Goal: Task Accomplishment & Management: Use online tool/utility

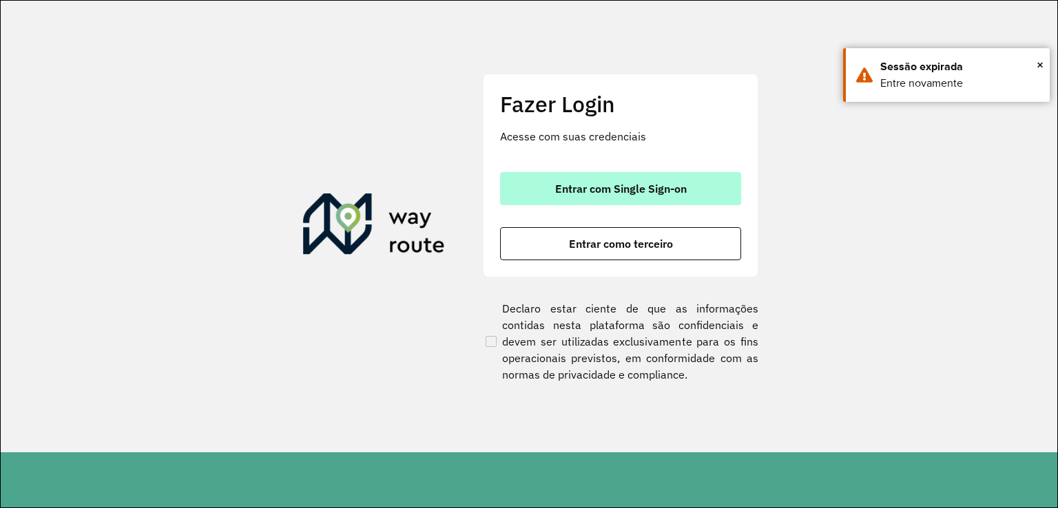
click at [650, 187] on span "Entrar com Single Sign-on" at bounding box center [621, 188] width 132 height 11
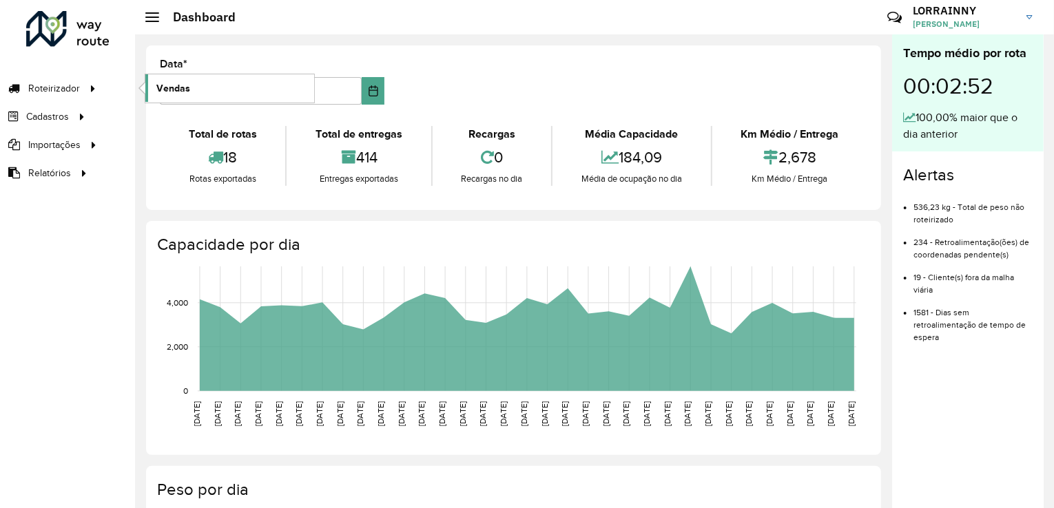
click at [187, 92] on span "Vendas" at bounding box center [173, 88] width 34 height 14
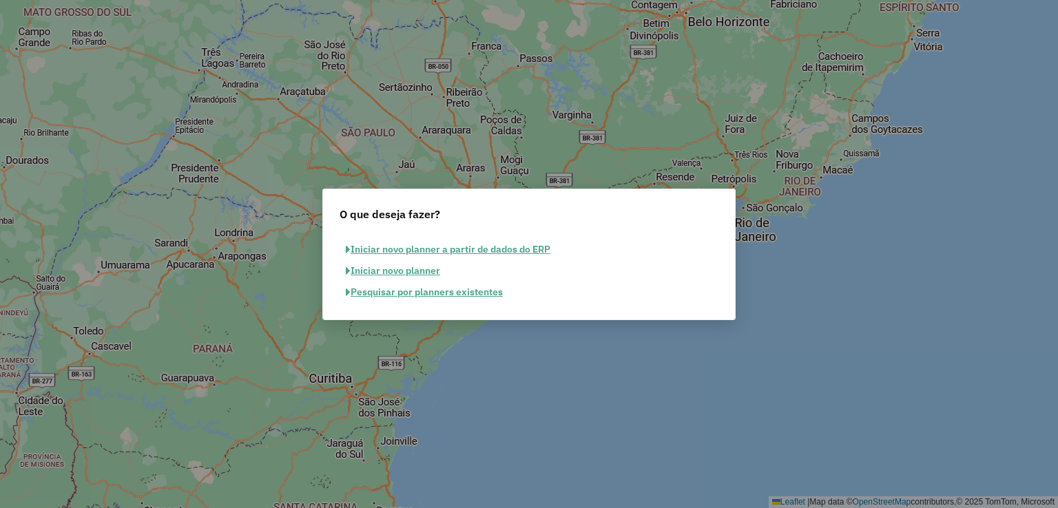
click at [389, 291] on button "Pesquisar por planners existentes" at bounding box center [424, 292] width 169 height 21
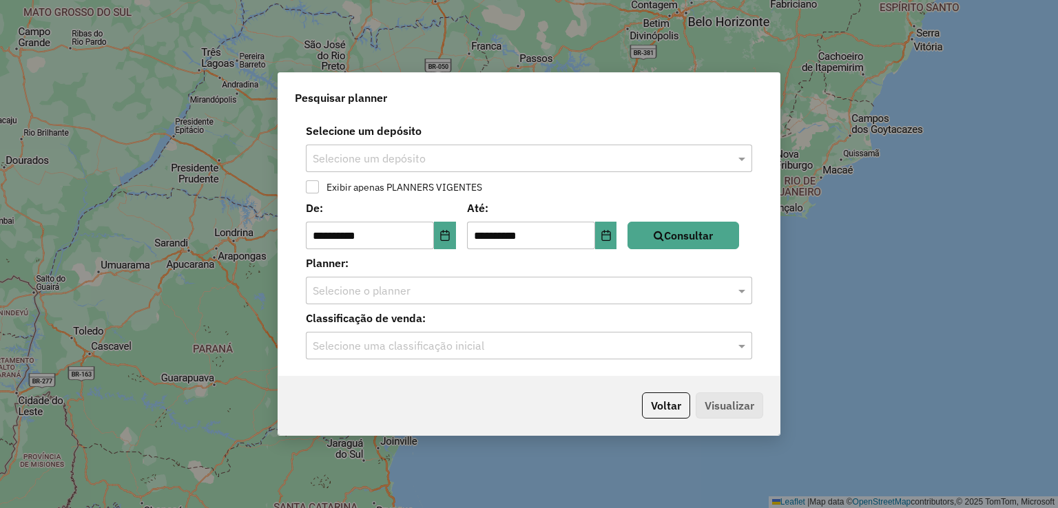
drag, startPoint x: 558, startPoint y: 135, endPoint x: 531, endPoint y: 155, distance: 33.5
click at [554, 138] on label "Selecione um depósito" at bounding box center [529, 131] width 463 height 17
click at [531, 155] on input "text" at bounding box center [515, 159] width 405 height 17
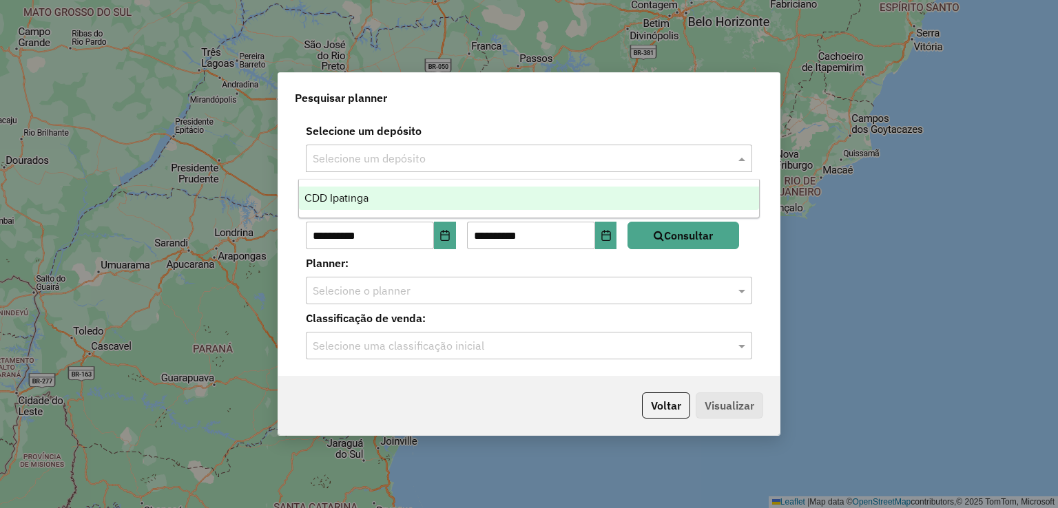
click at [424, 199] on div "CDD Ipatinga" at bounding box center [529, 198] width 461 height 23
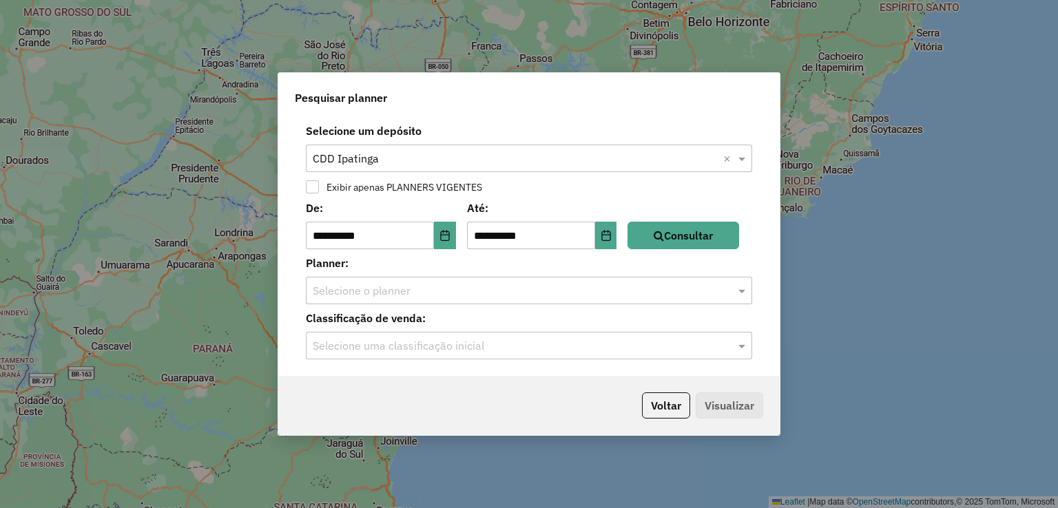
click at [329, 189] on label "Exibir apenas PLANNERS VIGENTES" at bounding box center [401, 188] width 163 height 10
click at [698, 225] on button "Consultar" at bounding box center [684, 236] width 112 height 28
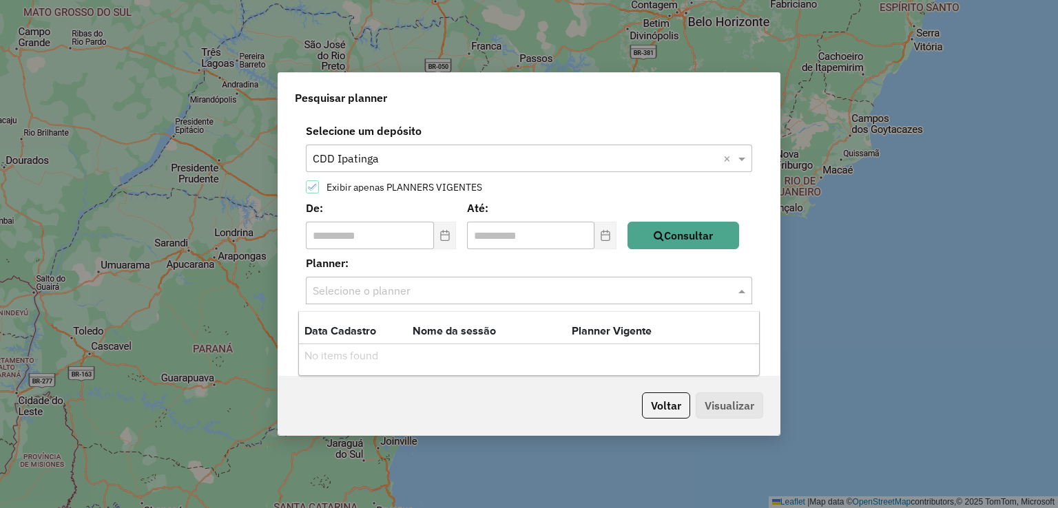
click at [375, 289] on input "text" at bounding box center [515, 291] width 405 height 17
click at [380, 285] on input "text" at bounding box center [515, 291] width 405 height 17
click at [707, 234] on button "Consultar" at bounding box center [684, 236] width 112 height 28
click at [504, 299] on div "Selecione o planner" at bounding box center [529, 291] width 446 height 28
click at [385, 284] on input "text" at bounding box center [515, 291] width 405 height 17
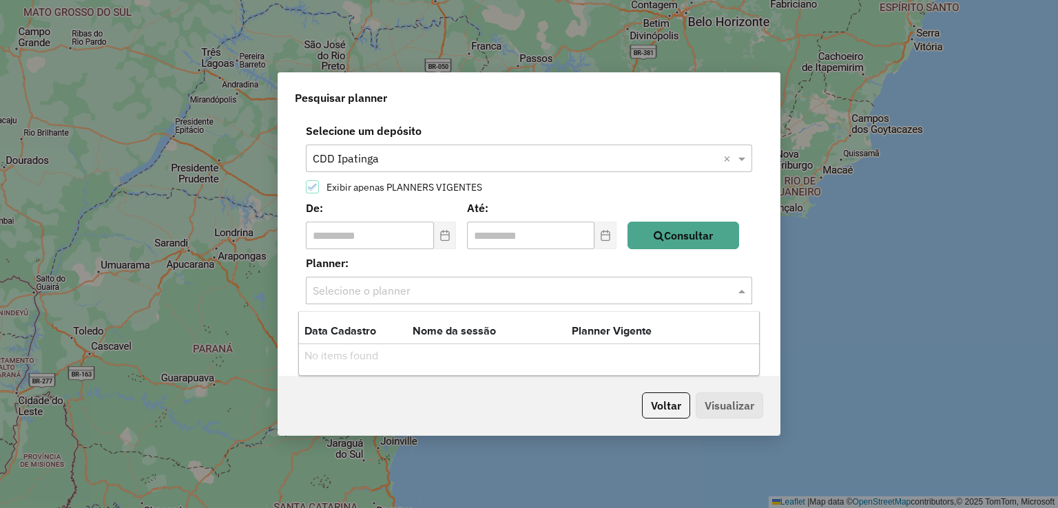
click at [453, 236] on span "**********" at bounding box center [381, 236] width 150 height 28
click at [480, 298] on input "text" at bounding box center [515, 291] width 405 height 17
click at [373, 362] on div "No items found" at bounding box center [529, 355] width 461 height 23
click at [377, 284] on input "text" at bounding box center [515, 291] width 405 height 17
click at [564, 277] on div "Selecione o planner" at bounding box center [529, 291] width 446 height 28
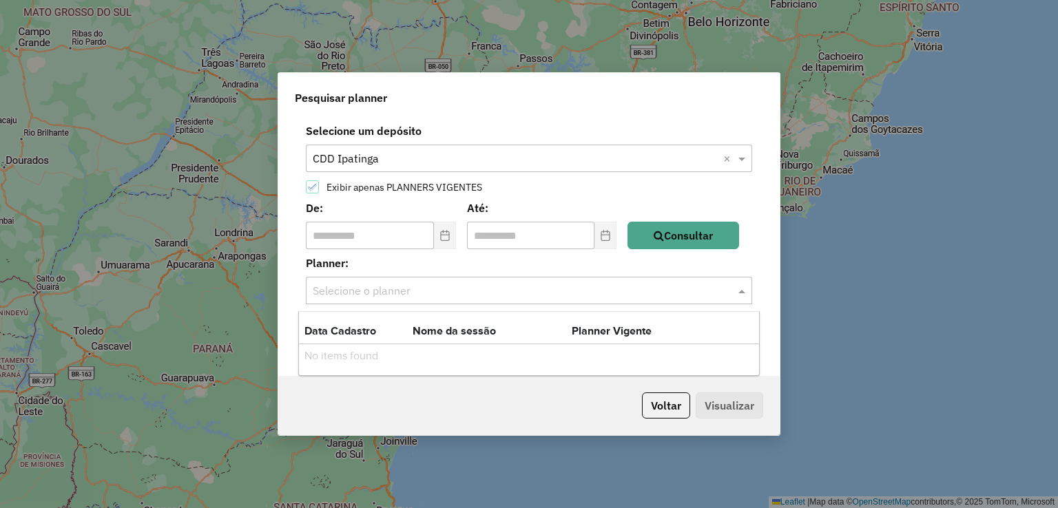
click at [314, 188] on icon at bounding box center [313, 188] width 10 height 10
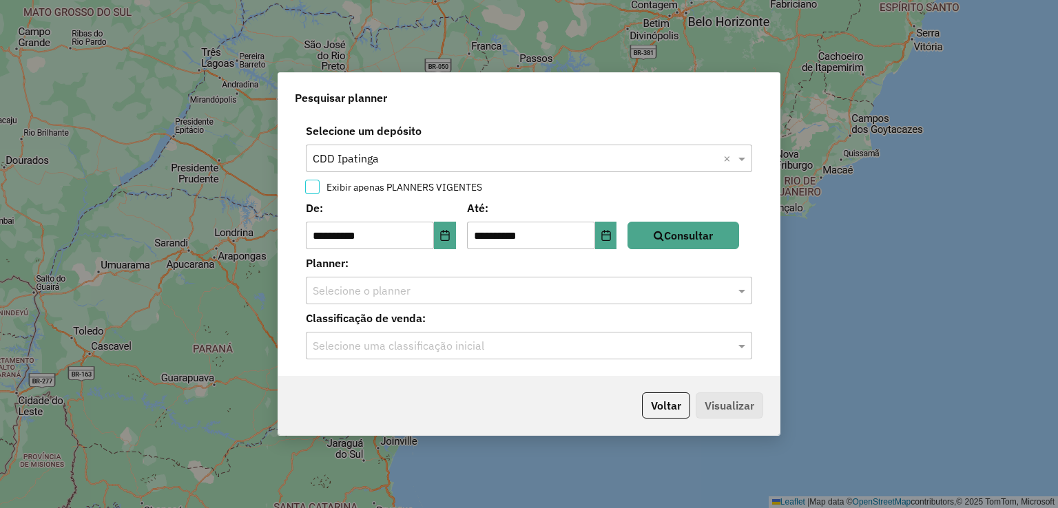
click at [443, 287] on input "text" at bounding box center [515, 291] width 405 height 17
click at [477, 280] on div "Selecione o planner" at bounding box center [529, 291] width 446 height 28
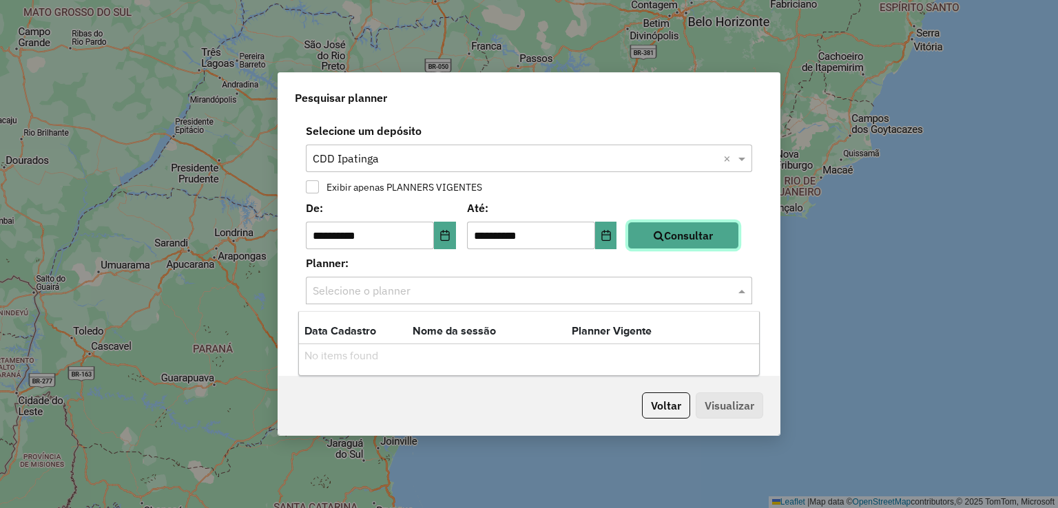
click at [684, 240] on button "Consultar" at bounding box center [684, 236] width 112 height 28
click at [524, 292] on input "text" at bounding box center [515, 291] width 405 height 17
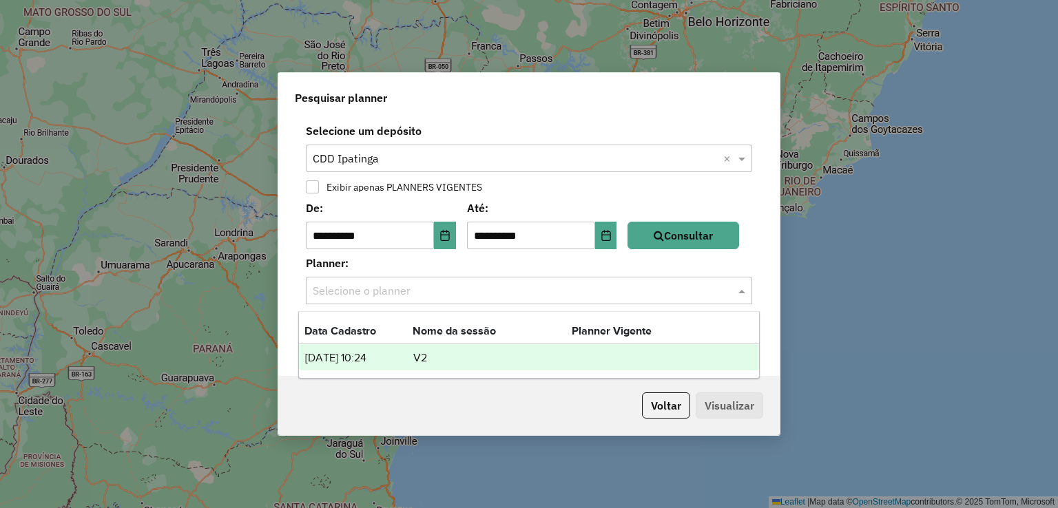
click at [445, 357] on td "V2" at bounding box center [492, 358] width 159 height 18
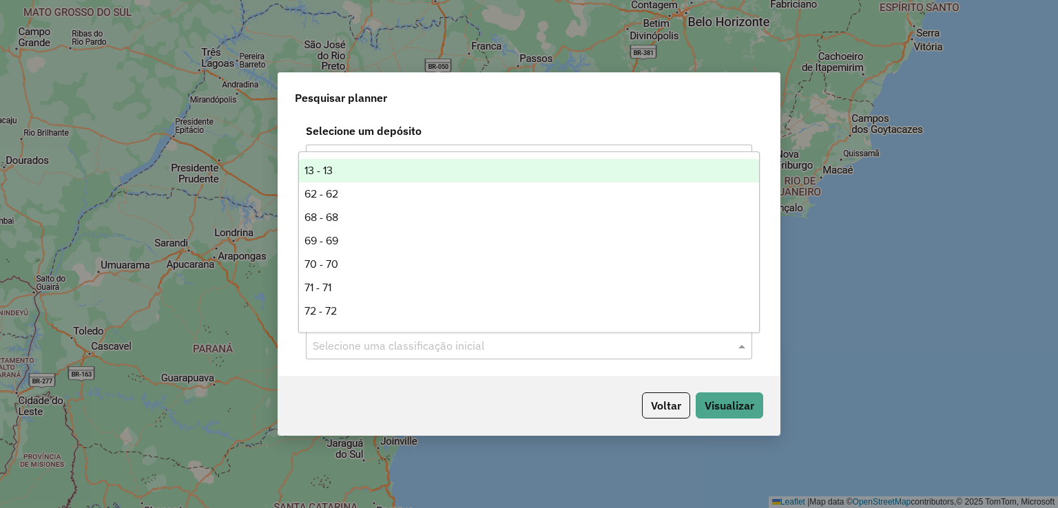
click at [489, 347] on input "text" at bounding box center [515, 346] width 405 height 17
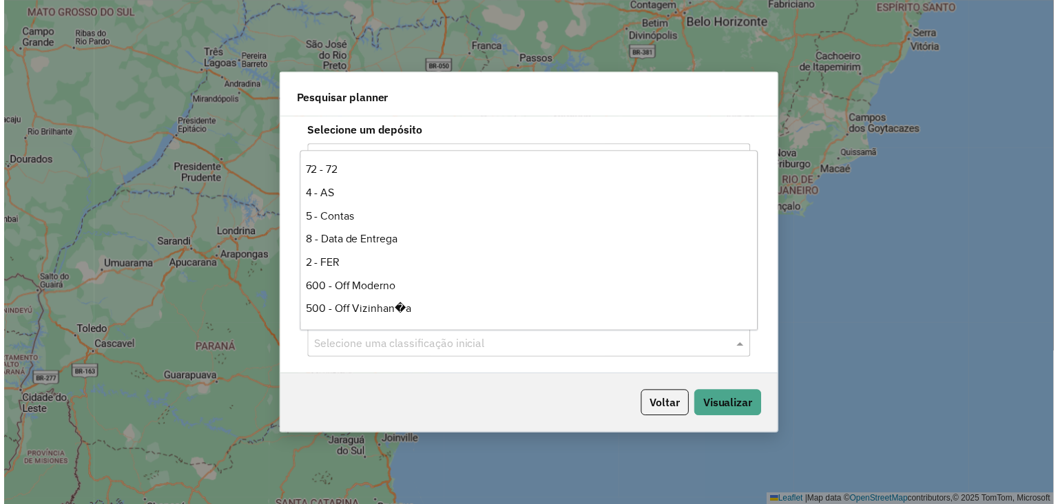
scroll to position [138, 0]
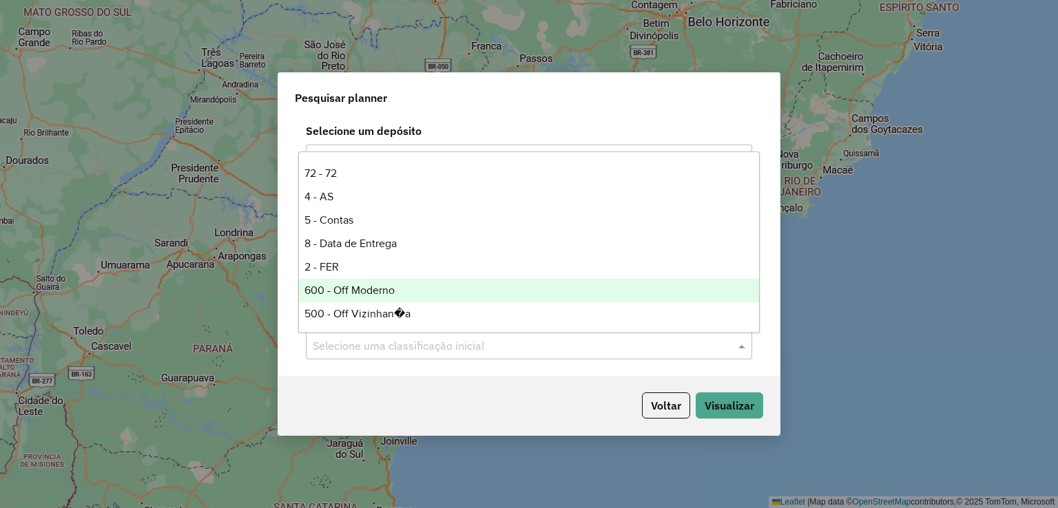
click at [397, 296] on div "600 - Off Moderno" at bounding box center [529, 290] width 461 height 23
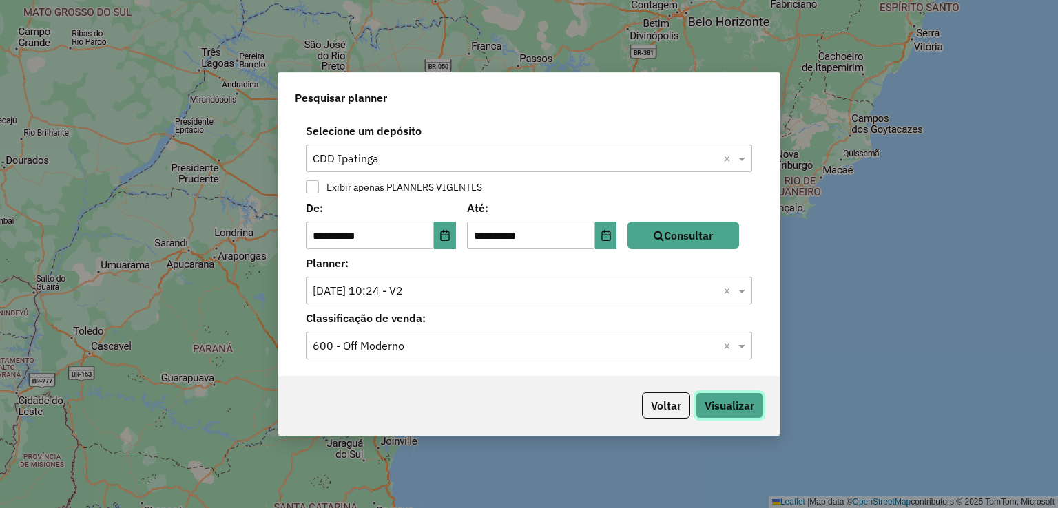
click at [720, 409] on button "Visualizar" at bounding box center [730, 406] width 68 height 26
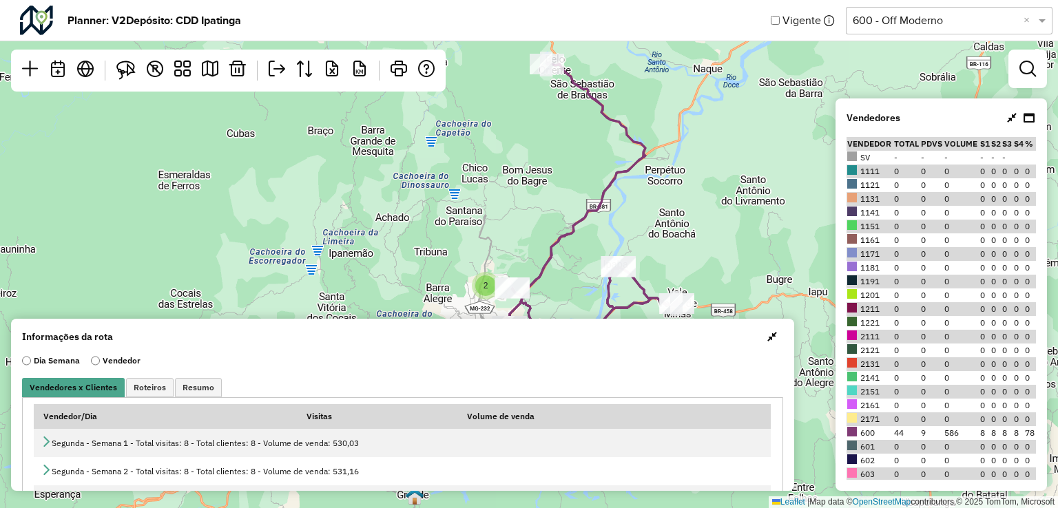
click at [976, 21] on input "text" at bounding box center [935, 20] width 165 height 17
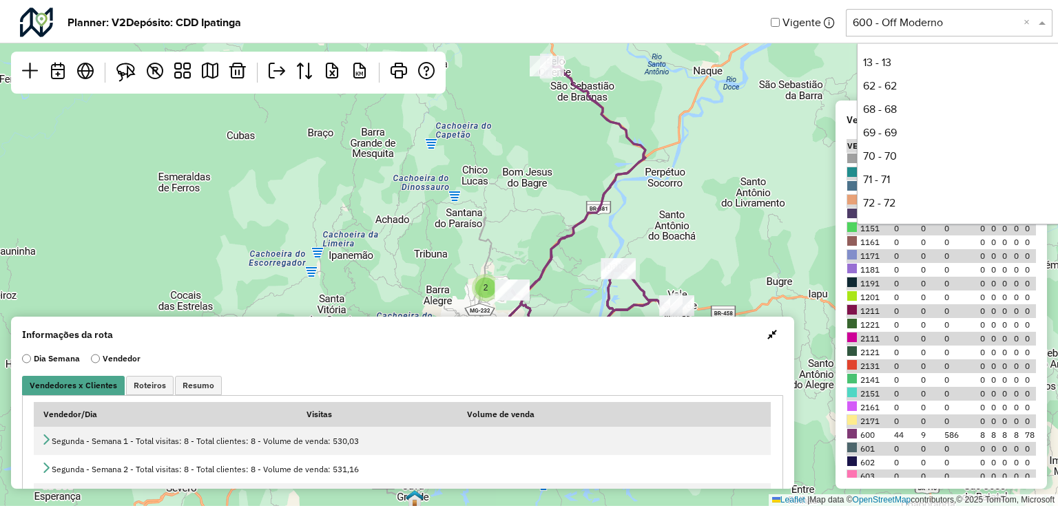
scroll to position [258, 0]
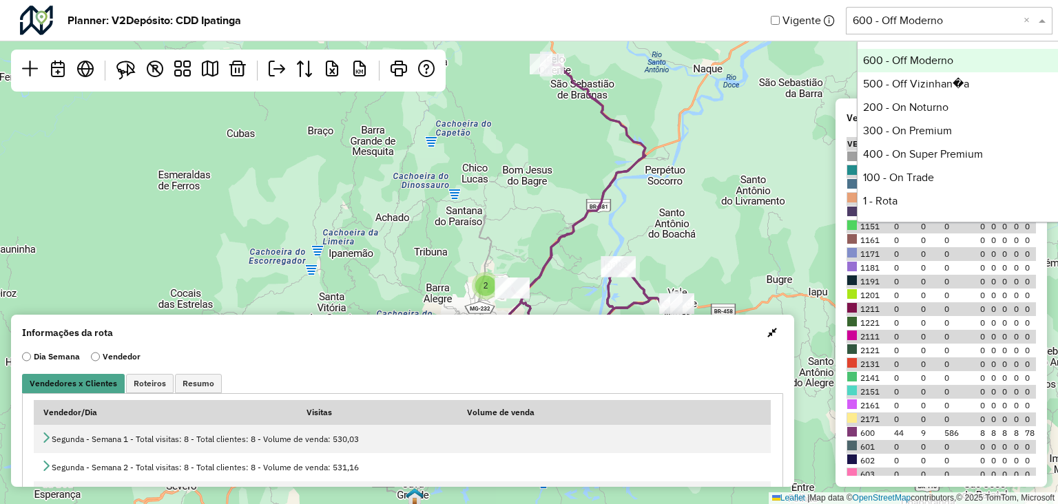
click at [903, 63] on div "600 - Off Moderno" at bounding box center [960, 60] width 205 height 23
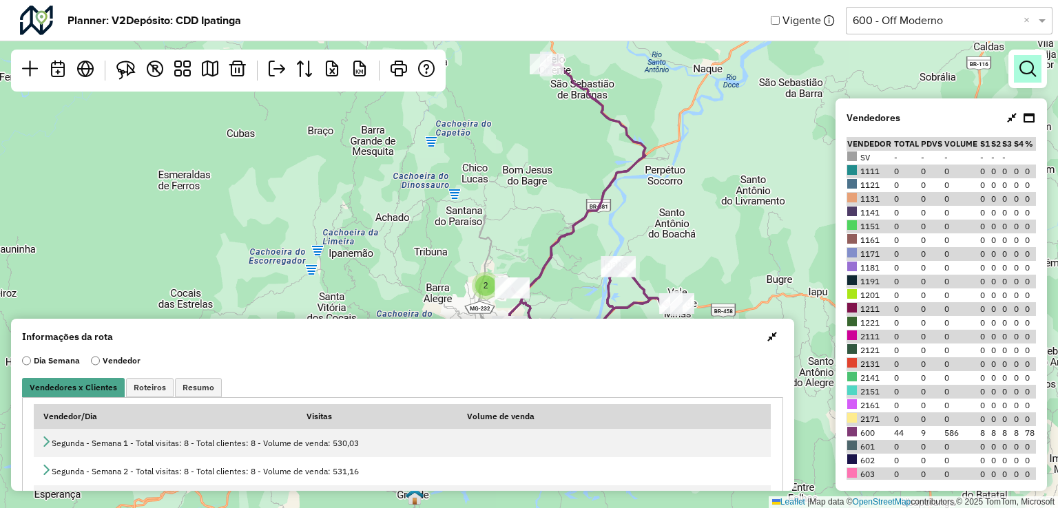
click at [1029, 61] on em at bounding box center [1028, 69] width 17 height 17
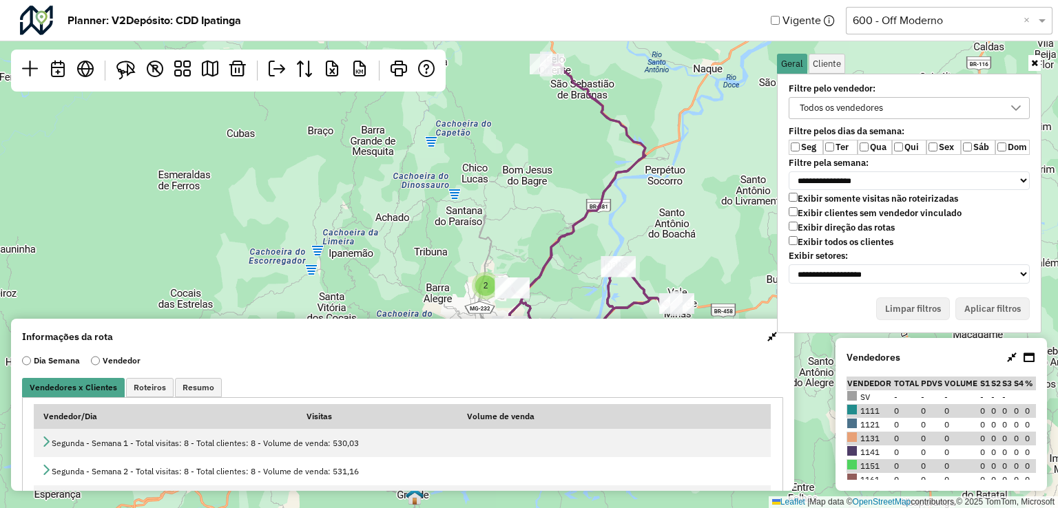
click at [923, 106] on div "Todos os vendedores" at bounding box center [899, 108] width 208 height 21
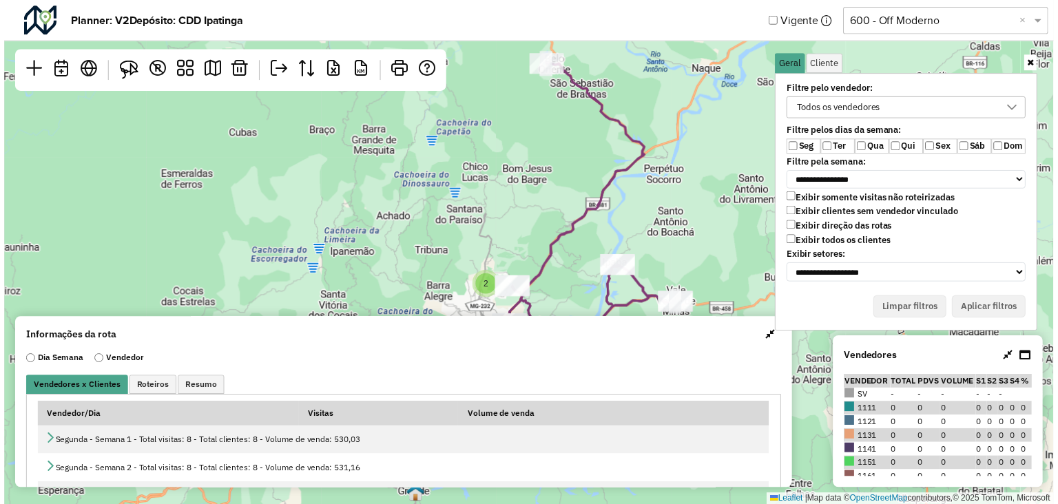
scroll to position [7, 50]
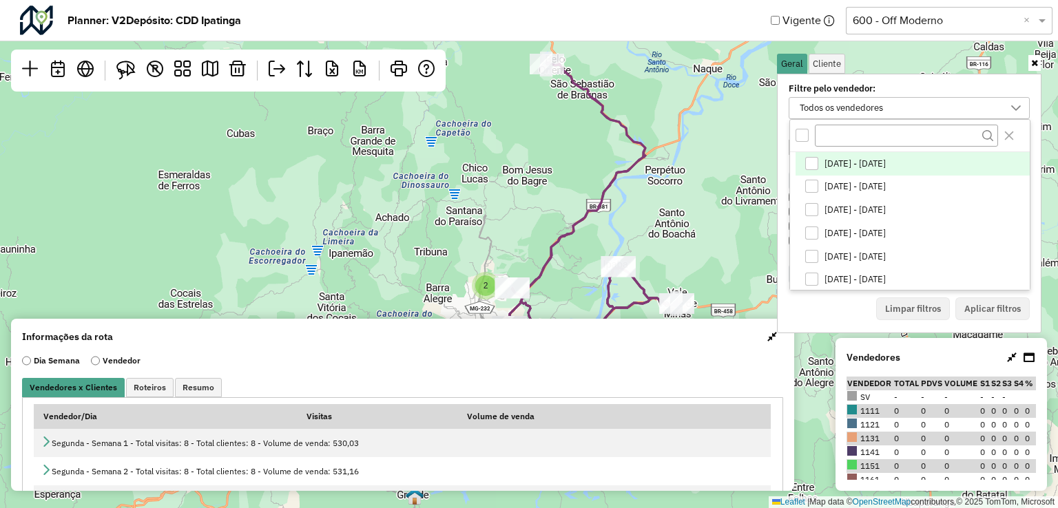
click at [923, 106] on div "Todos os vendedores" at bounding box center [899, 108] width 208 height 21
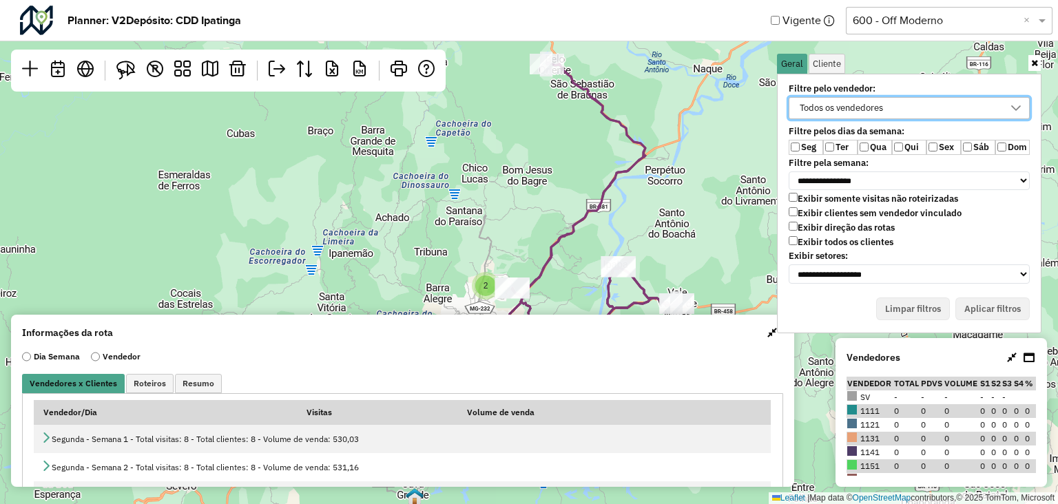
click at [929, 20] on input "text" at bounding box center [935, 20] width 165 height 17
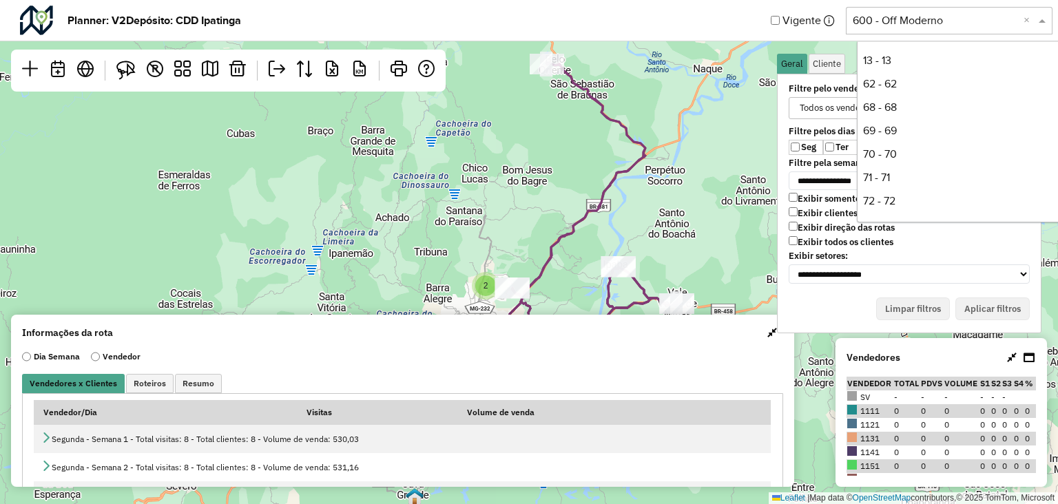
scroll to position [258, 0]
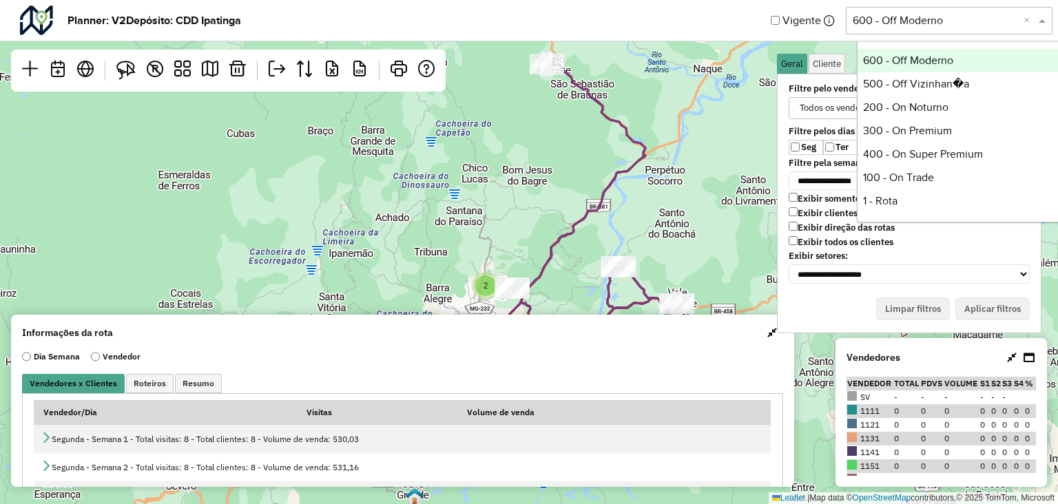
click at [929, 59] on div "600 - Off Moderno" at bounding box center [960, 60] width 205 height 23
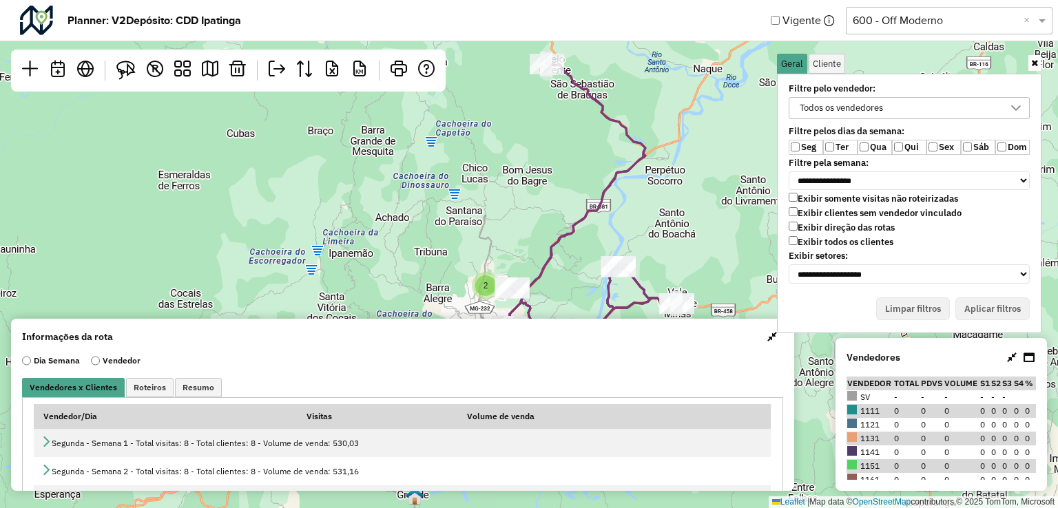
click at [885, 110] on div "Todos os vendedores" at bounding box center [841, 108] width 93 height 21
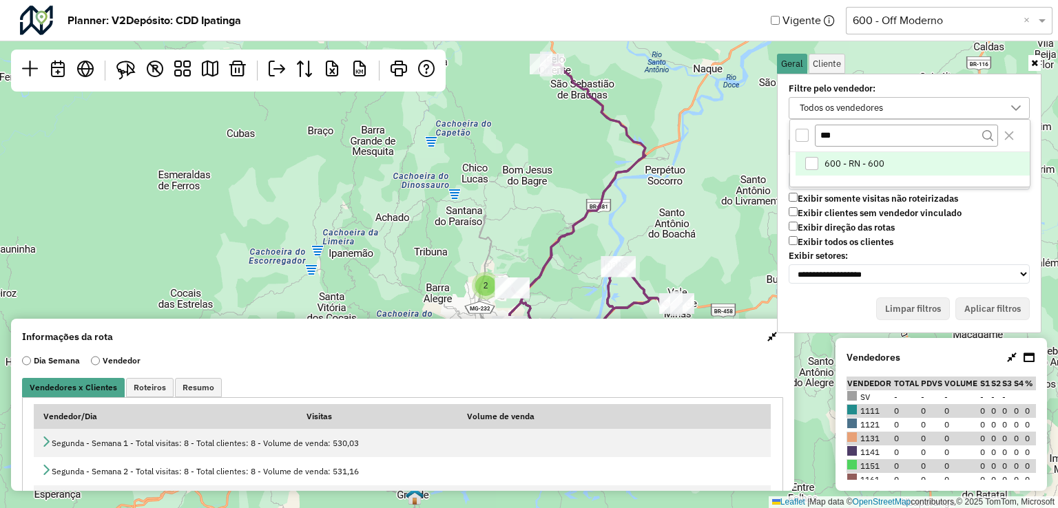
type input "***"
click at [814, 159] on div "600 - RN - 600" at bounding box center [811, 163] width 13 height 13
click at [1013, 130] on icon "Close" at bounding box center [1009, 135] width 11 height 11
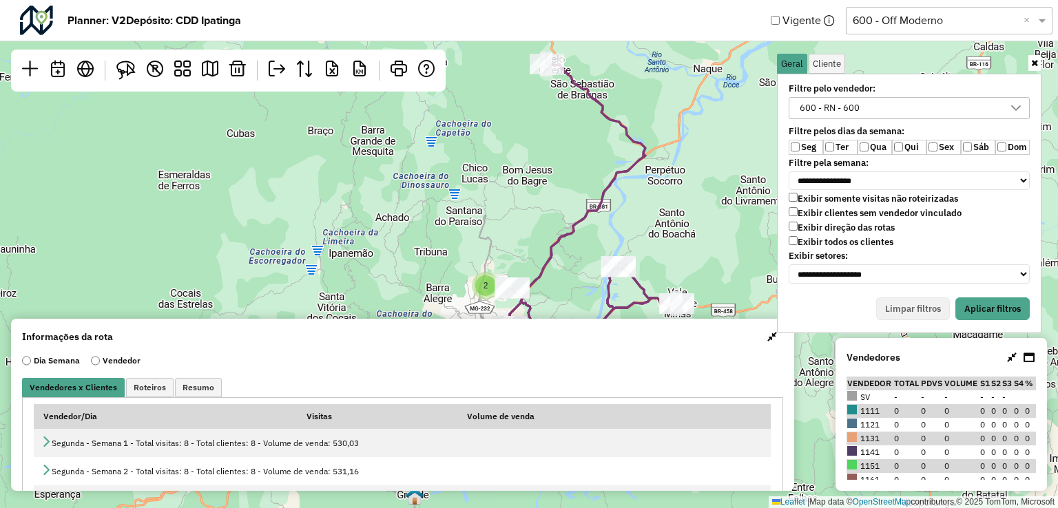
click at [791, 228] on label "Exibir direção das rotas" at bounding box center [842, 228] width 106 height 12
click at [877, 108] on div "Todos os vendedores" at bounding box center [841, 108] width 93 height 21
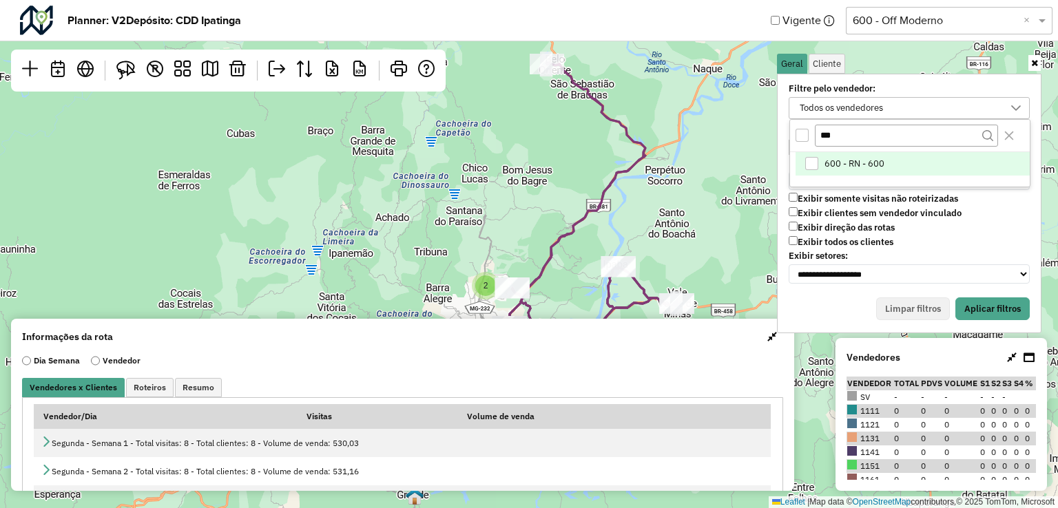
type input "***"
click at [809, 157] on div "600 - RN - 600" at bounding box center [811, 163] width 13 height 13
click at [969, 139] on input "***" at bounding box center [906, 135] width 183 height 21
click at [1005, 137] on icon "Close" at bounding box center [1009, 135] width 11 height 11
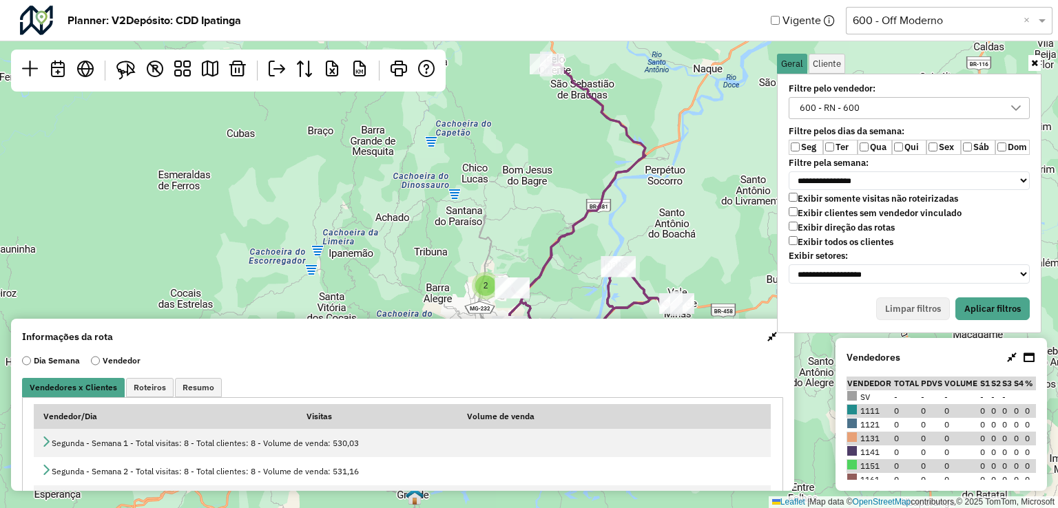
click at [865, 141] on label "Qua" at bounding box center [875, 147] width 34 height 15
click at [937, 151] on label "Sex" at bounding box center [944, 147] width 34 height 15
click at [978, 145] on label "Sáb" at bounding box center [978, 147] width 34 height 15
click at [987, 302] on button "Aplicar filtros" at bounding box center [993, 309] width 74 height 23
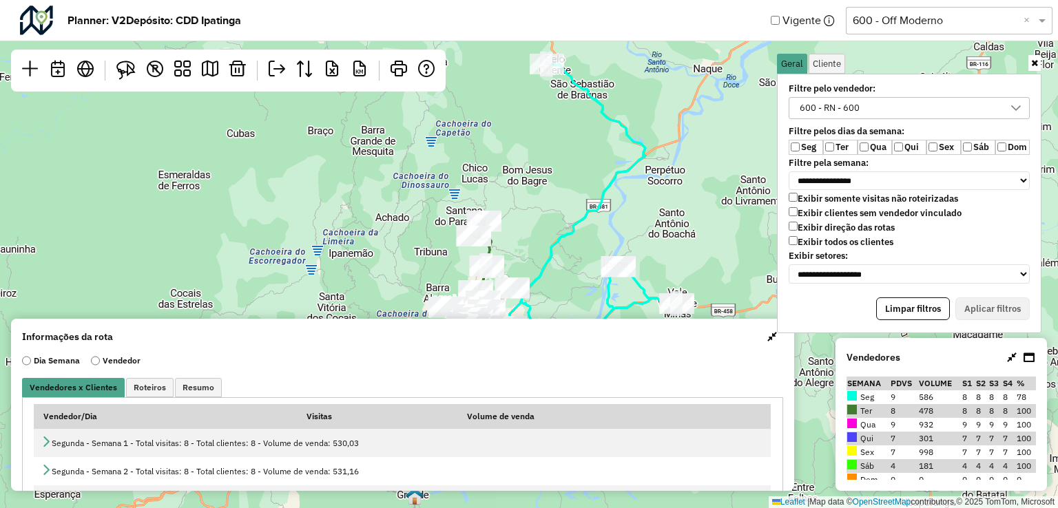
click at [766, 342] on button "button" at bounding box center [772, 337] width 22 height 22
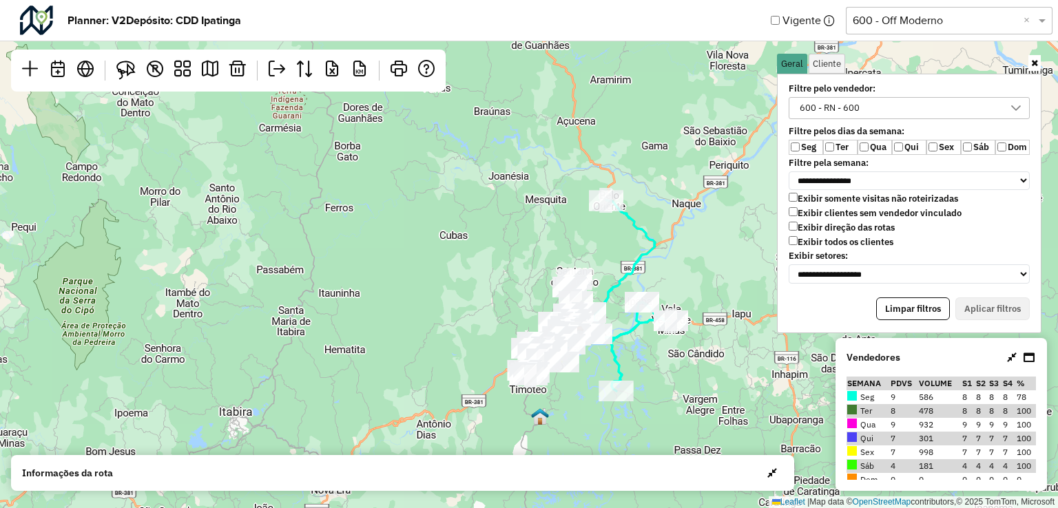
drag, startPoint x: 664, startPoint y: 422, endPoint x: 668, endPoint y: 373, distance: 49.7
click at [668, 373] on div "Leaflet | Map data © OpenStreetMap contributors,© 2025 TomTom, Microsoft" at bounding box center [529, 254] width 1058 height 508
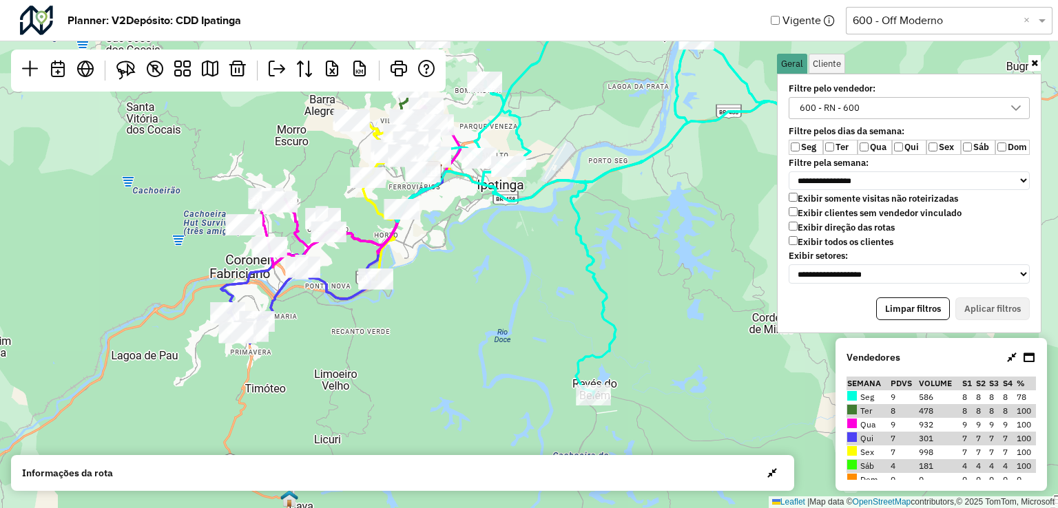
drag, startPoint x: 604, startPoint y: 369, endPoint x: 711, endPoint y: 392, distance: 109.3
click at [711, 392] on div "Leaflet | Map data © OpenStreetMap contributors,© 2025 TomTom, Microsoft" at bounding box center [529, 254] width 1058 height 508
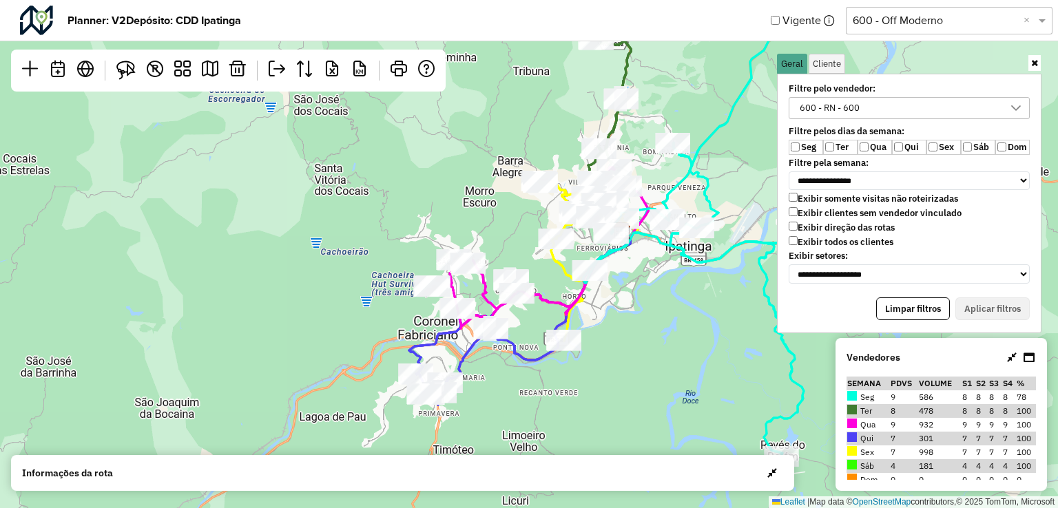
drag, startPoint x: 562, startPoint y: 258, endPoint x: 754, endPoint y: 325, distance: 203.5
click at [754, 325] on div "Leaflet | Map data © OpenStreetMap contributors,© 2025 TomTom, Microsoft" at bounding box center [529, 254] width 1058 height 508
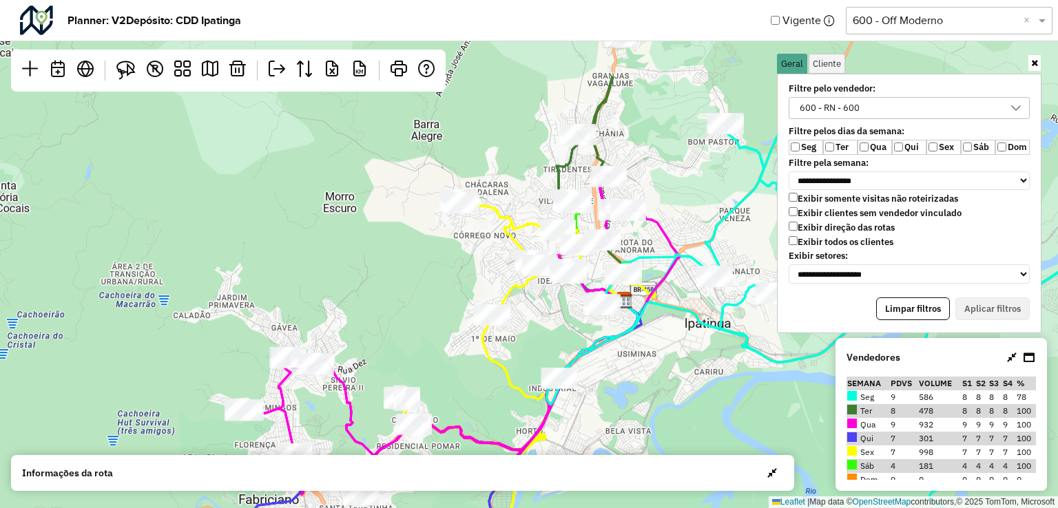
drag, startPoint x: 637, startPoint y: 277, endPoint x: 653, endPoint y: 404, distance: 128.5
click at [653, 404] on div "Leaflet | Map data © OpenStreetMap contributors,© 2025 TomTom, Microsoft" at bounding box center [529, 254] width 1058 height 508
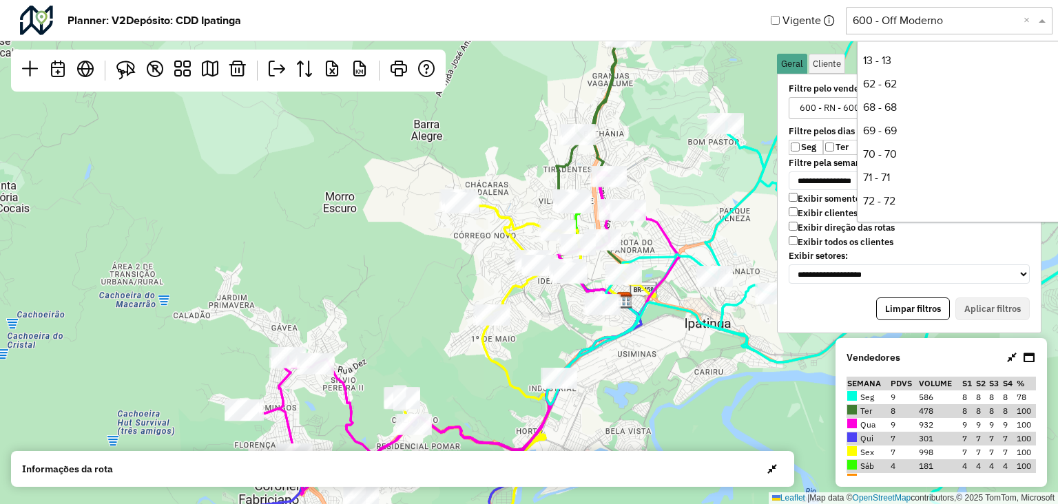
click at [927, 28] on div "Selecione uma opção 600 - Off Moderno ×" at bounding box center [949, 21] width 207 height 28
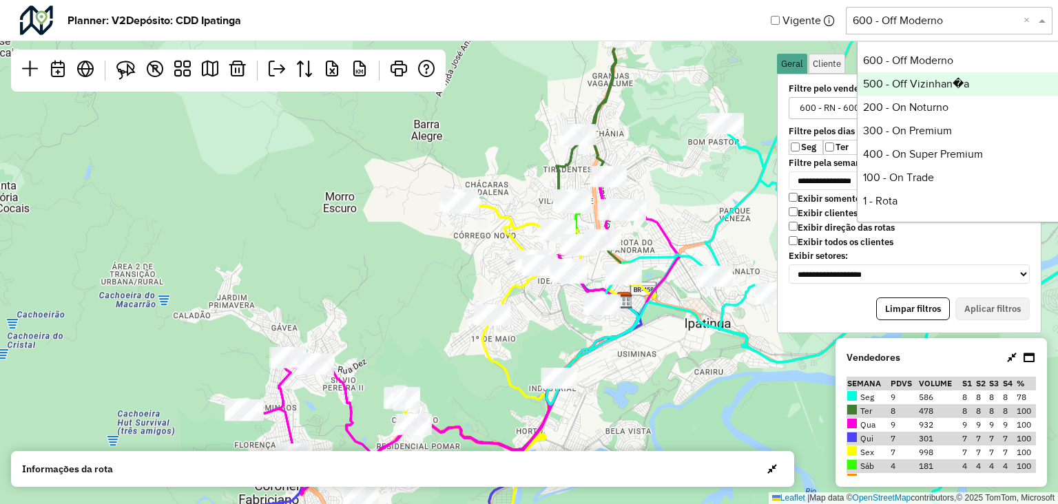
click at [934, 73] on div "500 - Off Vizinhan�a" at bounding box center [960, 83] width 205 height 23
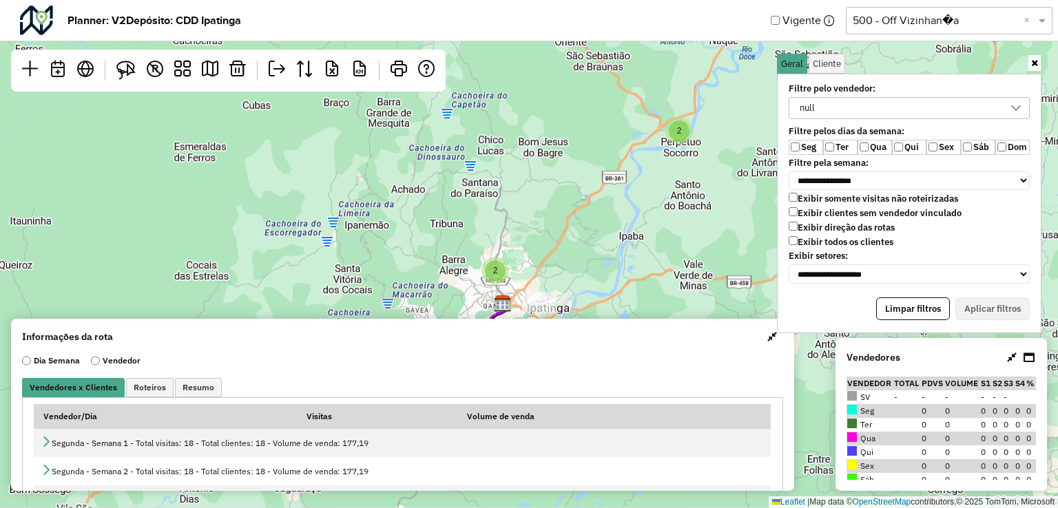
click at [790, 205] on div "Exibir somente visitas não roteirizadas Exibir clientes sem vendedor vinculado …" at bounding box center [909, 222] width 241 height 58
click at [852, 103] on div "null" at bounding box center [899, 108] width 208 height 21
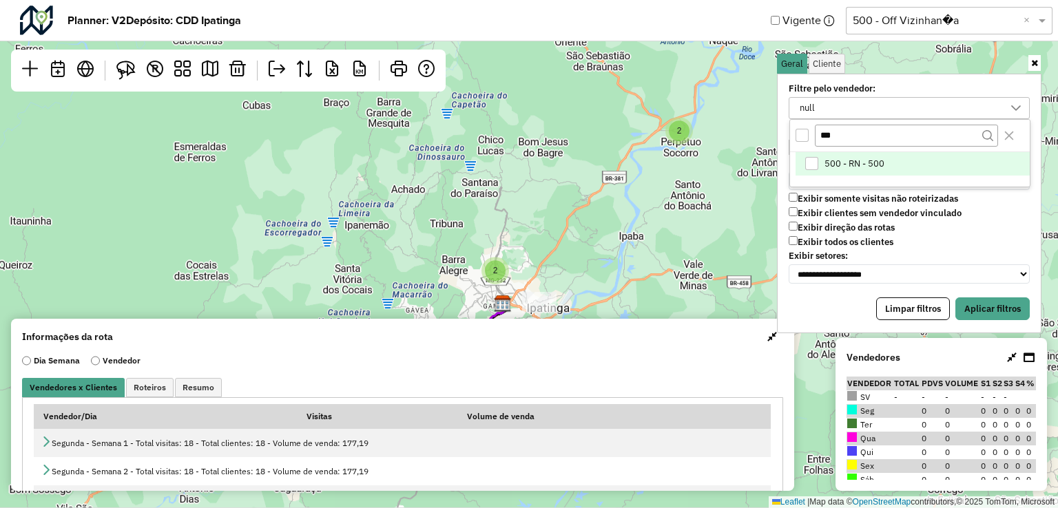
type input "***"
click at [830, 161] on span "500 - RN - 500" at bounding box center [855, 163] width 60 height 11
click at [1007, 135] on icon "Close" at bounding box center [1009, 135] width 11 height 11
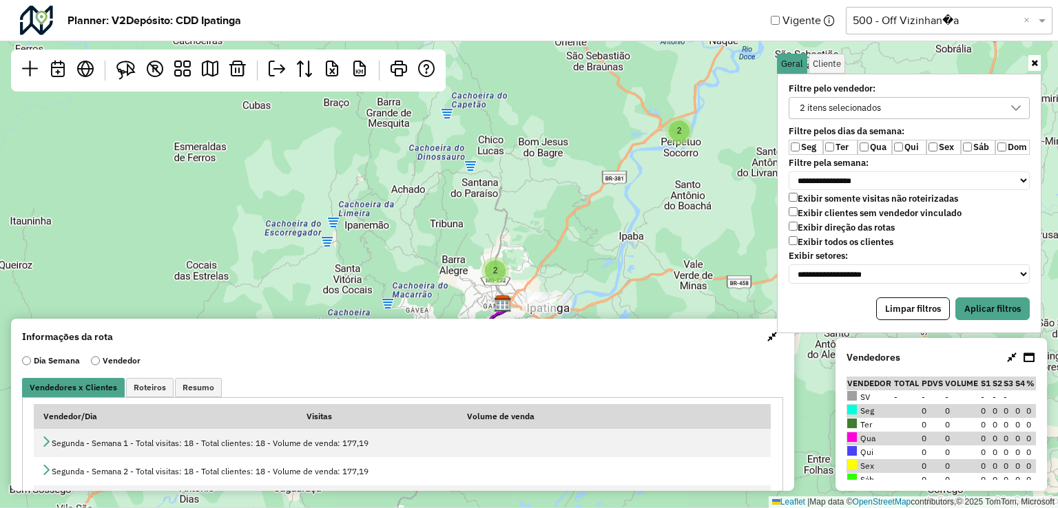
click at [805, 107] on div "2 itens selecionados" at bounding box center [840, 108] width 91 height 21
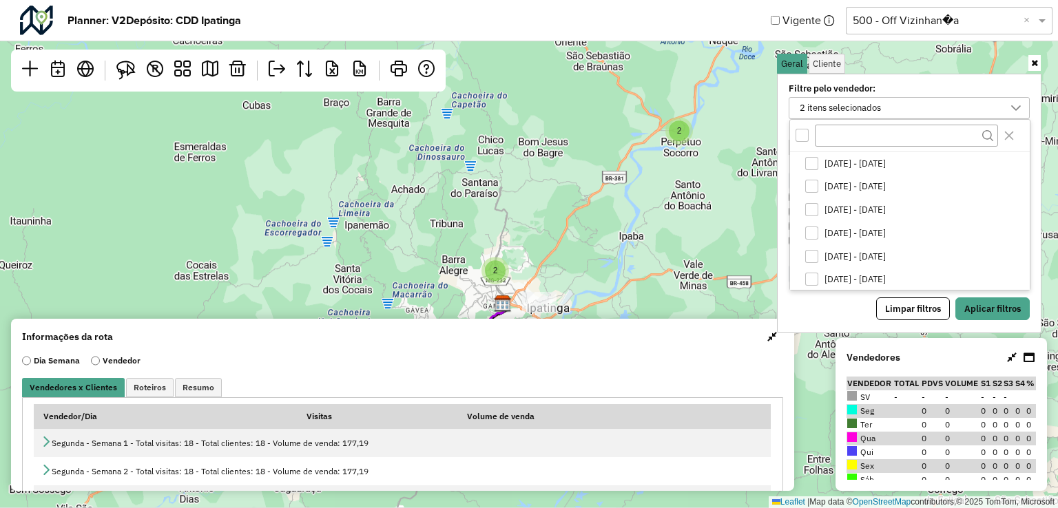
scroll to position [327, 0]
click at [799, 132] on div "All items unselected" at bounding box center [802, 135] width 13 height 13
click at [799, 132] on icon "All items selected" at bounding box center [803, 135] width 10 height 10
click at [860, 132] on input "text" at bounding box center [906, 135] width 183 height 21
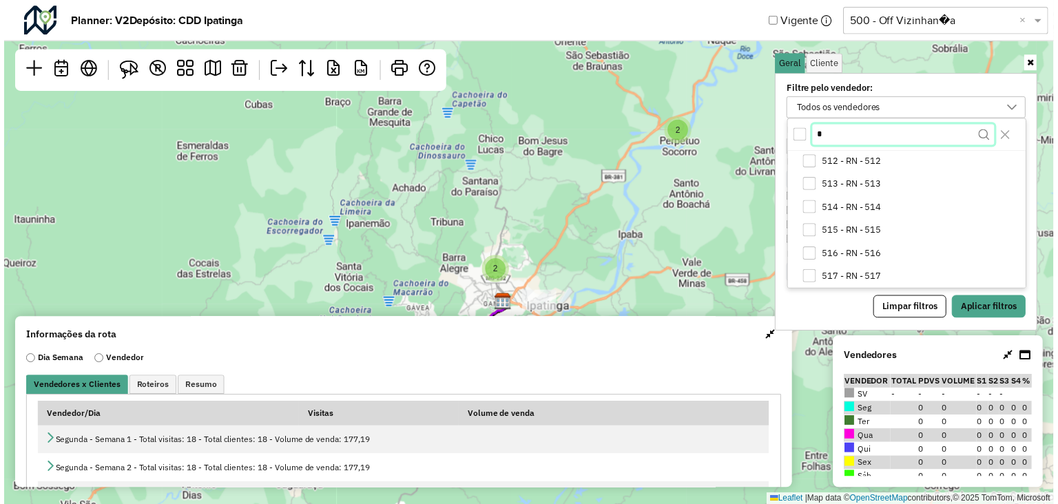
scroll to position [0, 0]
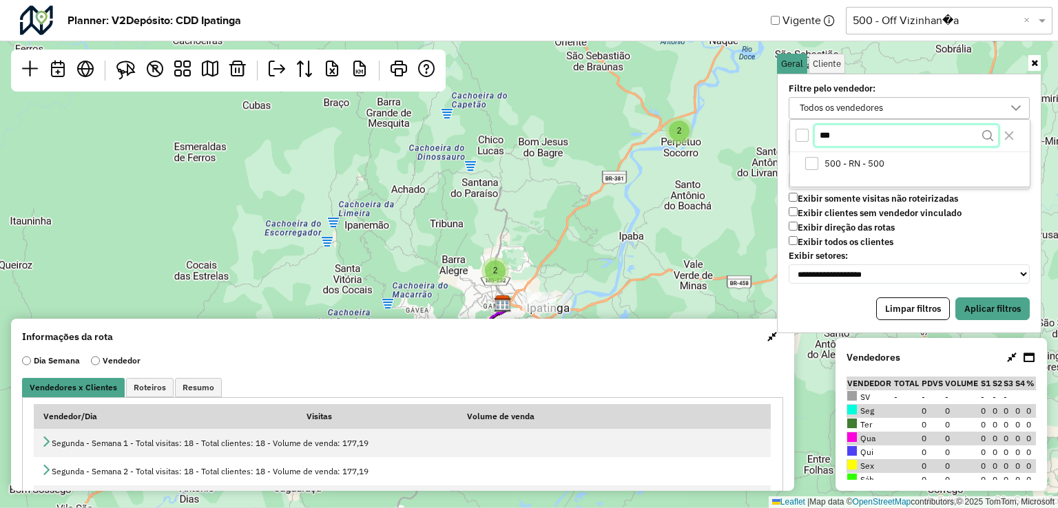
type input "***"
click at [841, 174] on div "500 - RN - 500" at bounding box center [910, 169] width 240 height 34
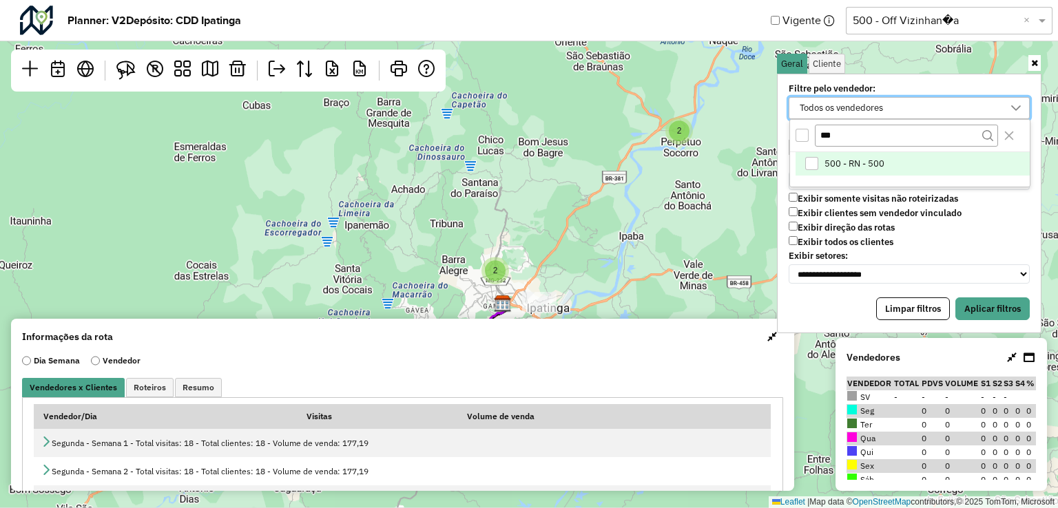
click at [838, 167] on span "500 - RN - 500" at bounding box center [855, 163] width 60 height 11
click at [1014, 141] on button "Close" at bounding box center [1009, 136] width 22 height 22
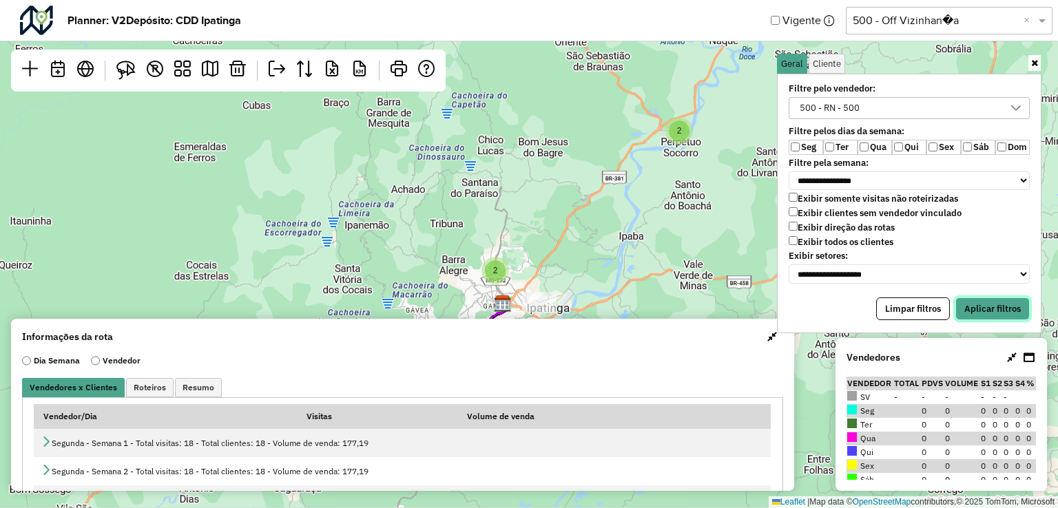
click at [985, 307] on button "Aplicar filtros" at bounding box center [993, 309] width 74 height 23
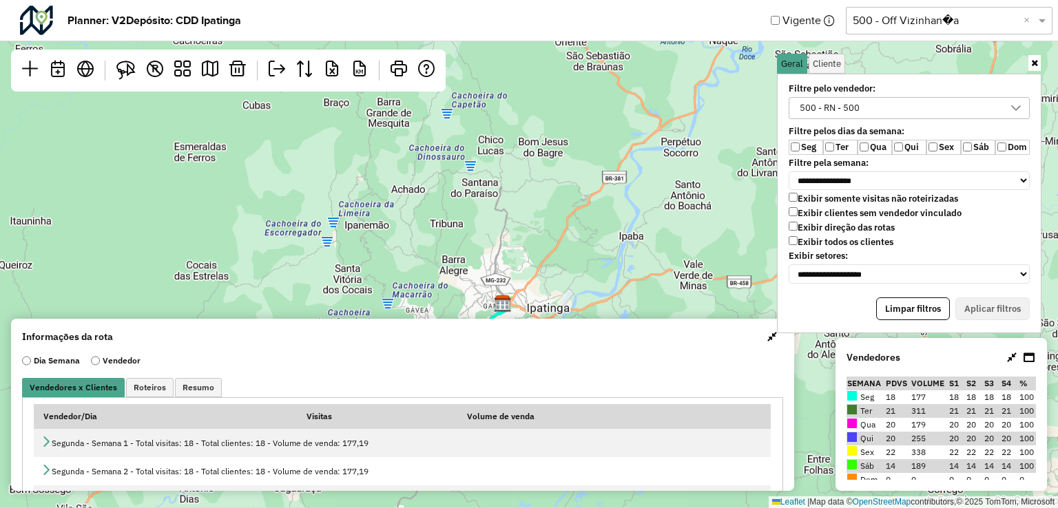
click at [761, 342] on button "button" at bounding box center [772, 337] width 22 height 22
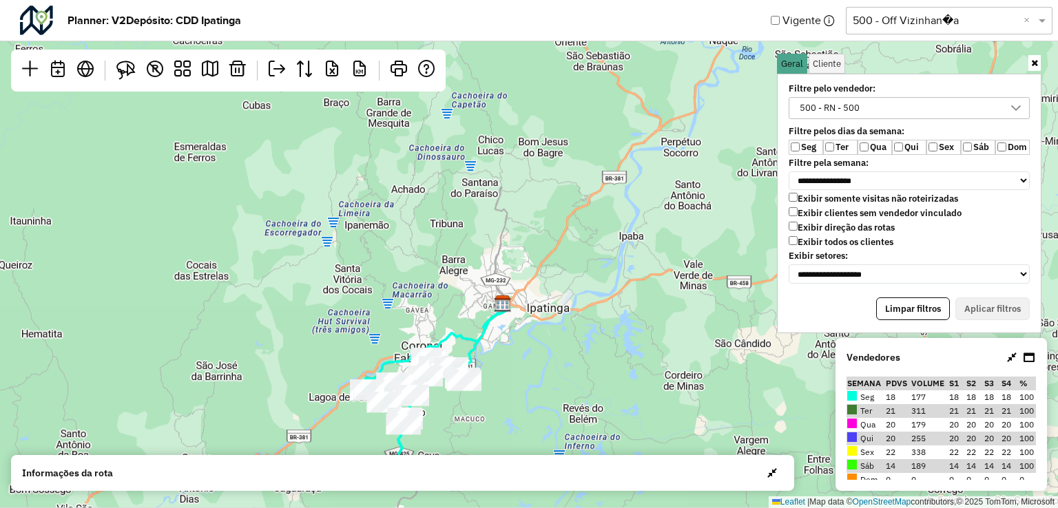
click at [824, 150] on label "Ter" at bounding box center [840, 147] width 34 height 15
click at [865, 153] on label "Qua" at bounding box center [875, 147] width 34 height 15
click at [923, 147] on label "Qui" at bounding box center [909, 147] width 34 height 15
click at [998, 306] on button "Aplicar filtros" at bounding box center [993, 309] width 74 height 23
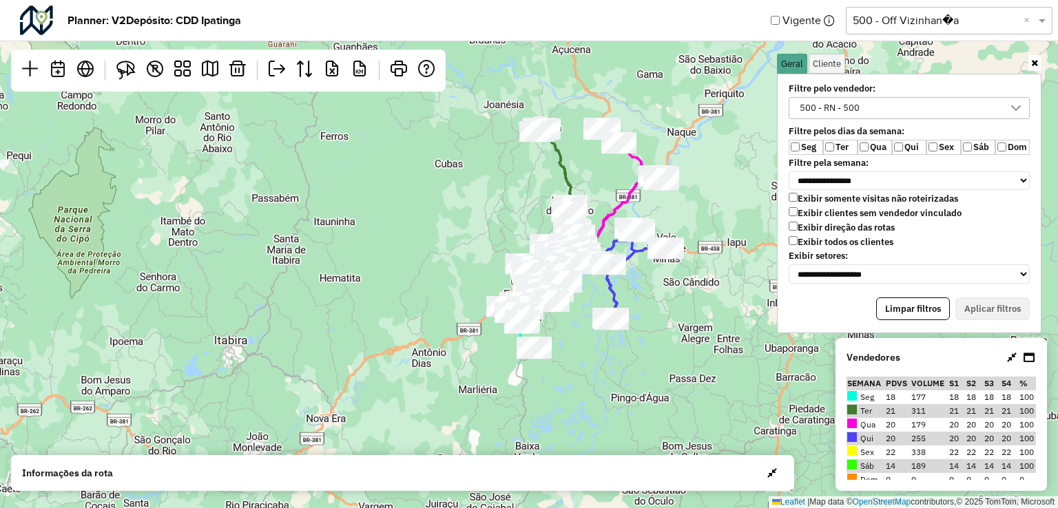
drag, startPoint x: 732, startPoint y: 379, endPoint x: 692, endPoint y: 306, distance: 83.2
click at [692, 306] on div "Leaflet | Map data © OpenStreetMap contributors,© 2025 TomTom, Microsoft" at bounding box center [529, 254] width 1058 height 508
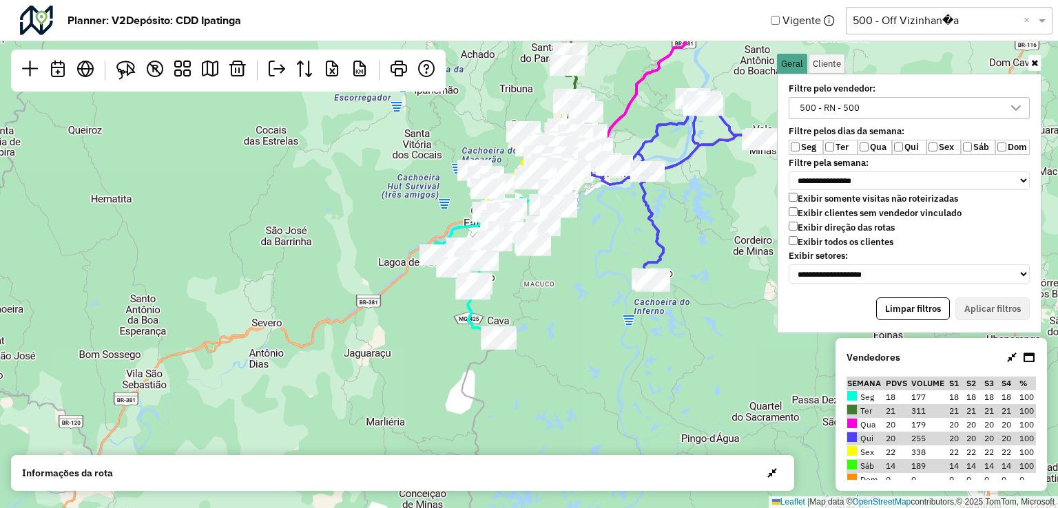
drag, startPoint x: 565, startPoint y: 349, endPoint x: 573, endPoint y: 296, distance: 54.4
click at [573, 351] on div "Leaflet | Map data © OpenStreetMap contributors,© 2025 TomTom, Microsoft" at bounding box center [529, 254] width 1058 height 508
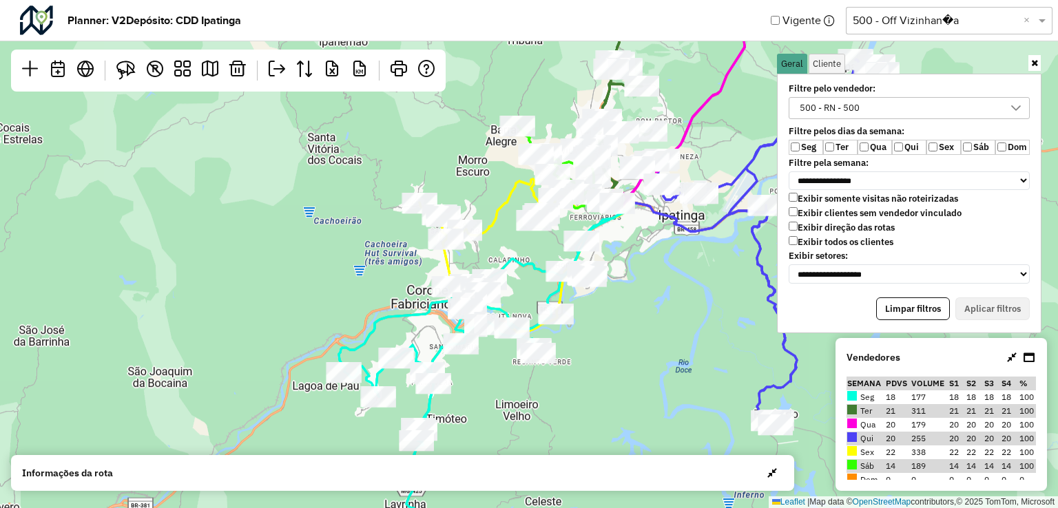
drag, startPoint x: 587, startPoint y: 224, endPoint x: 641, endPoint y: 289, distance: 84.7
click at [641, 289] on div "Leaflet | Map data © OpenStreetMap contributors,© 2025 TomTom, Microsoft" at bounding box center [529, 254] width 1058 height 508
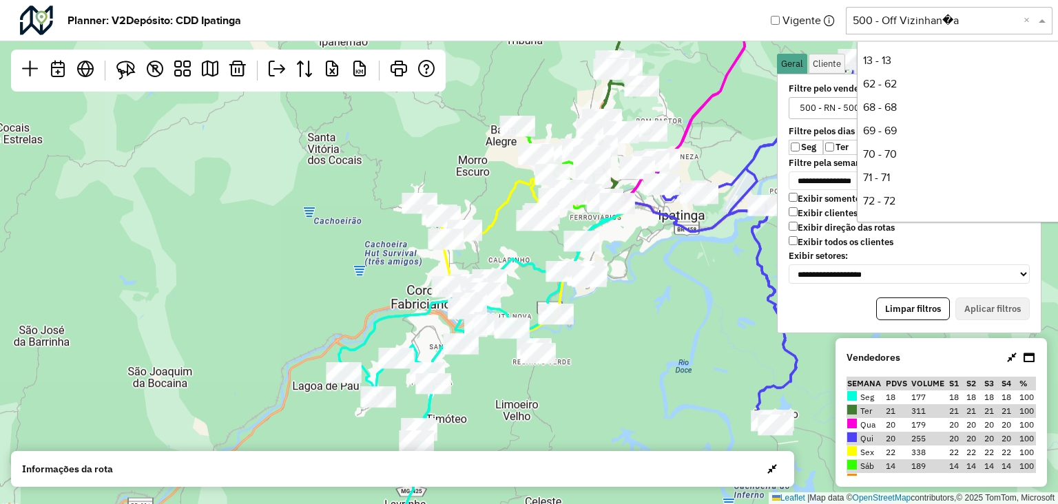
click at [953, 11] on div "Selecione uma opção 500 - Off Vizinhan�a ×" at bounding box center [949, 21] width 207 height 28
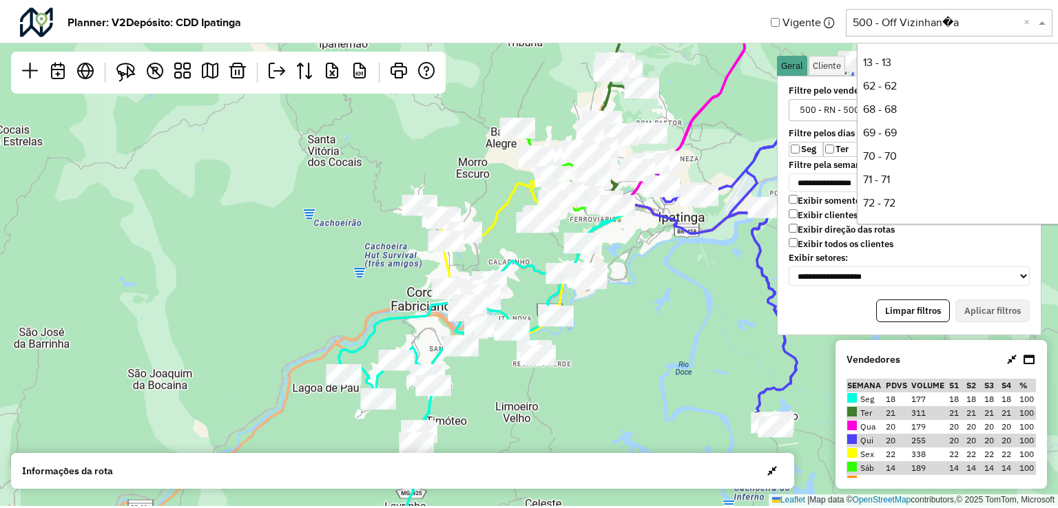
scroll to position [281, 0]
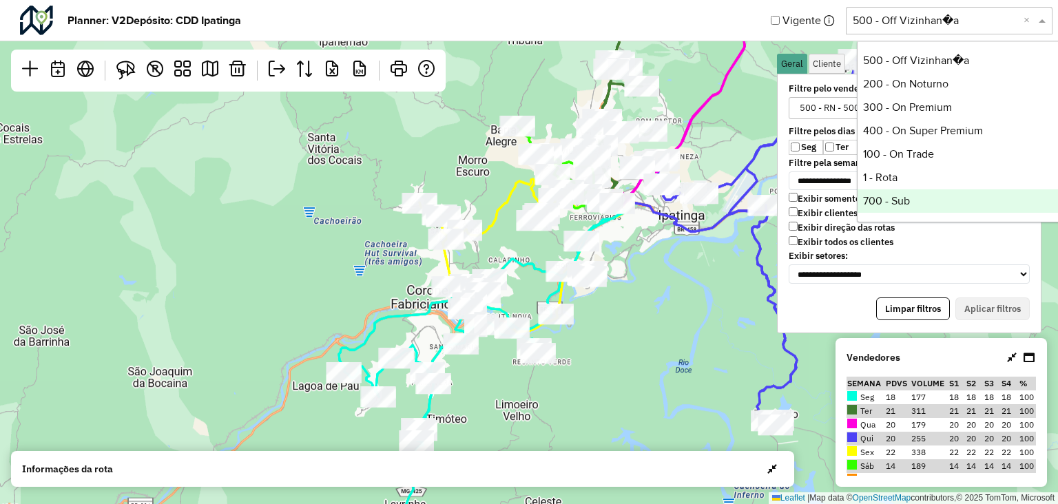
click at [929, 202] on div "700 - Sub" at bounding box center [960, 200] width 205 height 23
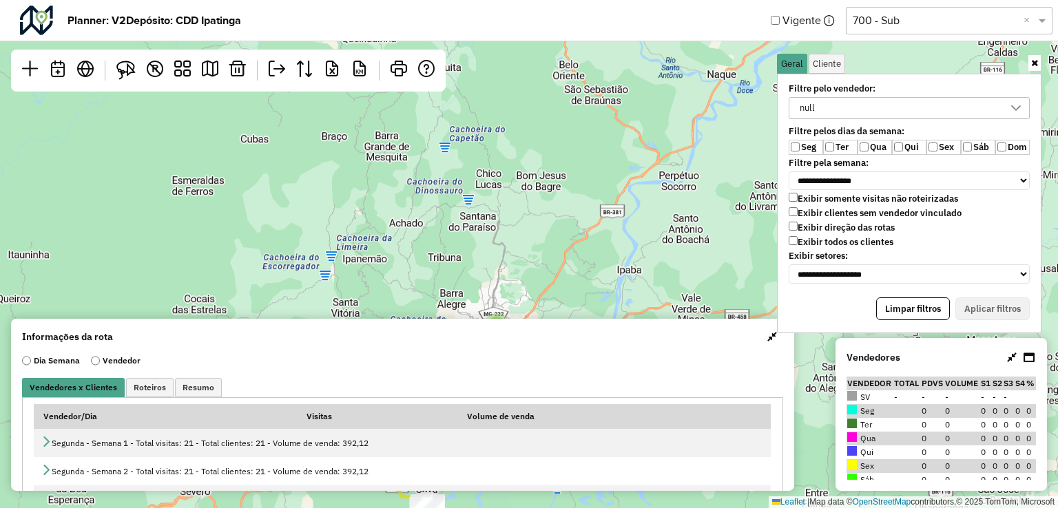
click at [807, 110] on div "null" at bounding box center [807, 108] width 25 height 21
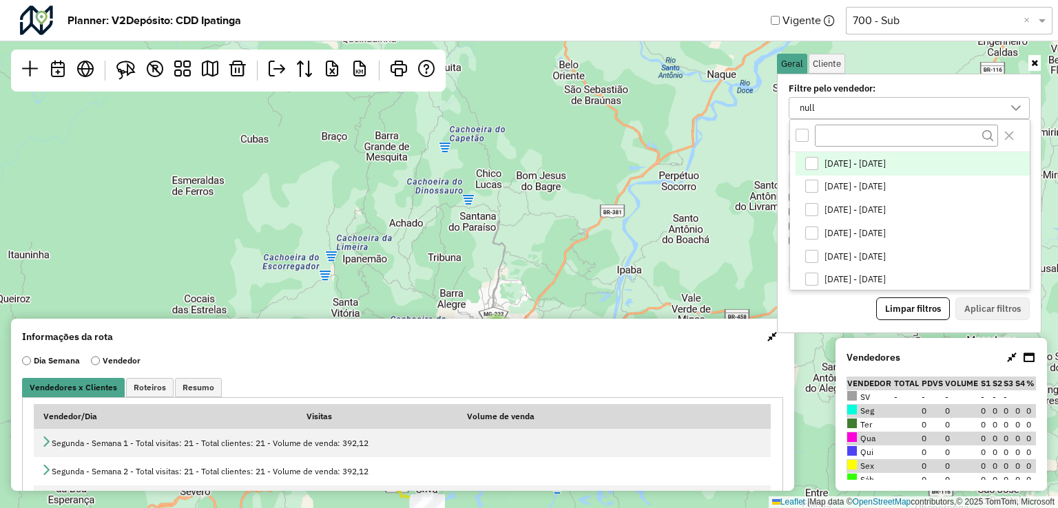
click at [805, 134] on div "All items unselected" at bounding box center [802, 135] width 13 height 13
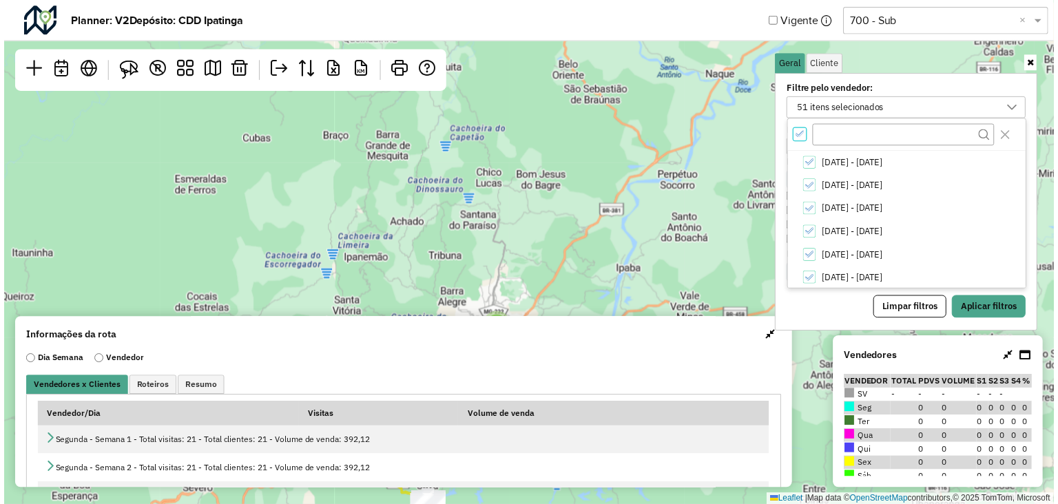
scroll to position [4, 4]
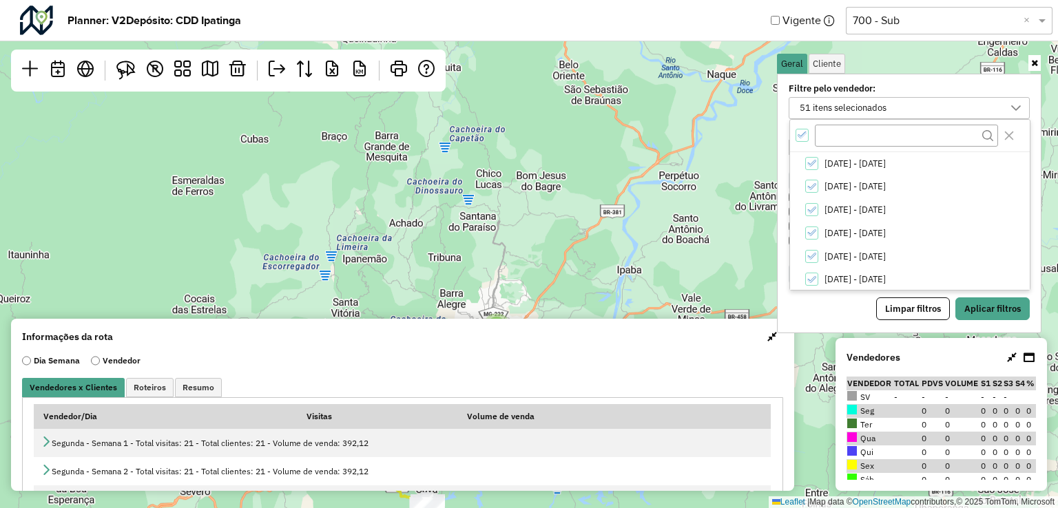
click at [805, 134] on icon "All items selected" at bounding box center [803, 135] width 10 height 10
click at [839, 130] on input "text" at bounding box center [906, 135] width 183 height 21
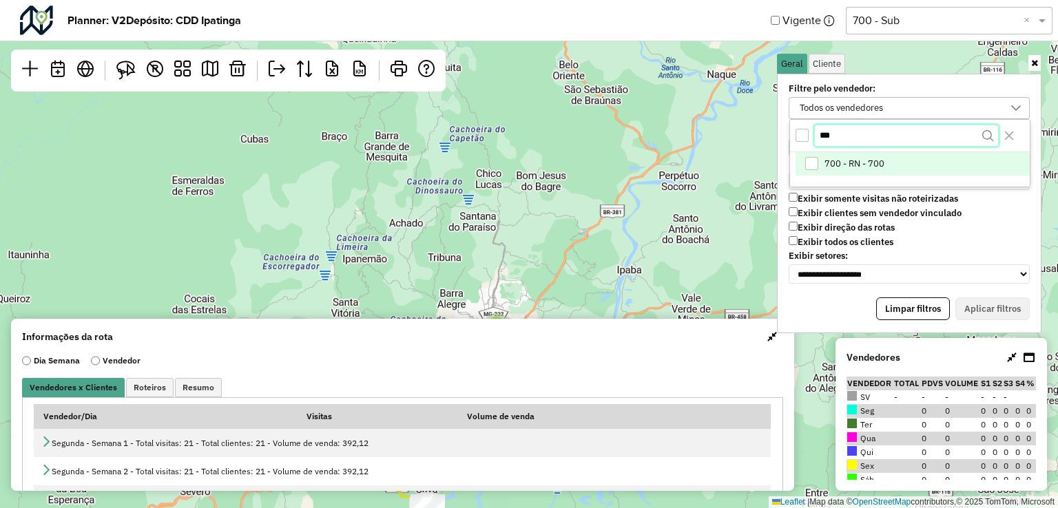
type input "***"
click at [834, 158] on span "700 - RN - 700" at bounding box center [855, 163] width 60 height 11
click at [1013, 138] on icon "Close" at bounding box center [1009, 136] width 9 height 9
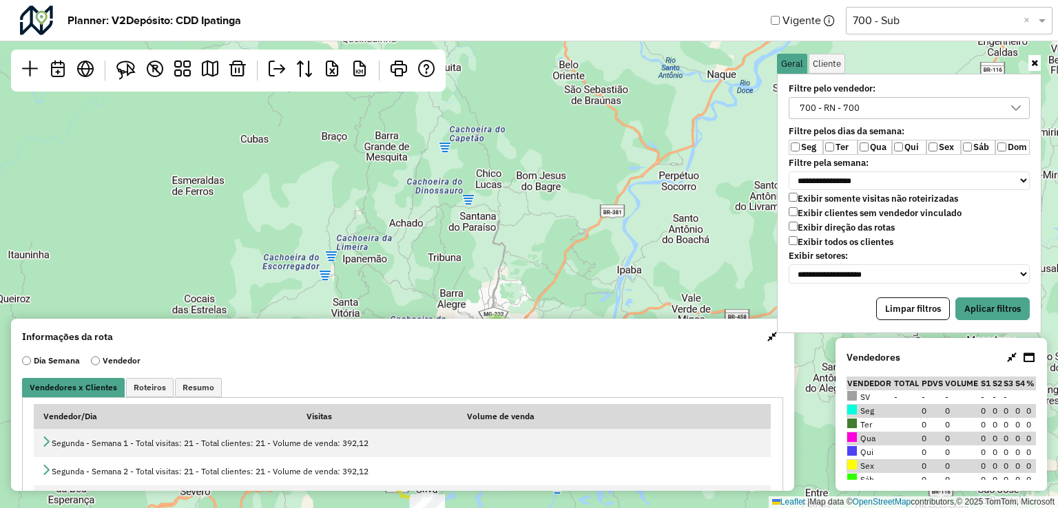
click at [925, 145] on label "Qui" at bounding box center [909, 147] width 34 height 15
click at [962, 145] on label "Sáb" at bounding box center [978, 147] width 34 height 15
click at [980, 298] on button "Aplicar filtros" at bounding box center [993, 309] width 74 height 23
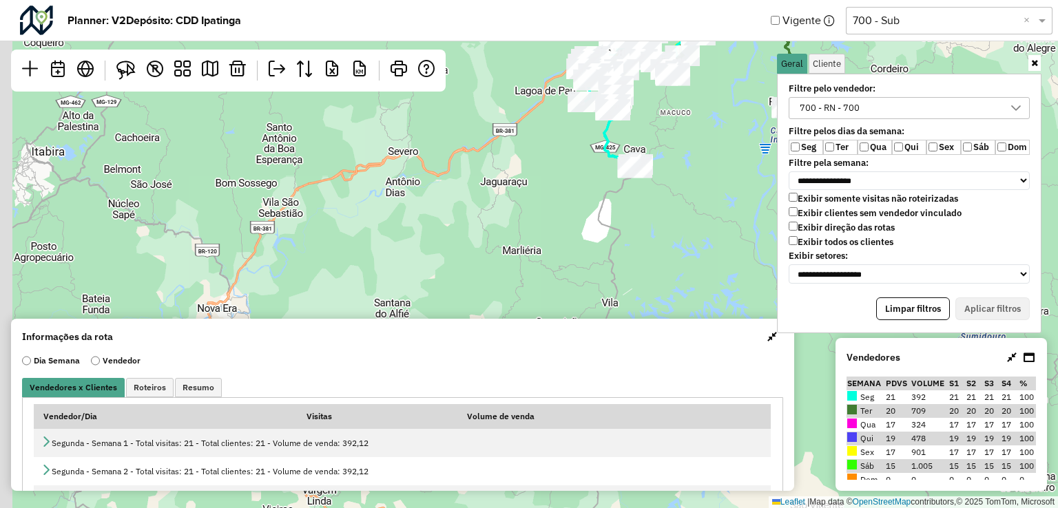
drag, startPoint x: 625, startPoint y: 282, endPoint x: 677, endPoint y: 225, distance: 77.5
click at [725, 223] on div "Leaflet | Map data © OpenStreetMap contributors,© 2025 TomTom, Microsoft" at bounding box center [529, 254] width 1058 height 508
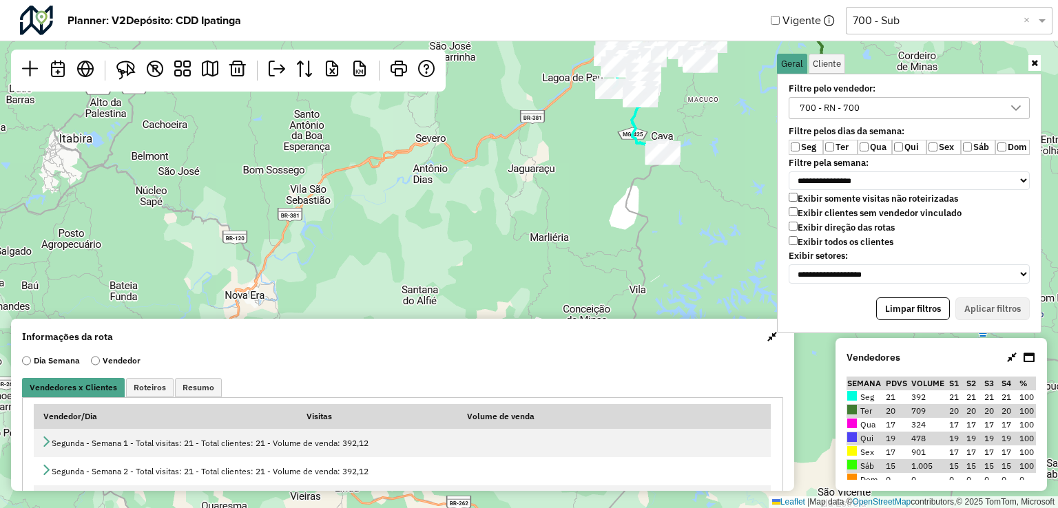
drag, startPoint x: 550, startPoint y: 245, endPoint x: 507, endPoint y: 245, distance: 43.4
click at [505, 246] on div "Leaflet | Map data © OpenStreetMap contributors,© 2025 TomTom, Microsoft" at bounding box center [529, 254] width 1058 height 508
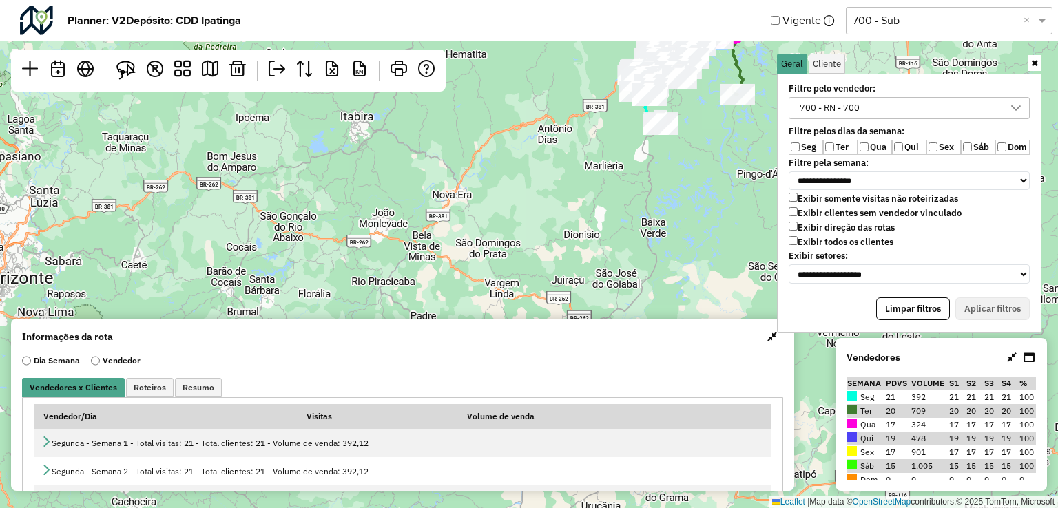
drag, startPoint x: 612, startPoint y: 205, endPoint x: 633, endPoint y: 181, distance: 31.2
click at [633, 181] on div "Leaflet | Map data © OpenStreetMap contributors,© 2025 TomTom, Microsoft" at bounding box center [529, 254] width 1058 height 508
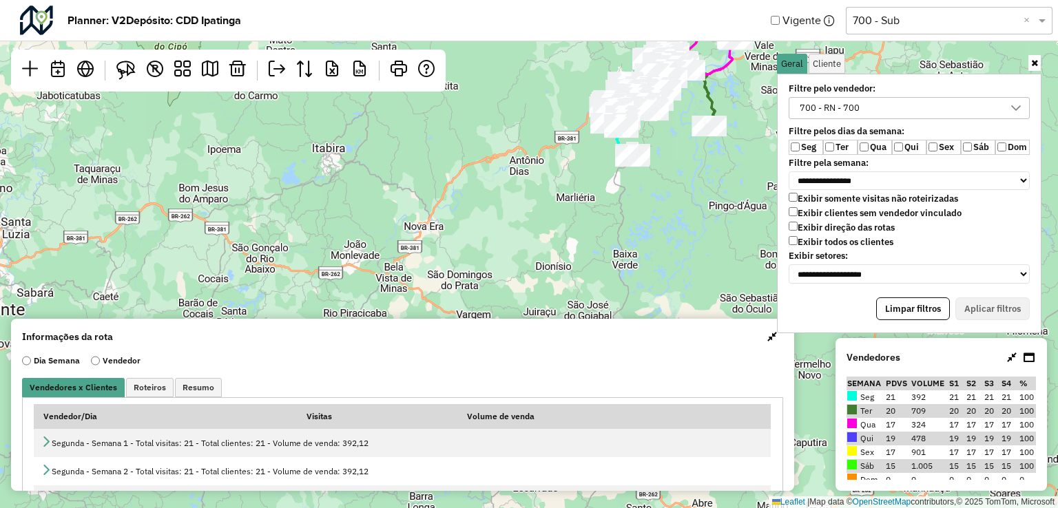
drag, startPoint x: 607, startPoint y: 194, endPoint x: 584, endPoint y: 243, distance: 54.9
click at [584, 243] on div "Leaflet | Map data © OpenStreetMap contributors,© 2025 TomTom, Microsoft" at bounding box center [529, 254] width 1058 height 508
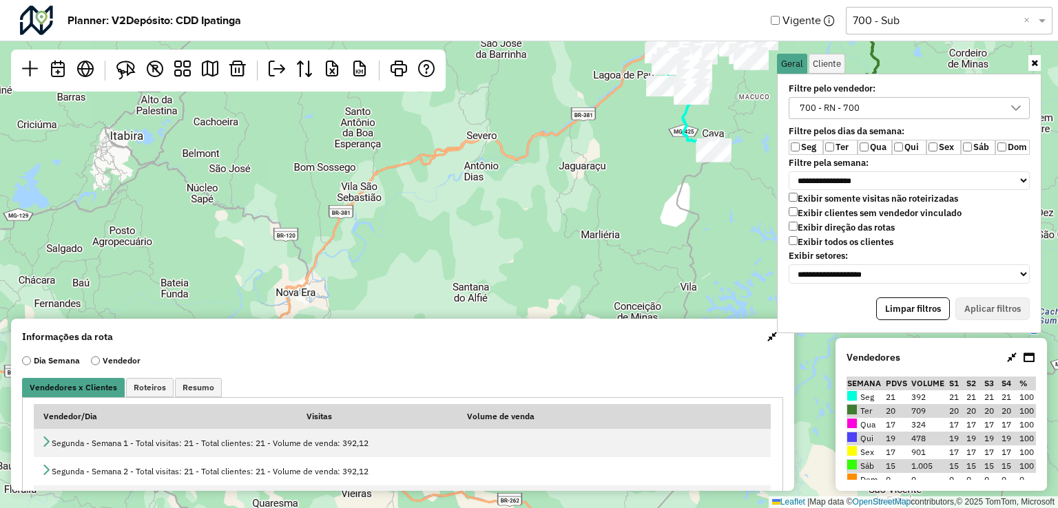
drag, startPoint x: 586, startPoint y: 183, endPoint x: 632, endPoint y: 209, distance: 53.4
click at [632, 209] on div "Leaflet | Map data © OpenStreetMap contributors,© 2025 TomTom, Microsoft" at bounding box center [529, 254] width 1058 height 508
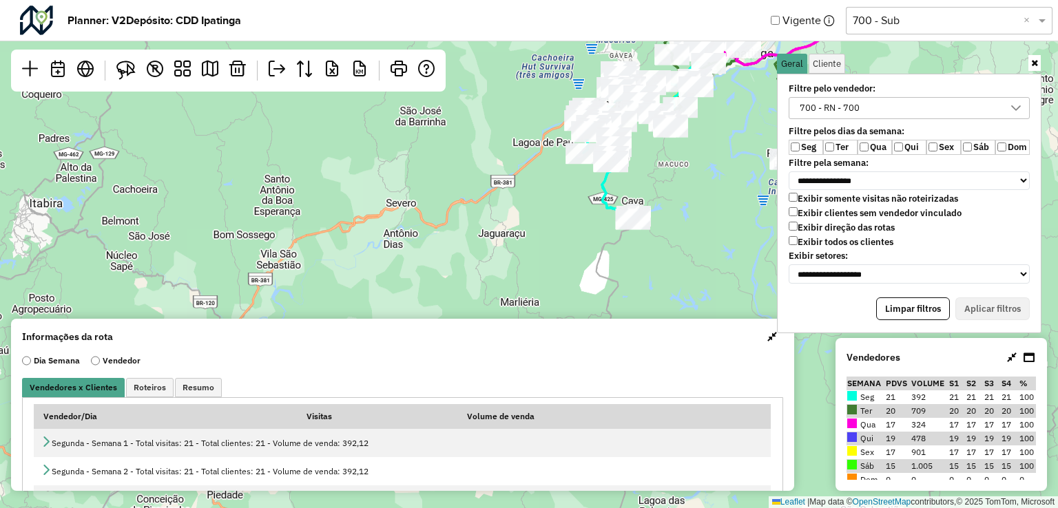
drag, startPoint x: 641, startPoint y: 158, endPoint x: 462, endPoint y: 254, distance: 203.1
click at [462, 254] on div "Leaflet | Map data © OpenStreetMap contributors,© 2025 TomTom, Microsoft" at bounding box center [529, 254] width 1058 height 508
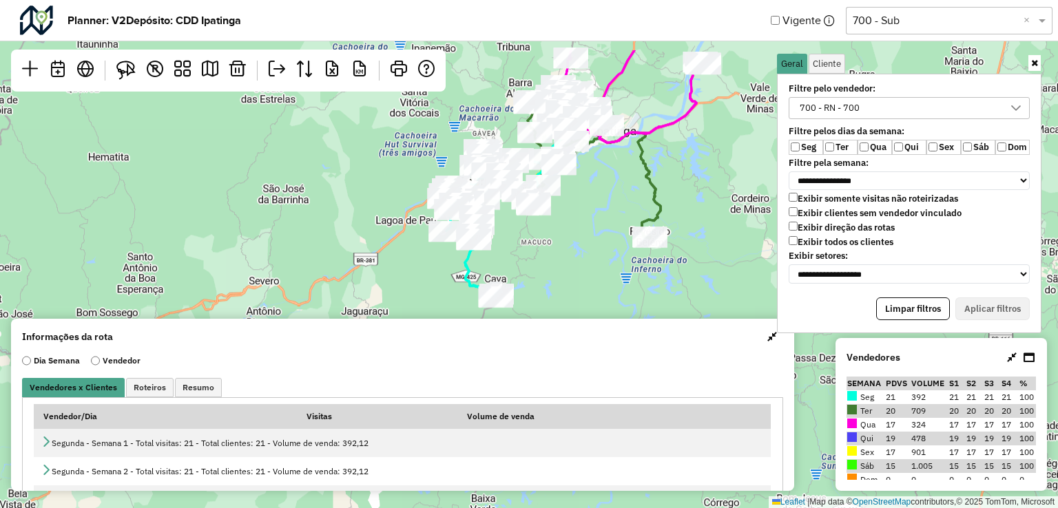
drag, startPoint x: 670, startPoint y: 169, endPoint x: 615, endPoint y: 292, distance: 135.1
click at [615, 292] on div "Leaflet | Map data © OpenStreetMap contributors,© 2025 TomTom, Microsoft" at bounding box center [529, 254] width 1058 height 508
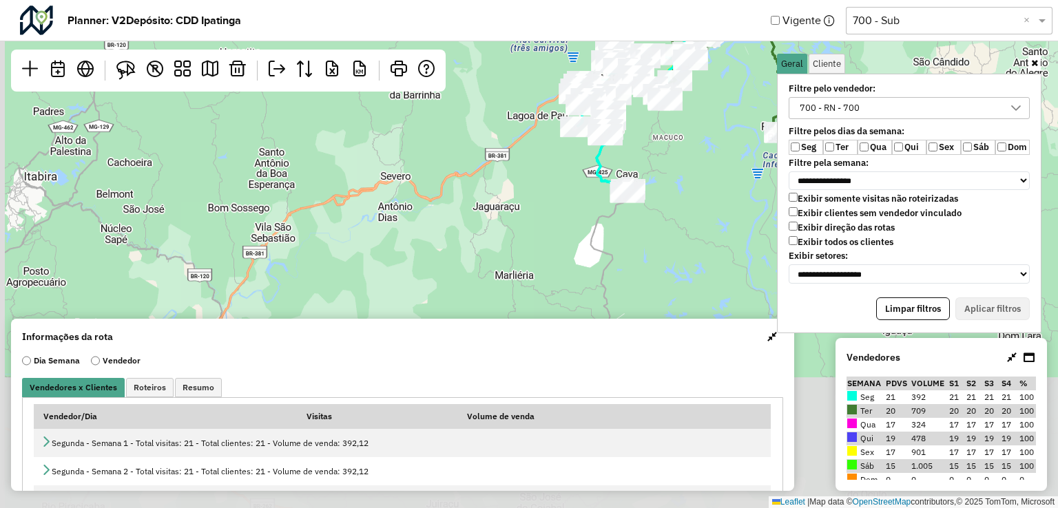
drag, startPoint x: 579, startPoint y: 251, endPoint x: 679, endPoint y: 130, distance: 157.0
click at [679, 130] on div "Leaflet | Map data © OpenStreetMap contributors,© 2025 TomTom, Microsoft" at bounding box center [529, 254] width 1058 height 508
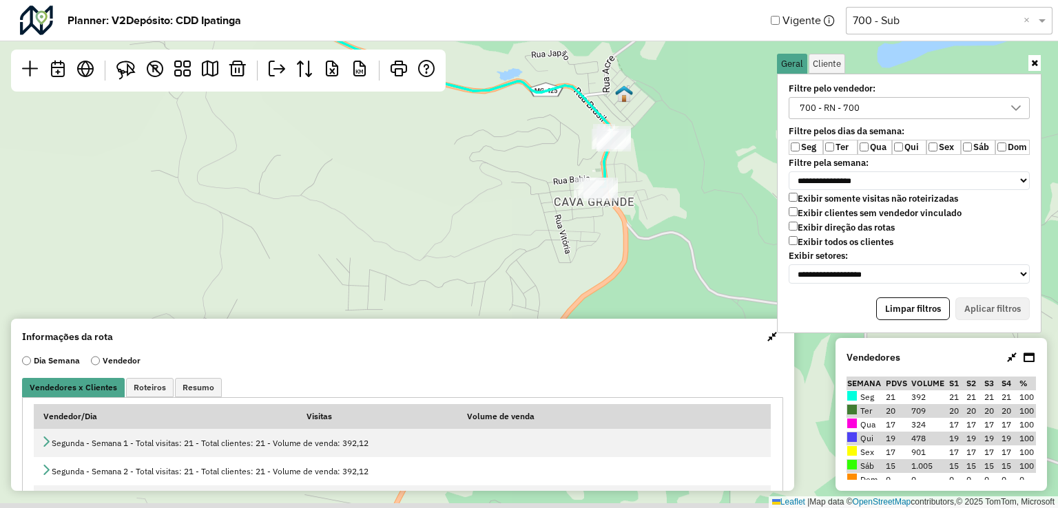
drag, startPoint x: 656, startPoint y: 229, endPoint x: 645, endPoint y: 191, distance: 40.1
click at [652, 217] on div "Leaflet | Map data © OpenStreetMap contributors,© 2025 TomTom, Microsoft" at bounding box center [529, 254] width 1058 height 508
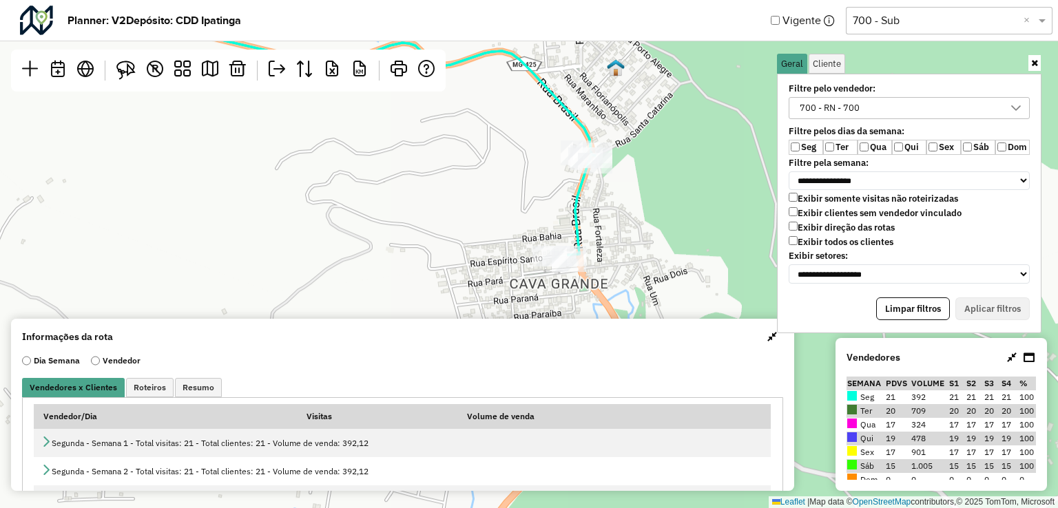
drag, startPoint x: 663, startPoint y: 176, endPoint x: 677, endPoint y: 247, distance: 71.6
click at [677, 247] on div "Leaflet | Map data © OpenStreetMap contributors,© 2025 TomTom, Microsoft" at bounding box center [529, 254] width 1058 height 508
drag, startPoint x: 121, startPoint y: 72, endPoint x: 407, endPoint y: 175, distance: 304.4
click at [121, 72] on img at bounding box center [125, 70] width 19 height 19
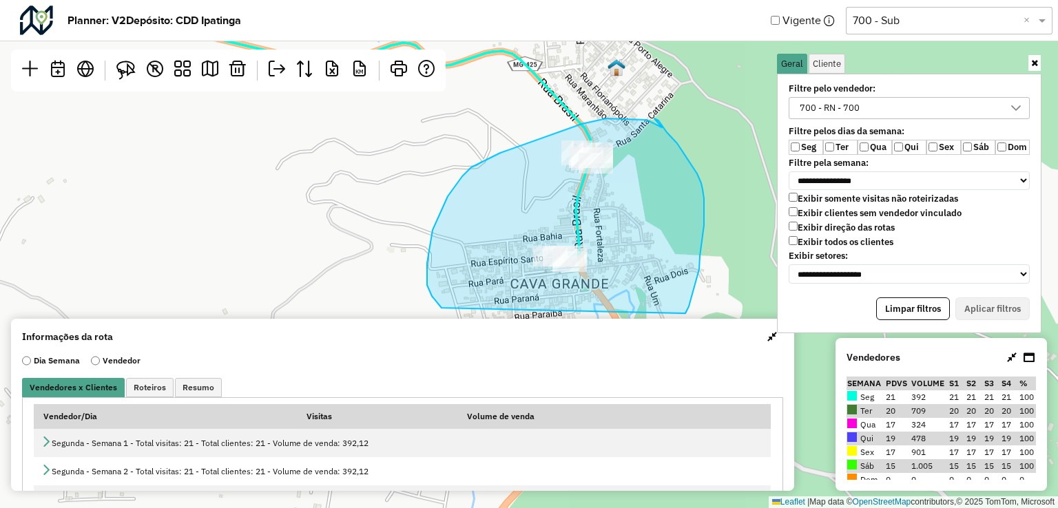
drag, startPoint x: 647, startPoint y: 120, endPoint x: 655, endPoint y: 119, distance: 7.7
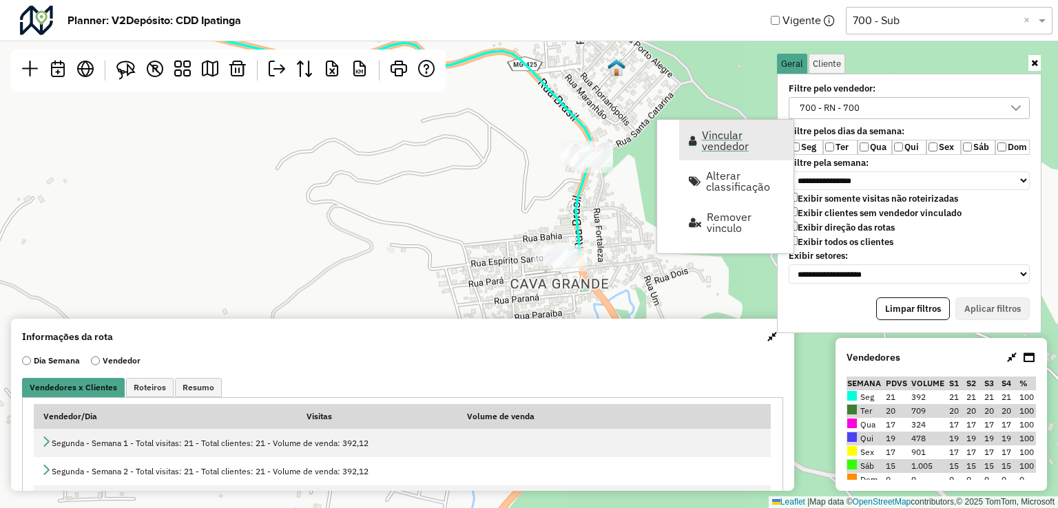
click at [729, 147] on span "Vincular vendedor" at bounding box center [743, 141] width 83 height 22
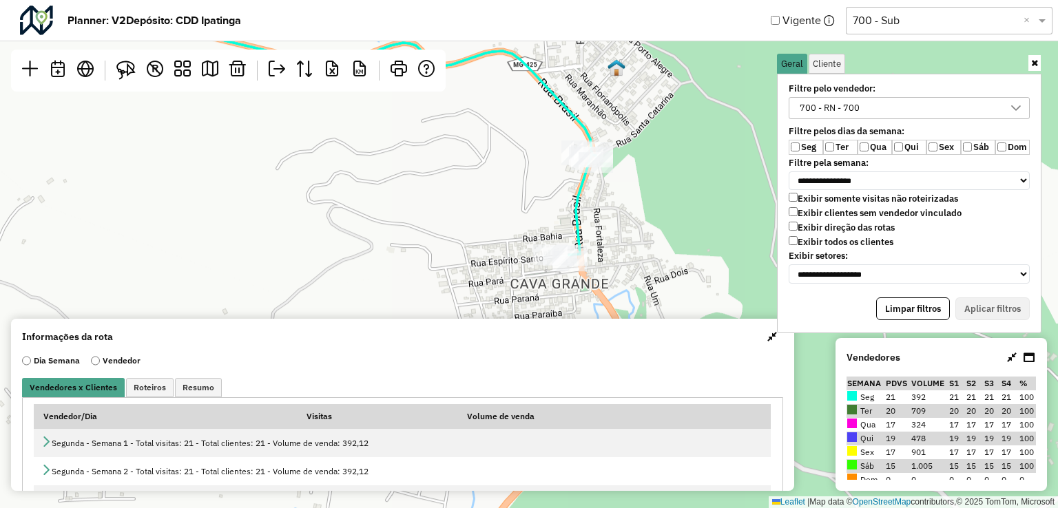
select select "*********"
select select "*"
select select "*********"
select select "*"
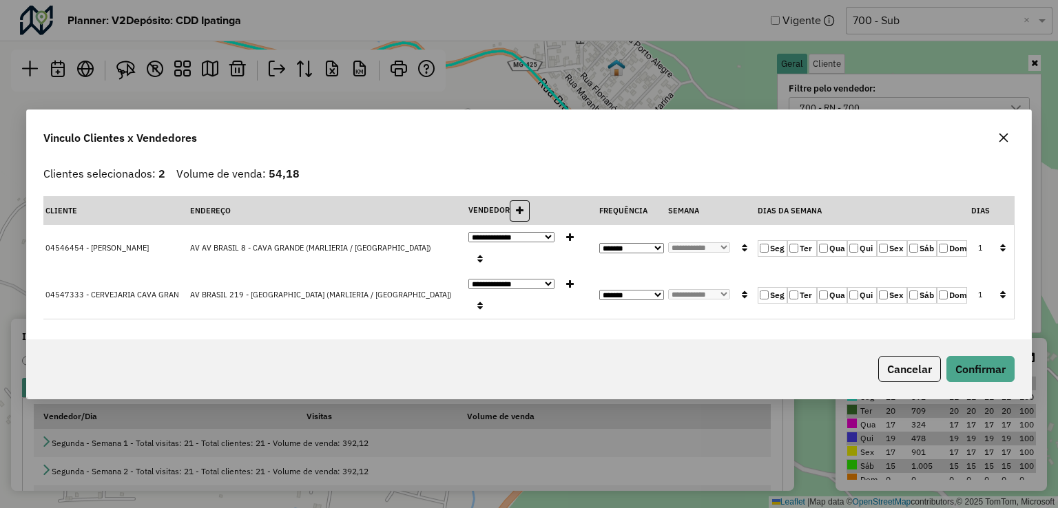
click at [1002, 143] on icon "button" at bounding box center [1003, 137] width 11 height 11
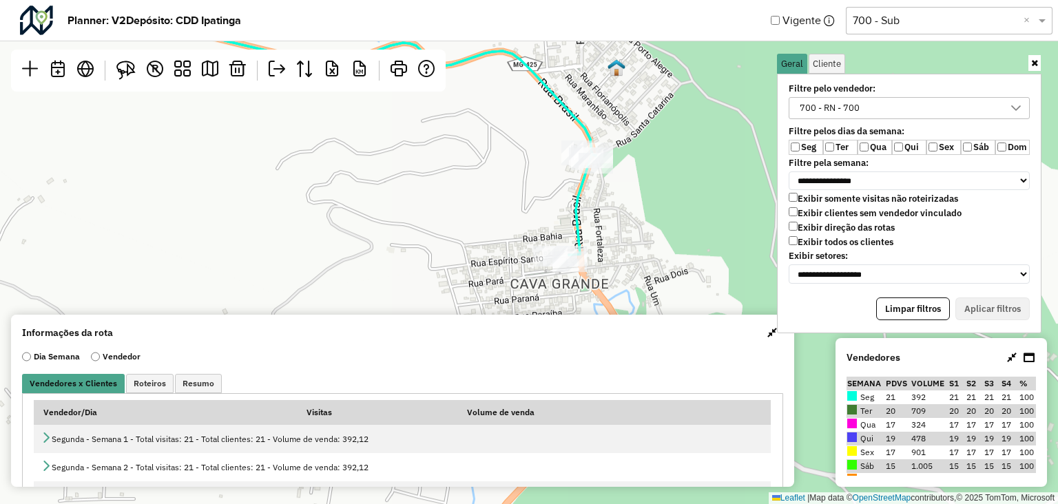
click at [951, 23] on input "text" at bounding box center [935, 20] width 165 height 17
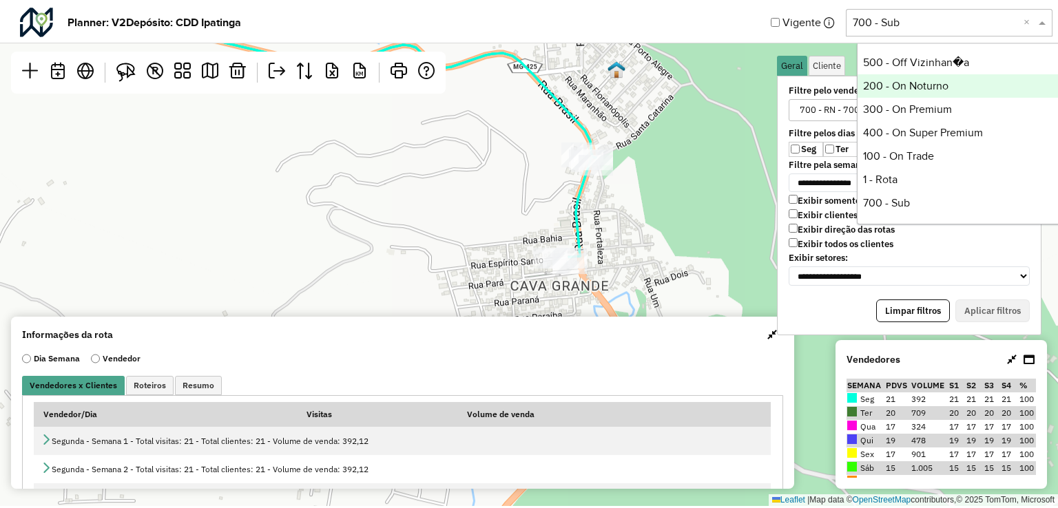
scroll to position [212, 0]
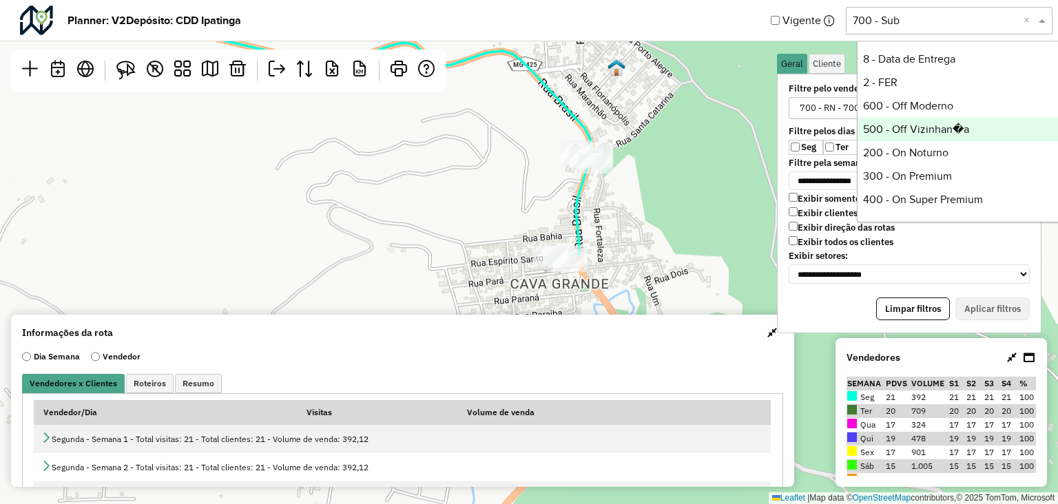
click at [945, 127] on div "500 - Off Vizinhan�a" at bounding box center [960, 129] width 205 height 23
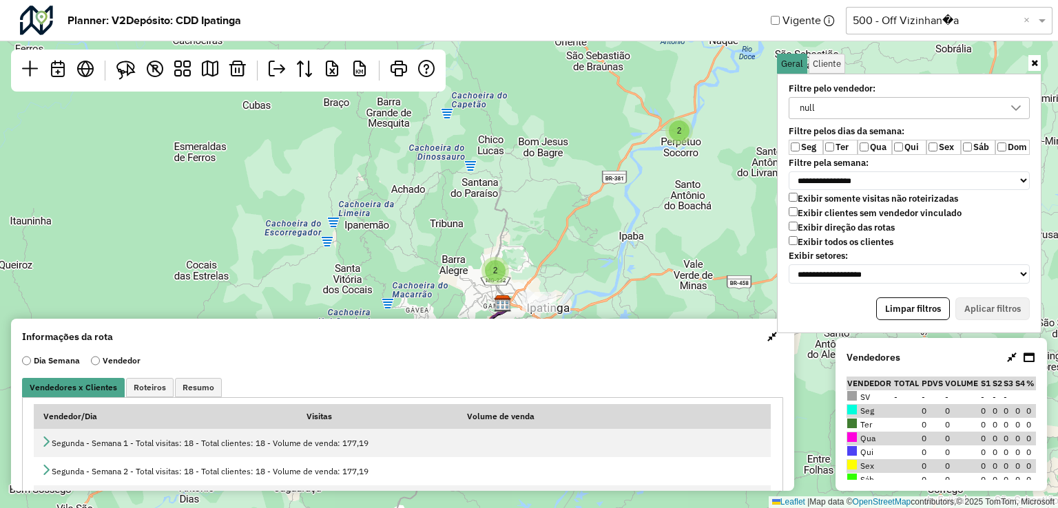
click at [830, 113] on div "null" at bounding box center [899, 108] width 208 height 21
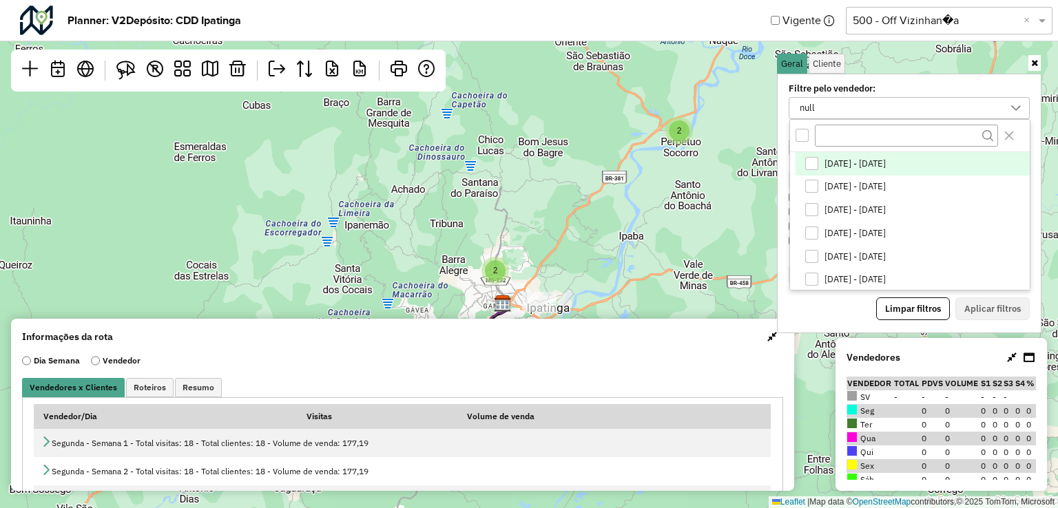
click at [805, 138] on div "All items unselected" at bounding box center [802, 135] width 13 height 13
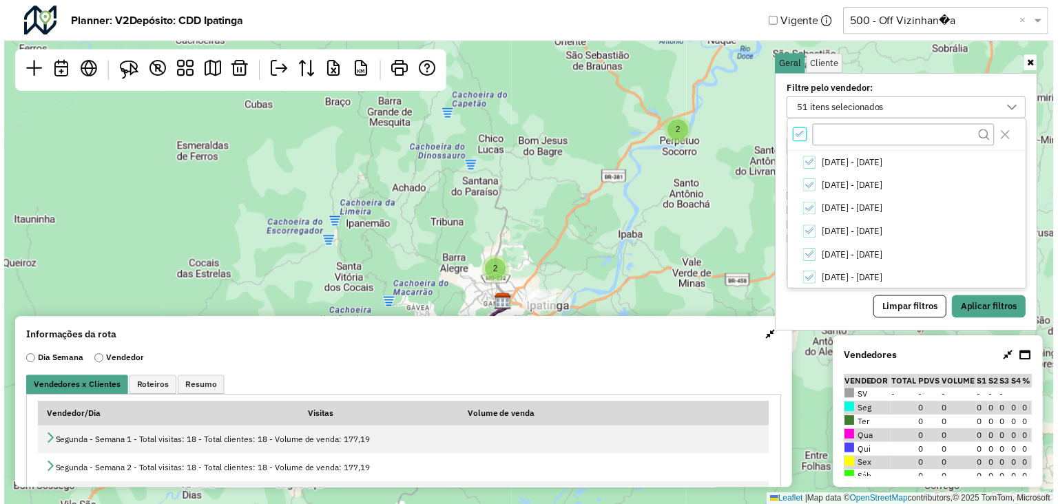
scroll to position [4, 4]
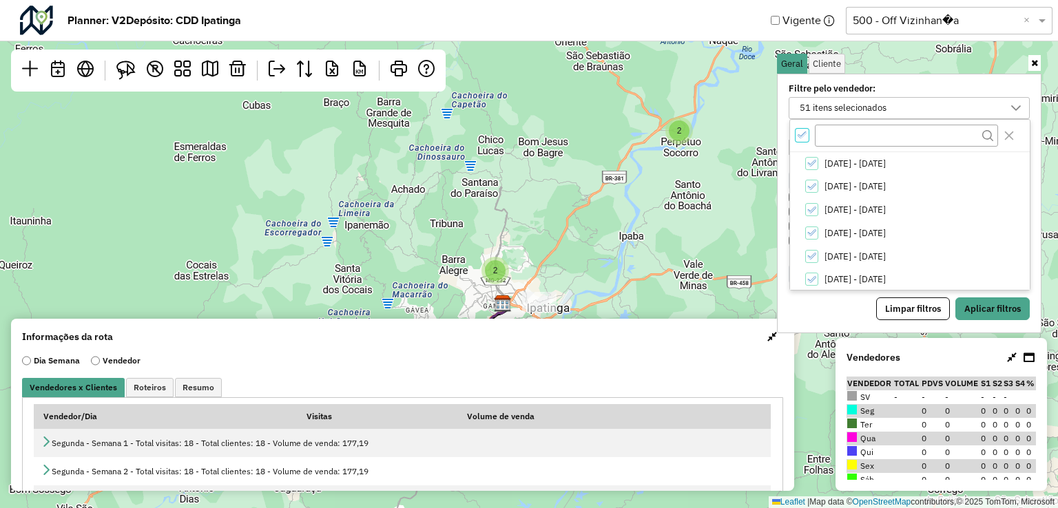
click at [803, 138] on icon "All items selected" at bounding box center [803, 135] width 10 height 10
click at [835, 138] on input "text" at bounding box center [906, 135] width 183 height 21
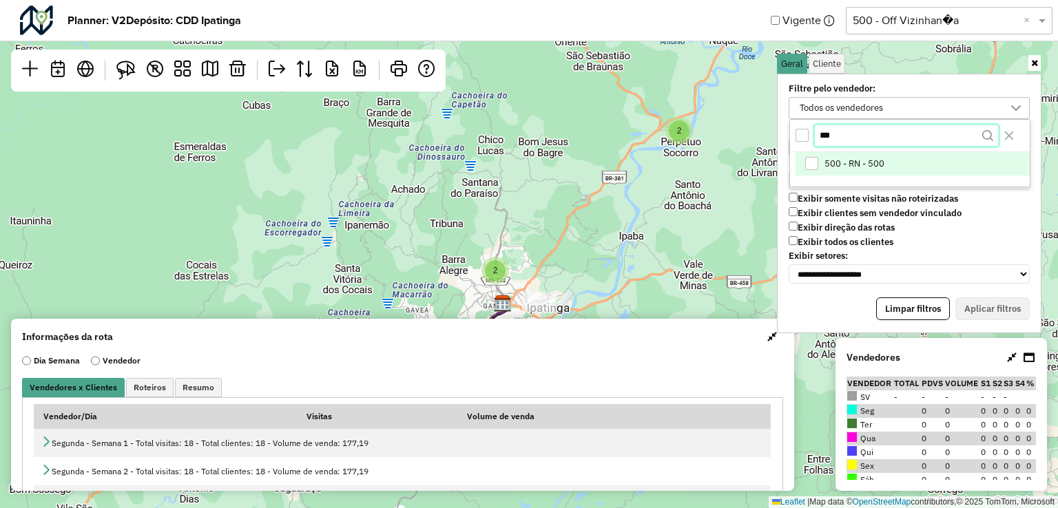
type input "***"
click at [814, 161] on div "500 - RN - 500" at bounding box center [811, 163] width 13 height 13
click at [1002, 302] on button "Aplicar filtros" at bounding box center [993, 309] width 74 height 23
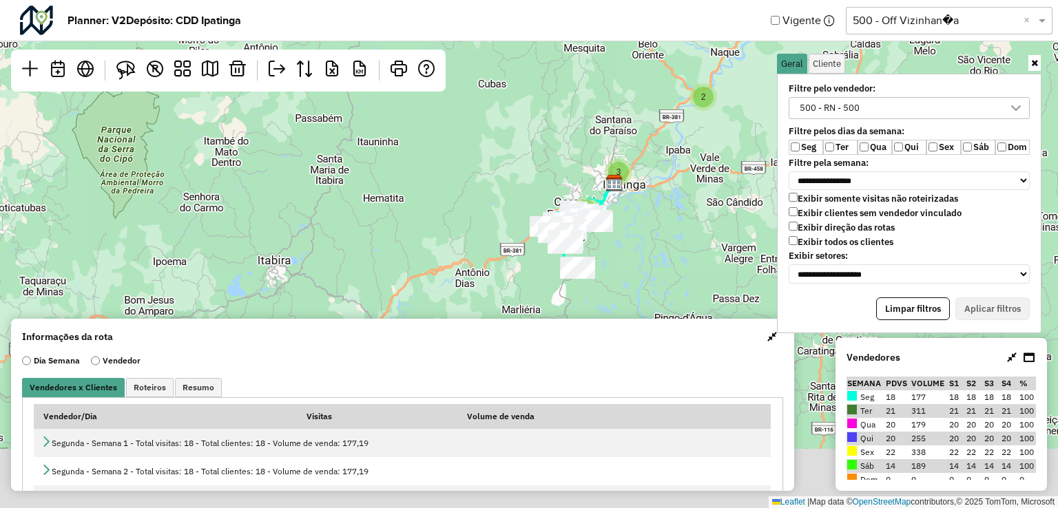
drag, startPoint x: 699, startPoint y: 205, endPoint x: 707, endPoint y: 187, distance: 18.8
click at [707, 187] on div "2 2 3 Leaflet | Map data © OpenStreetMap contributors,© 2025 TomTom, Microsoft" at bounding box center [529, 254] width 1058 height 508
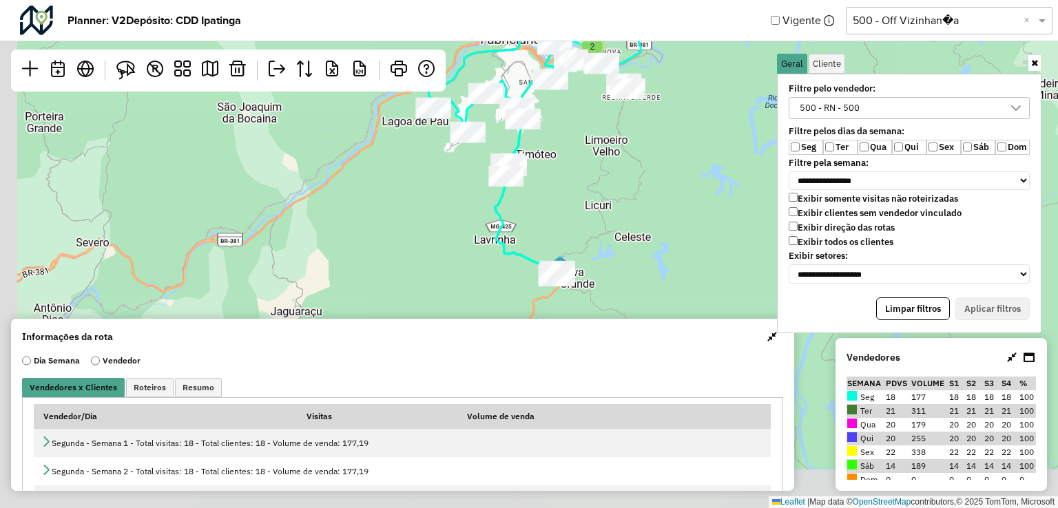
drag, startPoint x: 612, startPoint y: 278, endPoint x: 830, endPoint y: 112, distance: 273.9
click at [830, 112] on hb-planner "**********" at bounding box center [529, 254] width 1058 height 508
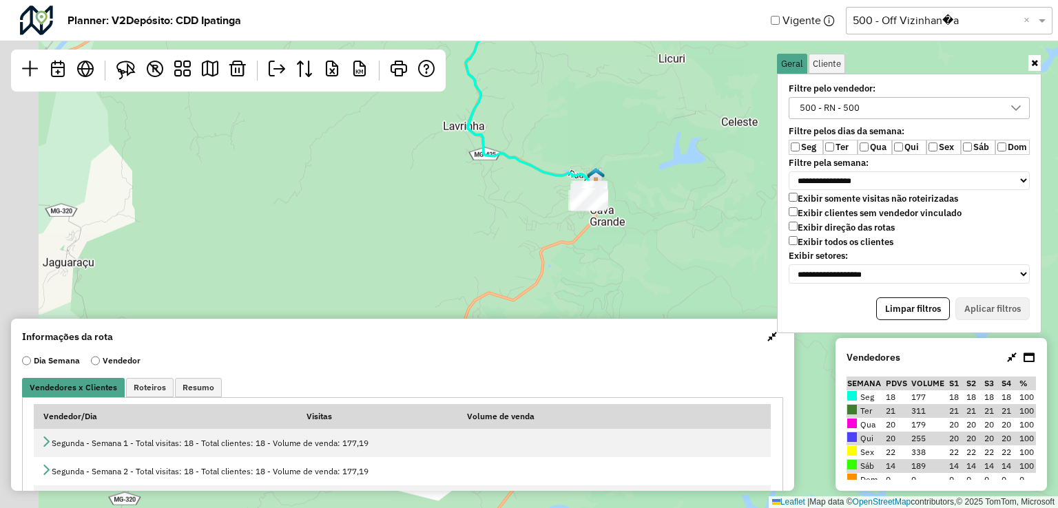
drag, startPoint x: 654, startPoint y: 219, endPoint x: 739, endPoint y: 117, distance: 132.6
click at [739, 117] on div "Leaflet | Map data © OpenStreetMap contributors,© 2025 TomTom, Microsoft" at bounding box center [529, 254] width 1058 height 508
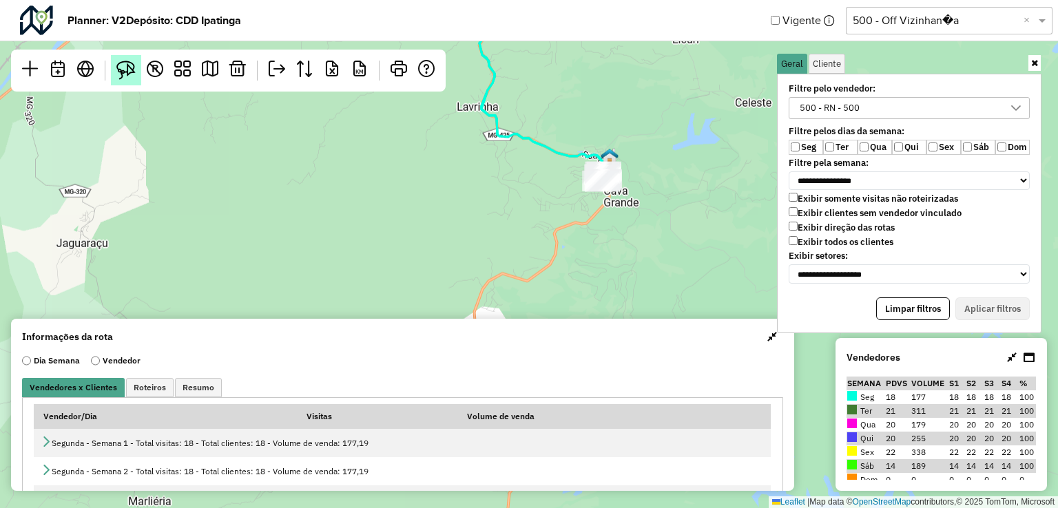
click at [119, 70] on img at bounding box center [125, 70] width 19 height 19
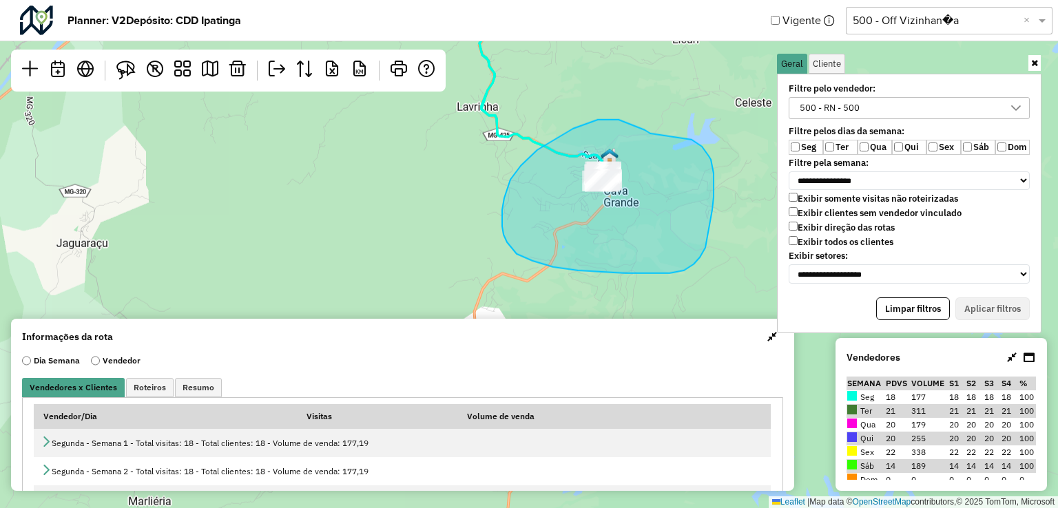
drag, startPoint x: 637, startPoint y: 127, endPoint x: 692, endPoint y: 140, distance: 56.5
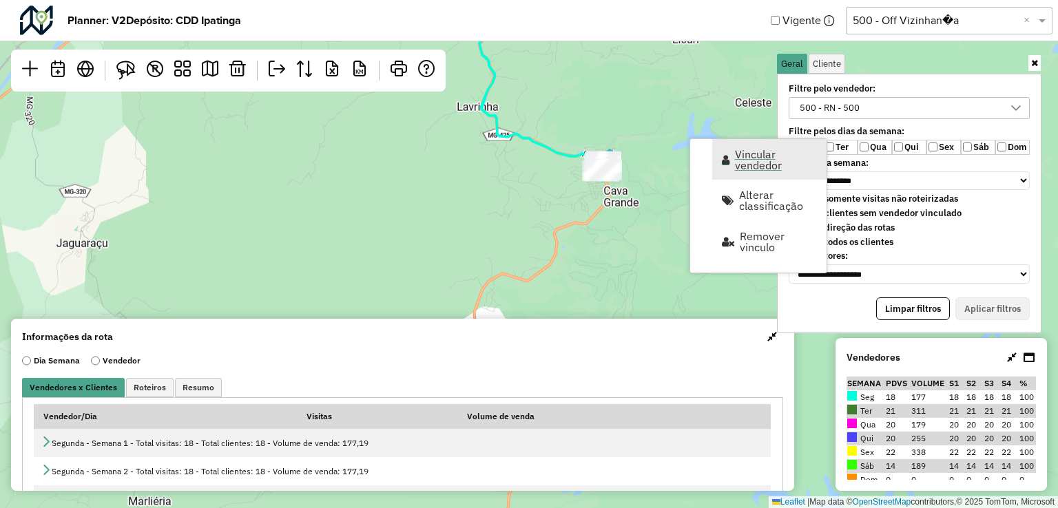
click at [750, 158] on span "Vincular vendedor" at bounding box center [776, 160] width 83 height 22
select select "*********"
select select "*"
select select "*********"
select select "*"
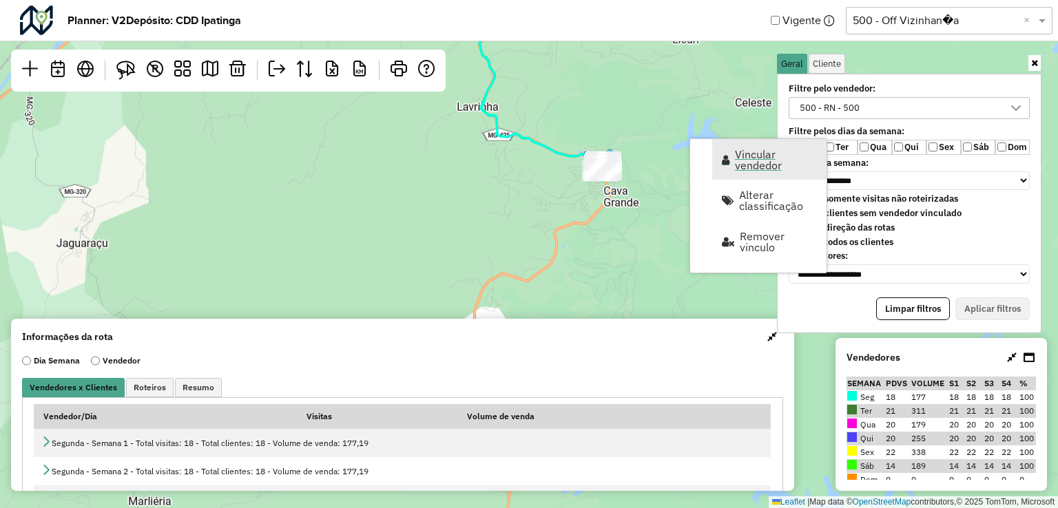
select select "*********"
select select "*"
select select "*********"
select select "*"
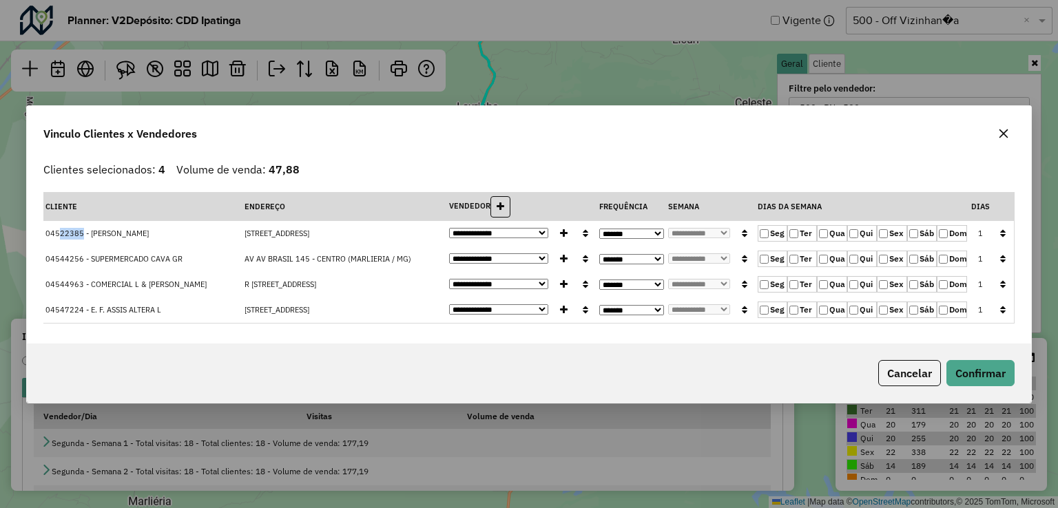
drag, startPoint x: 61, startPoint y: 230, endPoint x: 82, endPoint y: 237, distance: 22.4
click at [82, 237] on span "04522385 - RL SAVERGNINI" at bounding box center [96, 234] width 103 height 10
drag, startPoint x: 59, startPoint y: 260, endPoint x: 83, endPoint y: 258, distance: 24.2
click at [83, 258] on span "04544256 - SUPERMERCADO CAVA GR" at bounding box center [113, 259] width 137 height 10
drag, startPoint x: 62, startPoint y: 284, endPoint x: 87, endPoint y: 285, distance: 24.8
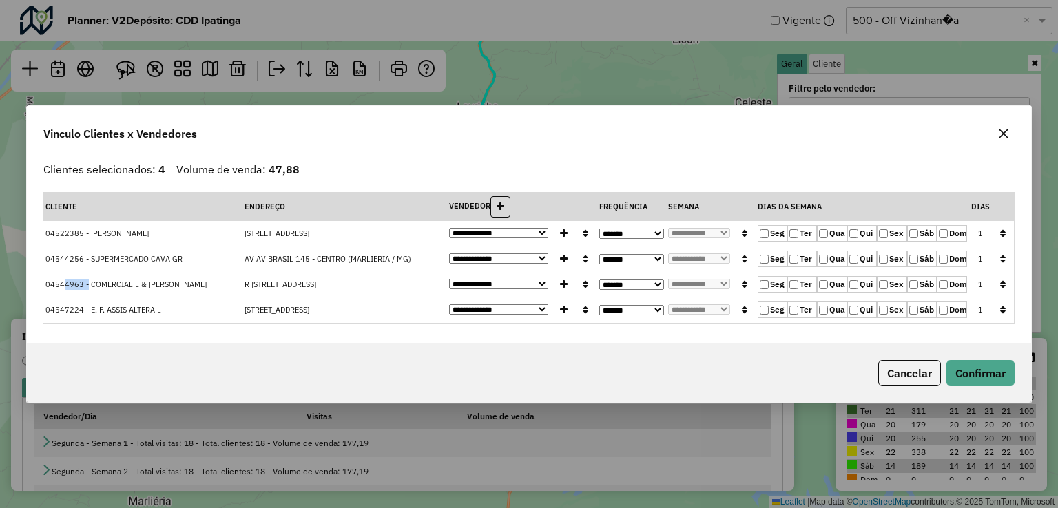
click at [87, 285] on span "04544963 - COMERCIAL L & J EVAN" at bounding box center [125, 285] width 161 height 10
click at [1001, 139] on icon "button" at bounding box center [1003, 133] width 11 height 11
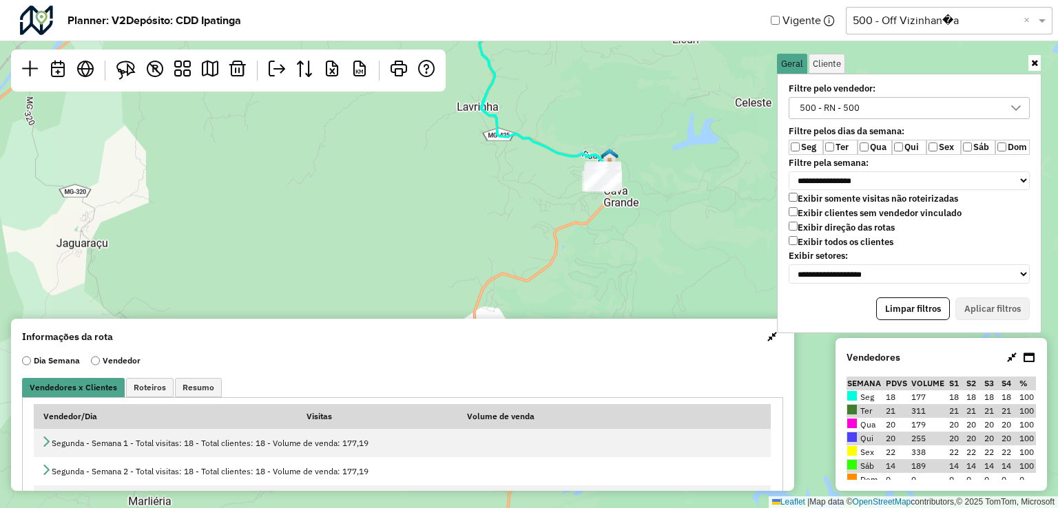
click at [916, 21] on input "text" at bounding box center [935, 20] width 165 height 17
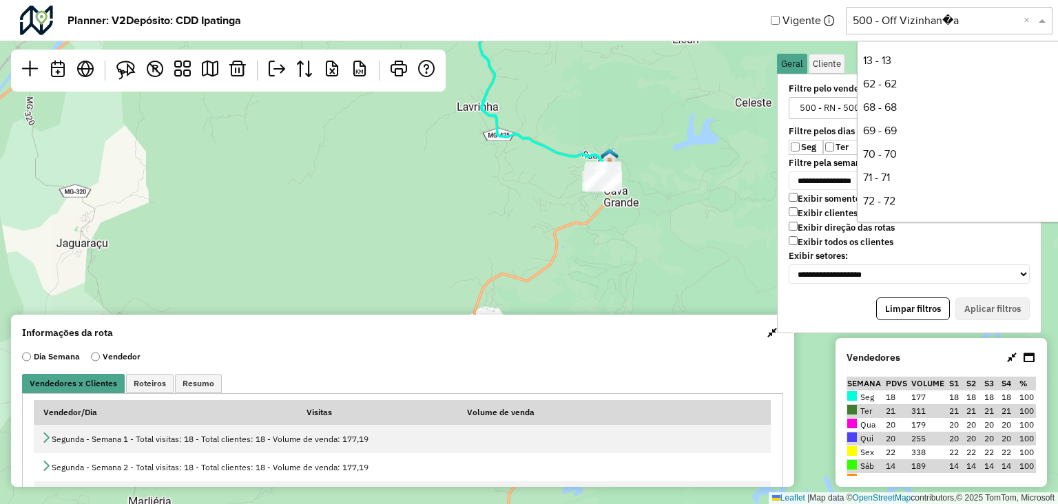
scroll to position [281, 0]
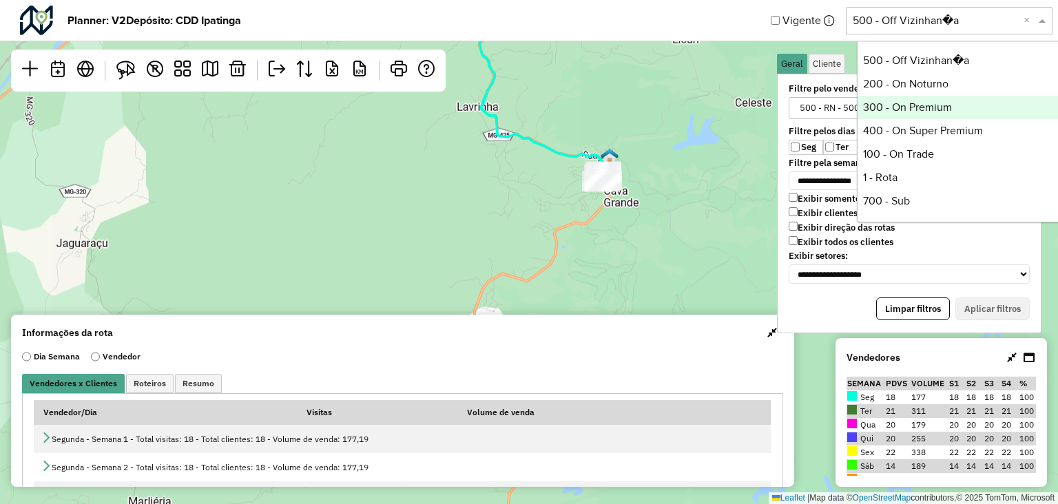
click at [905, 99] on div "300 - On Premium" at bounding box center [960, 107] width 205 height 23
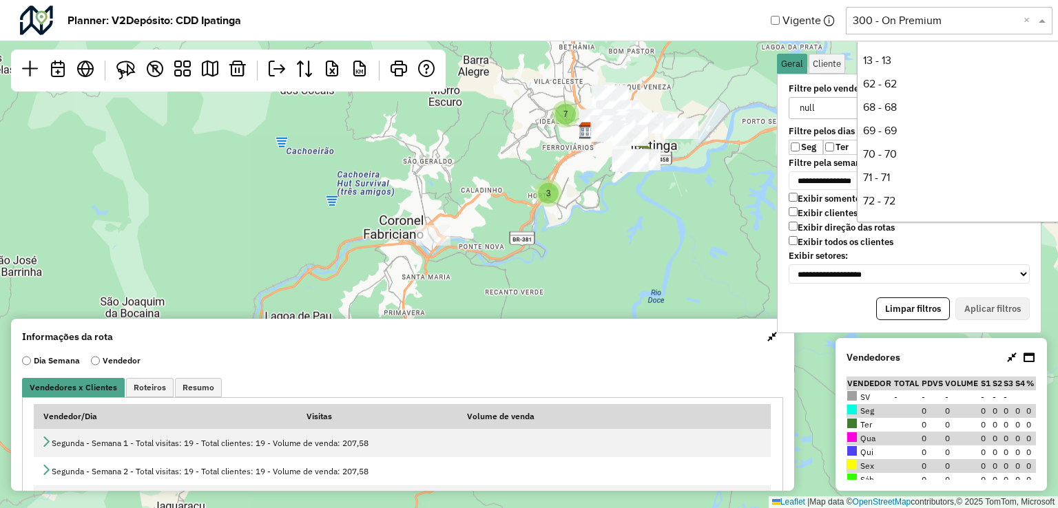
click at [917, 25] on input "text" at bounding box center [935, 20] width 165 height 17
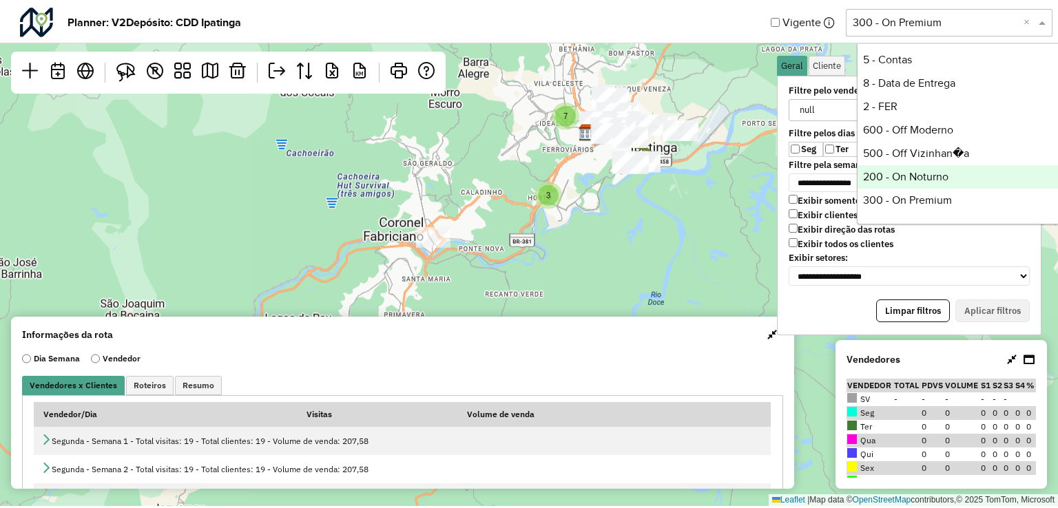
scroll to position [259, 0]
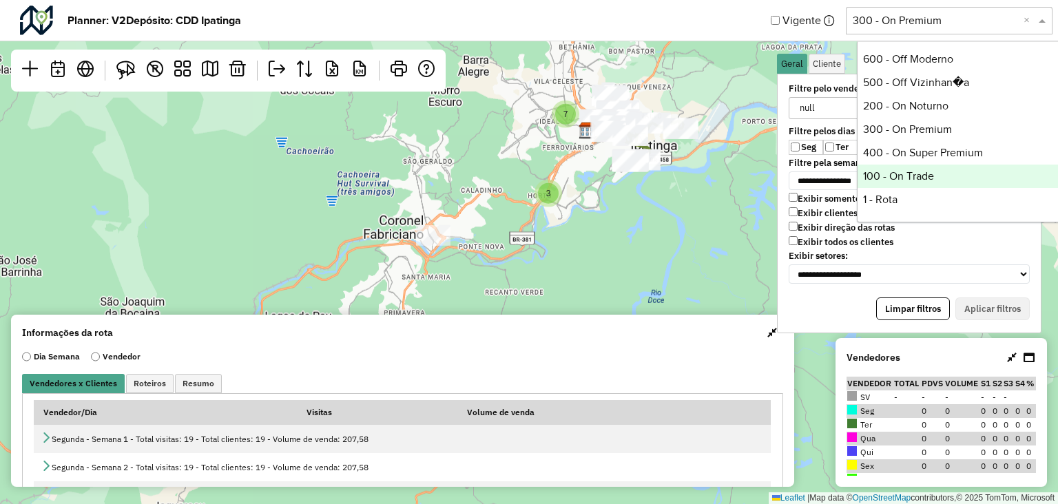
click at [940, 168] on div "100 - On Trade" at bounding box center [960, 176] width 205 height 23
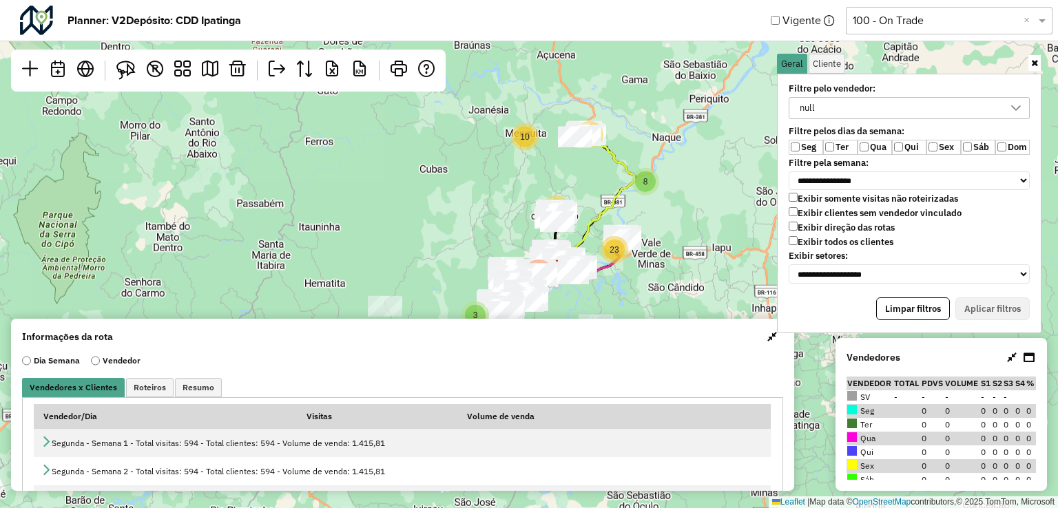
click at [842, 108] on div "null" at bounding box center [899, 108] width 208 height 21
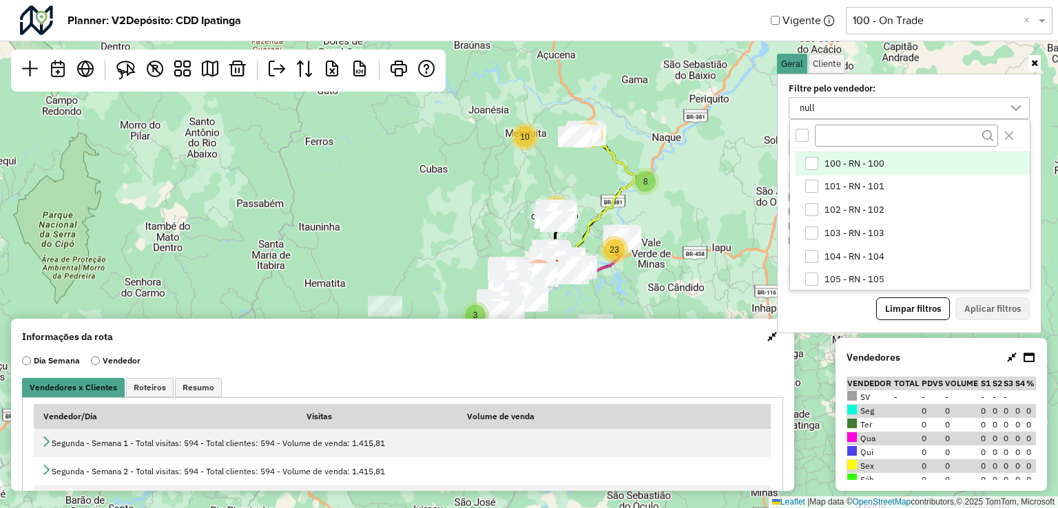
click at [804, 136] on div "All items unselected" at bounding box center [802, 135] width 13 height 13
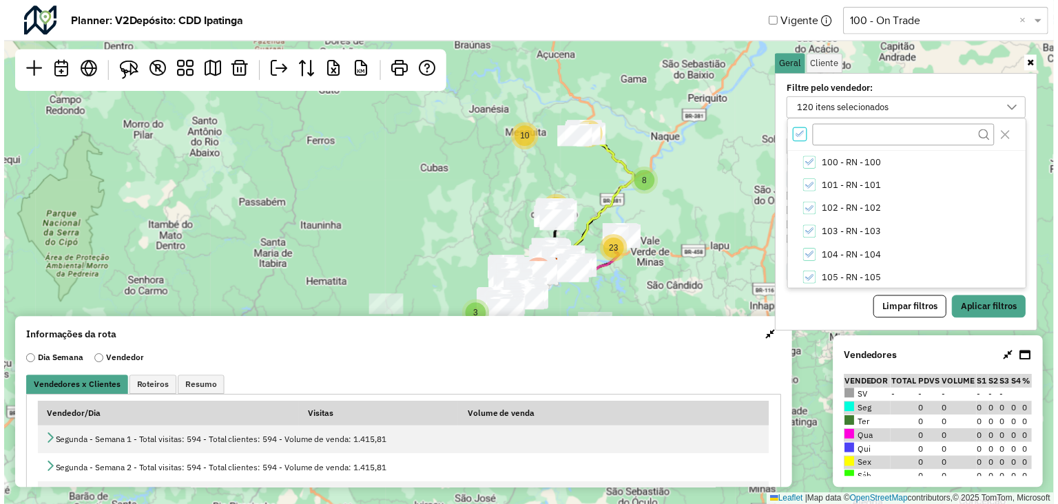
scroll to position [4, 4]
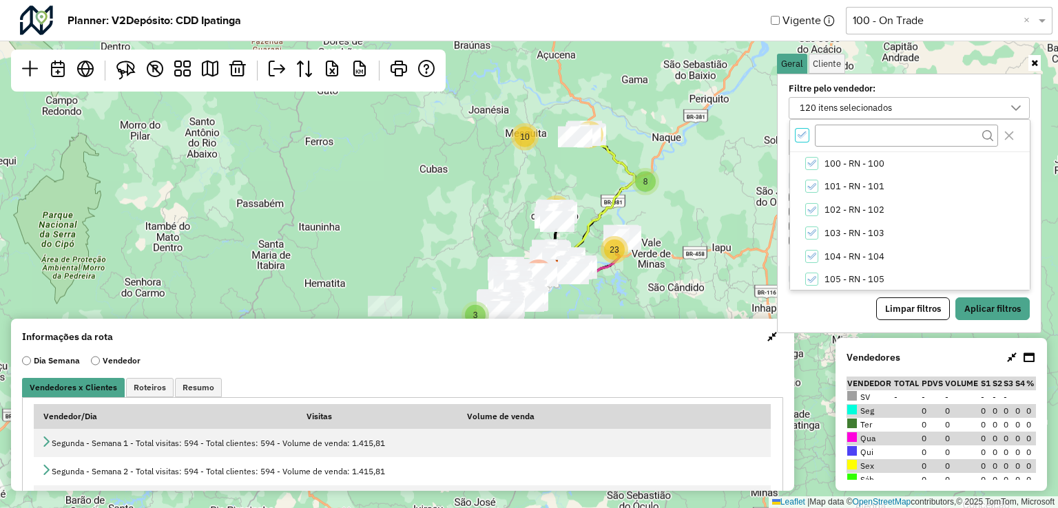
click at [804, 136] on icon "All items selected" at bounding box center [803, 135] width 10 height 10
click at [840, 130] on input "text" at bounding box center [906, 135] width 183 height 21
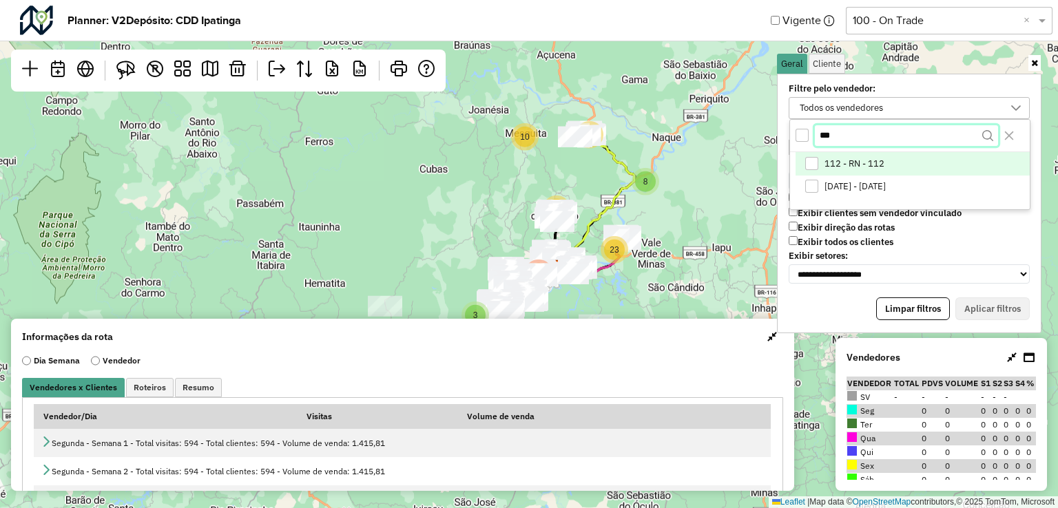
type input "***"
click at [885, 169] on li "112 - RN - 112" at bounding box center [913, 163] width 234 height 23
click at [1009, 130] on icon "Close" at bounding box center [1009, 135] width 11 height 11
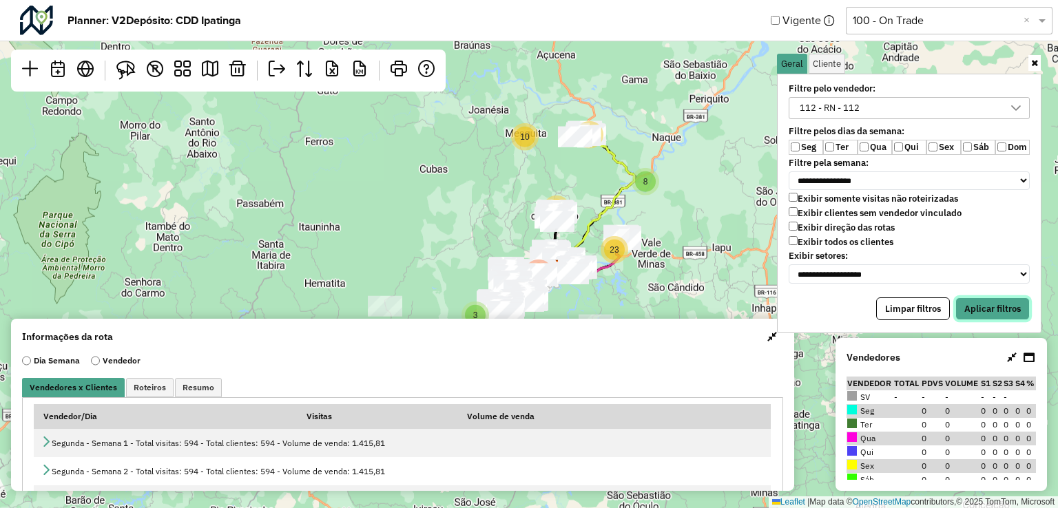
click at [980, 301] on button "Aplicar filtros" at bounding box center [993, 309] width 74 height 23
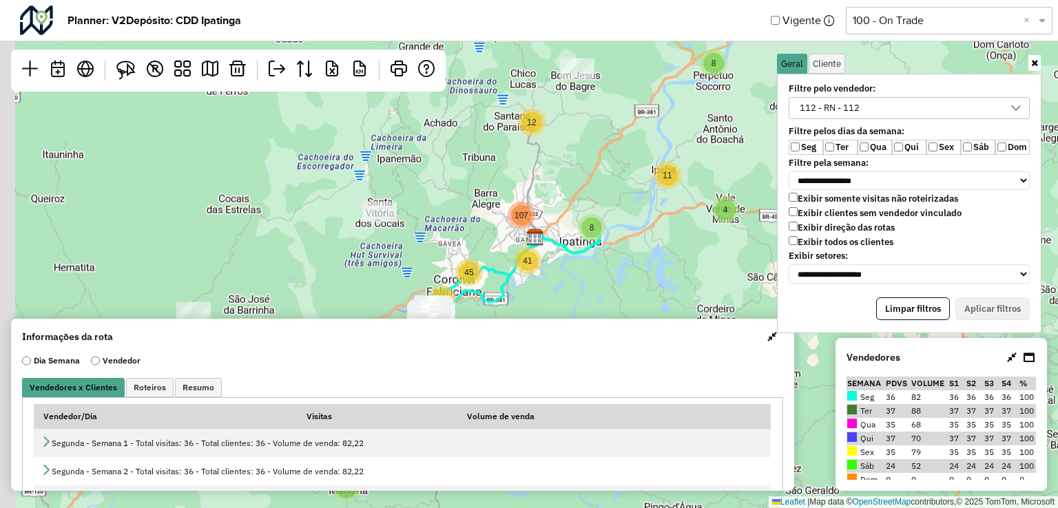
drag, startPoint x: 670, startPoint y: 256, endPoint x: 735, endPoint y: 143, distance: 130.6
click at [735, 143] on div "6 3 8 4 8 11 9 10 3 12 4 7 35 107 41 45 Leaflet | Map data © OpenStreetMap cont…" at bounding box center [529, 254] width 1058 height 508
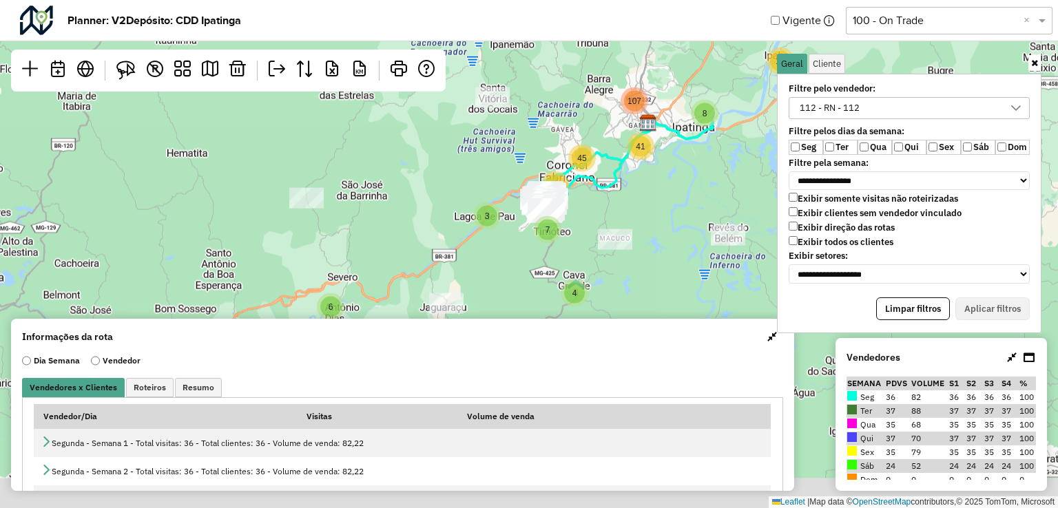
drag, startPoint x: 571, startPoint y: 289, endPoint x: 688, endPoint y: 196, distance: 149.6
click at [688, 196] on div "6 3 8 4 8 11 9 10 3 12 4 7 35 107 41 45 Leaflet | Map data © OpenStreetMap cont…" at bounding box center [529, 254] width 1058 height 508
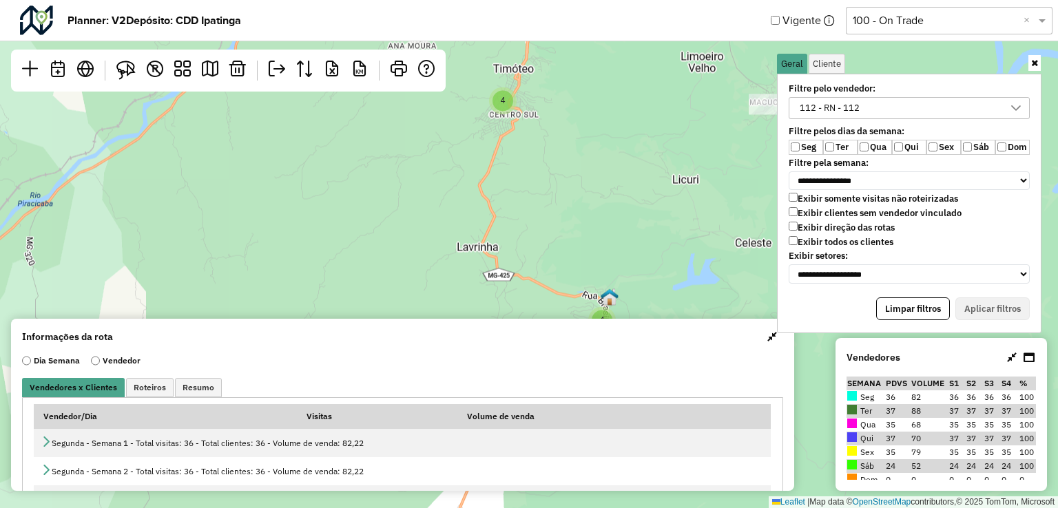
drag, startPoint x: 562, startPoint y: 274, endPoint x: 607, endPoint y: 148, distance: 133.8
click at [607, 148] on div "3 3 4 2 5 10 3 4 2 4 4 6 4 2 5 9 5 3 23 6 22 28 21 2 14 3 4 9 7 9 18 2 9 7 Leaf…" at bounding box center [529, 254] width 1058 height 508
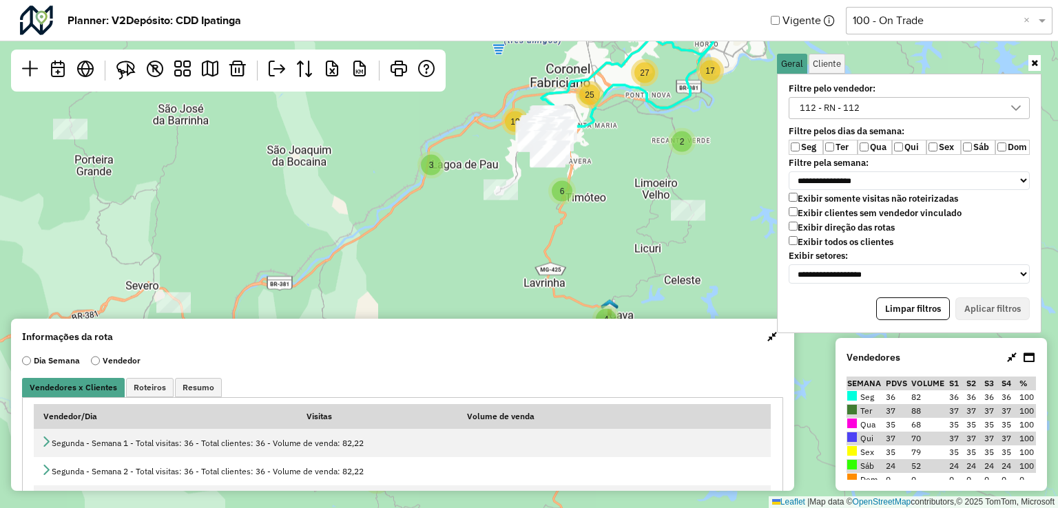
drag, startPoint x: 624, startPoint y: 123, endPoint x: 606, endPoint y: 194, distance: 73.2
click at [606, 194] on div "5 3 8 4 2 5 10 3 11 4 6 10 25 4 101 2 15 7 17 27 18 Leaflet | Map data © OpenSt…" at bounding box center [529, 254] width 1058 height 508
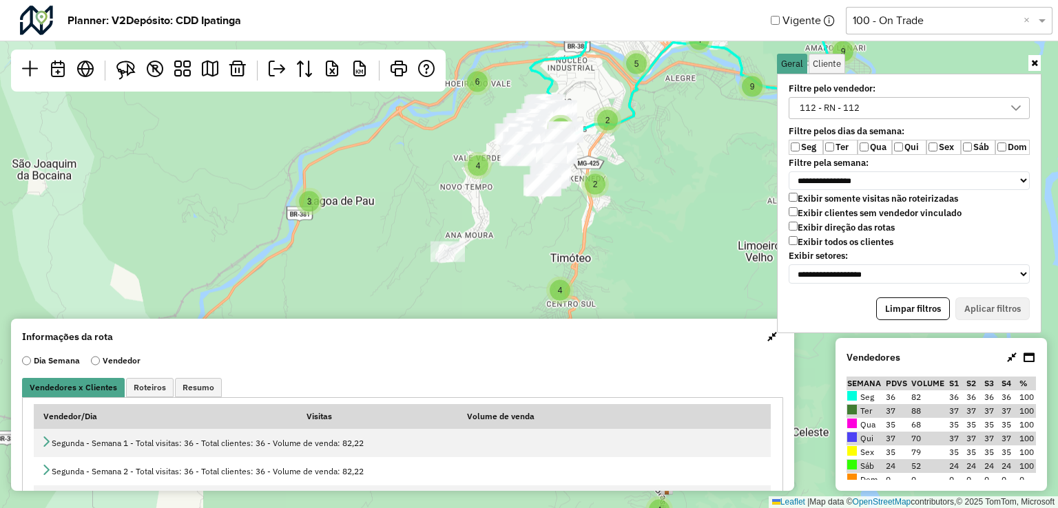
drag, startPoint x: 674, startPoint y: 158, endPoint x: 681, endPoint y: 200, distance: 43.3
click at [681, 200] on div "3 3 4 2 5 10 3 4 2 4 4 6 4 2 5 9 5 3 23 6 22 28 21 2 14 3 4 9 7 9 18 2 9 7 Leaf…" at bounding box center [529, 254] width 1058 height 508
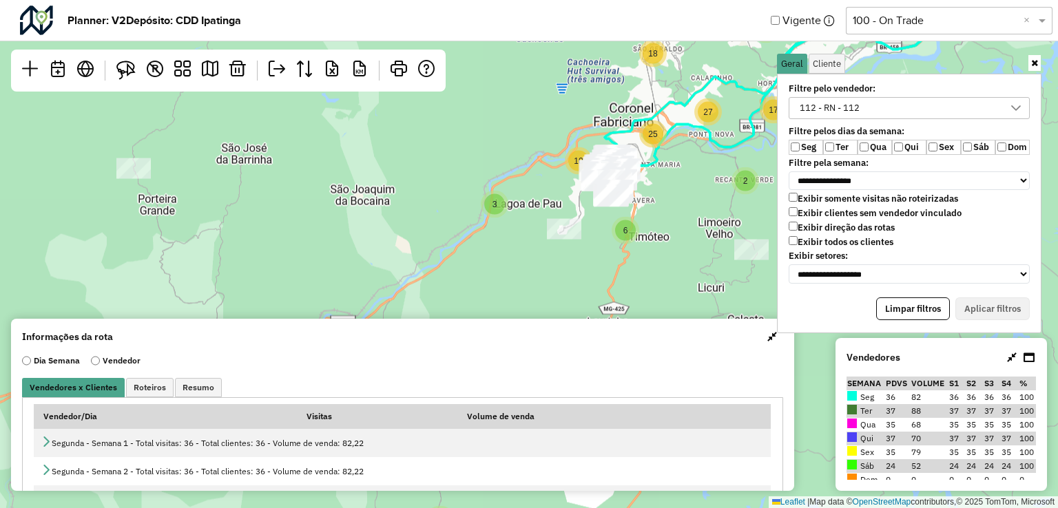
click at [565, 284] on div "5 3 8 4 2 5 10 9 3 11 4 6 10 25 4 101 2 15 7 17 27 18 Leaflet | Map data © Open…" at bounding box center [529, 254] width 1058 height 508
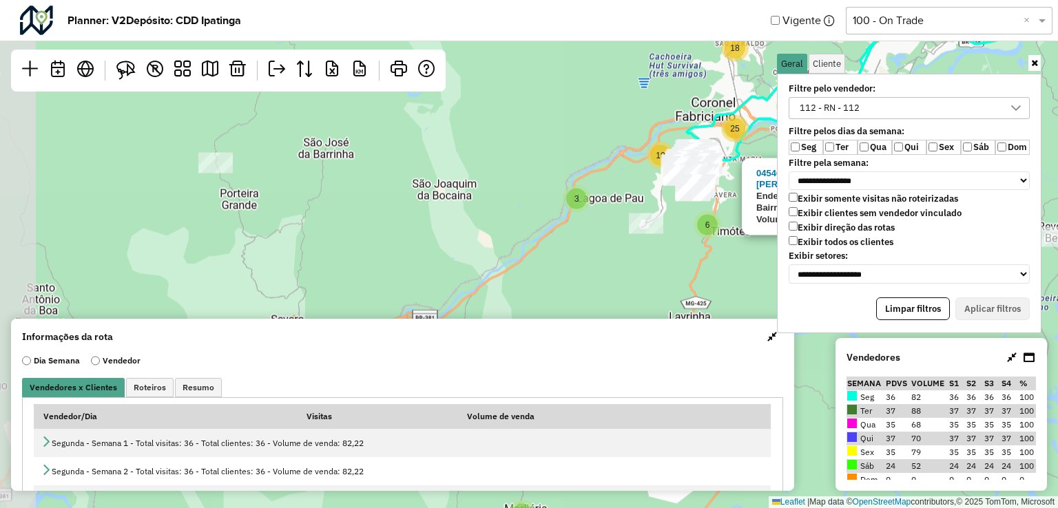
drag, startPoint x: 690, startPoint y: 267, endPoint x: 773, endPoint y: 262, distance: 82.8
click at [773, 262] on hb-planner "**********" at bounding box center [529, 254] width 1058 height 508
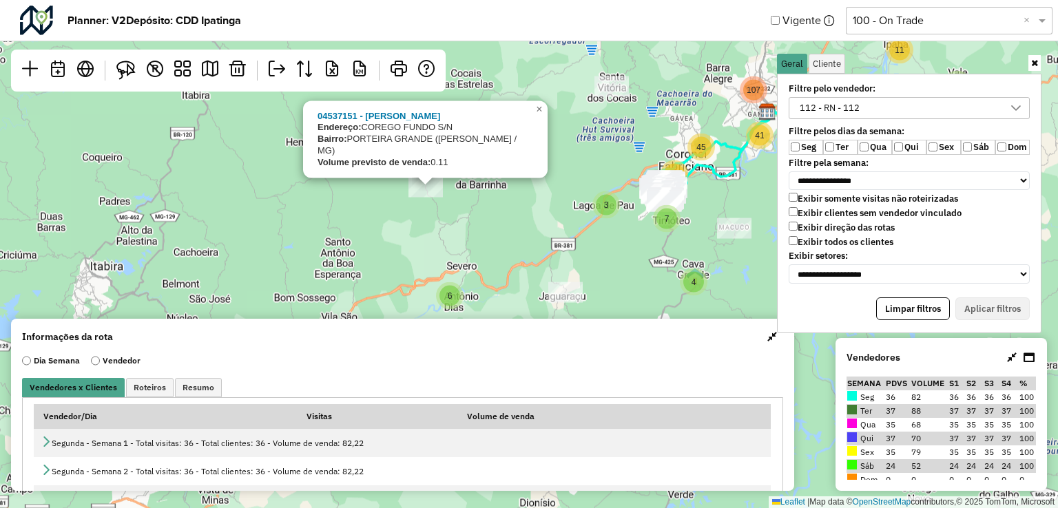
click at [493, 238] on div "6 3 8 4 8 11 9 10 3 12 4 7 35 107 41 45 04537151 - JOSE CASSIMIRO Endereço: COR…" at bounding box center [529, 254] width 1058 height 508
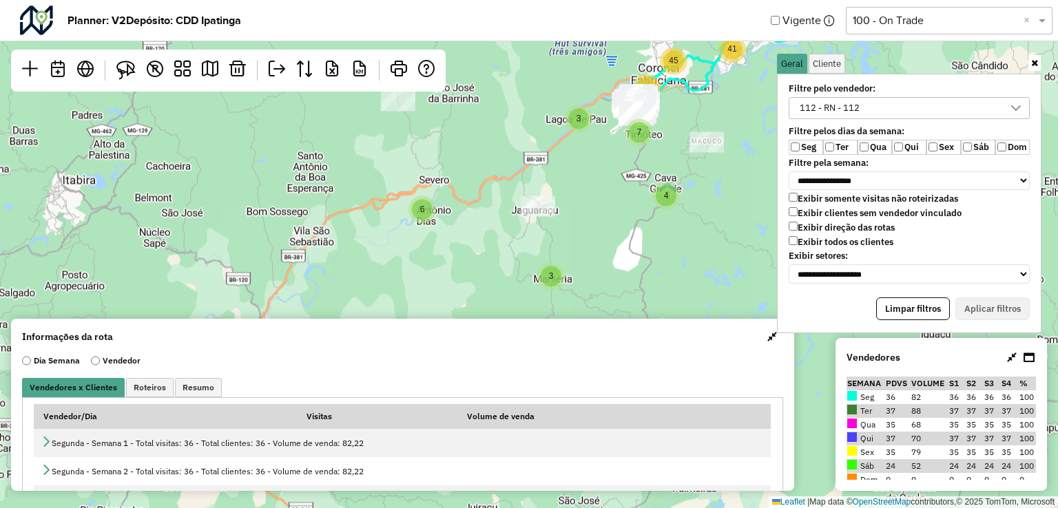
drag, startPoint x: 499, startPoint y: 250, endPoint x: 461, endPoint y: 133, distance: 123.1
click at [461, 133] on div "6 3 8 4 8 11 9 10 3 12 4 7 35 107 41 45 Leaflet | Map data © OpenStreetMap cont…" at bounding box center [529, 254] width 1058 height 508
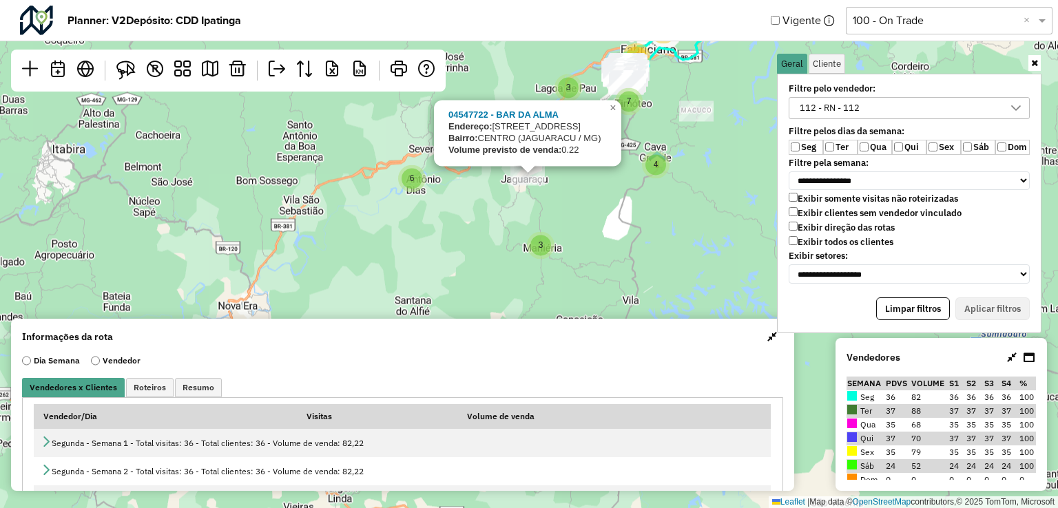
click at [584, 209] on div "6 3 8 4 8 11 9 10 3 12 4 7 35 107 41 45 04547722 - BAR DA ALMA Endereço: RUA DO…" at bounding box center [529, 254] width 1058 height 508
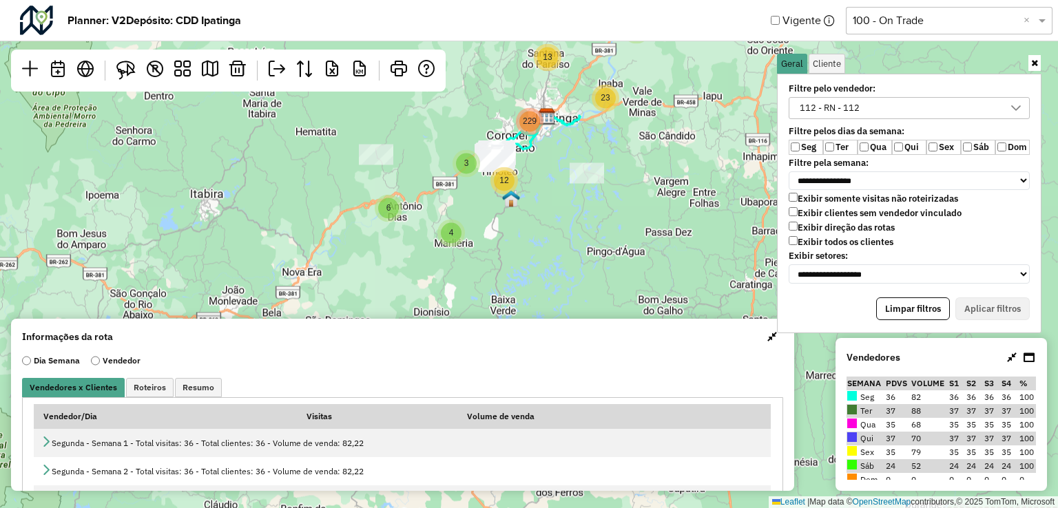
drag, startPoint x: 653, startPoint y: 209, endPoint x: 550, endPoint y: 220, distance: 103.3
click at [550, 220] on div "6 4 8 23 10 10 3 13 12 229 Leaflet | Map data © OpenStreetMap contributors,© 20…" at bounding box center [529, 254] width 1058 height 508
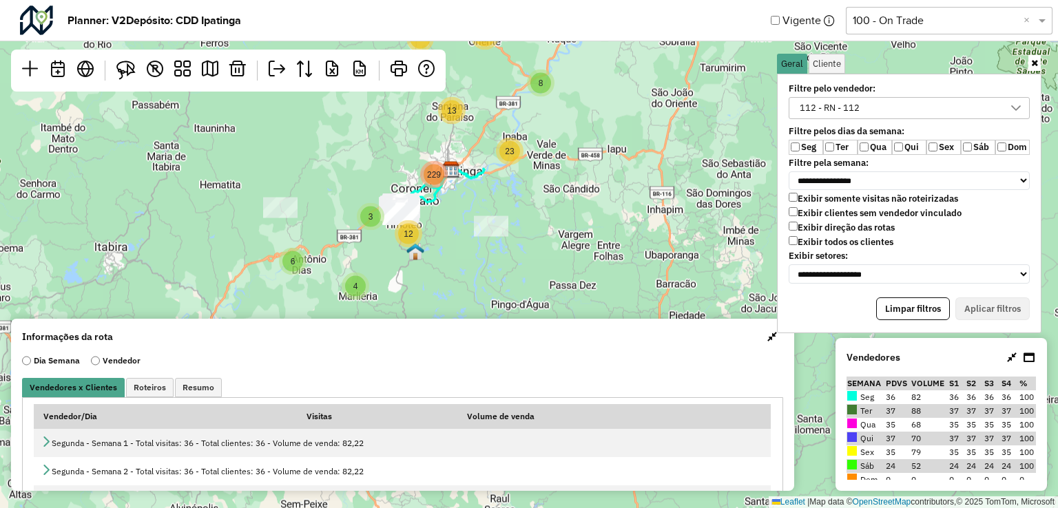
drag, startPoint x: 568, startPoint y: 298, endPoint x: 657, endPoint y: 229, distance: 112.6
click at [587, 260] on div "6 4 8 23 10 10 3 13 12 229 Leaflet | Map data © OpenStreetMap contributors,© 20…" at bounding box center [529, 254] width 1058 height 508
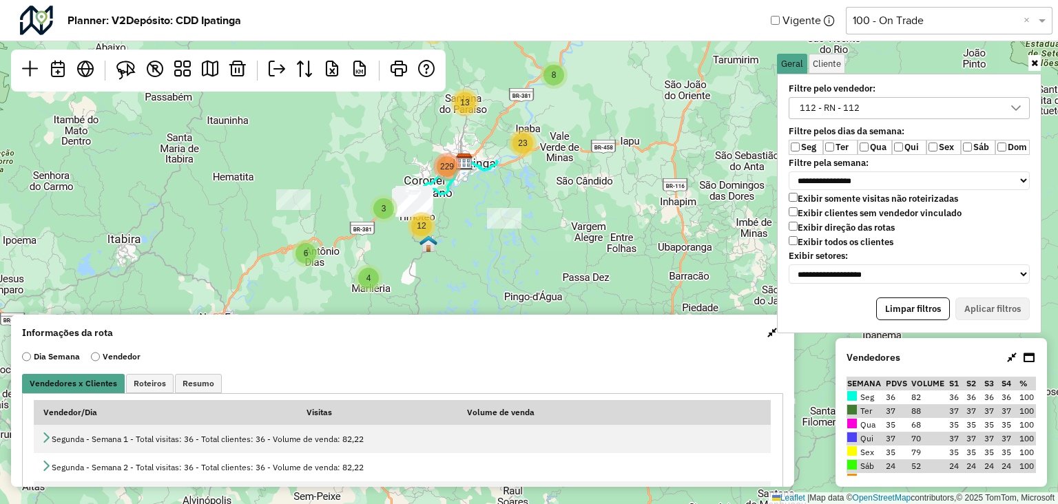
click at [950, 28] on div "Selecione uma opção 100 - On Trade ×" at bounding box center [949, 21] width 207 height 28
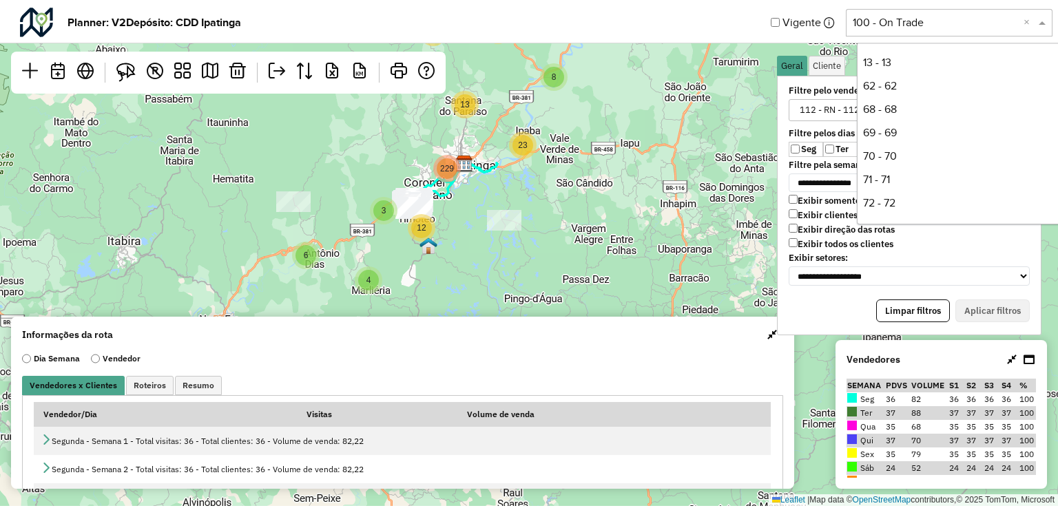
scroll to position [350, 0]
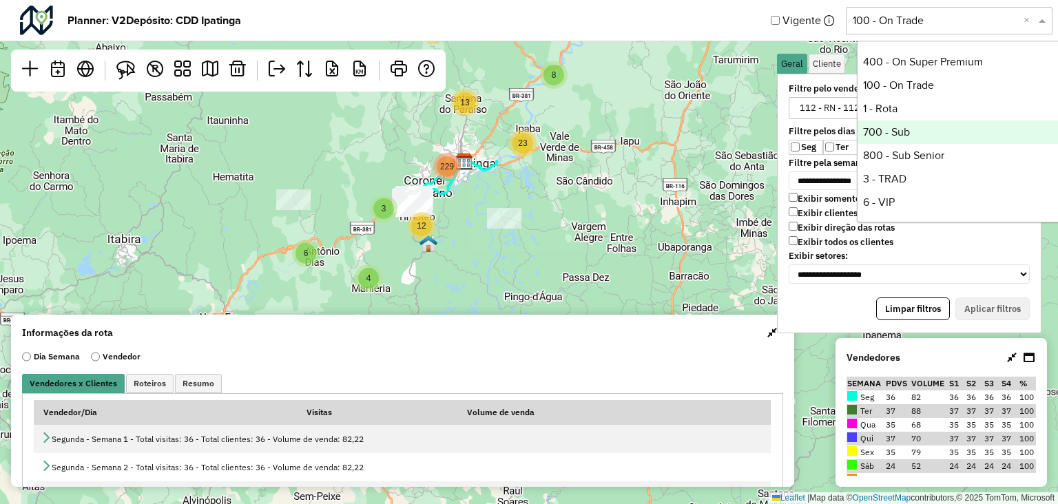
click at [940, 142] on div "700 - Sub" at bounding box center [960, 132] width 205 height 23
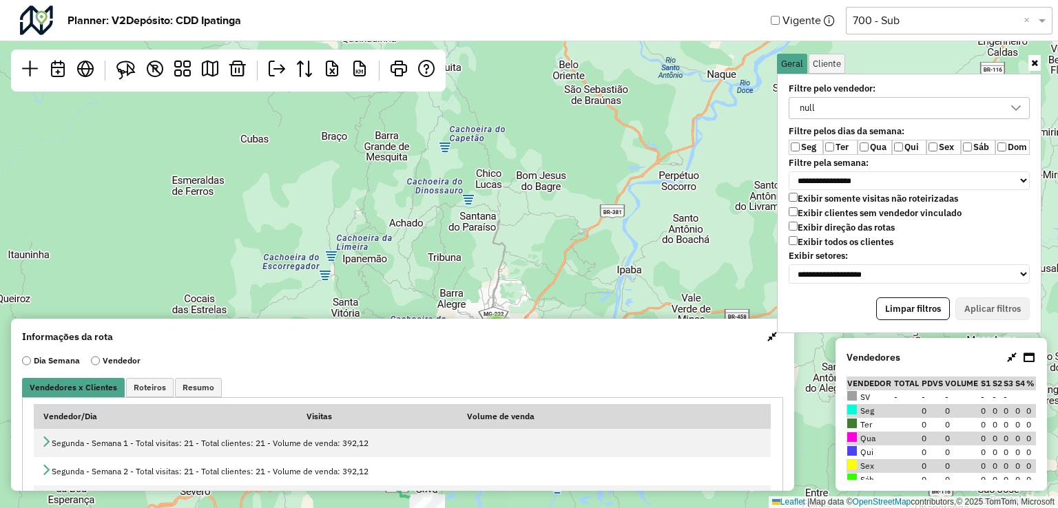
click at [949, 117] on div "null" at bounding box center [899, 108] width 208 height 21
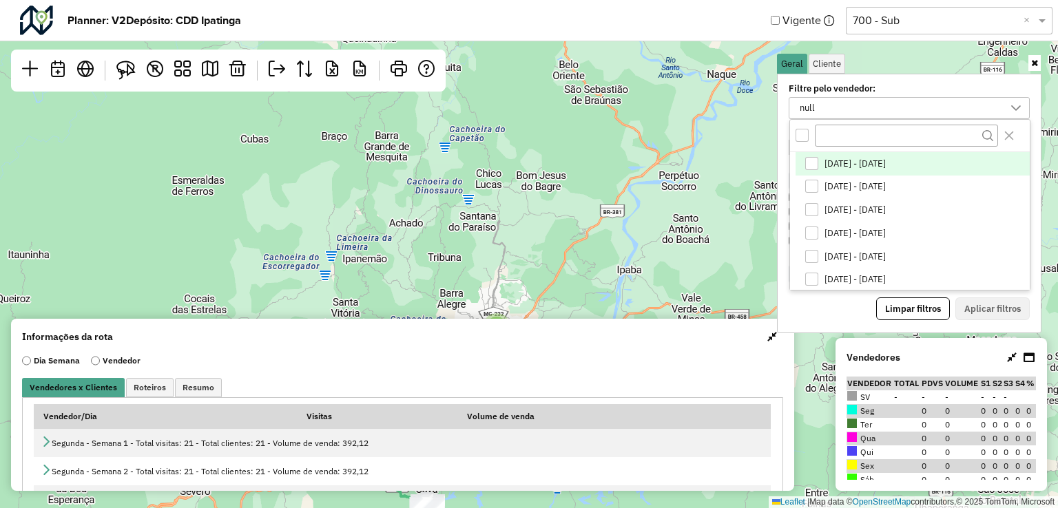
click at [796, 134] on div "All items unselected" at bounding box center [802, 135] width 13 height 13
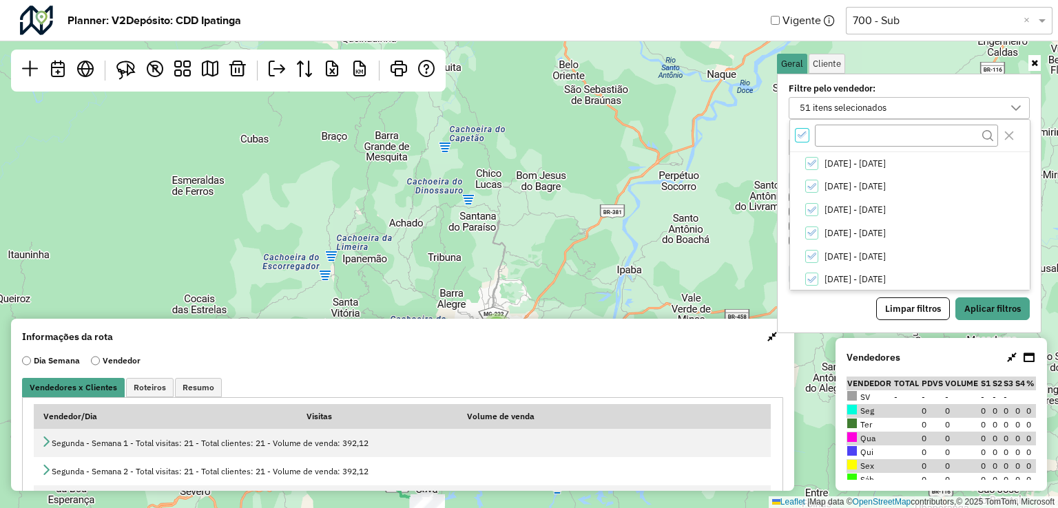
scroll to position [4, 4]
click at [798, 134] on icon "All items selected" at bounding box center [802, 135] width 9 height 6
click at [838, 130] on input "text" at bounding box center [906, 135] width 183 height 21
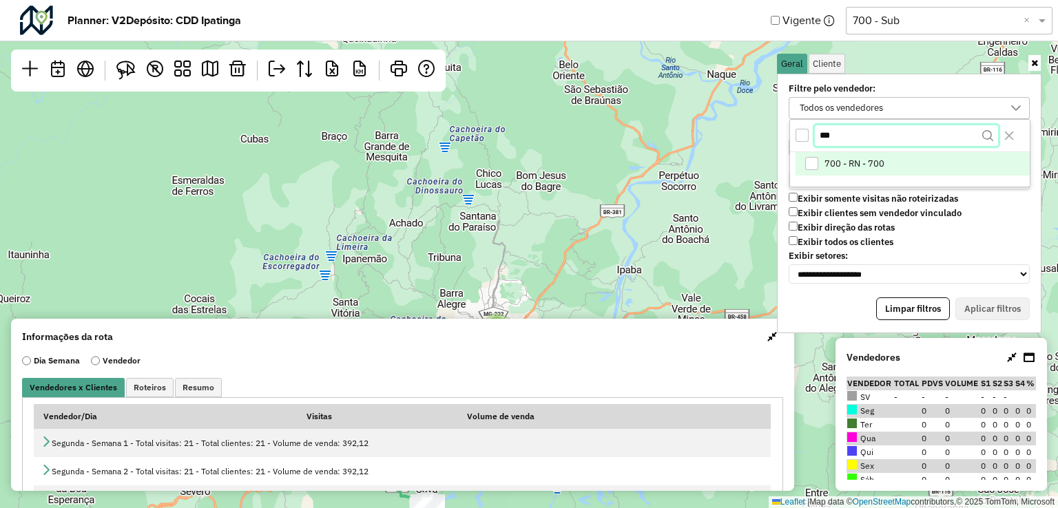
type input "***"
click at [822, 156] on li "700 - RN - 700" at bounding box center [913, 163] width 234 height 23
click at [1016, 130] on button "Close" at bounding box center [1009, 136] width 22 height 22
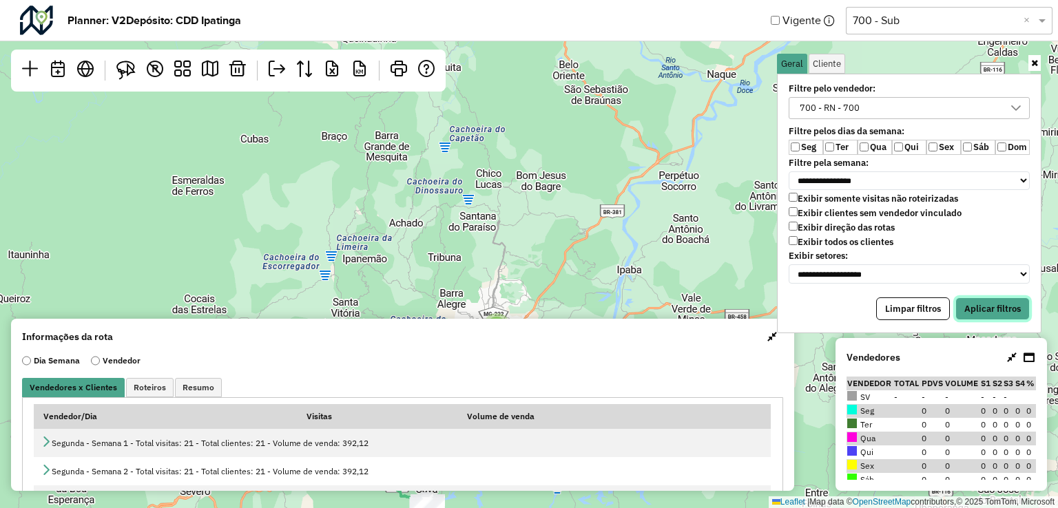
click at [1005, 298] on button "Aplicar filtros" at bounding box center [993, 309] width 74 height 23
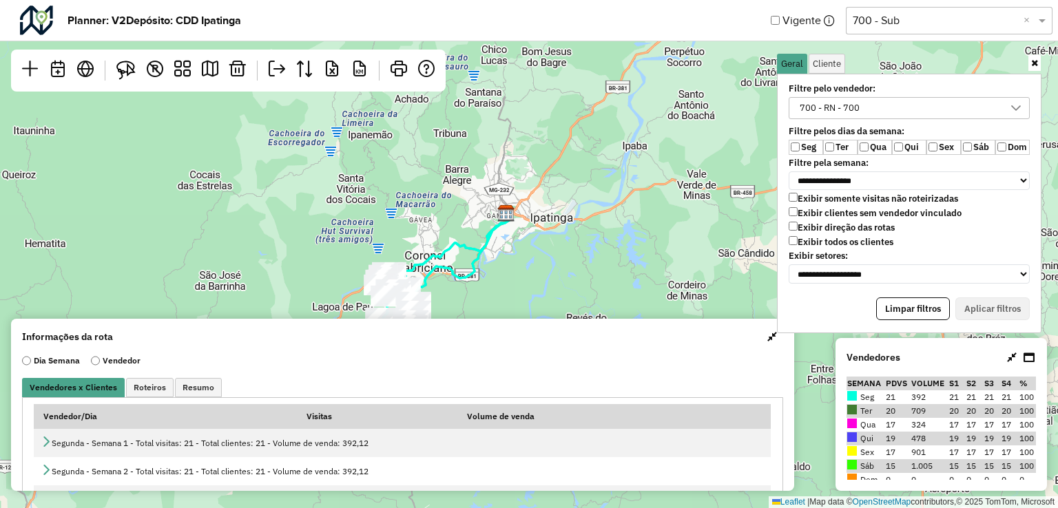
drag, startPoint x: 703, startPoint y: 249, endPoint x: 678, endPoint y: 189, distance: 64.2
click at [705, 110] on div "Leaflet | Map data © OpenStreetMap contributors,© 2025 TomTom, Microsoft" at bounding box center [529, 254] width 1058 height 508
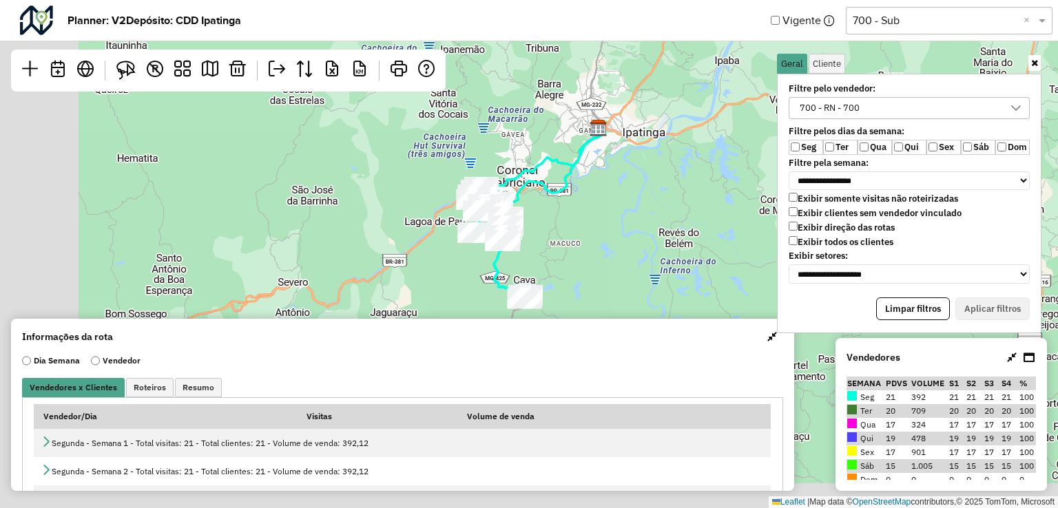
drag, startPoint x: 626, startPoint y: 251, endPoint x: 776, endPoint y: 150, distance: 180.6
click at [776, 150] on hb-planner "**********" at bounding box center [529, 254] width 1058 height 508
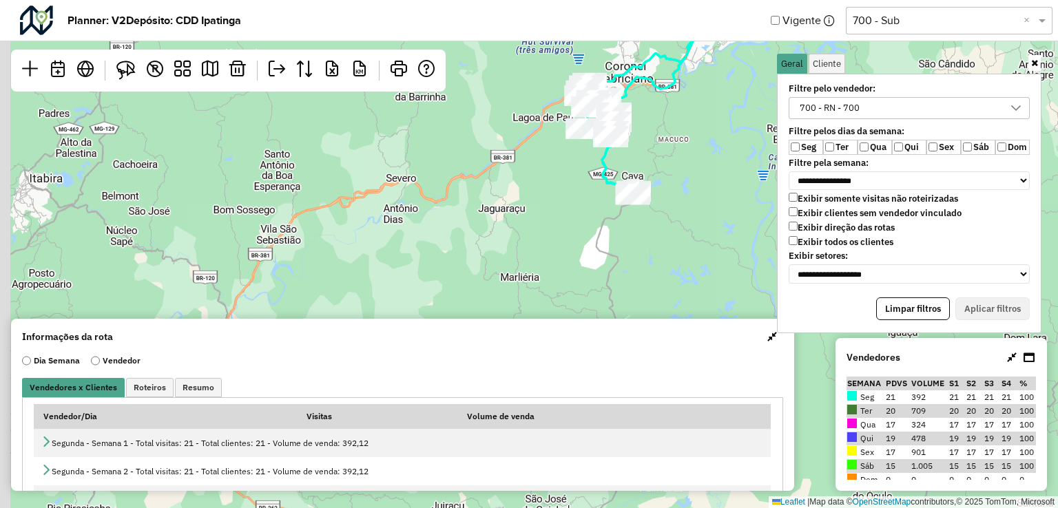
drag, startPoint x: 694, startPoint y: 196, endPoint x: 711, endPoint y: 163, distance: 37.6
click at [711, 163] on div "Leaflet | Map data © OpenStreetMap contributors,© 2025 TomTom, Microsoft" at bounding box center [529, 254] width 1058 height 508
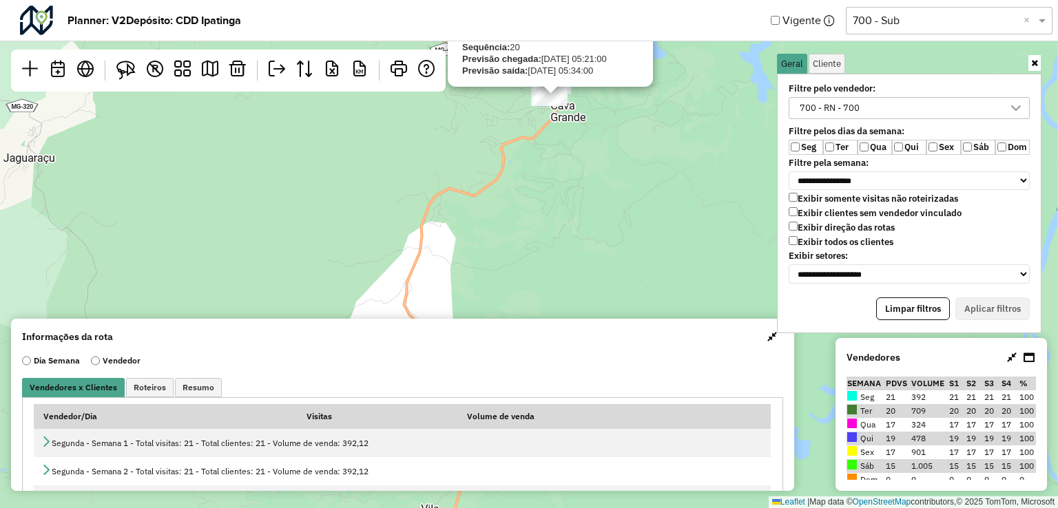
drag, startPoint x: 668, startPoint y: 184, endPoint x: 553, endPoint y: 347, distance: 199.6
click at [553, 347] on hb-planner "**********" at bounding box center [529, 254] width 1058 height 508
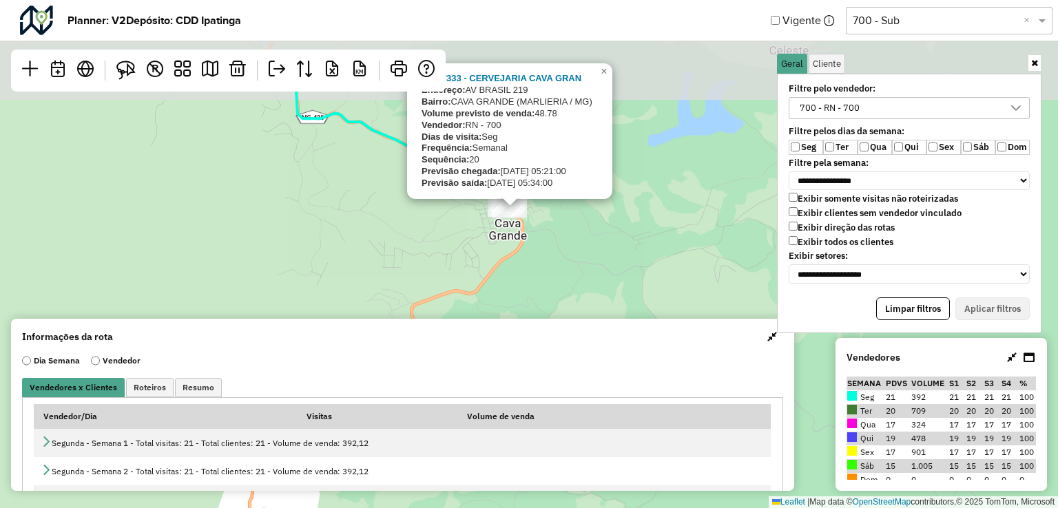
drag, startPoint x: 575, startPoint y: 172, endPoint x: 630, endPoint y: 287, distance: 127.9
click at [625, 302] on div "04547333 - CERVEJARIA CAVA GRAN Endereço: AV BRASIL 219 Bairro: CAVA GRANDE (MA…" at bounding box center [529, 254] width 1058 height 508
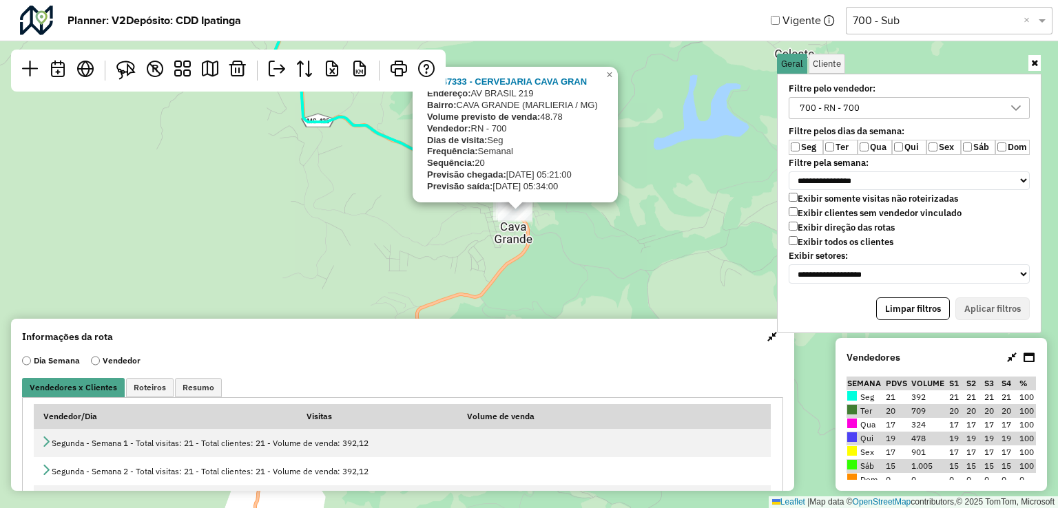
click at [639, 240] on div "04547333 - CERVEJARIA CAVA GRAN Endereço: AV BRASIL 219 Bairro: CAVA GRANDE (MA…" at bounding box center [529, 254] width 1058 height 508
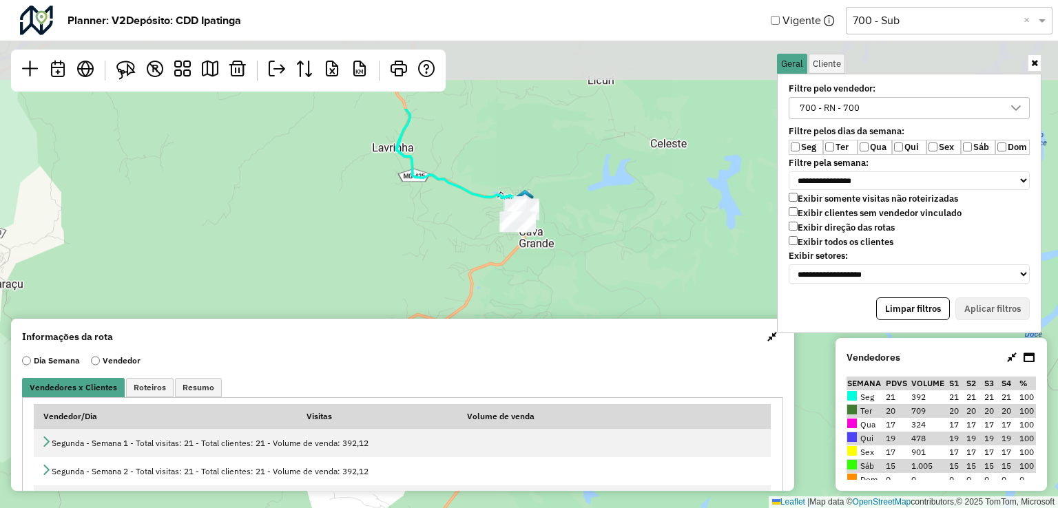
drag, startPoint x: 650, startPoint y: 161, endPoint x: 659, endPoint y: 320, distance: 160.1
click at [659, 320] on hb-planner "**********" at bounding box center [529, 254] width 1058 height 508
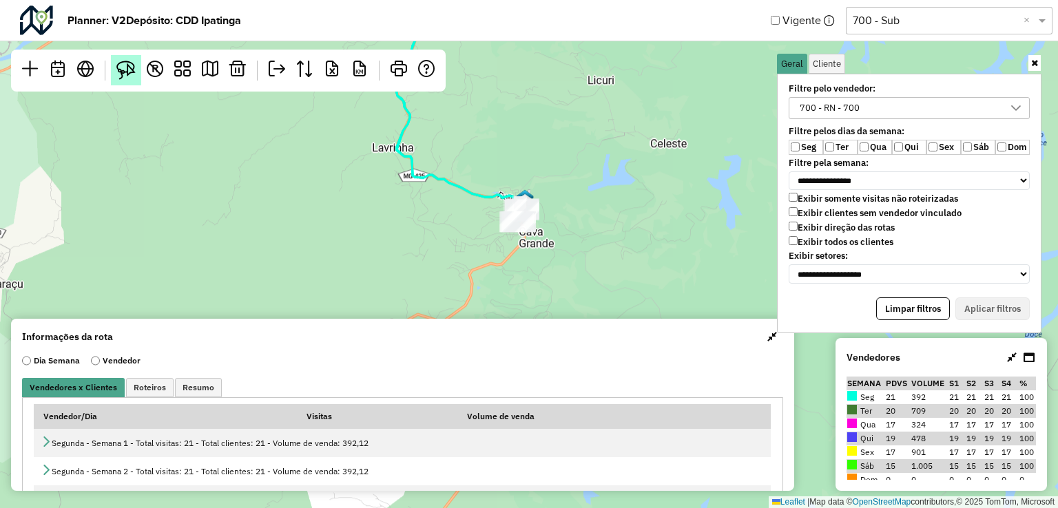
click at [122, 70] on img at bounding box center [125, 70] width 19 height 19
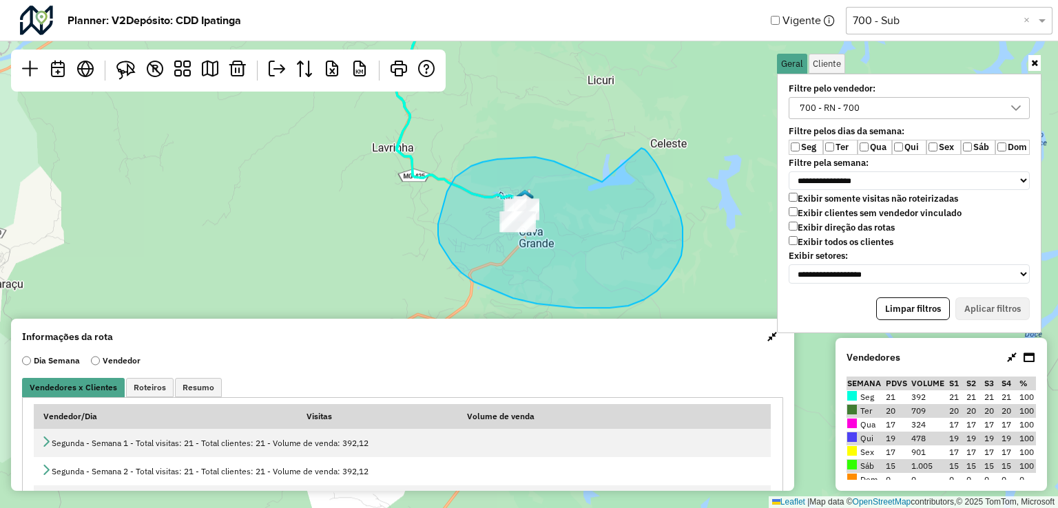
drag, startPoint x: 590, startPoint y: 177, endPoint x: 641, endPoint y: 148, distance: 59.2
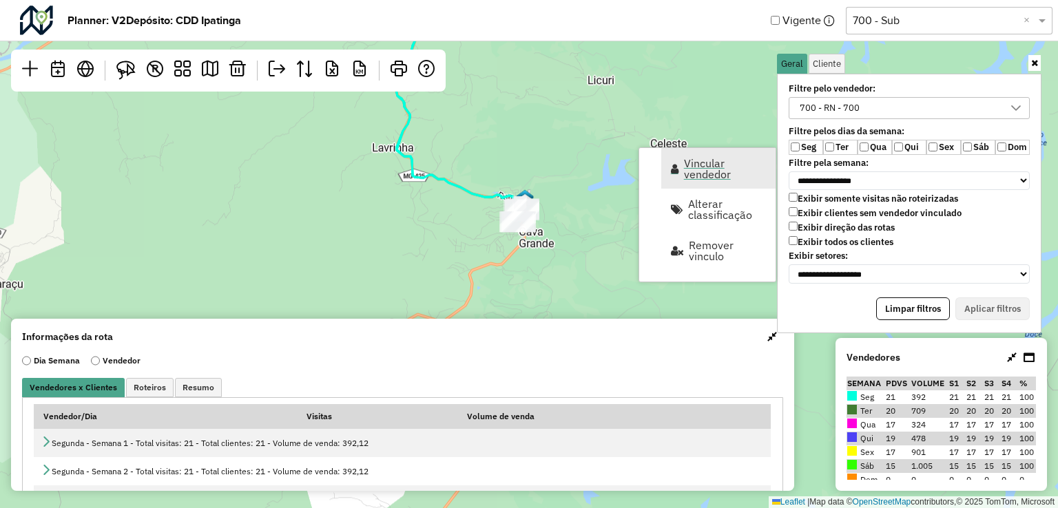
click at [699, 168] on span "Vincular vendedor" at bounding box center [725, 169] width 83 height 22
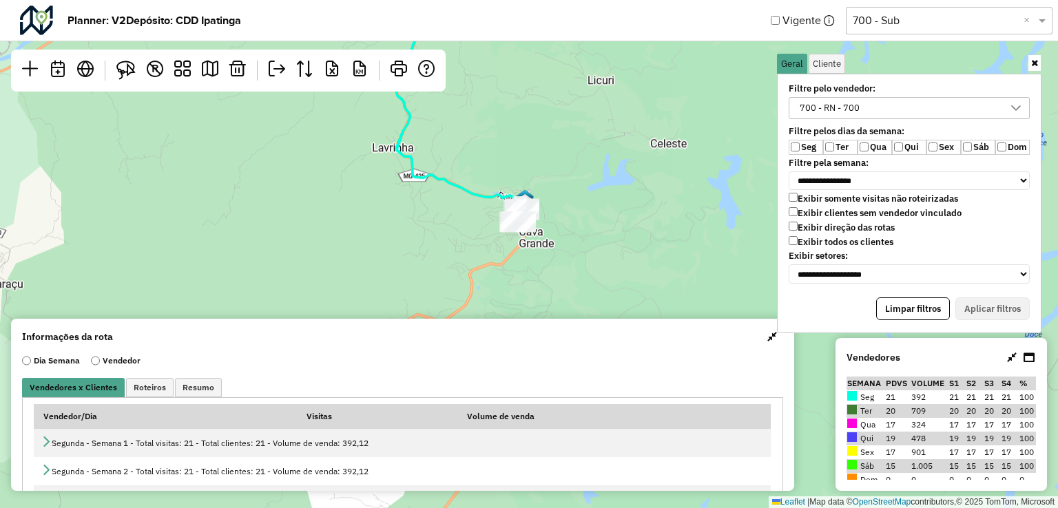
select select "*********"
select select "*"
select select "*********"
select select "*"
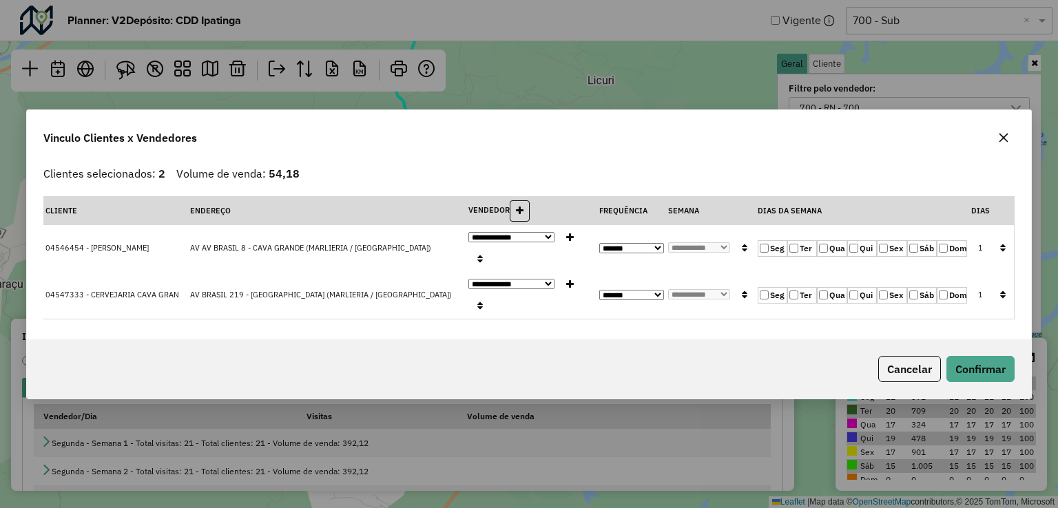
click at [1000, 143] on icon "button" at bounding box center [1003, 137] width 11 height 11
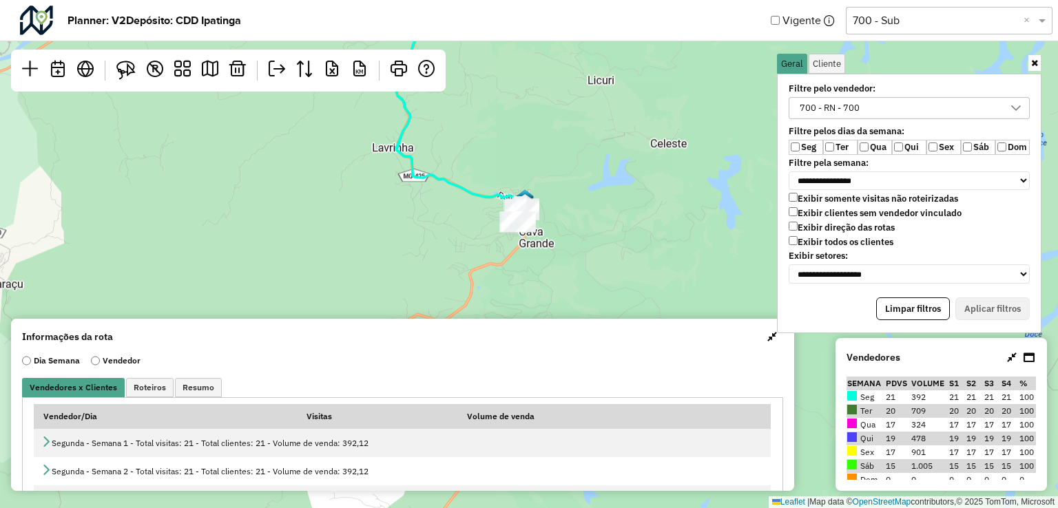
click at [667, 239] on div "Leaflet | Map data © OpenStreetMap contributors,© 2025 TomTom, Microsoft" at bounding box center [529, 254] width 1058 height 508
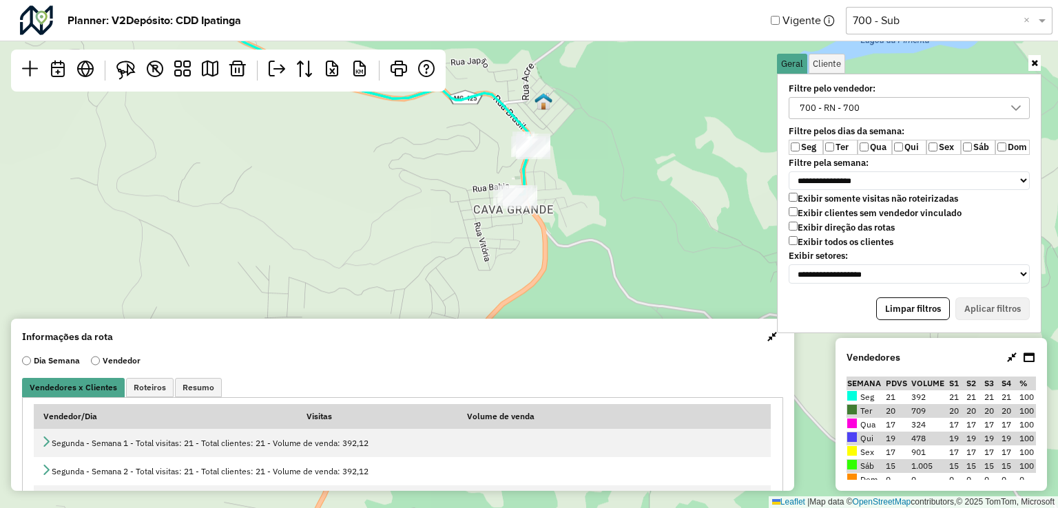
drag, startPoint x: 635, startPoint y: 215, endPoint x: 606, endPoint y: 207, distance: 29.9
click at [606, 207] on div "Leaflet | Map data © OpenStreetMap contributors,© 2025 TomTom, Microsoft" at bounding box center [529, 254] width 1058 height 508
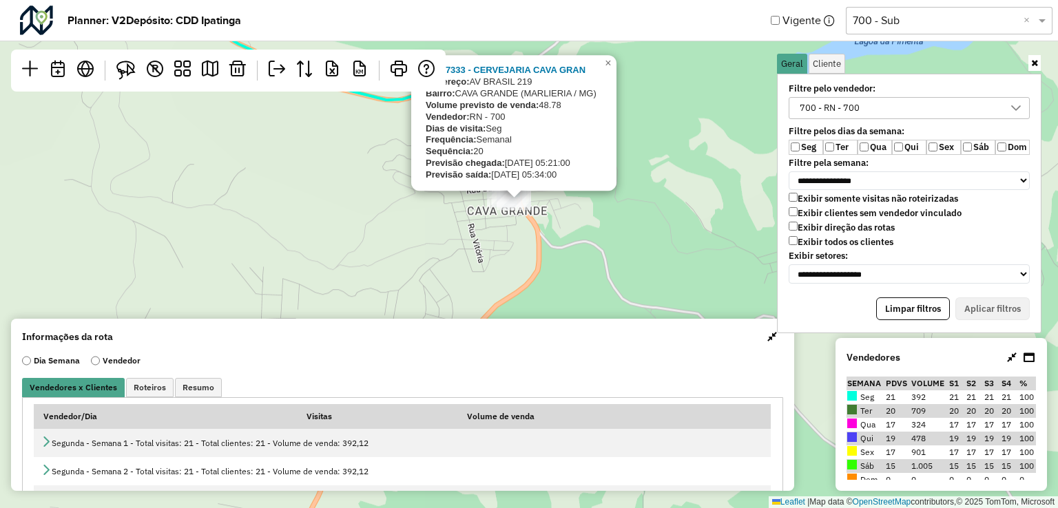
click at [674, 259] on div "04547333 - CERVEJARIA CAVA GRAN Endereço: AV BRASIL 219 Bairro: CAVA GRANDE (MA…" at bounding box center [529, 254] width 1058 height 508
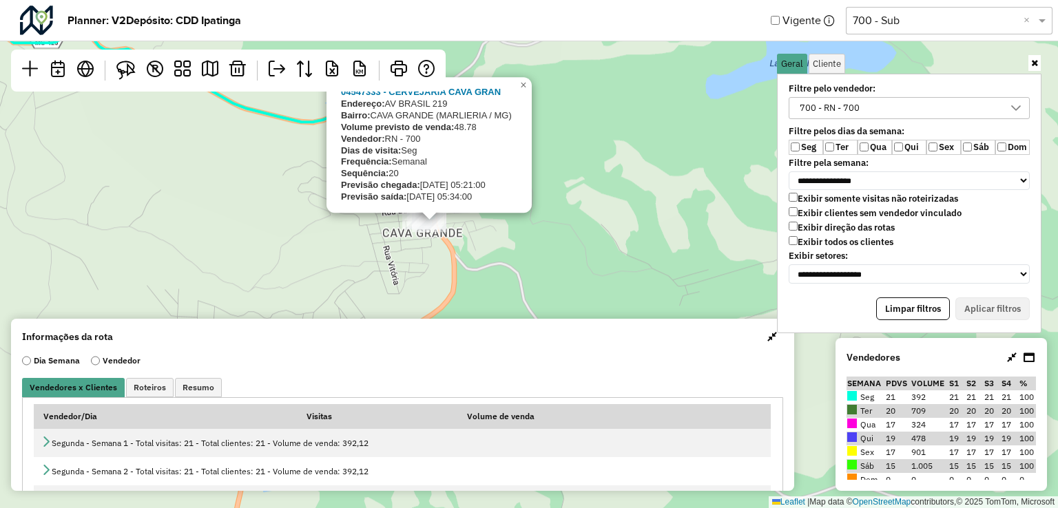
drag, startPoint x: 601, startPoint y: 127, endPoint x: 585, endPoint y: 240, distance: 114.1
click at [585, 240] on div "04547333 - CERVEJARIA CAVA GRAN Endereço: AV BRASIL 219 Bairro: CAVA GRANDE (MA…" at bounding box center [529, 254] width 1058 height 508
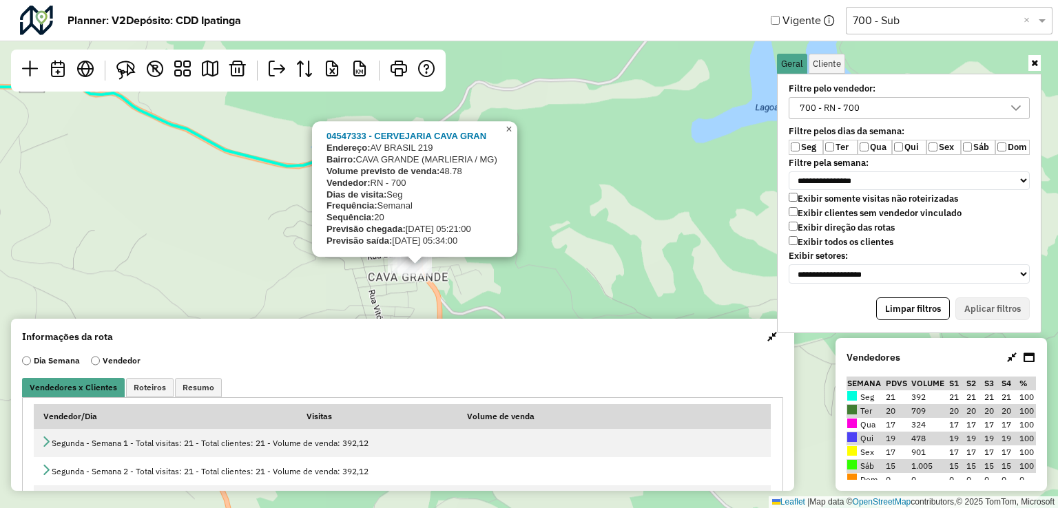
click at [507, 132] on span "×" at bounding box center [509, 129] width 6 height 12
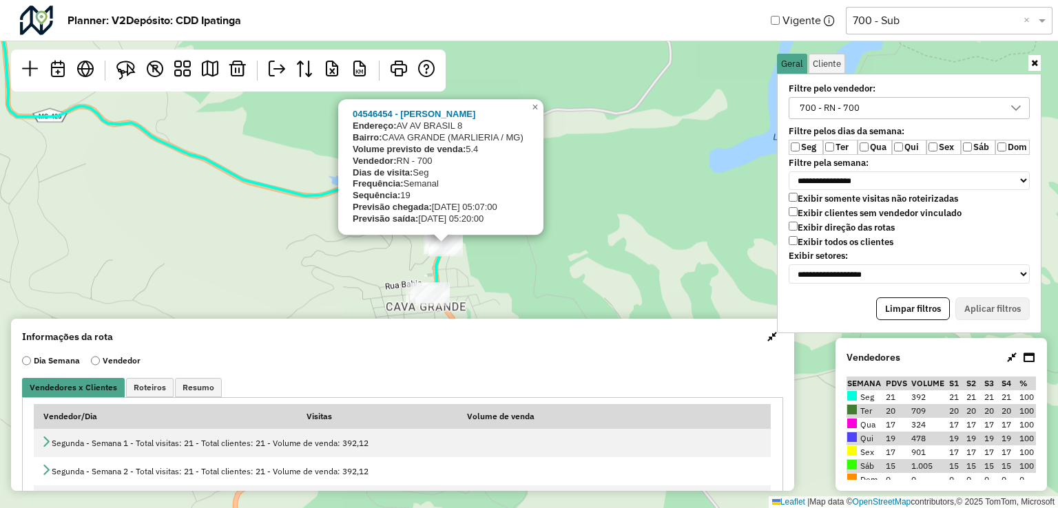
drag, startPoint x: 594, startPoint y: 239, endPoint x: 612, endPoint y: 269, distance: 34.6
click at [612, 269] on div "04546454 - EULALIA OLIVEIRA Endereço: AV AV BRASIL 8 Bairro: CAVA GRANDE (MARLI…" at bounding box center [529, 254] width 1058 height 508
click at [537, 114] on link "×" at bounding box center [535, 107] width 17 height 17
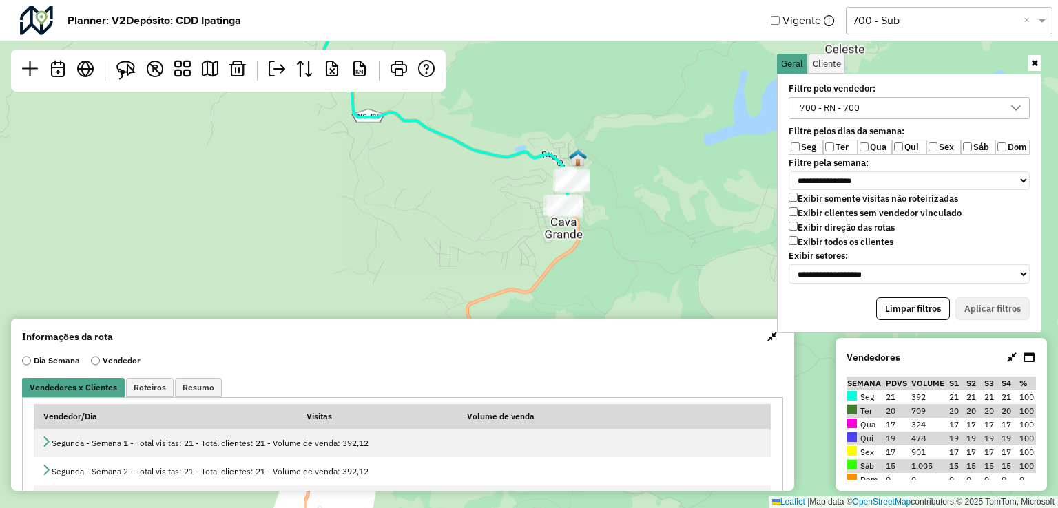
drag, startPoint x: 673, startPoint y: 271, endPoint x: 679, endPoint y: 214, distance: 58.1
click at [679, 214] on div "Leaflet | Map data © OpenStreetMap contributors,© 2025 TomTom, Microsoft" at bounding box center [529, 254] width 1058 height 508
drag, startPoint x: 679, startPoint y: 203, endPoint x: 705, endPoint y: 278, distance: 79.5
click at [705, 278] on div "Leaflet | Map data © OpenStreetMap contributors,© 2025 TomTom, Microsoft" at bounding box center [529, 254] width 1058 height 508
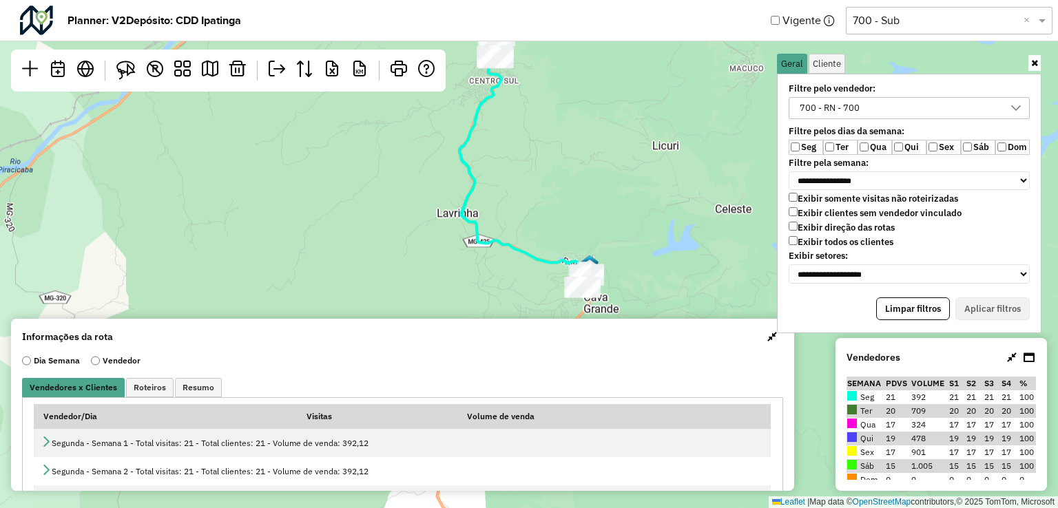
drag, startPoint x: 666, startPoint y: 163, endPoint x: 601, endPoint y: 171, distance: 65.2
click at [601, 171] on div "Leaflet | Map data © OpenStreetMap contributors,© 2025 TomTom, Microsoft" at bounding box center [529, 254] width 1058 height 508
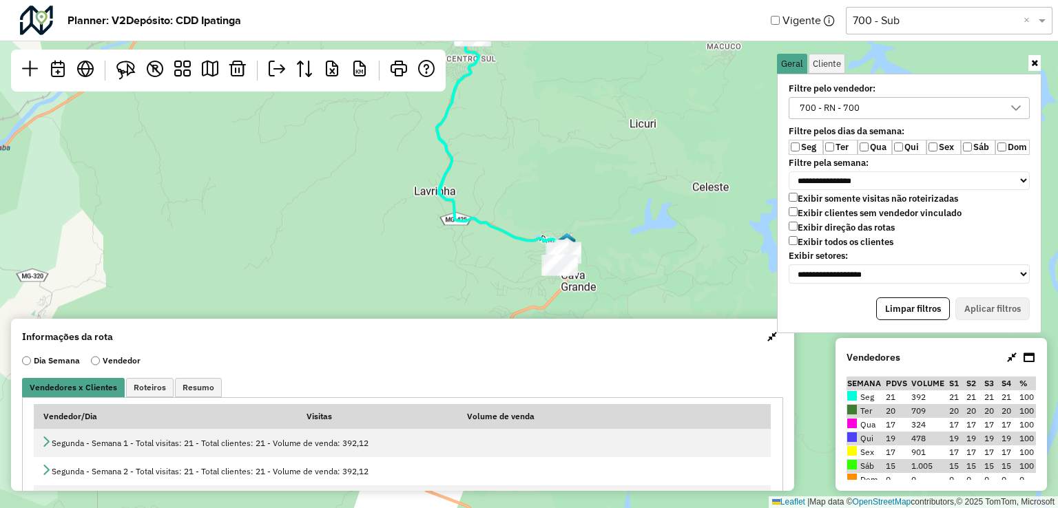
drag, startPoint x: 662, startPoint y: 229, endPoint x: 639, endPoint y: 207, distance: 31.7
click at [639, 207] on div "Leaflet | Map data © OpenStreetMap contributors,© 2025 TomTom, Microsoft" at bounding box center [529, 254] width 1058 height 508
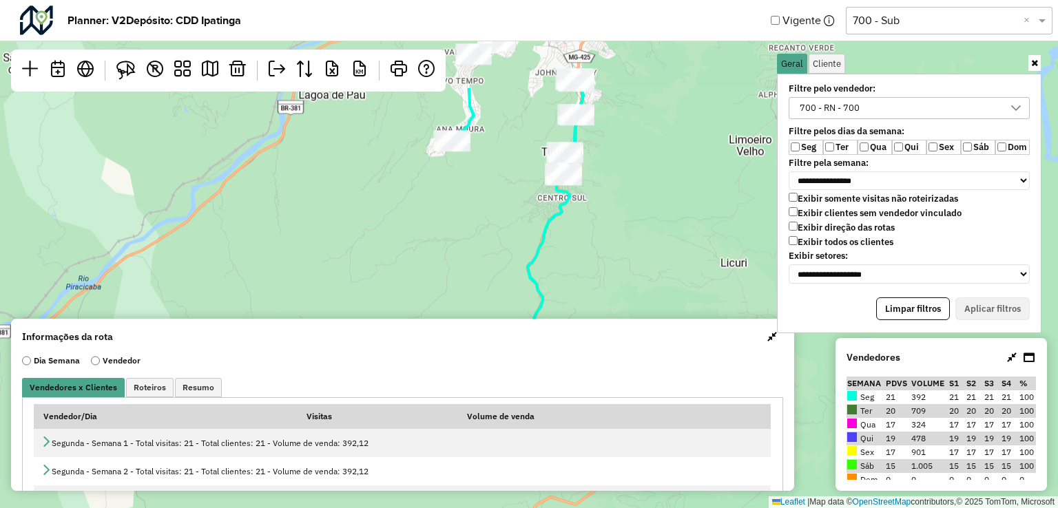
drag, startPoint x: 575, startPoint y: 161, endPoint x: 664, endPoint y: 260, distance: 133.7
click at [664, 260] on div "Leaflet | Map data © OpenStreetMap contributors,© 2025 TomTom, Microsoft" at bounding box center [529, 254] width 1058 height 508
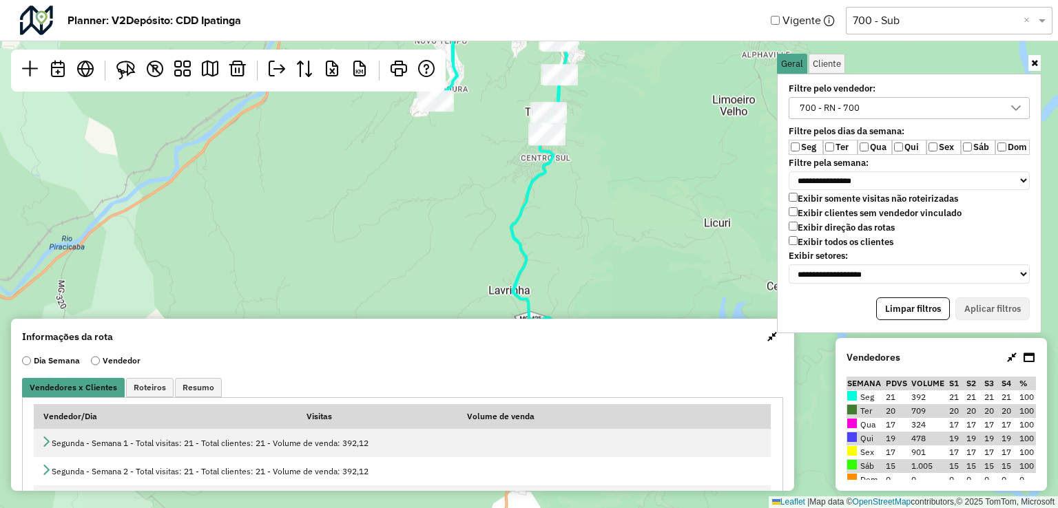
drag, startPoint x: 637, startPoint y: 198, endPoint x: 620, endPoint y: 158, distance: 43.2
click at [620, 158] on div "Leaflet | Map data © OpenStreetMap contributors,© 2025 TomTom, Microsoft" at bounding box center [529, 254] width 1058 height 508
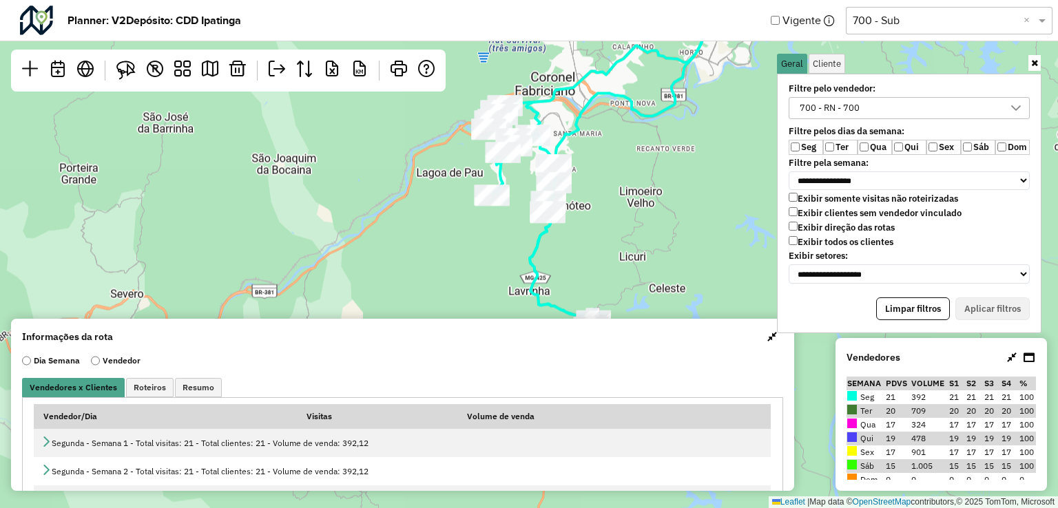
drag, startPoint x: 623, startPoint y: 141, endPoint x: 629, endPoint y: 227, distance: 86.3
click at [629, 227] on div "Leaflet | Map data © OpenStreetMap contributors,© 2025 TomTom, Microsoft" at bounding box center [529, 254] width 1058 height 508
click at [768, 334] on span "button" at bounding box center [773, 336] width 10 height 11
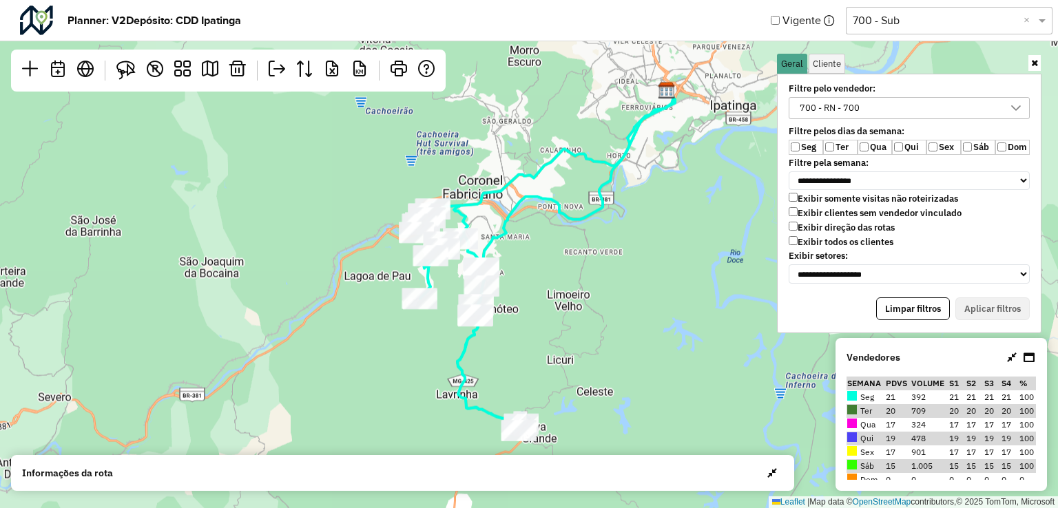
drag, startPoint x: 596, startPoint y: 218, endPoint x: 528, endPoint y: 320, distance: 122.7
click at [528, 320] on div "Leaflet | Map data © OpenStreetMap contributors,© 2025 TomTom, Microsoft" at bounding box center [529, 254] width 1058 height 508
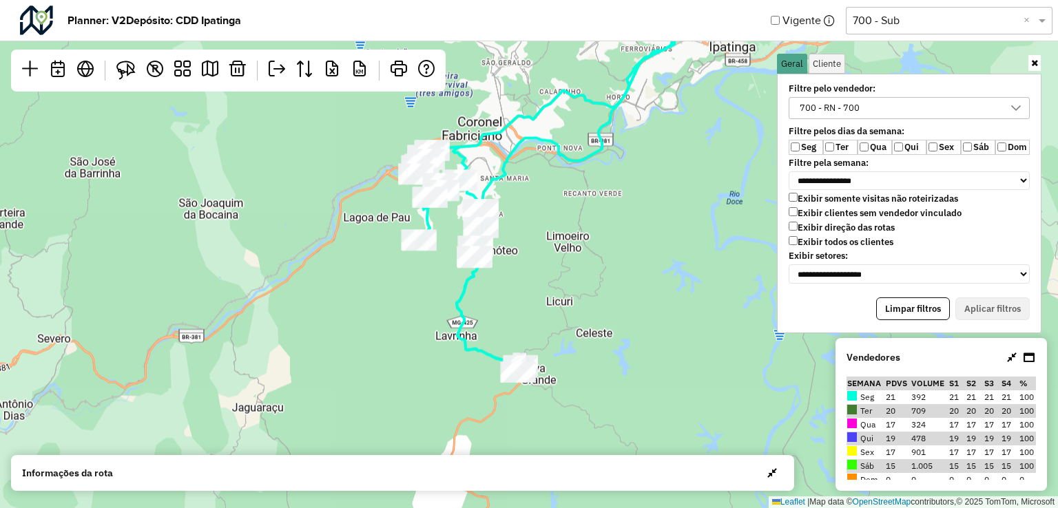
drag, startPoint x: 681, startPoint y: 358, endPoint x: 681, endPoint y: 320, distance: 37.9
click at [681, 320] on div "Leaflet | Map data © OpenStreetMap contributors,© 2025 TomTom, Microsoft" at bounding box center [529, 254] width 1058 height 508
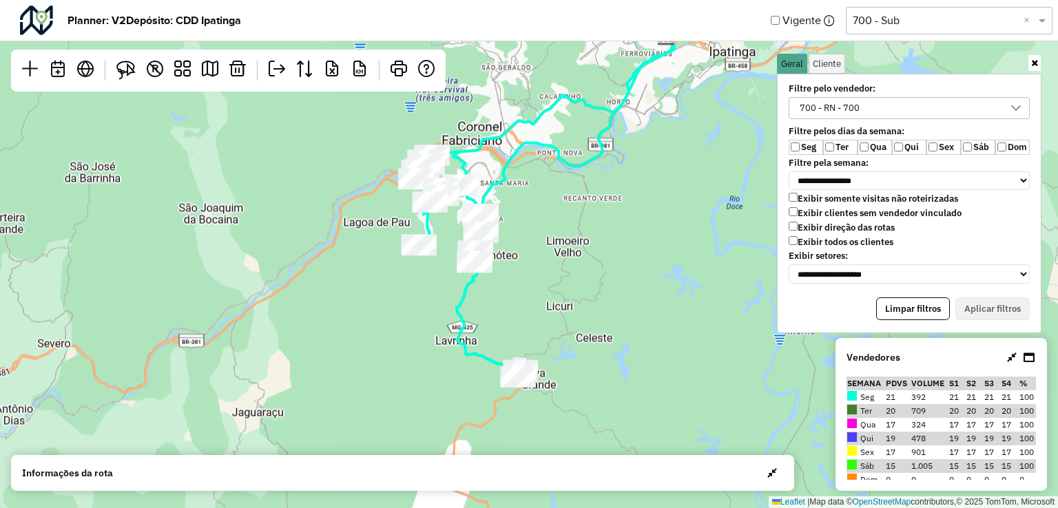
drag, startPoint x: 638, startPoint y: 227, endPoint x: 651, endPoint y: 268, distance: 43.4
click at [631, 256] on div "Leaflet | Map data © OpenStreetMap contributors,© 2025 TomTom, Microsoft" at bounding box center [529, 254] width 1058 height 508
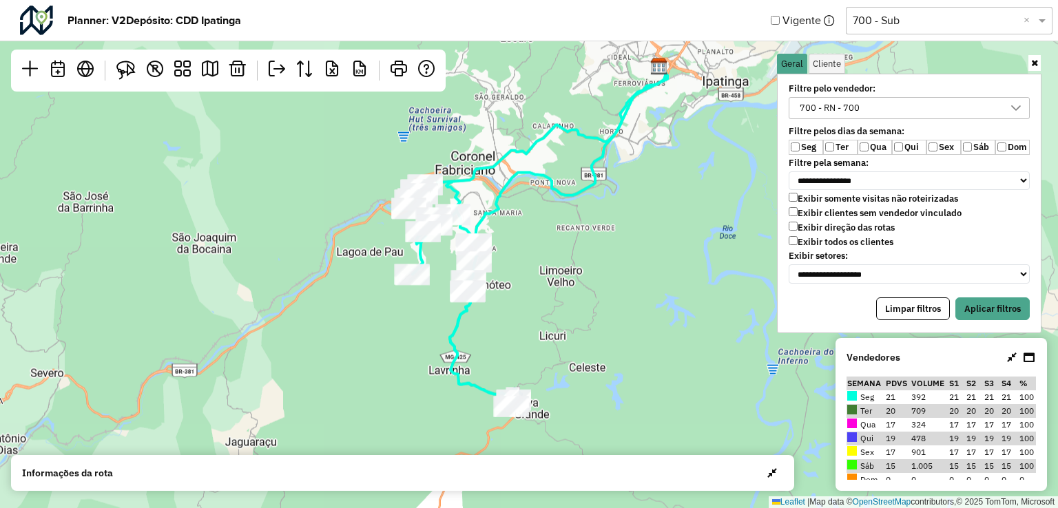
click at [874, 144] on label "Qua" at bounding box center [875, 147] width 34 height 15
click at [908, 147] on label "Qui" at bounding box center [909, 147] width 34 height 15
click at [925, 144] on label "Qui" at bounding box center [909, 147] width 34 height 15
click at [905, 145] on label "Qui" at bounding box center [909, 147] width 34 height 15
click at [976, 298] on button "Aplicar filtros" at bounding box center [993, 309] width 74 height 23
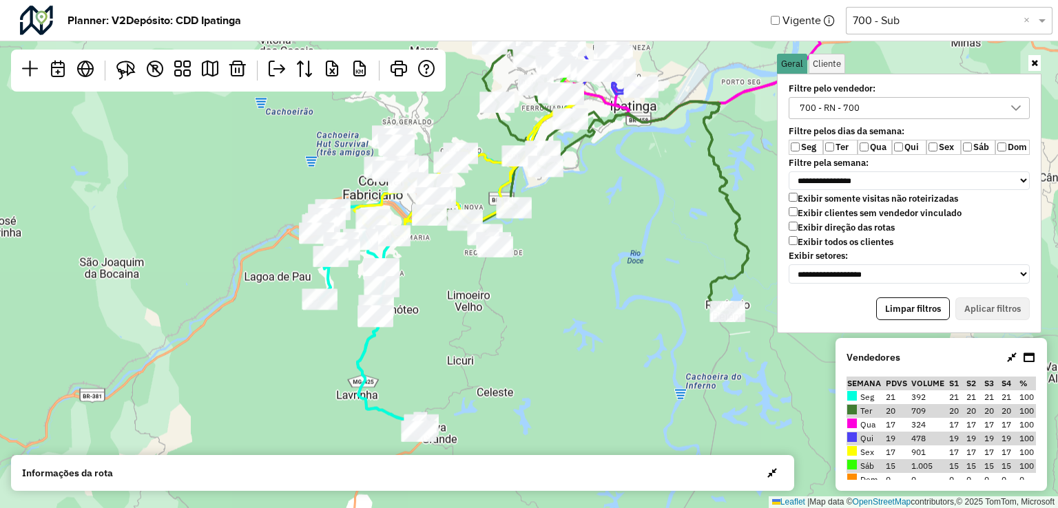
drag, startPoint x: 679, startPoint y: 269, endPoint x: 562, endPoint y: 305, distance: 122.5
click at [562, 305] on div "Leaflet | Map data © OpenStreetMap contributors,© 2025 TomTom, Microsoft" at bounding box center [529, 254] width 1058 height 508
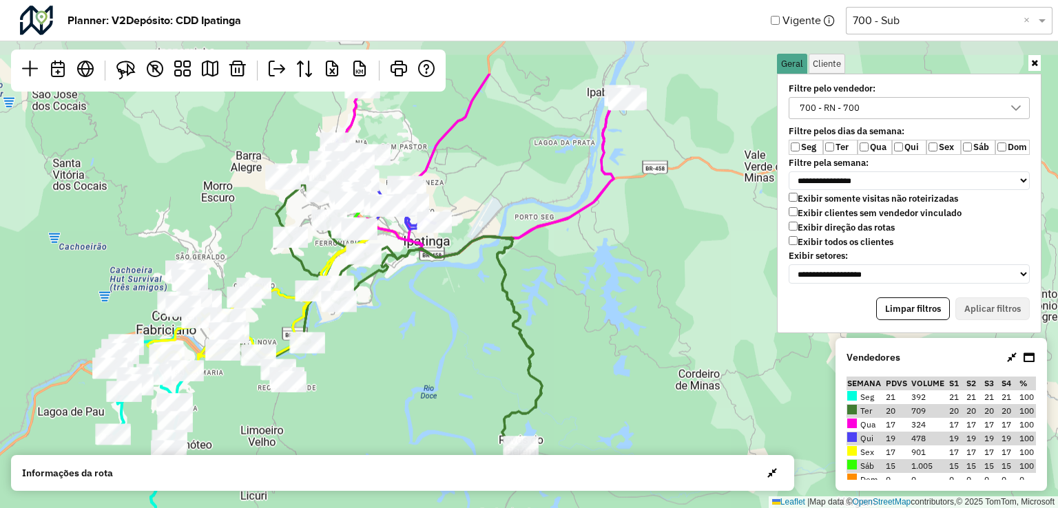
drag, startPoint x: 632, startPoint y: 282, endPoint x: 493, endPoint y: 379, distance: 169.2
click at [493, 379] on div "Leaflet | Map data © OpenStreetMap contributors,© 2025 TomTom, Microsoft" at bounding box center [529, 254] width 1058 height 508
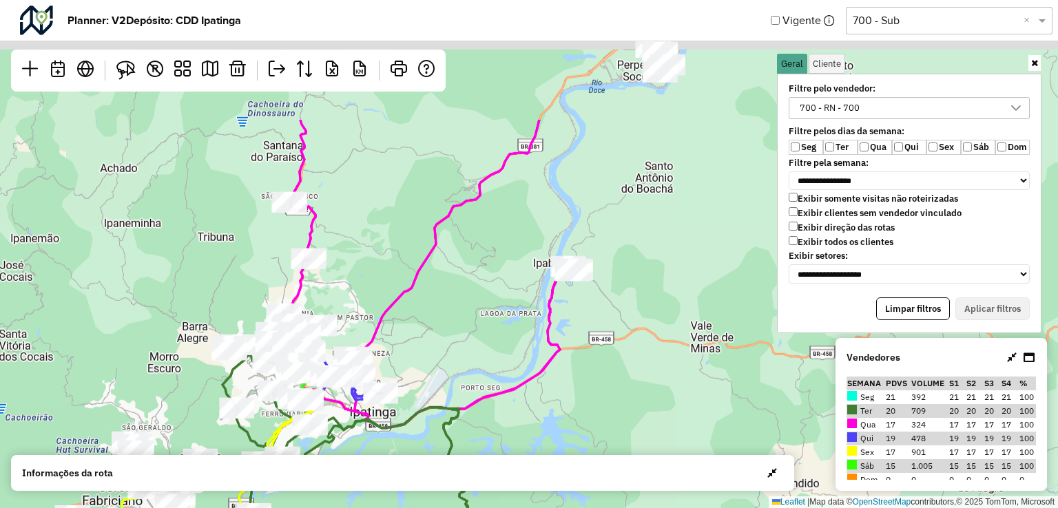
drag, startPoint x: 699, startPoint y: 222, endPoint x: 647, endPoint y: 417, distance: 201.7
click at [647, 417] on div "Leaflet | Map data © OpenStreetMap contributors,© 2025 TomTom, Microsoft" at bounding box center [529, 254] width 1058 height 508
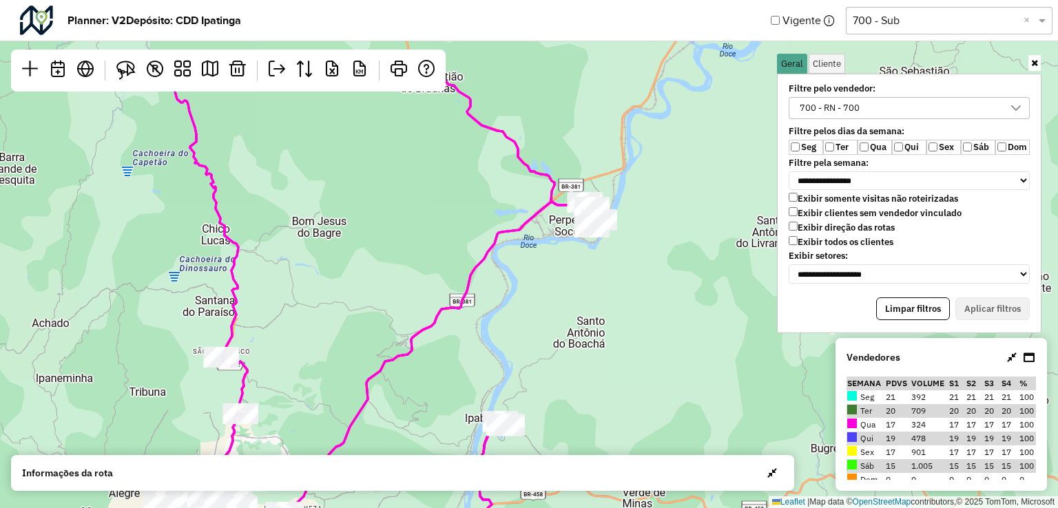
drag, startPoint x: 711, startPoint y: 215, endPoint x: 638, endPoint y: 366, distance: 167.6
click at [638, 366] on div "Leaflet | Map data © OpenStreetMap contributors,© 2025 TomTom, Microsoft" at bounding box center [529, 254] width 1058 height 508
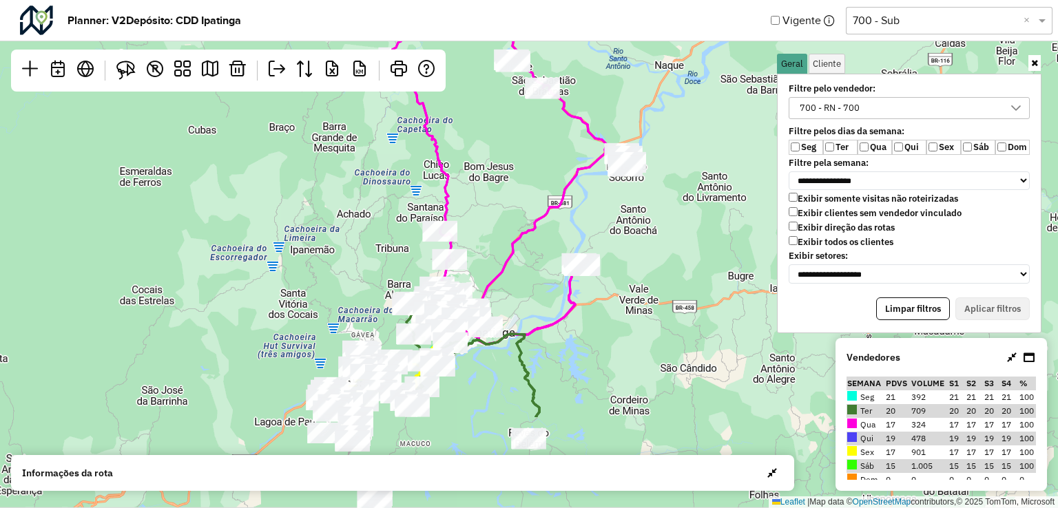
drag, startPoint x: 673, startPoint y: 364, endPoint x: 685, endPoint y: 229, distance: 134.9
click at [685, 229] on div "Leaflet | Map data © OpenStreetMap contributors,© 2025 TomTom, Microsoft" at bounding box center [529, 254] width 1058 height 508
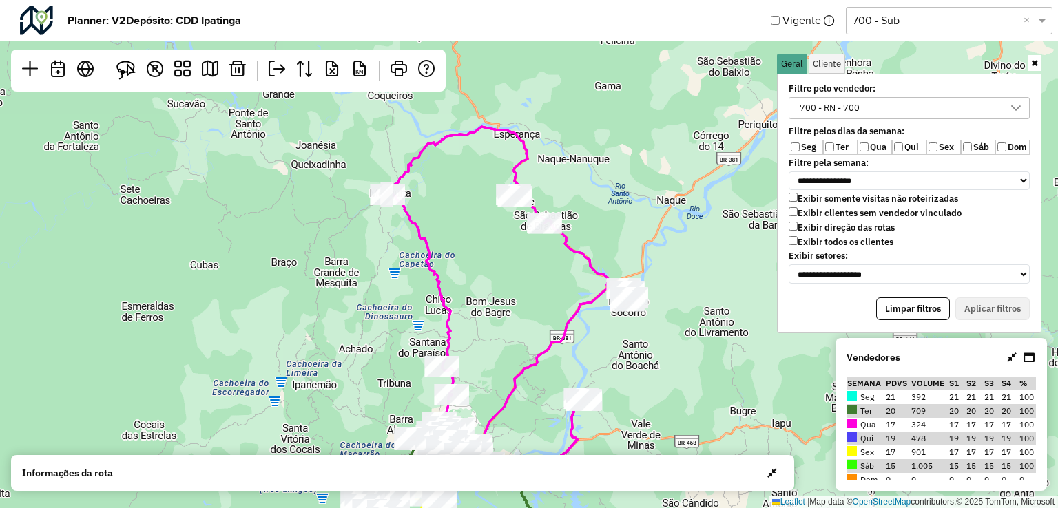
drag, startPoint x: 685, startPoint y: 229, endPoint x: 687, endPoint y: 364, distance: 135.1
click at [687, 364] on div "Leaflet | Map data © OpenStreetMap contributors,© 2025 TomTom, Microsoft" at bounding box center [529, 254] width 1058 height 508
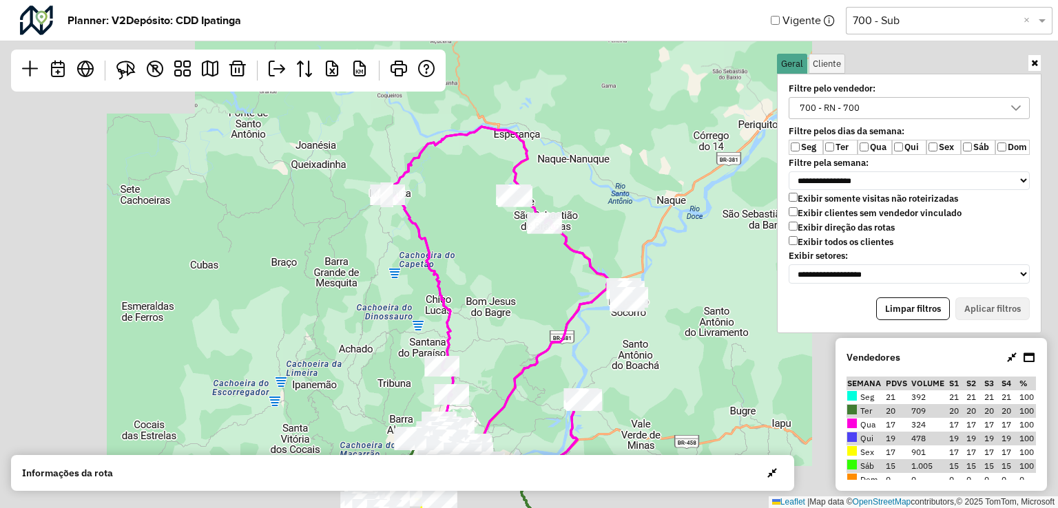
drag, startPoint x: 437, startPoint y: 196, endPoint x: 480, endPoint y: 225, distance: 52.0
click at [468, 222] on div "Leaflet | Map data © OpenStreetMap contributors,© 2025 TomTom, Microsoft" at bounding box center [529, 254] width 1058 height 508
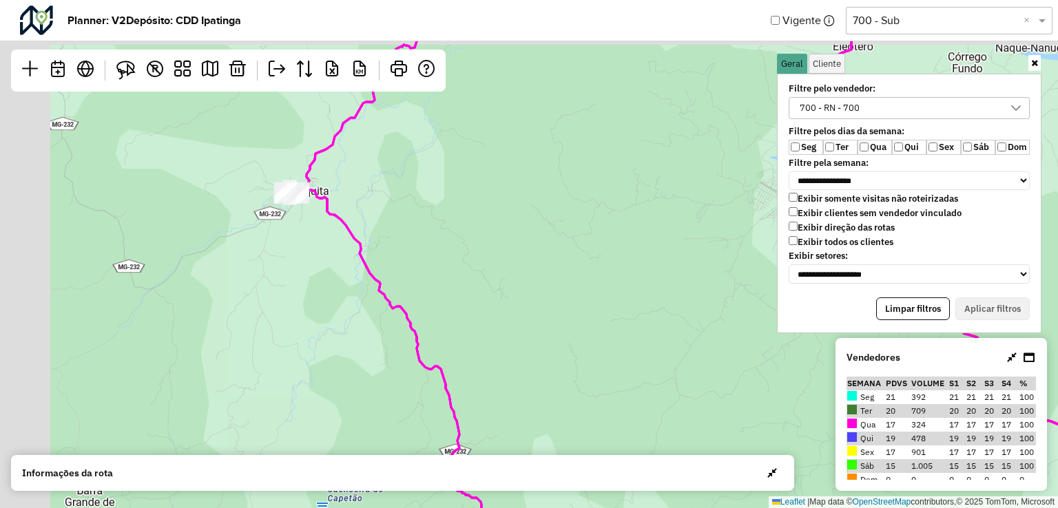
drag, startPoint x: 416, startPoint y: 247, endPoint x: 623, endPoint y: 322, distance: 219.7
click at [623, 322] on div "Leaflet | Map data © OpenStreetMap contributors,© 2025 TomTom, Microsoft" at bounding box center [529, 254] width 1058 height 508
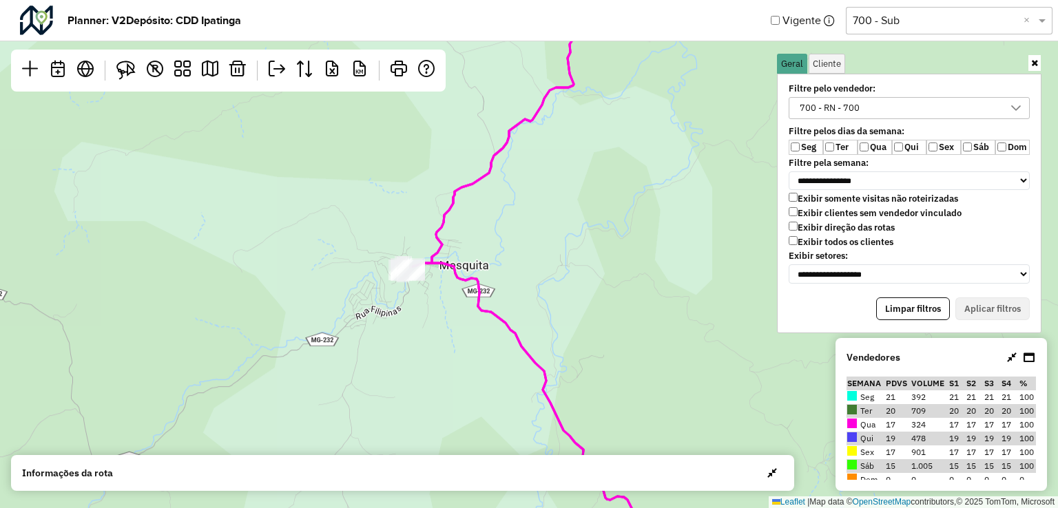
drag, startPoint x: 397, startPoint y: 281, endPoint x: 411, endPoint y: 311, distance: 33.3
click at [405, 316] on div "Leaflet | Map data © OpenStreetMap contributors,© 2025 TomTom, Microsoft" at bounding box center [529, 254] width 1058 height 508
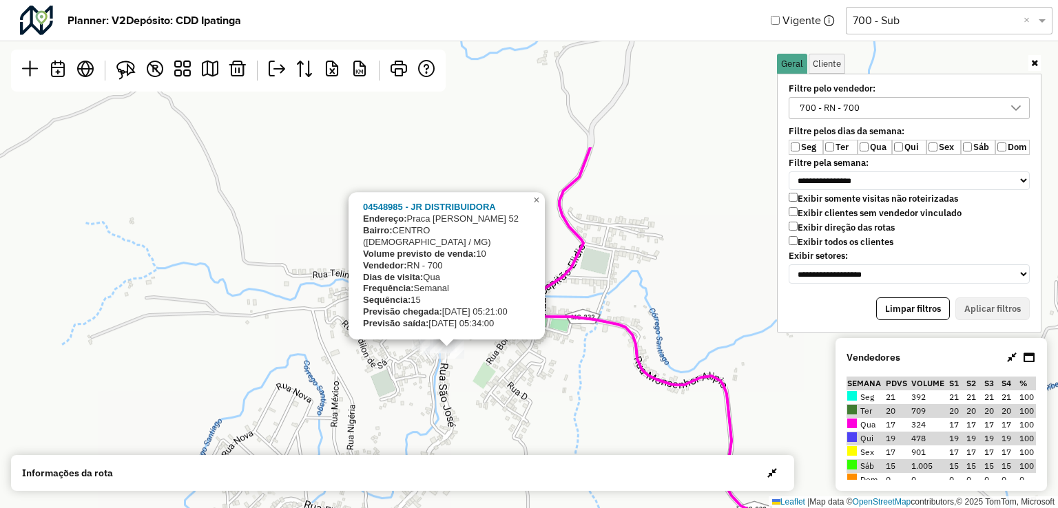
drag, startPoint x: 458, startPoint y: 236, endPoint x: 491, endPoint y: 436, distance: 202.4
click at [491, 436] on div "04548985 - JR DISTRIBUIDORA Endereço: Praca Cristiano Machado 52 Bairro: CENTRO…" at bounding box center [529, 254] width 1058 height 508
click at [550, 440] on div "04548985 - JR DISTRIBUIDORA Endereço: Praca Cristiano Machado 52 Bairro: CENTRO…" at bounding box center [529, 254] width 1058 height 508
click at [525, 411] on div "04548985 - JR DISTRIBUIDORA Endereço: Praca Cristiano Machado 52 Bairro: CENTRO…" at bounding box center [529, 254] width 1058 height 508
click at [610, 403] on div "04548985 - JR DISTRIBUIDORA Endereço: Praca Cristiano Machado 52 Bairro: CENTRO…" at bounding box center [529, 254] width 1058 height 508
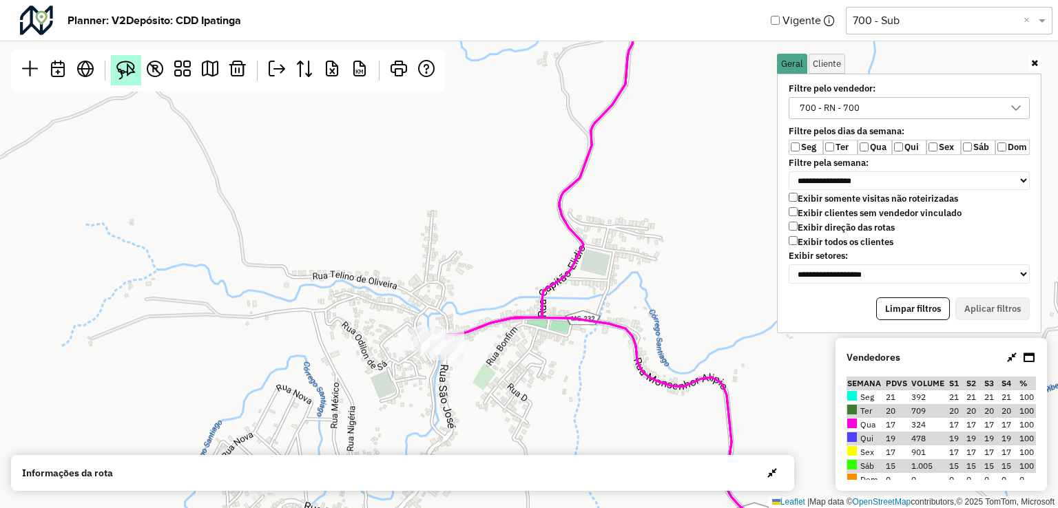
click at [123, 63] on img at bounding box center [125, 70] width 19 height 19
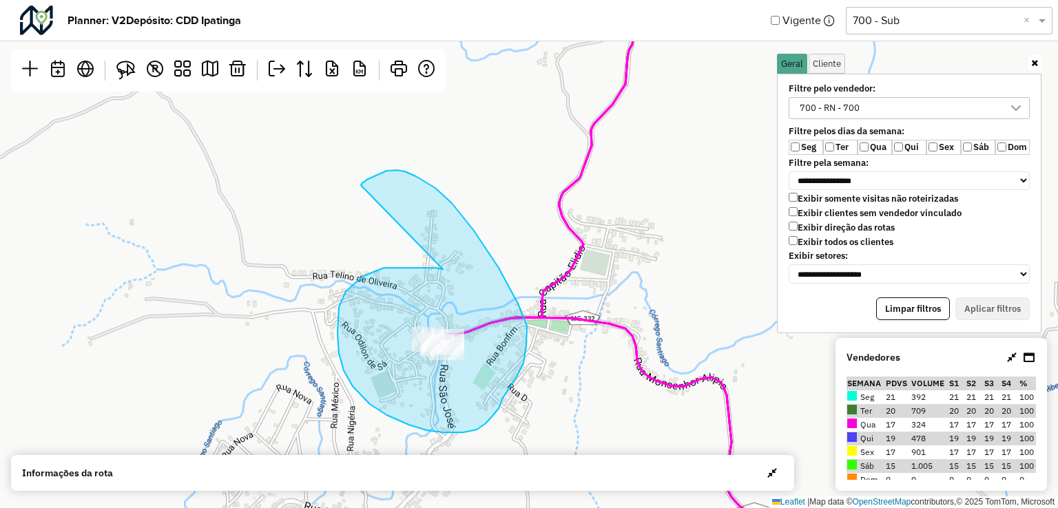
drag, startPoint x: 427, startPoint y: 268, endPoint x: 361, endPoint y: 185, distance: 105.9
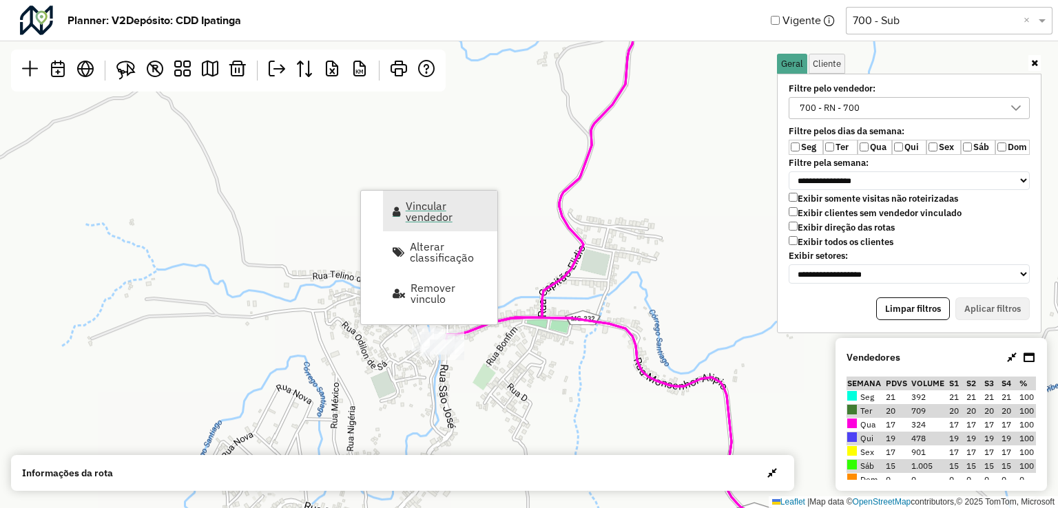
click at [440, 213] on span "Vincular vendedor" at bounding box center [447, 211] width 83 height 22
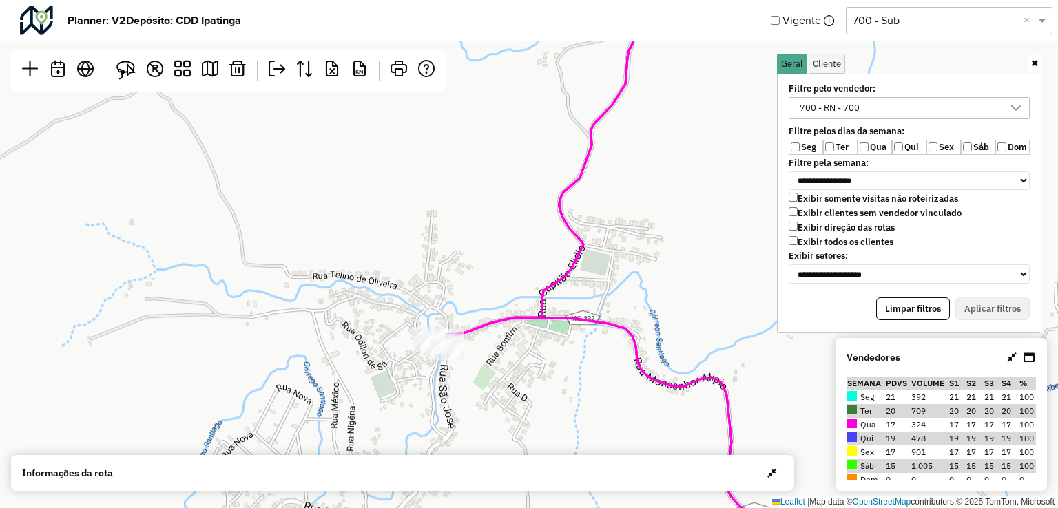
select select "*********"
select select "*"
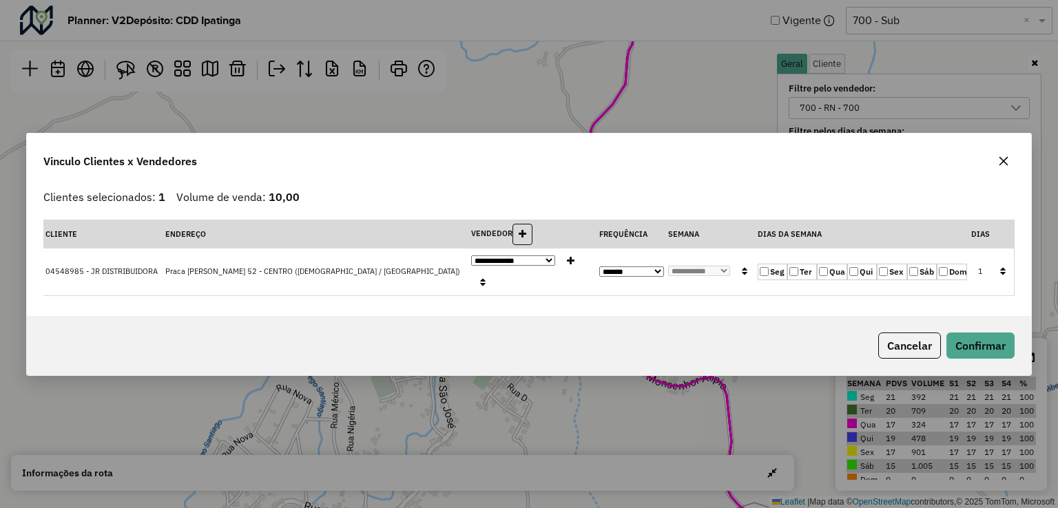
click at [1000, 172] on button "button" at bounding box center [1004, 161] width 22 height 22
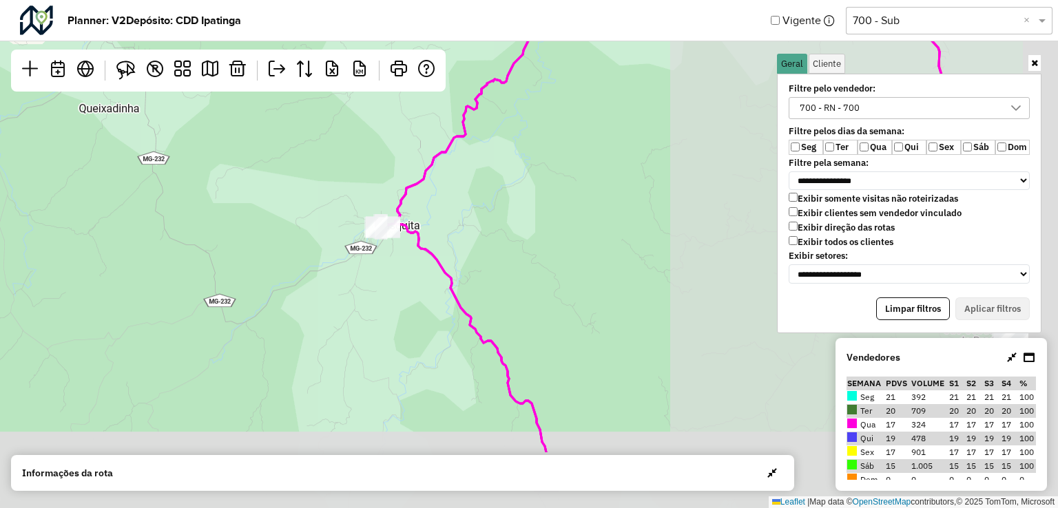
drag, startPoint x: 619, startPoint y: 291, endPoint x: 496, endPoint y: 251, distance: 129.2
click at [497, 248] on div "Leaflet | Map data © OpenStreetMap contributors,© 2025 TomTom, Microsoft" at bounding box center [529, 254] width 1058 height 508
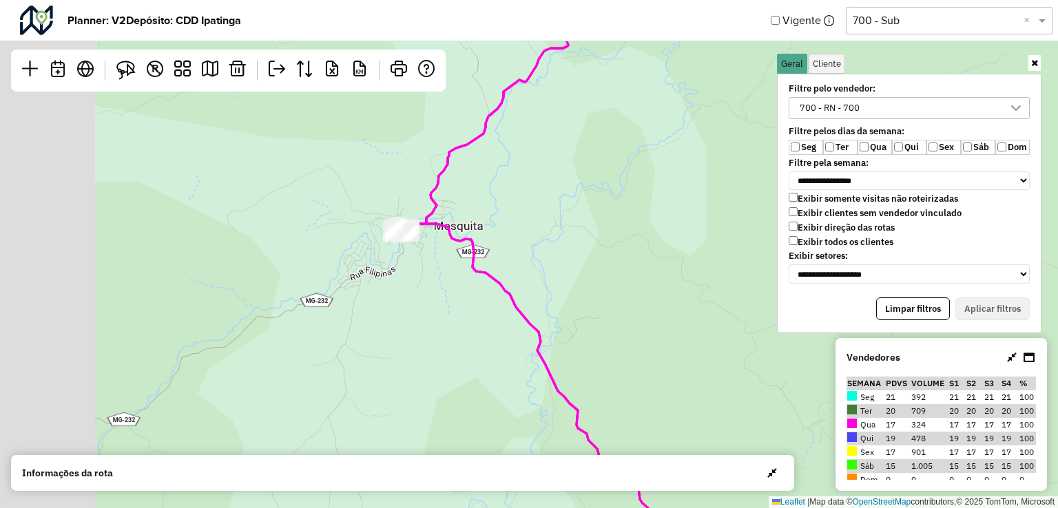
drag, startPoint x: 406, startPoint y: 165, endPoint x: 609, endPoint y: 258, distance: 223.2
click at [612, 256] on div "Leaflet | Map data © OpenStreetMap contributors,© 2025 TomTom, Microsoft" at bounding box center [529, 254] width 1058 height 508
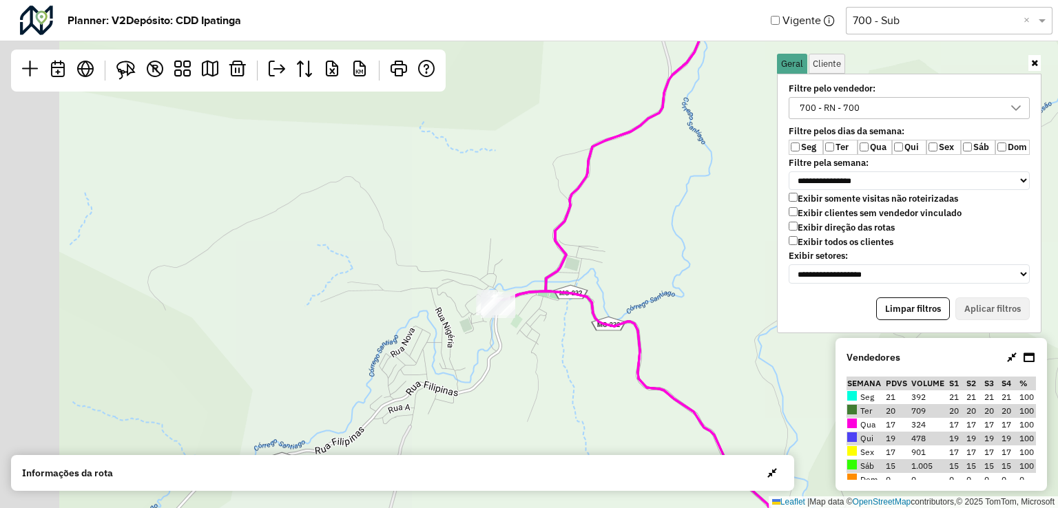
drag, startPoint x: 585, startPoint y: 259, endPoint x: 703, endPoint y: 293, distance: 122.7
click at [724, 293] on div "Leaflet | Map data © OpenStreetMap contributors,© 2025 TomTom, Microsoft" at bounding box center [529, 254] width 1058 height 508
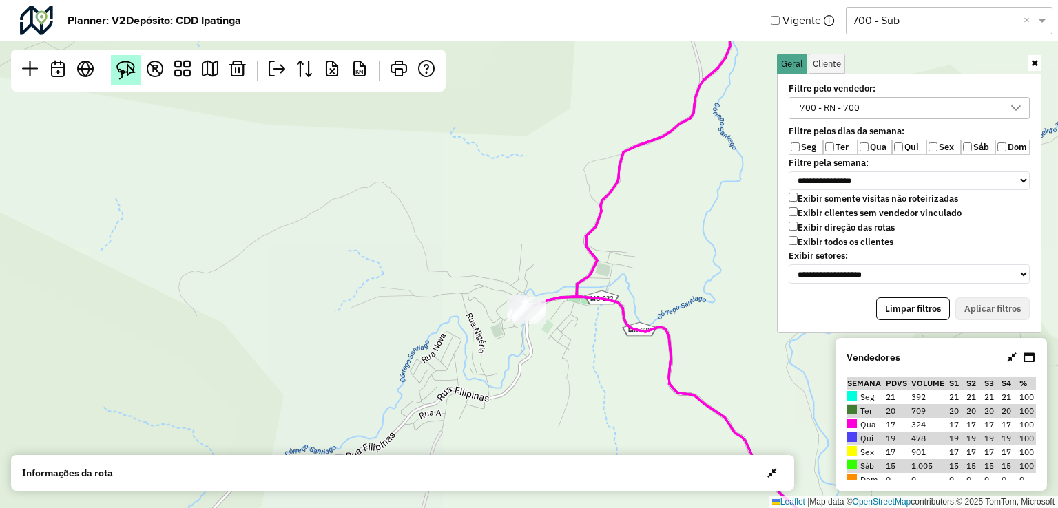
click at [122, 68] on img at bounding box center [125, 70] width 19 height 19
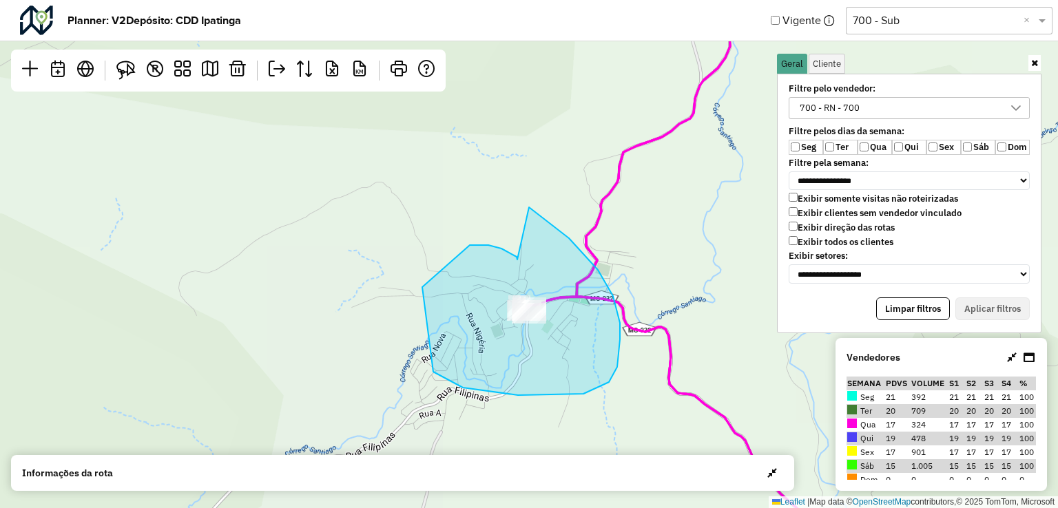
drag, startPoint x: 517, startPoint y: 257, endPoint x: 485, endPoint y: 196, distance: 68.4
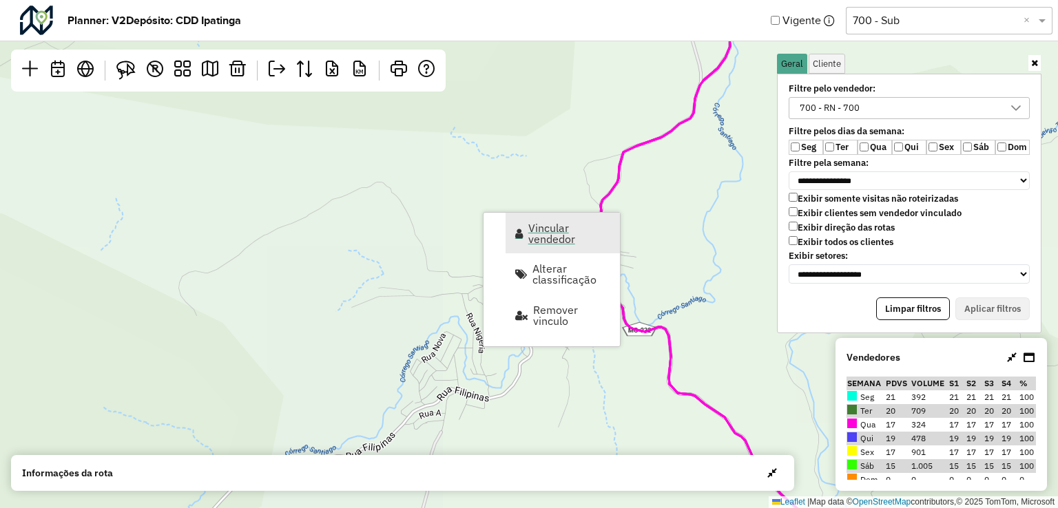
click at [554, 238] on span "Vincular vendedor" at bounding box center [569, 234] width 83 height 22
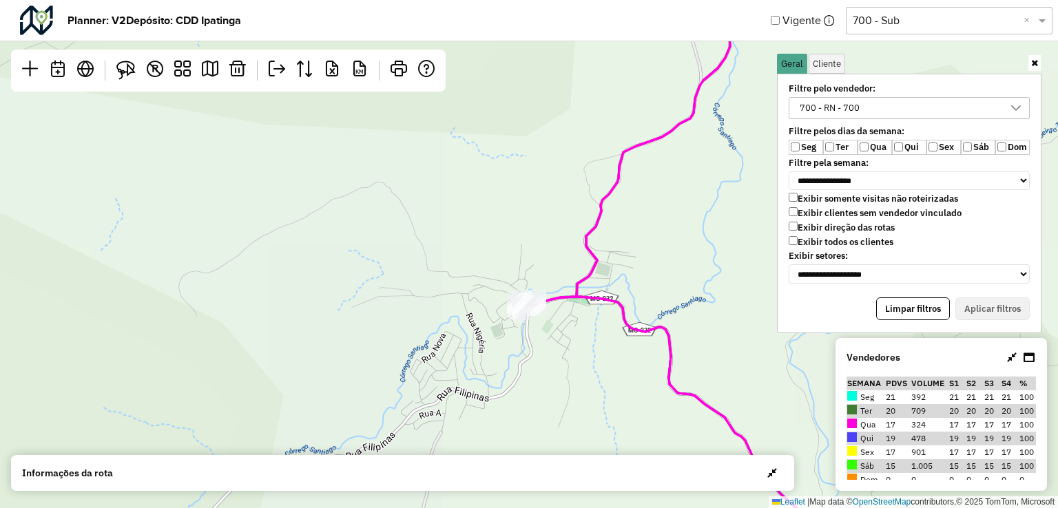
select select "*********"
select select "*"
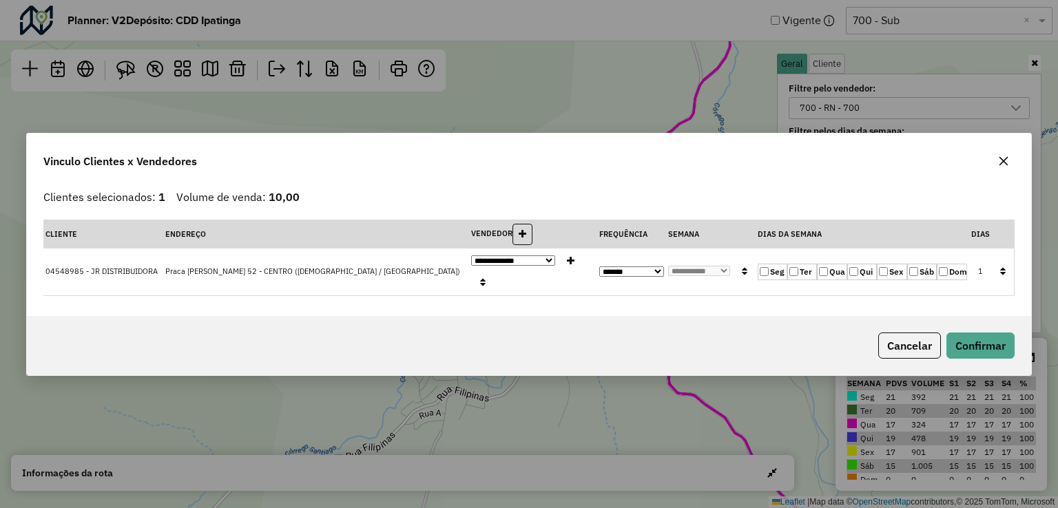
click at [1002, 165] on icon "button" at bounding box center [1003, 160] width 9 height 9
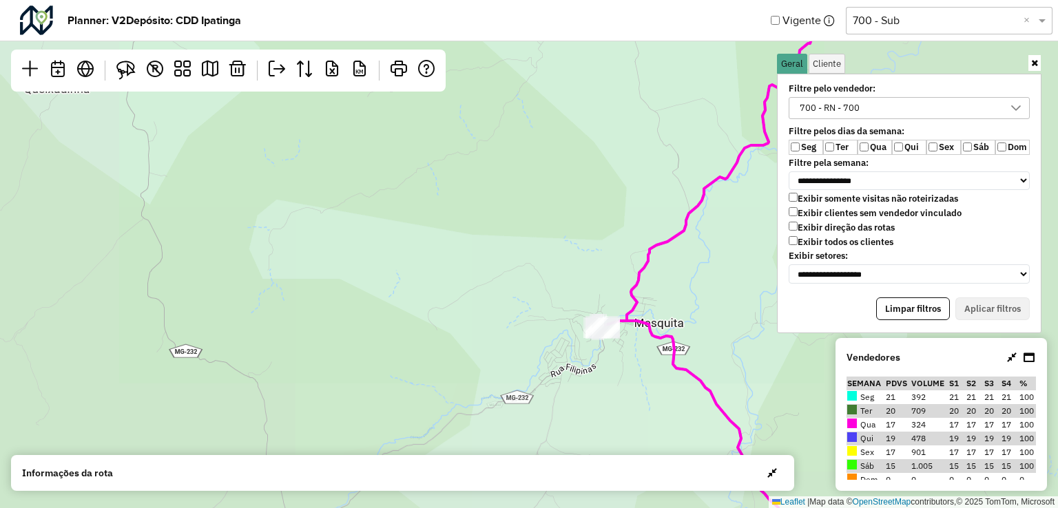
drag, startPoint x: 707, startPoint y: 284, endPoint x: 278, endPoint y: 274, distance: 429.4
click at [273, 271] on div "Leaflet | Map data © OpenStreetMap contributors,© 2025 TomTom, Microsoft" at bounding box center [529, 254] width 1058 height 508
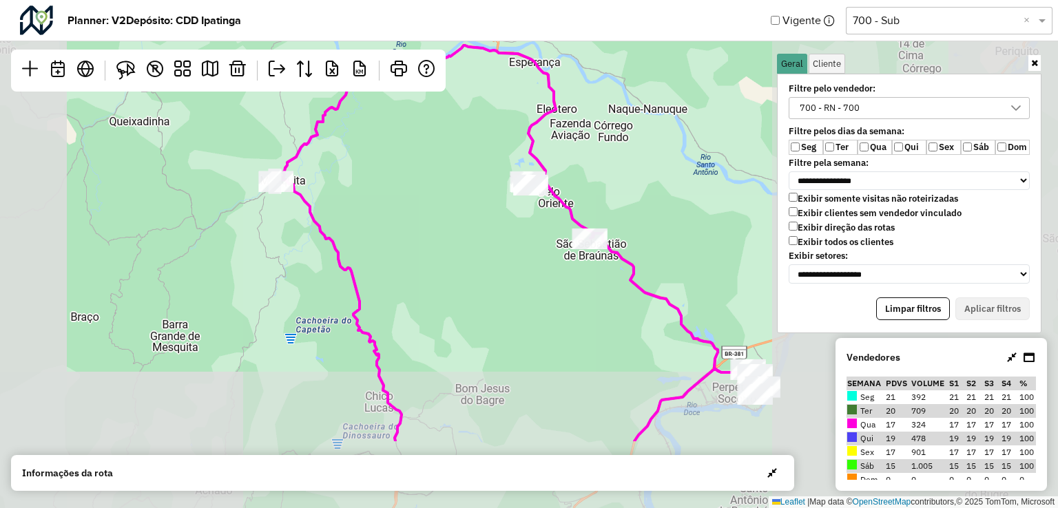
drag, startPoint x: 543, startPoint y: 373, endPoint x: 451, endPoint y: 250, distance: 153.5
click at [451, 250] on div "Leaflet | Map data © OpenStreetMap contributors,© 2025 TomTom, Microsoft" at bounding box center [529, 254] width 1058 height 508
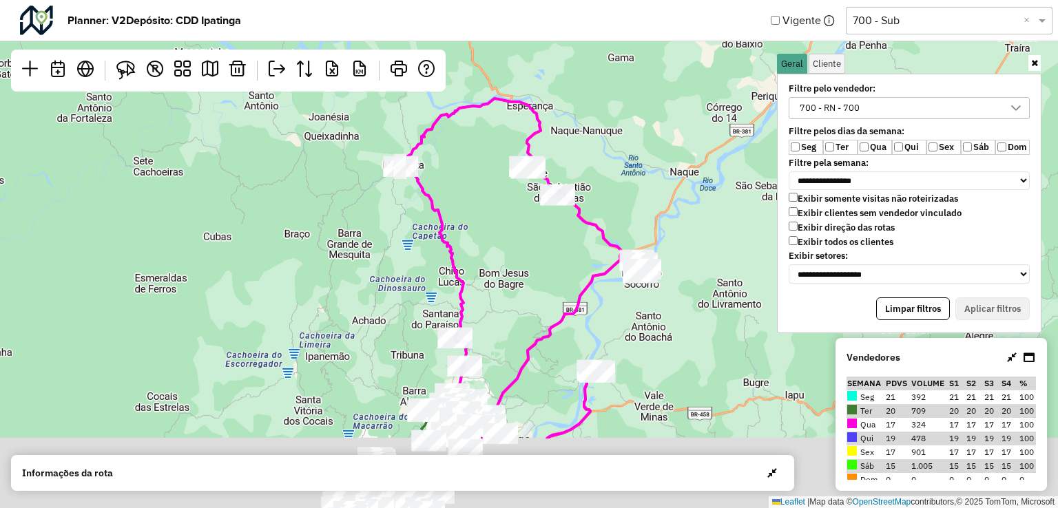
drag, startPoint x: 548, startPoint y: 333, endPoint x: 548, endPoint y: 192, distance: 141.2
click at [550, 191] on div "Leaflet | Map data © OpenStreetMap contributors,© 2025 TomTom, Microsoft" at bounding box center [529, 254] width 1058 height 508
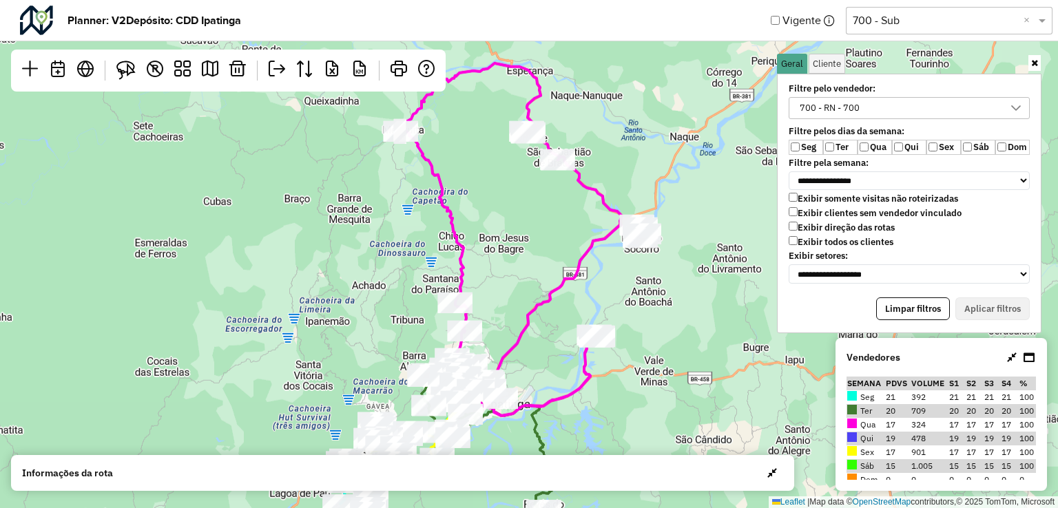
drag, startPoint x: 702, startPoint y: 311, endPoint x: 701, endPoint y: 318, distance: 7.0
click at [701, 318] on div "Leaflet | Map data © OpenStreetMap contributors,© 2025 TomTom, Microsoft" at bounding box center [529, 254] width 1058 height 508
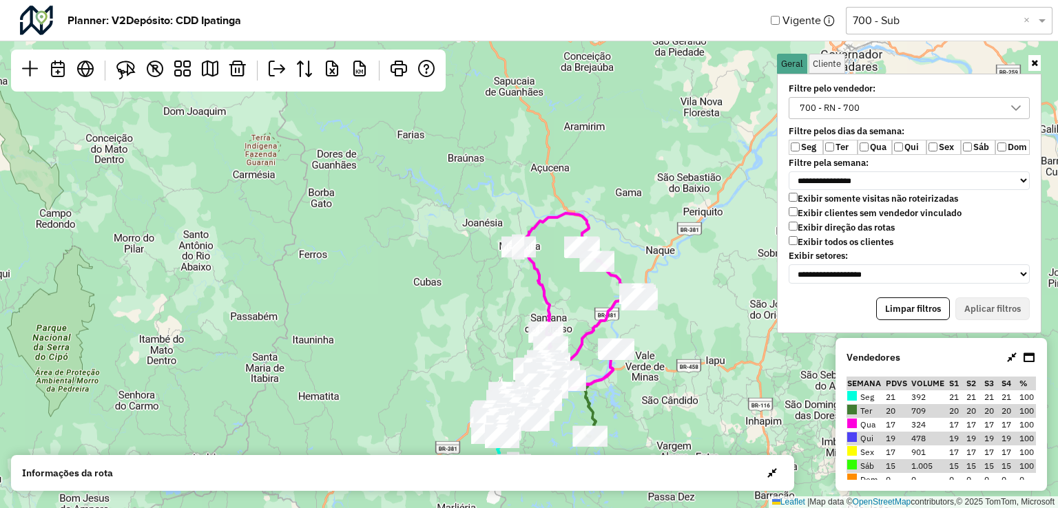
scroll to position [7, 50]
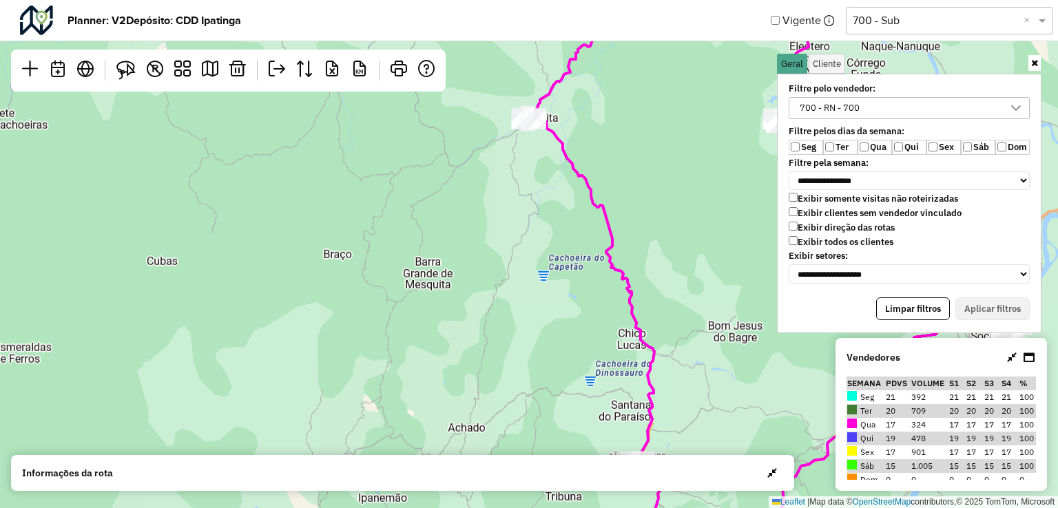
drag, startPoint x: 514, startPoint y: 239, endPoint x: 495, endPoint y: 314, distance: 77.5
click at [495, 314] on div "Leaflet | Map data © OpenStreetMap contributors,© 2025 TomTom, Microsoft" at bounding box center [529, 254] width 1058 height 508
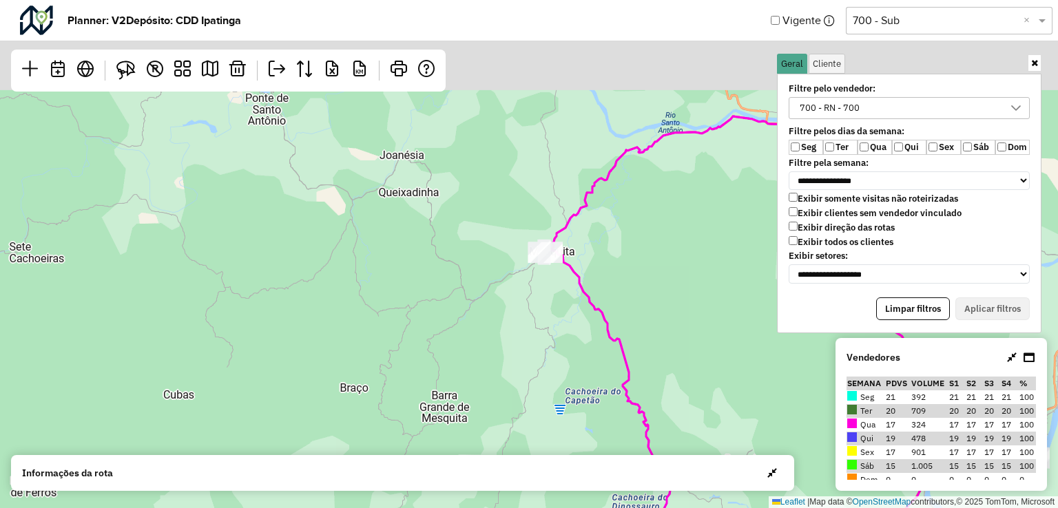
drag, startPoint x: 675, startPoint y: 116, endPoint x: 687, endPoint y: 260, distance: 143.8
click at [695, 258] on div "Leaflet | Map data © OpenStreetMap contributors,© 2025 TomTom, Microsoft" at bounding box center [529, 254] width 1058 height 508
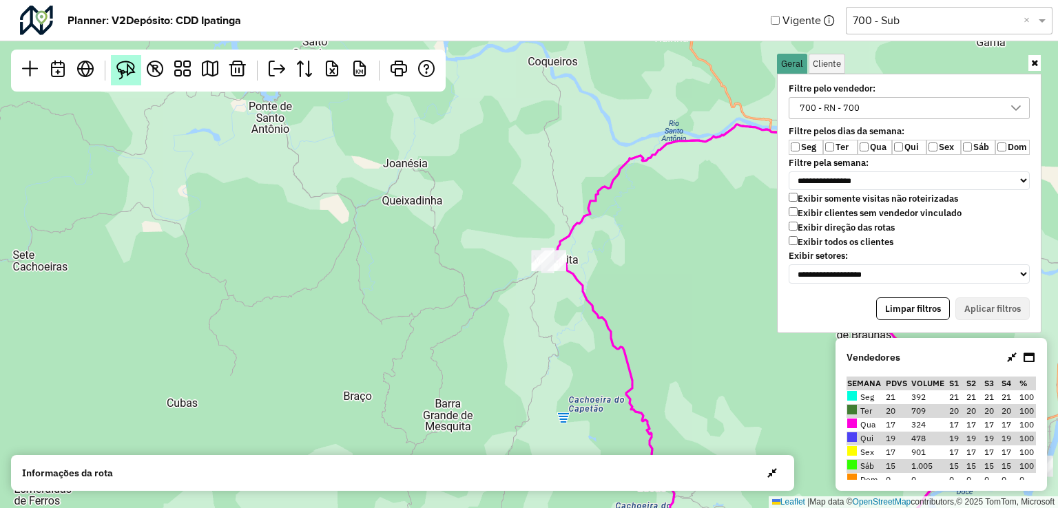
drag, startPoint x: 123, startPoint y: 64, endPoint x: 130, endPoint y: 74, distance: 12.8
click at [123, 64] on img at bounding box center [125, 70] width 19 height 19
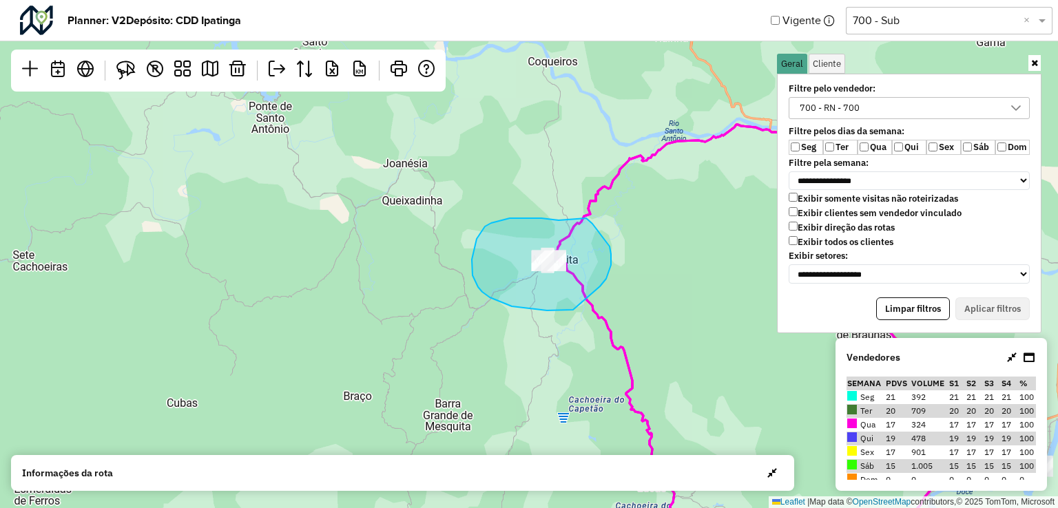
drag, startPoint x: 549, startPoint y: 219, endPoint x: 570, endPoint y: 207, distance: 24.4
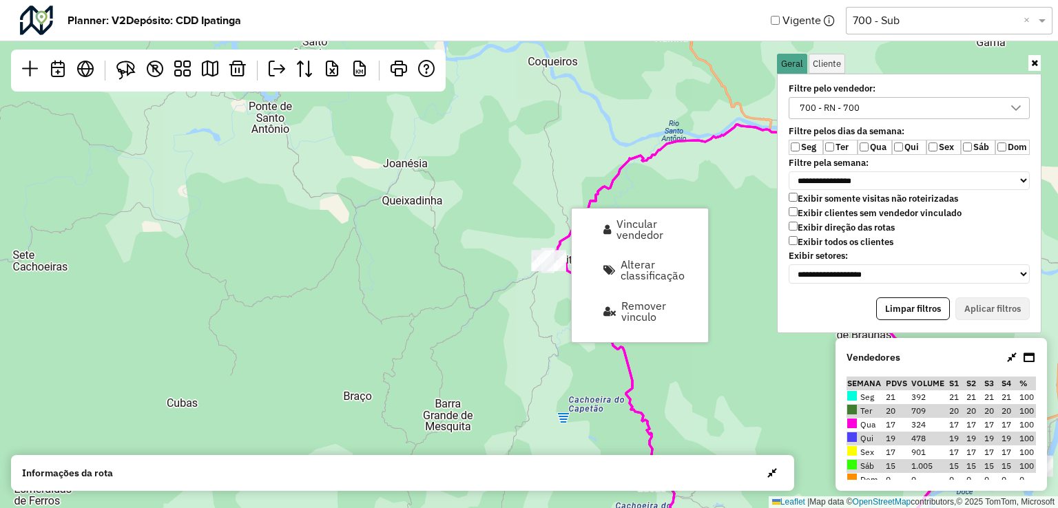
drag, startPoint x: 489, startPoint y: 291, endPoint x: 501, endPoint y: 289, distance: 11.9
click at [489, 292] on div "Leaflet | Map data © OpenStreetMap contributors,© 2025 TomTom, Microsoft" at bounding box center [529, 254] width 1058 height 508
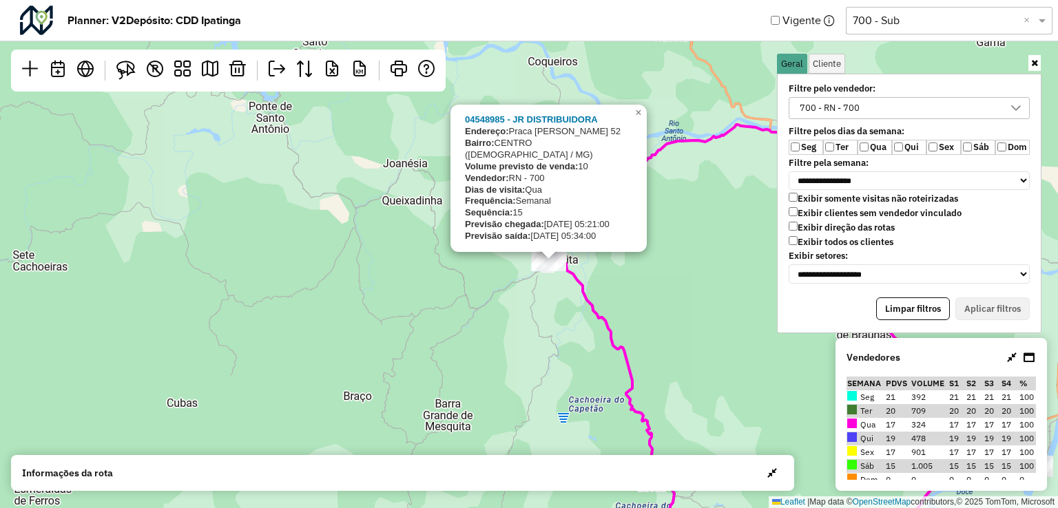
click at [566, 318] on div "04548985 - JR DISTRIBUIDORA Endereço: Praca Cristiano Machado 52 Bairro: CENTRO…" at bounding box center [529, 254] width 1058 height 508
click at [698, 307] on div "04548985 - JR DISTRIBUIDORA Endereço: Praca Cristiano Machado 52 Bairro: CENTRO…" at bounding box center [529, 254] width 1058 height 508
click at [633, 121] on link "×" at bounding box center [638, 113] width 17 height 17
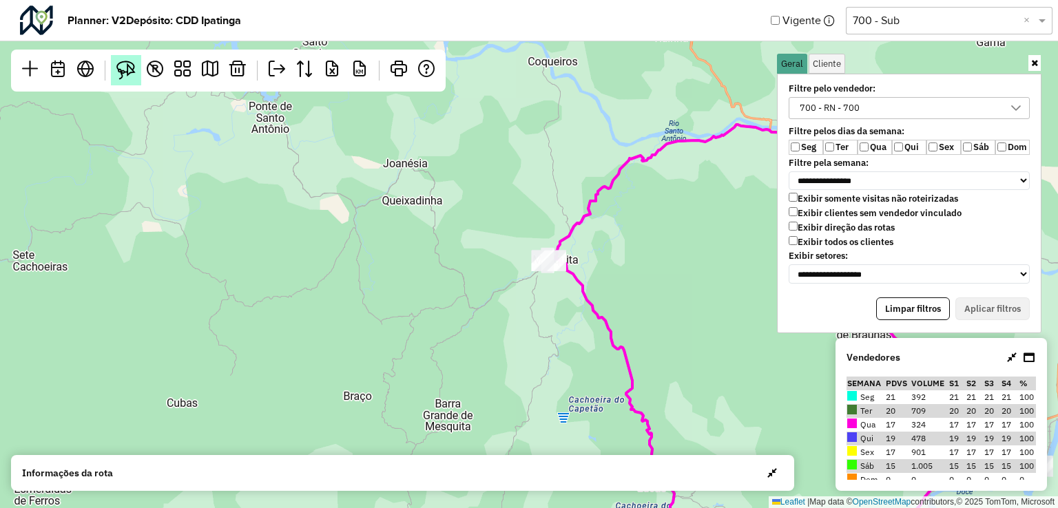
click at [127, 76] on img at bounding box center [125, 70] width 19 height 19
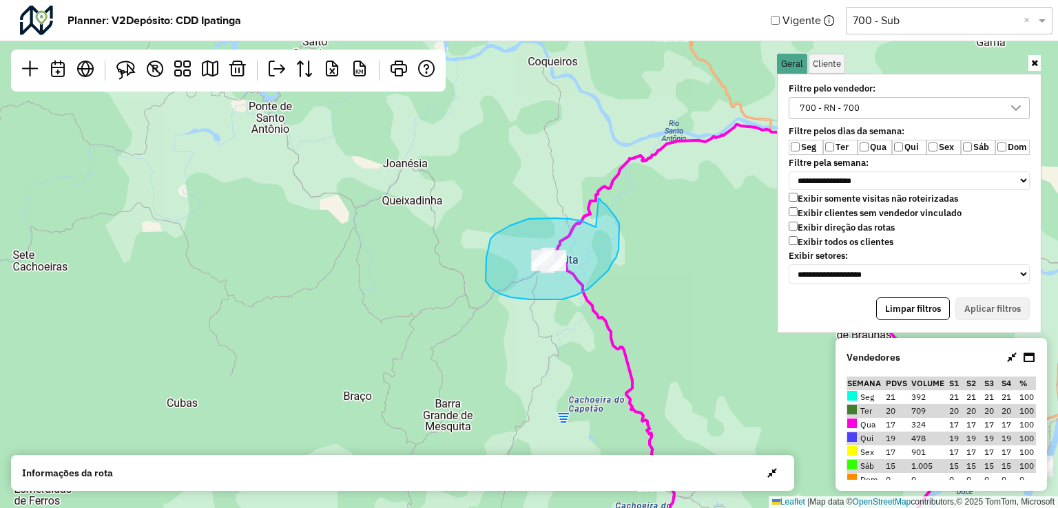
drag, startPoint x: 537, startPoint y: 218, endPoint x: 599, endPoint y: 199, distance: 64.3
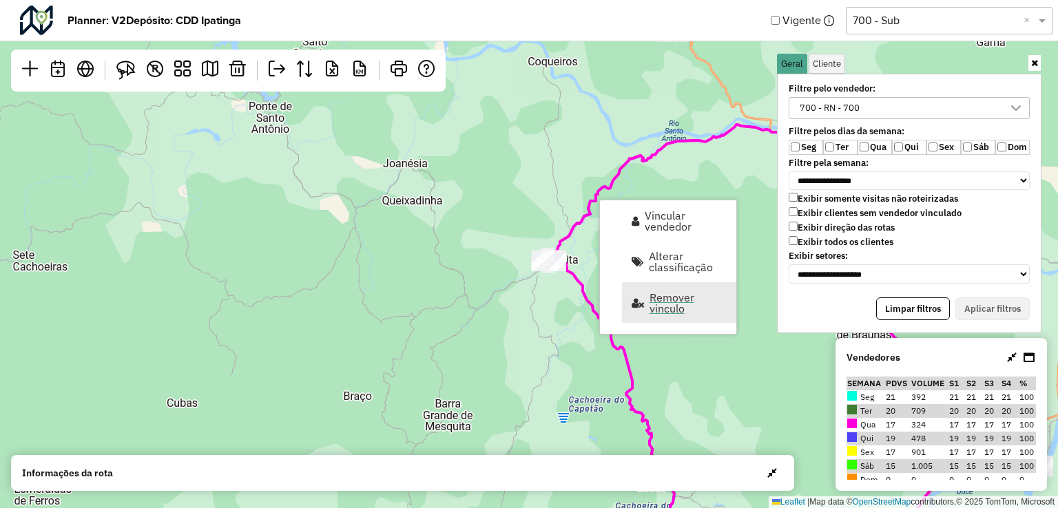
click at [675, 302] on span "Remover vinculo" at bounding box center [689, 303] width 78 height 22
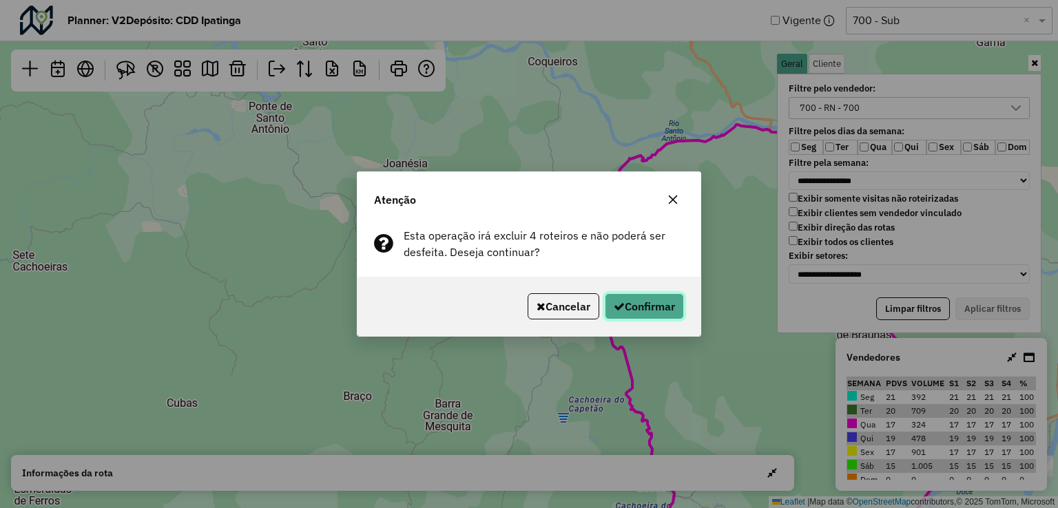
click at [653, 307] on button "Confirmar" at bounding box center [644, 306] width 79 height 26
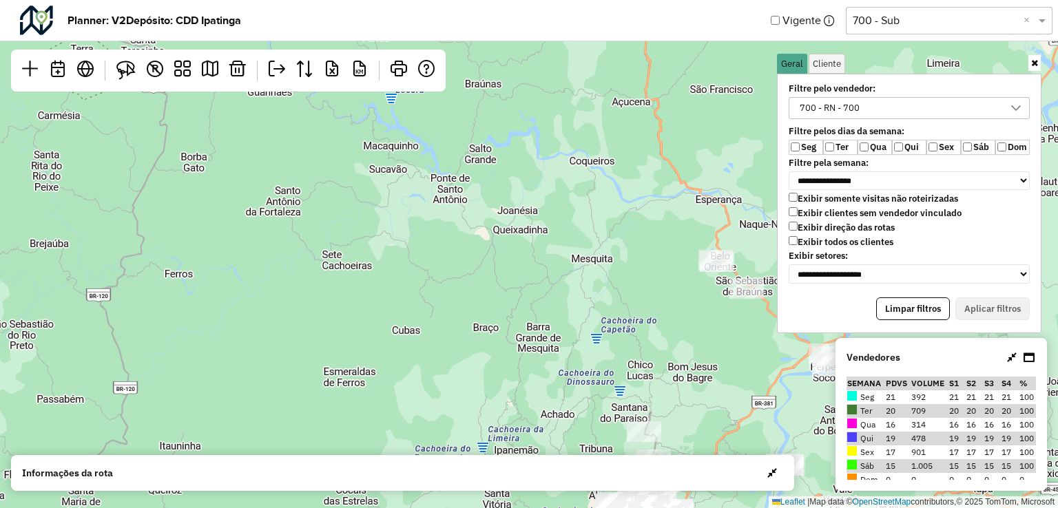
click at [797, 213] on label "Exibir clientes sem vendedor vinculado" at bounding box center [875, 213] width 173 height 12
click at [996, 298] on button "Aplicar filtros" at bounding box center [993, 309] width 74 height 23
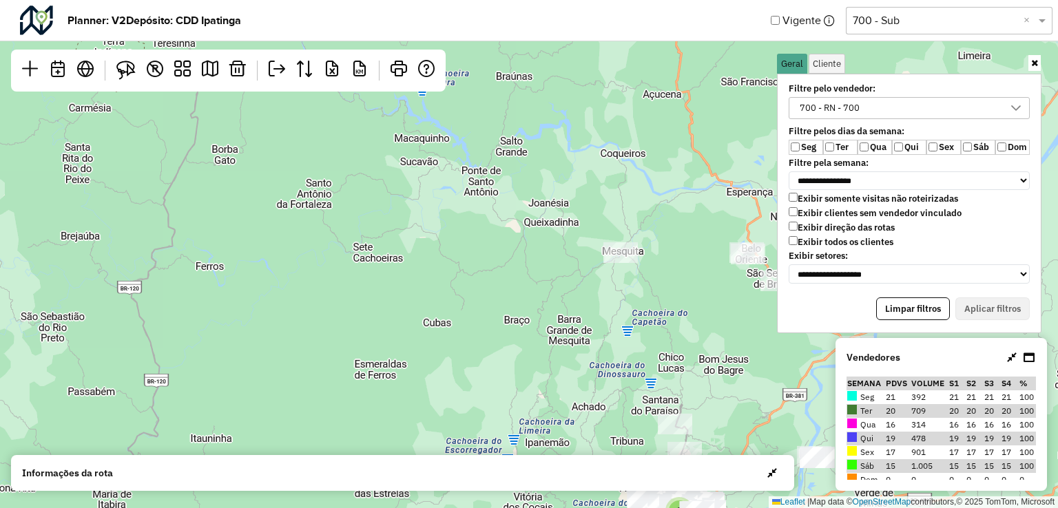
drag, startPoint x: 636, startPoint y: 298, endPoint x: 668, endPoint y: 290, distance: 33.4
click at [668, 290] on div "3 5 Leaflet | Map data © OpenStreetMap contributors,© 2025 TomTom, Microsoft" at bounding box center [529, 254] width 1058 height 508
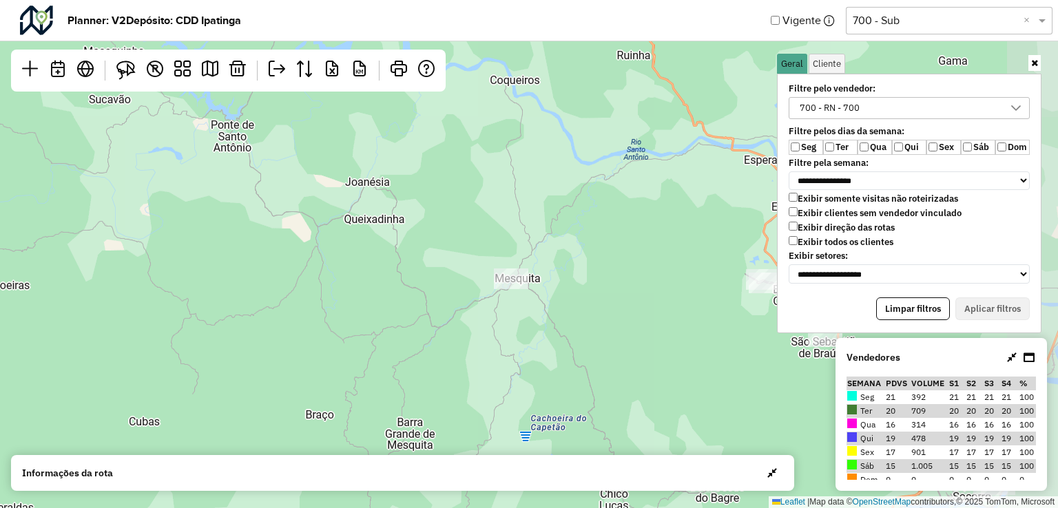
drag, startPoint x: 543, startPoint y: 184, endPoint x: 403, endPoint y: 125, distance: 151.9
click at [513, 193] on div "2 3 Leaflet | Map data © OpenStreetMap contributors,© 2025 TomTom, Microsoft" at bounding box center [529, 254] width 1058 height 508
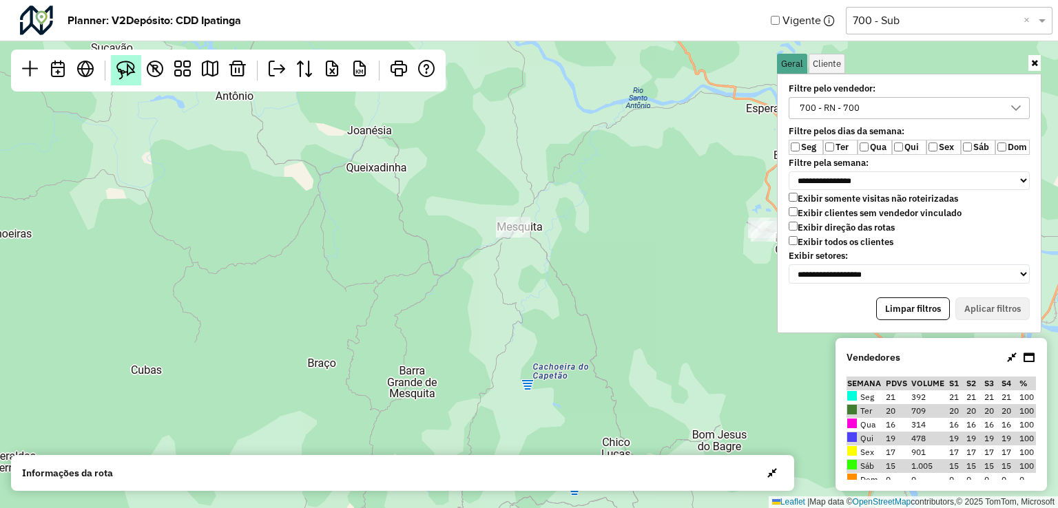
click at [116, 70] on img at bounding box center [125, 70] width 19 height 19
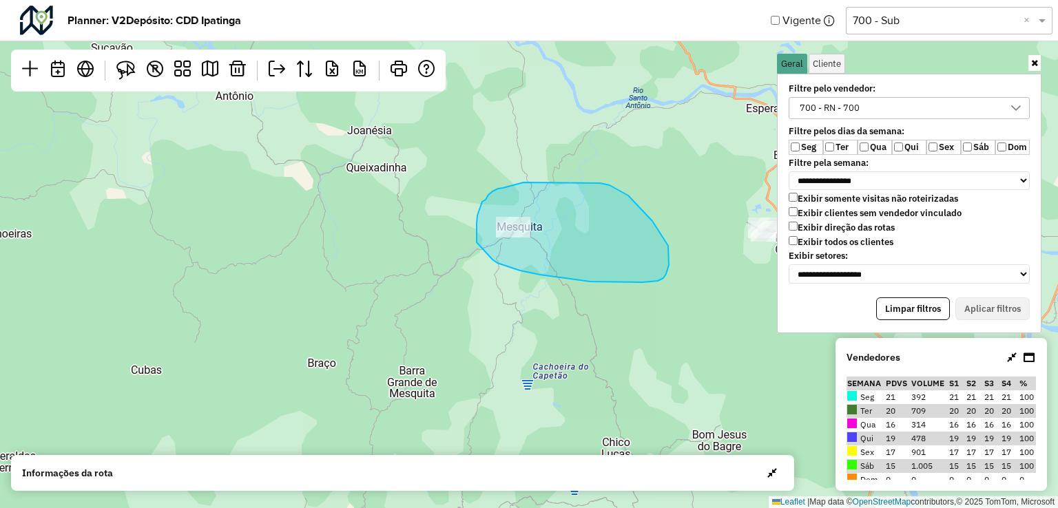
drag, startPoint x: 487, startPoint y: 198, endPoint x: 486, endPoint y: 187, distance: 11.0
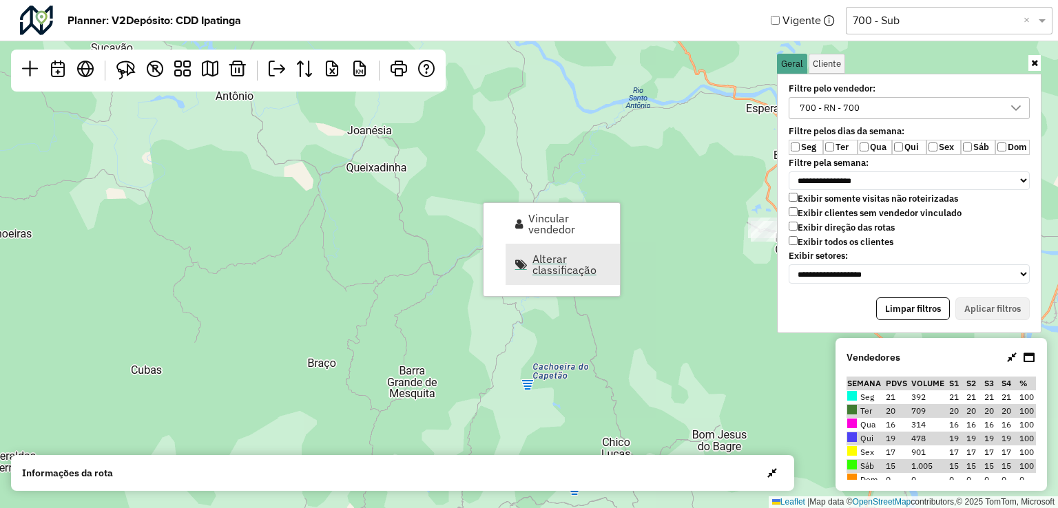
click at [550, 260] on span "Alterar classificação" at bounding box center [572, 265] width 79 height 22
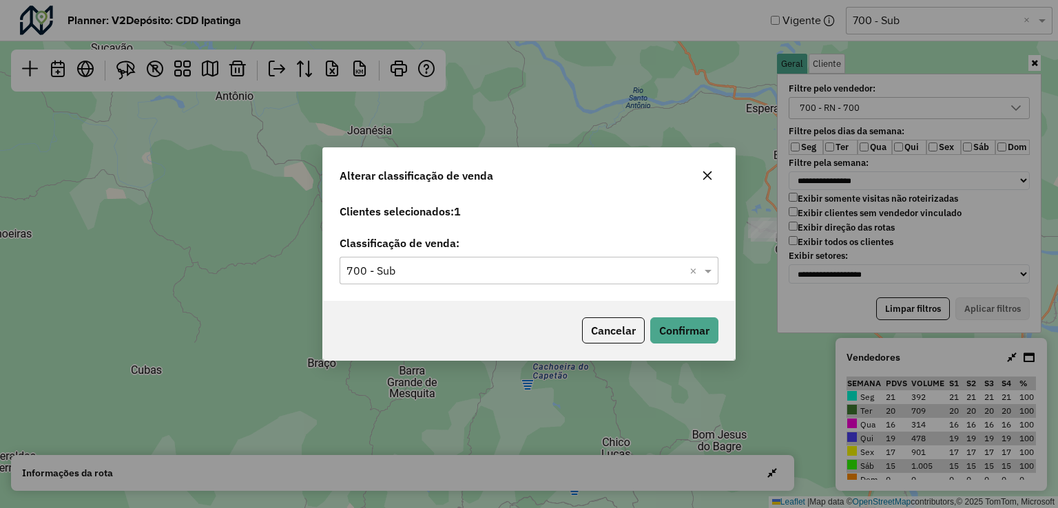
click at [445, 276] on input "text" at bounding box center [516, 271] width 338 height 17
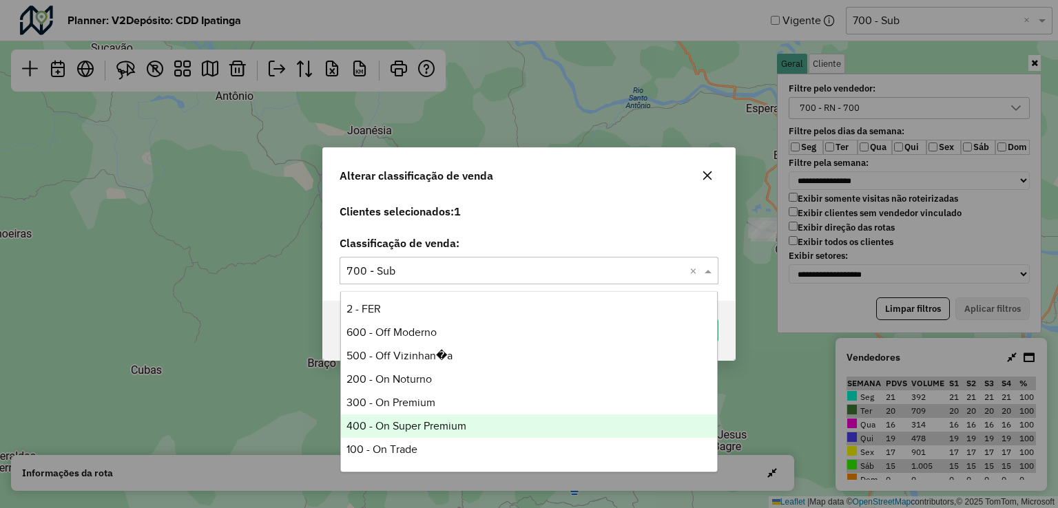
scroll to position [212, 0]
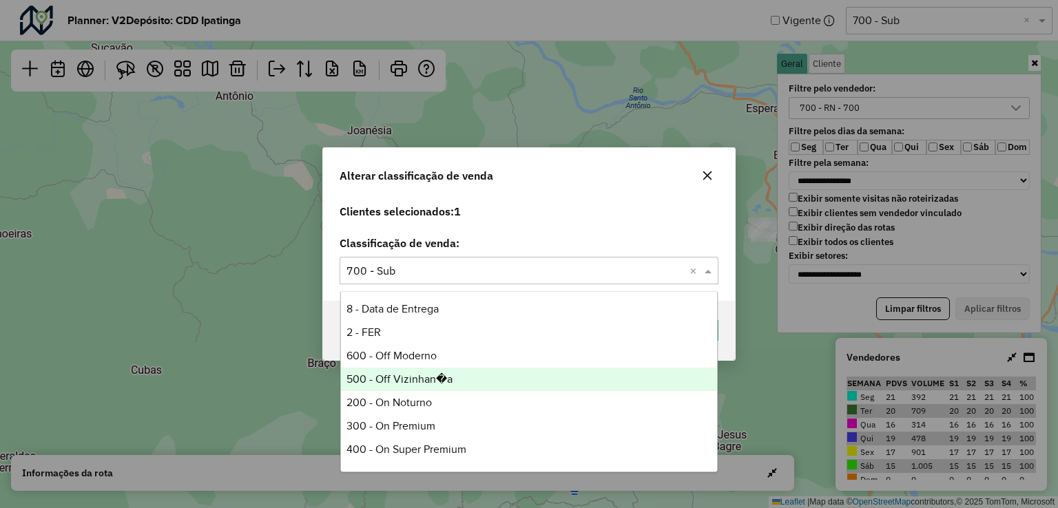
click at [458, 377] on div "500 - Off Vizinhan�a" at bounding box center [529, 379] width 377 height 23
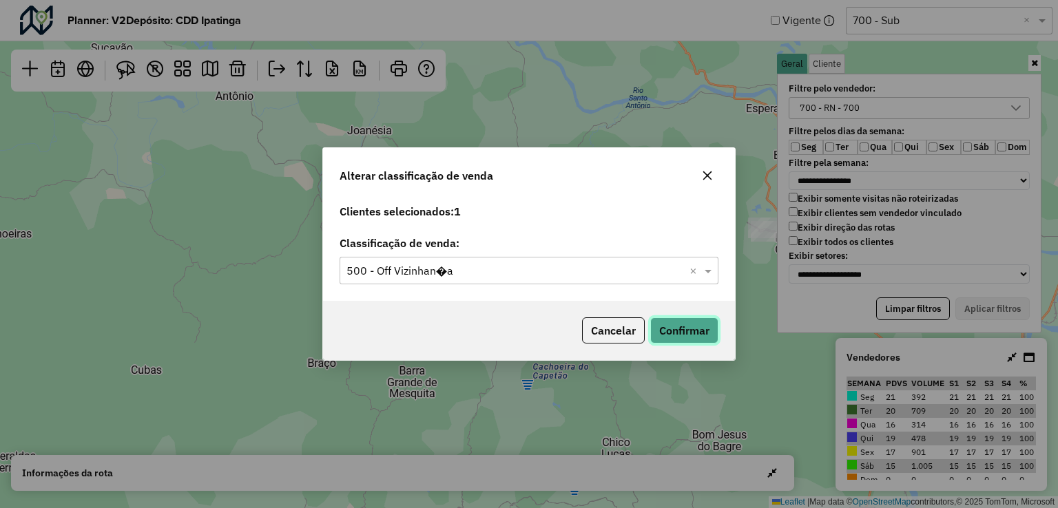
click at [699, 331] on button "Confirmar" at bounding box center [684, 331] width 68 height 26
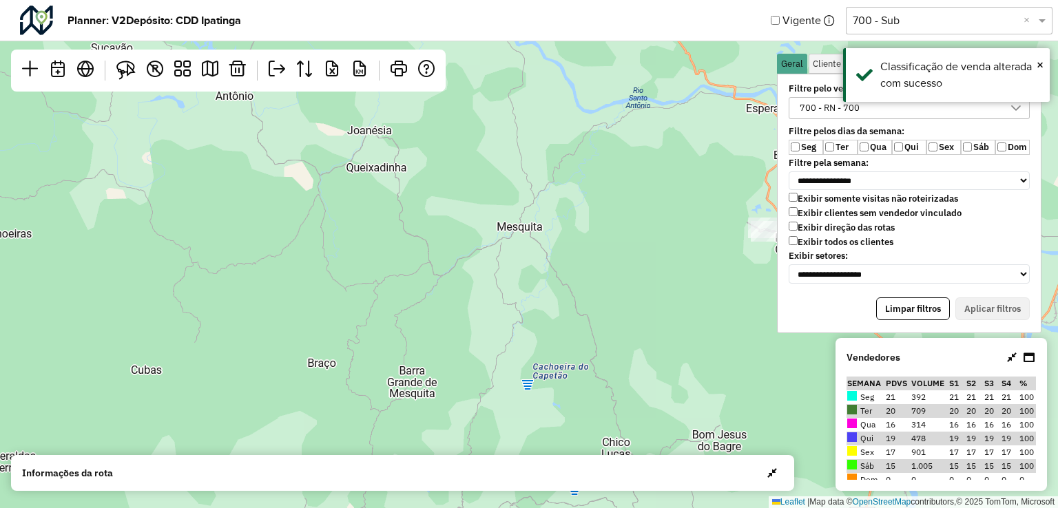
click at [585, 315] on div "2 3 Leaflet | Map data © OpenStreetMap contributors,© 2025 TomTom, Microsoft" at bounding box center [529, 254] width 1058 height 508
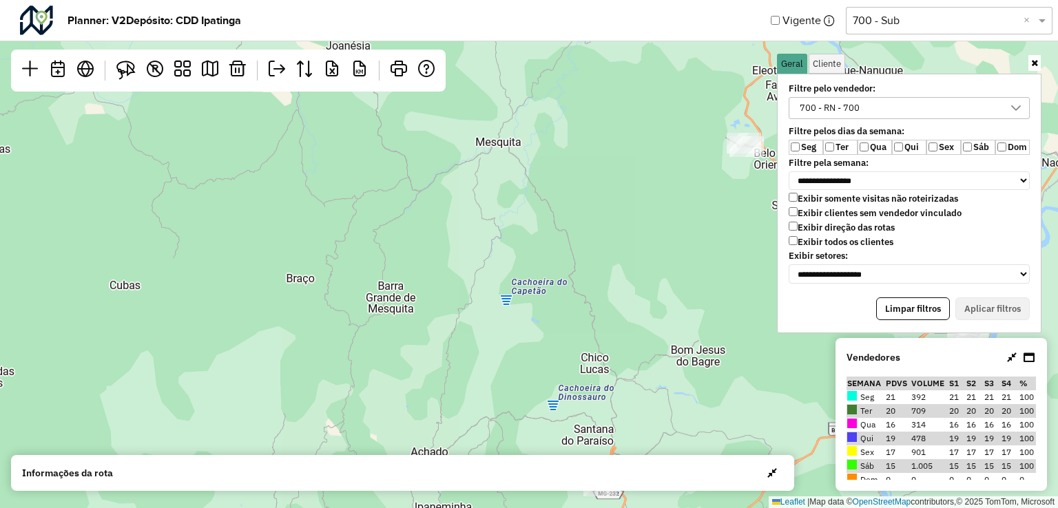
drag, startPoint x: 637, startPoint y: 353, endPoint x: 552, endPoint y: 154, distance: 217.3
click at [553, 154] on div "2 3 Leaflet | Map data © OpenStreetMap contributors,© 2025 TomTom, Microsoft" at bounding box center [529, 254] width 1058 height 508
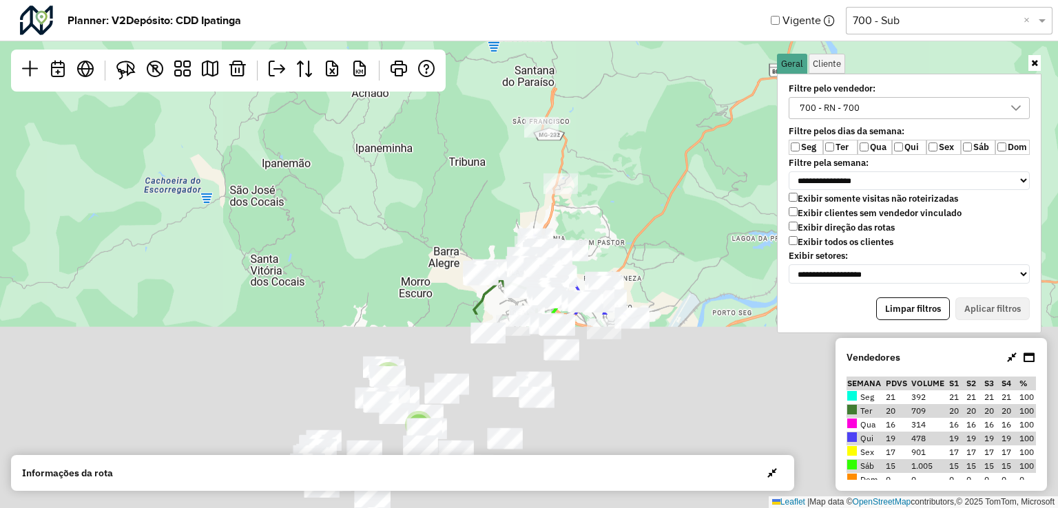
drag, startPoint x: 641, startPoint y: 170, endPoint x: 635, endPoint y: 134, distance: 36.4
click at [633, 68] on div "2 3 Leaflet | Map data © OpenStreetMap contributors,© 2025 TomTom, Microsoft" at bounding box center [529, 254] width 1058 height 508
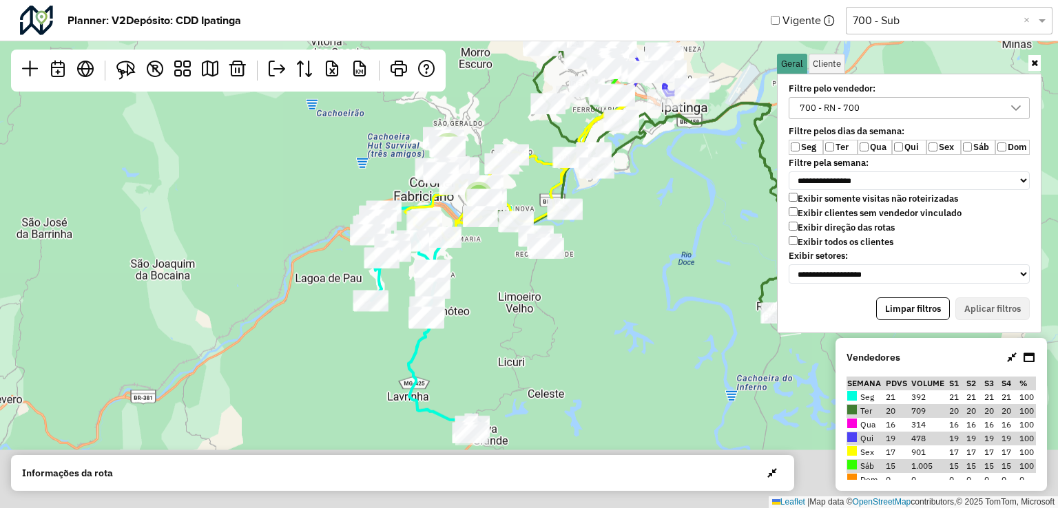
drag, startPoint x: 623, startPoint y: 389, endPoint x: 650, endPoint y: 163, distance: 227.6
click at [661, 156] on div "2 3 Leaflet | Map data © OpenStreetMap contributors,© 2025 TomTom, Microsoft" at bounding box center [529, 254] width 1058 height 508
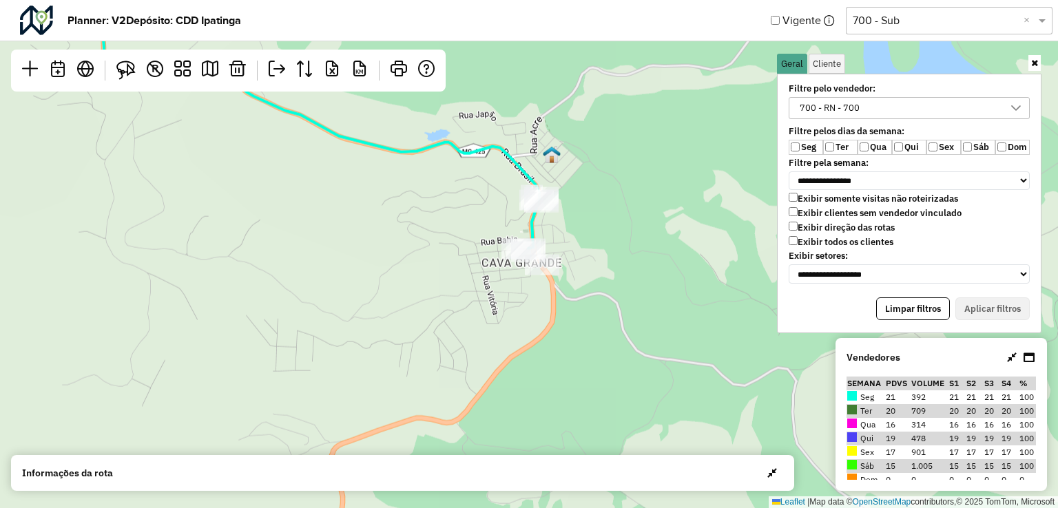
drag, startPoint x: 619, startPoint y: 348, endPoint x: 579, endPoint y: 285, distance: 74.9
click at [637, 305] on div "Leaflet | Map data © OpenStreetMap contributors,© 2025 TomTom, Microsoft" at bounding box center [529, 254] width 1058 height 508
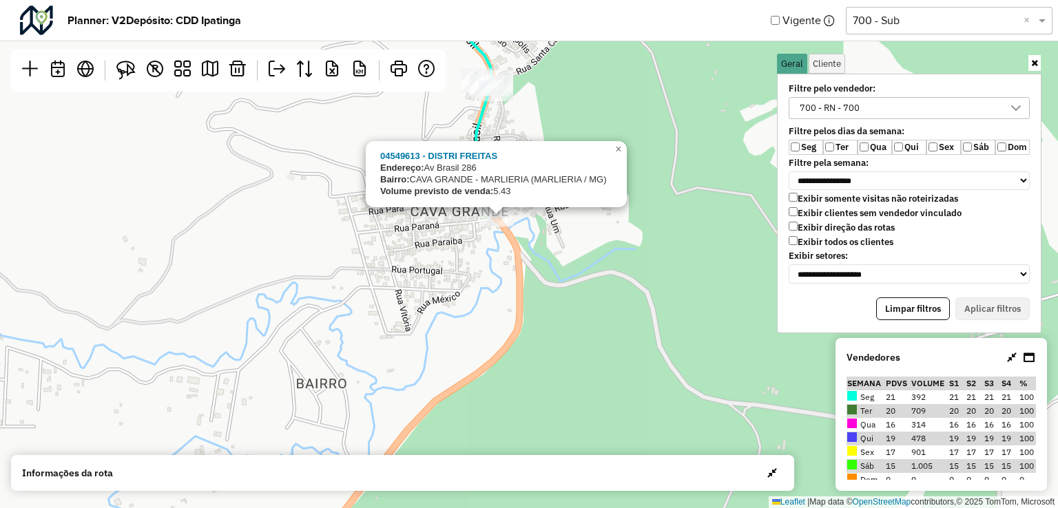
drag, startPoint x: 568, startPoint y: 318, endPoint x: 638, endPoint y: 216, distance: 123.8
click at [587, 402] on div "04549613 - DISTRI FREITAS Endereço: Av Brasil 286 Bairro: CAVA GRANDE - MARLIER…" at bounding box center [529, 254] width 1058 height 508
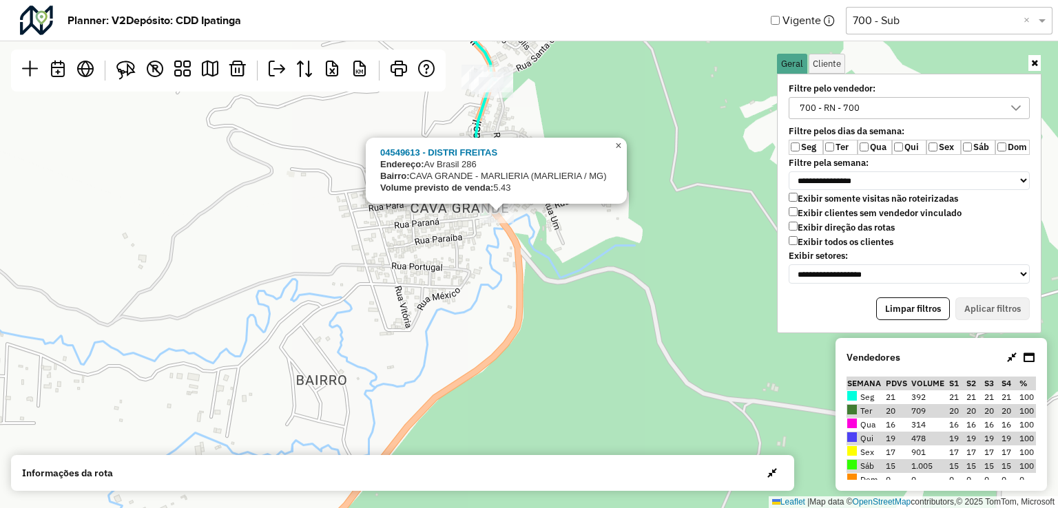
click at [616, 149] on span "×" at bounding box center [618, 147] width 6 height 12
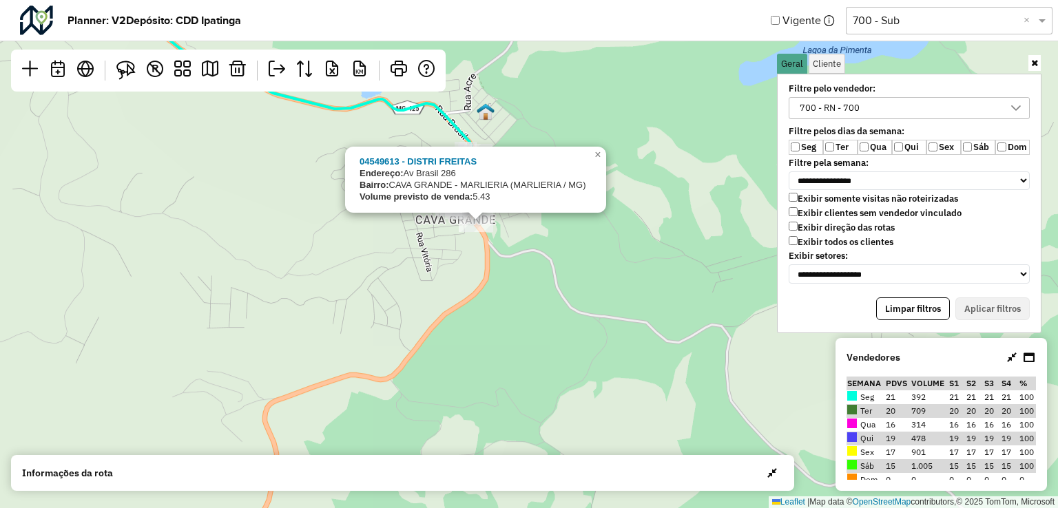
click at [590, 334] on div "04549613 - DISTRI FREITAS Endereço: Av Brasil 286 Bairro: CAVA GRANDE - MARLIER…" at bounding box center [529, 254] width 1058 height 508
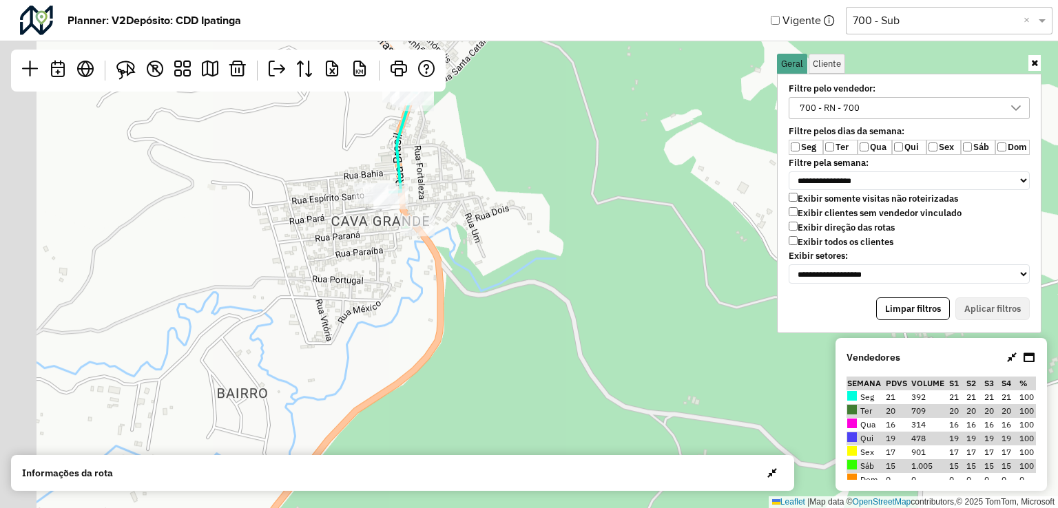
drag, startPoint x: 533, startPoint y: 241, endPoint x: 589, endPoint y: 382, distance: 151.5
click at [589, 382] on div "Leaflet | Map data © OpenStreetMap contributors,© 2025 TomTom, Microsoft" at bounding box center [529, 254] width 1058 height 508
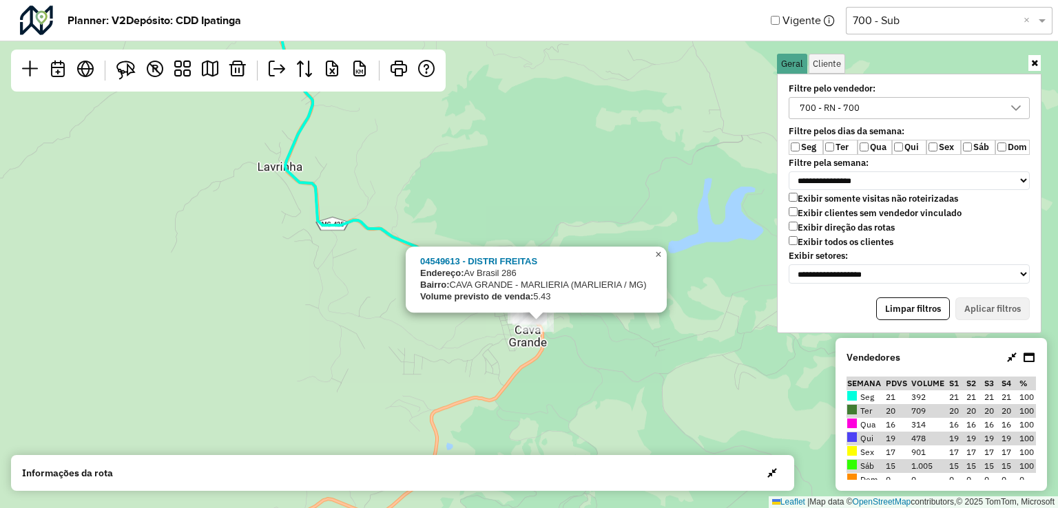
click at [656, 257] on span "×" at bounding box center [658, 255] width 6 height 12
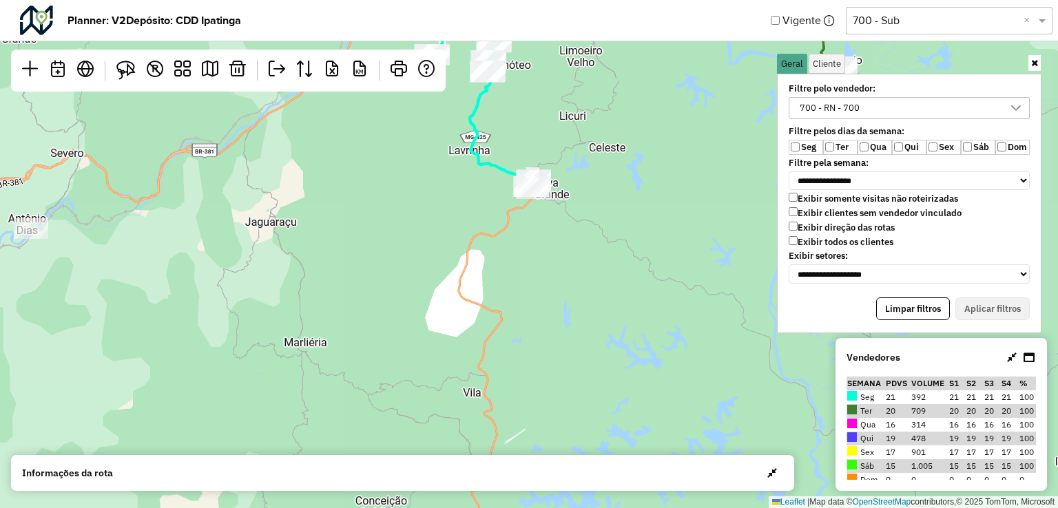
drag, startPoint x: 628, startPoint y: 294, endPoint x: 608, endPoint y: 230, distance: 67.3
click at [608, 230] on div "2 3 Leaflet | Map data © OpenStreetMap contributors,© 2025 TomTom, Microsoft" at bounding box center [529, 254] width 1058 height 508
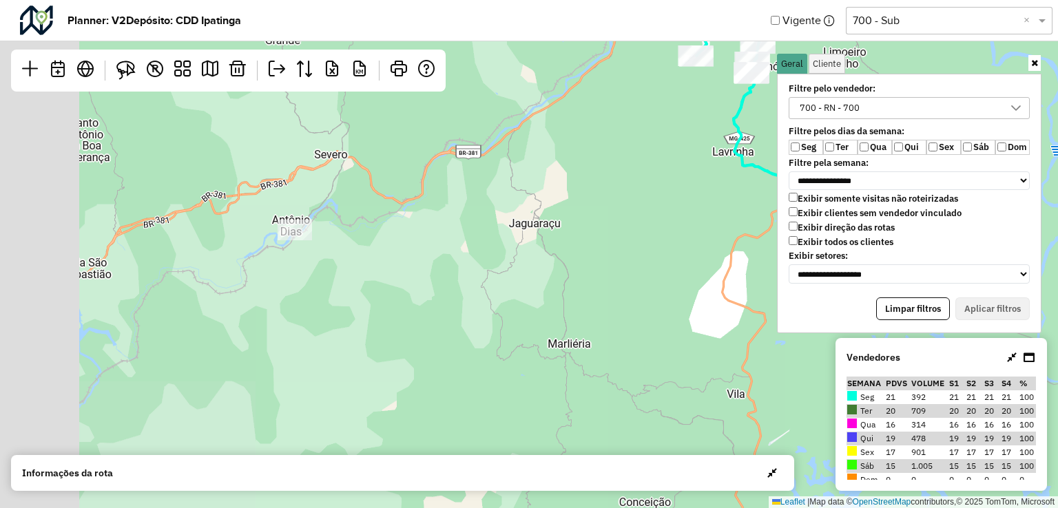
drag, startPoint x: 121, startPoint y: 280, endPoint x: 387, endPoint y: 282, distance: 265.3
click at [387, 282] on div "2 3 Leaflet | Map data © OpenStreetMap contributors,© 2025 TomTom, Microsoft" at bounding box center [529, 254] width 1058 height 508
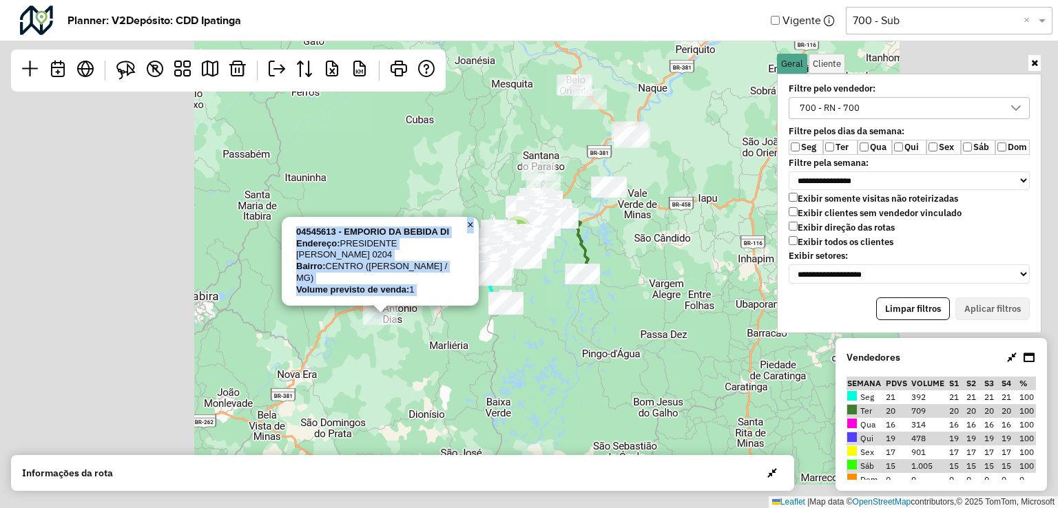
click at [369, 311] on div "3 5 8 04545613 - EMPORIO DA BEBIDA DI Endereço: PRESIDENTE VARGAS 0204 Bairro: …" at bounding box center [529, 254] width 1058 height 508
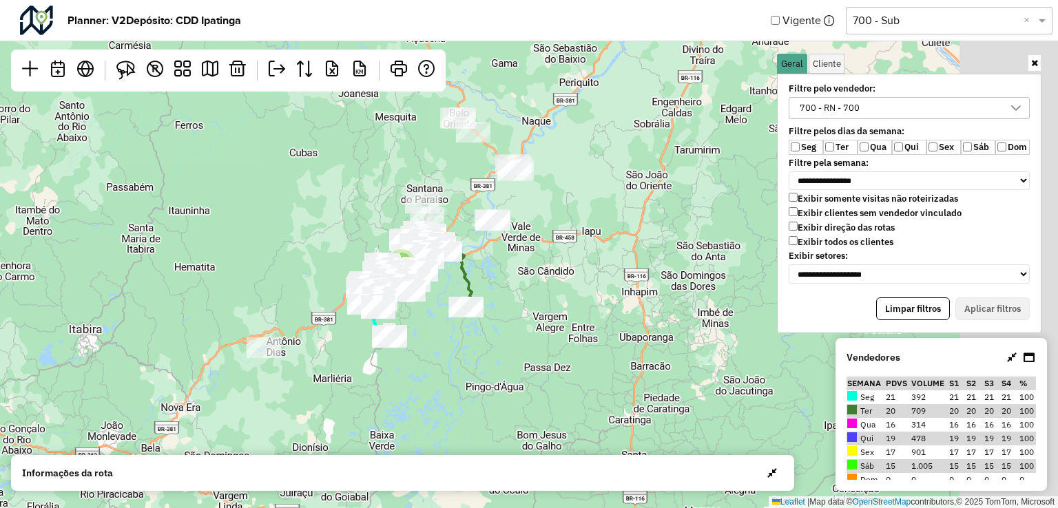
drag, startPoint x: 544, startPoint y: 380, endPoint x: 427, endPoint y: 413, distance: 121.0
click at [427, 413] on div "8 Leaflet | Map data © OpenStreetMap contributors,© 2025 TomTom, Microsoft" at bounding box center [529, 254] width 1058 height 508
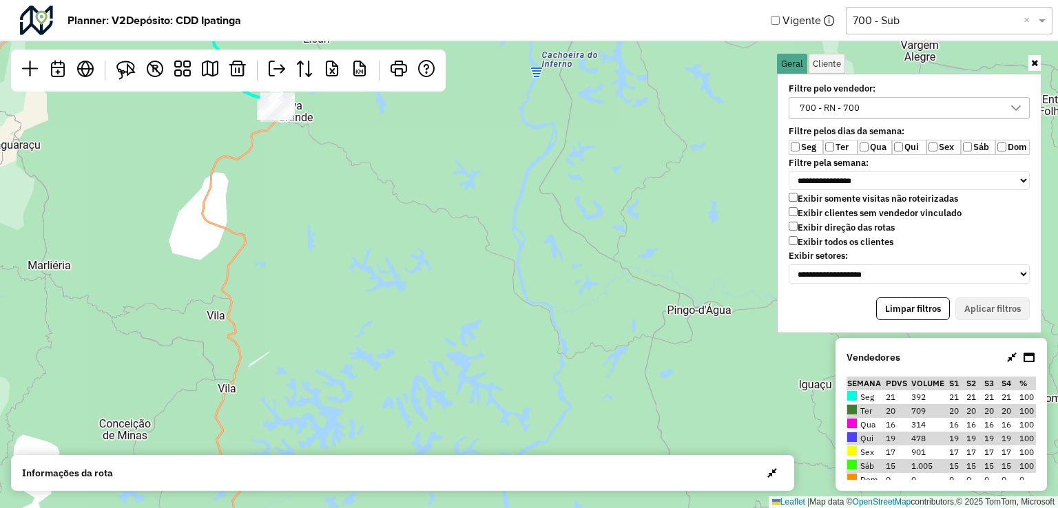
drag, startPoint x: 502, startPoint y: 305, endPoint x: 517, endPoint y: 433, distance: 129.7
click at [550, 460] on hb-planner "**********" at bounding box center [529, 254] width 1058 height 508
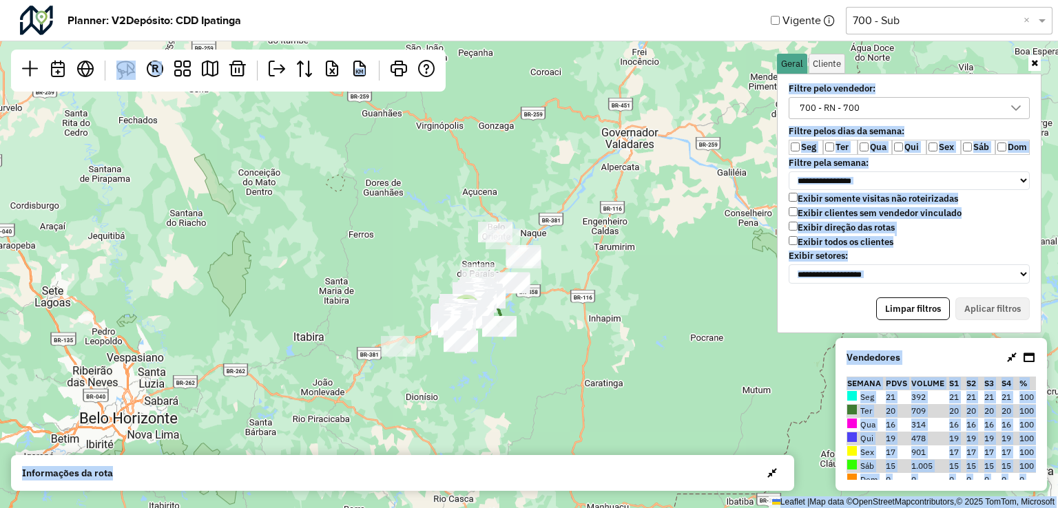
drag, startPoint x: 635, startPoint y: 269, endPoint x: 584, endPoint y: 349, distance: 95.4
click at [584, 349] on div "9 Leaflet | Map data © OpenStreetMap contributors,© 2025 TomTom, Microsoft" at bounding box center [529, 254] width 1058 height 508
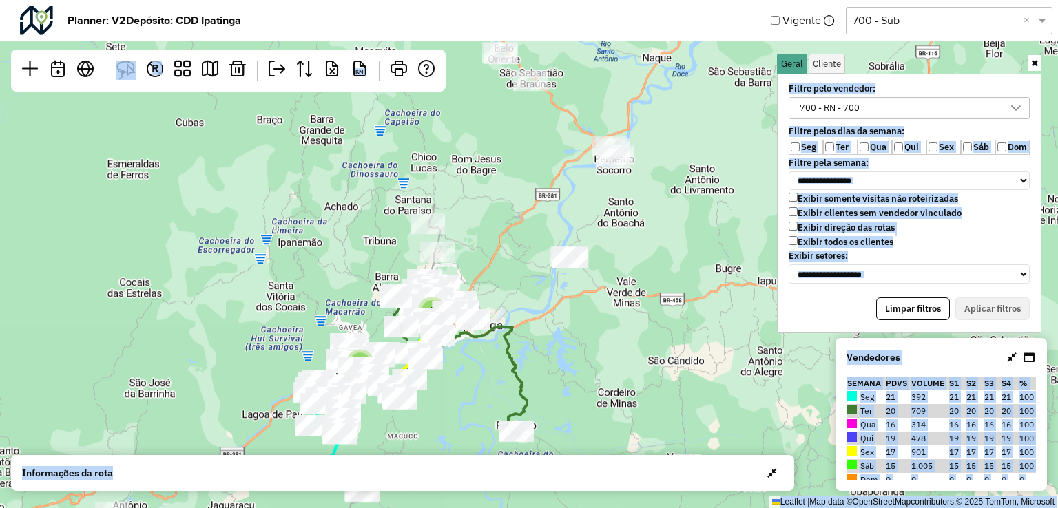
drag, startPoint x: 457, startPoint y: 271, endPoint x: 761, endPoint y: 400, distance: 330.7
click at [761, 400] on div "3 5 Leaflet | Map data © OpenStreetMap contributors,© 2025 TomTom, Microsoft" at bounding box center [529, 254] width 1058 height 508
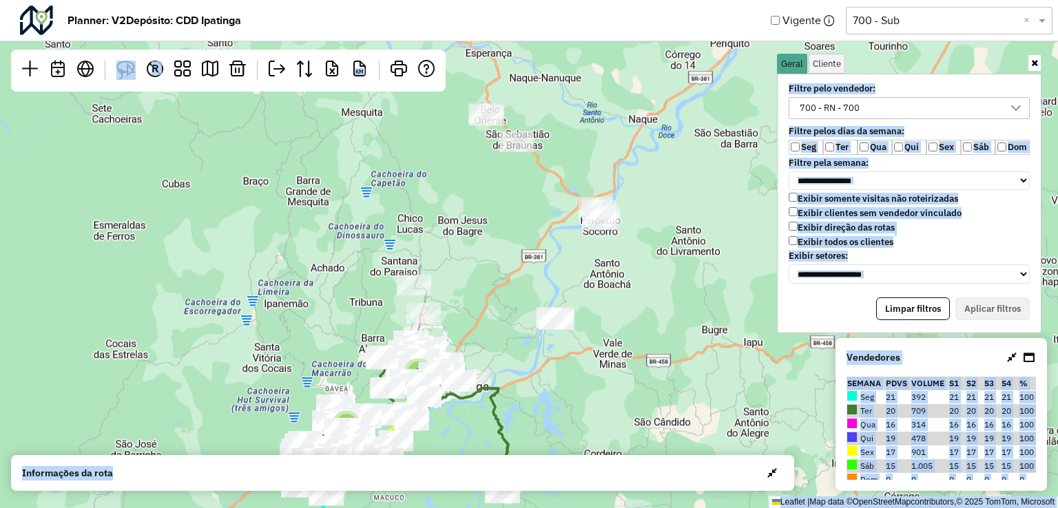
drag, startPoint x: 637, startPoint y: 256, endPoint x: 623, endPoint y: 318, distance: 62.8
click at [623, 318] on div "3 5 Leaflet | Map data © OpenStreetMap contributors,© 2025 TomTom, Microsoft" at bounding box center [529, 254] width 1058 height 508
click at [701, 291] on div "3 5 Leaflet | Map data © OpenStreetMap contributors,© 2025 TomTom, Microsoft" at bounding box center [529, 254] width 1058 height 508
click at [1031, 61] on icon at bounding box center [1034, 63] width 7 height 9
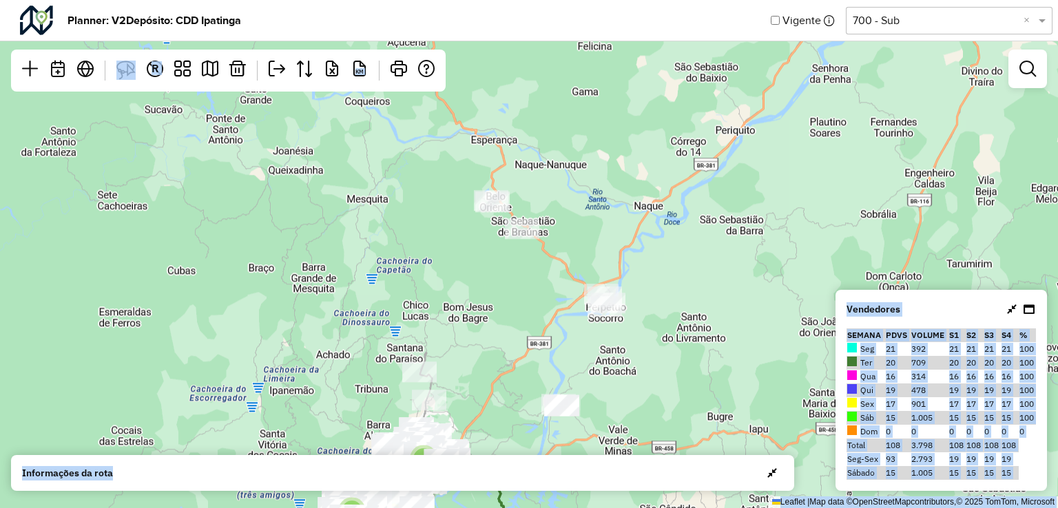
drag, startPoint x: 428, startPoint y: 181, endPoint x: 433, endPoint y: 229, distance: 48.5
click at [433, 229] on div "3 5 Leaflet | Map data © OpenStreetMap contributors,© 2025 TomTom, Microsoft" at bounding box center [529, 254] width 1058 height 508
click at [121, 67] on img at bounding box center [125, 70] width 19 height 19
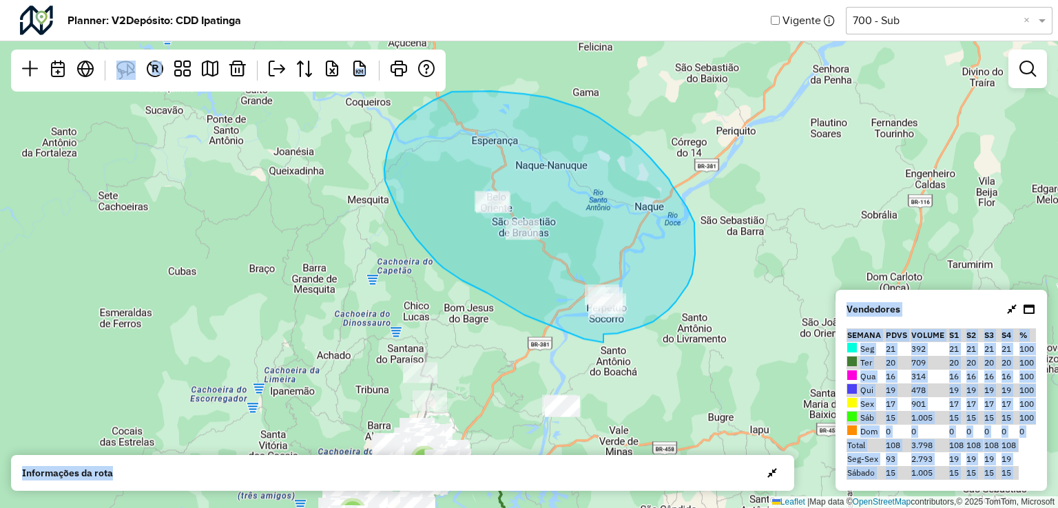
drag, startPoint x: 604, startPoint y: 334, endPoint x: 637, endPoint y: 342, distance: 34.8
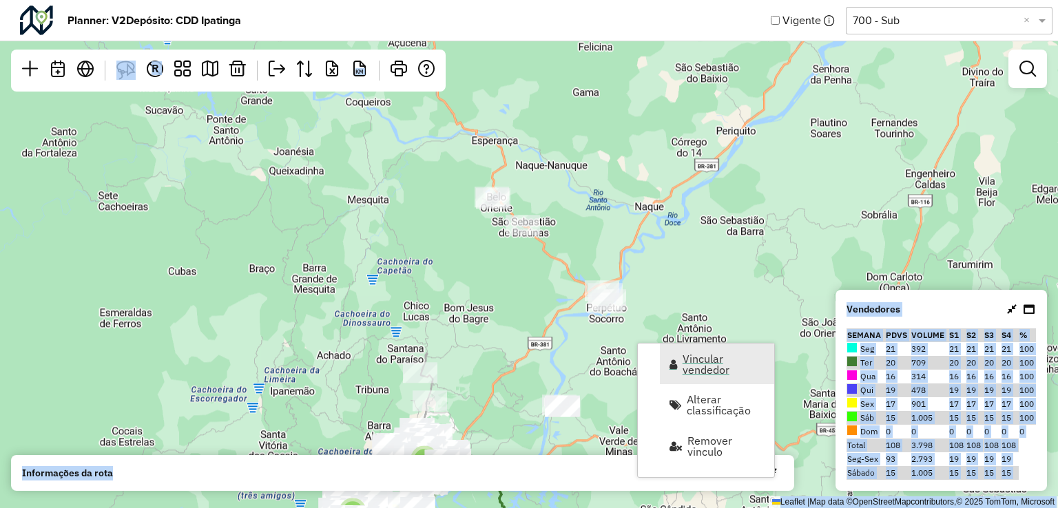
click at [700, 369] on span "Vincular vendedor" at bounding box center [724, 364] width 83 height 22
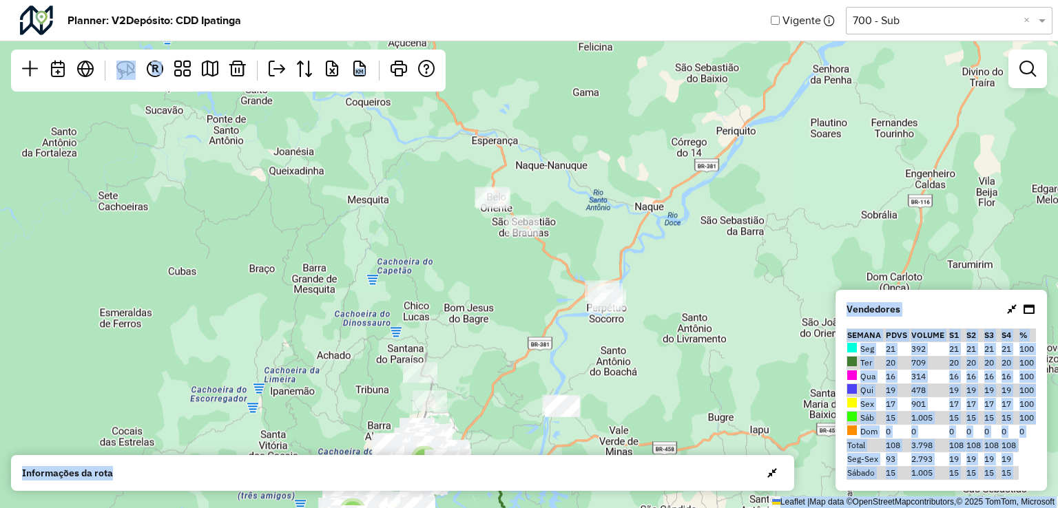
select select "*********"
select select "*"
select select "*********"
select select "*"
select select "*********"
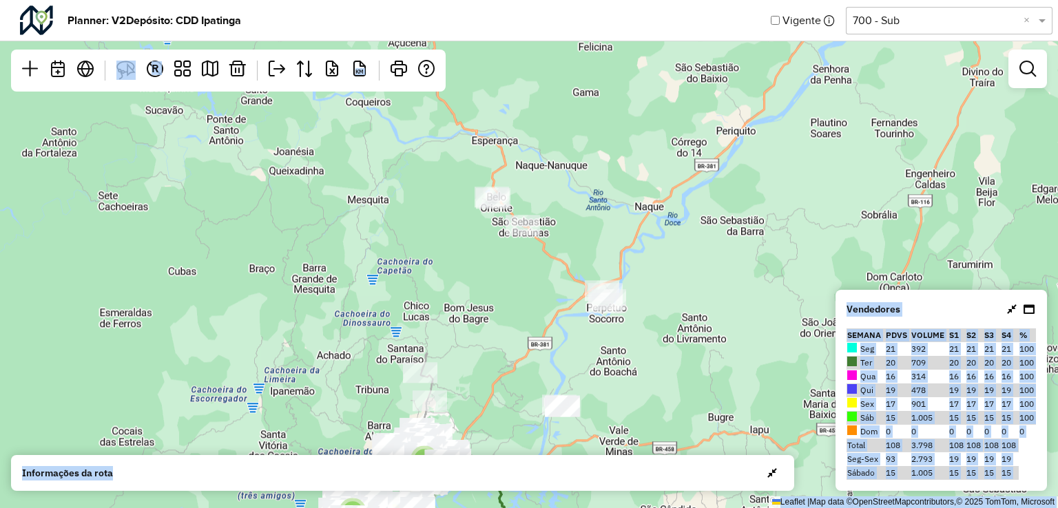
select select "*"
select select "*********"
select select "*"
select select "*********"
select select "*"
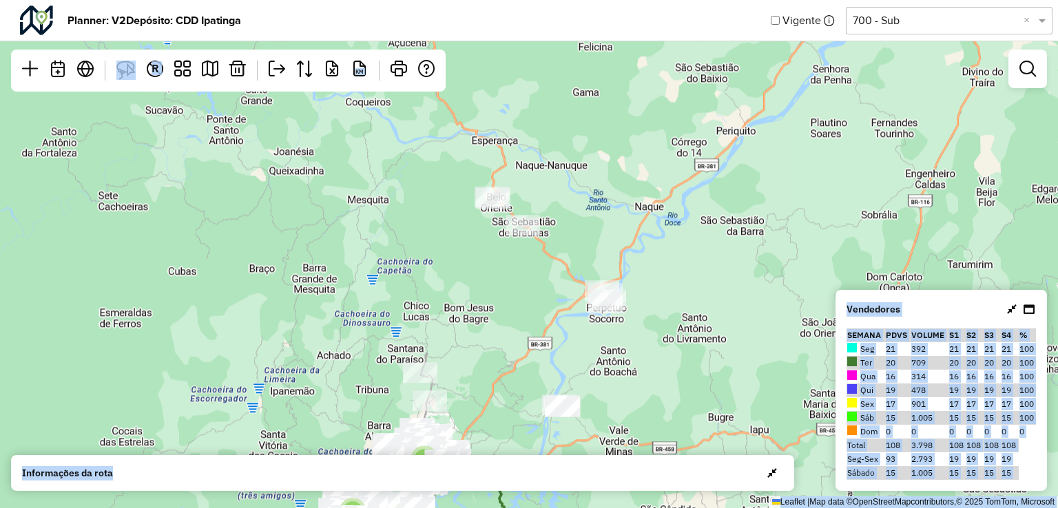
select select "*********"
select select "*"
select select "*********"
select select "*"
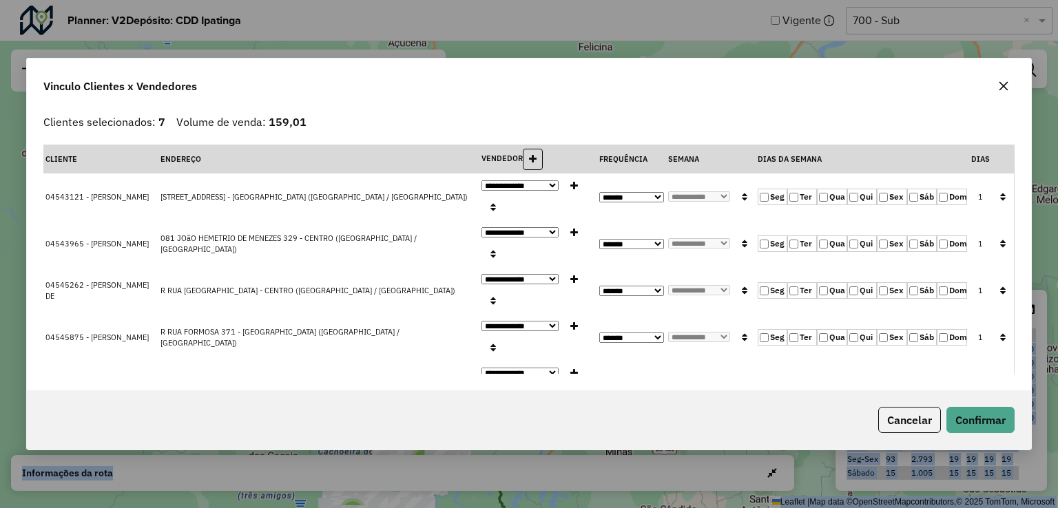
click at [996, 96] on button "button" at bounding box center [1004, 86] width 22 height 22
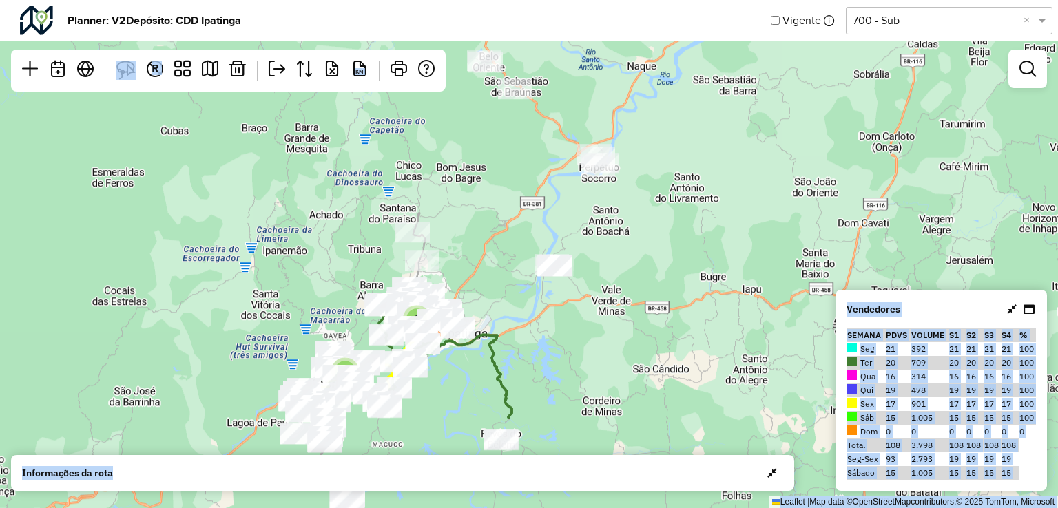
drag, startPoint x: 717, startPoint y: 318, endPoint x: 703, endPoint y: 210, distance: 109.0
click at [703, 210] on div "3 5 Leaflet | Map data © OpenStreetMap contributors,© 2025 TomTom, Microsoft" at bounding box center [529, 254] width 1058 height 508
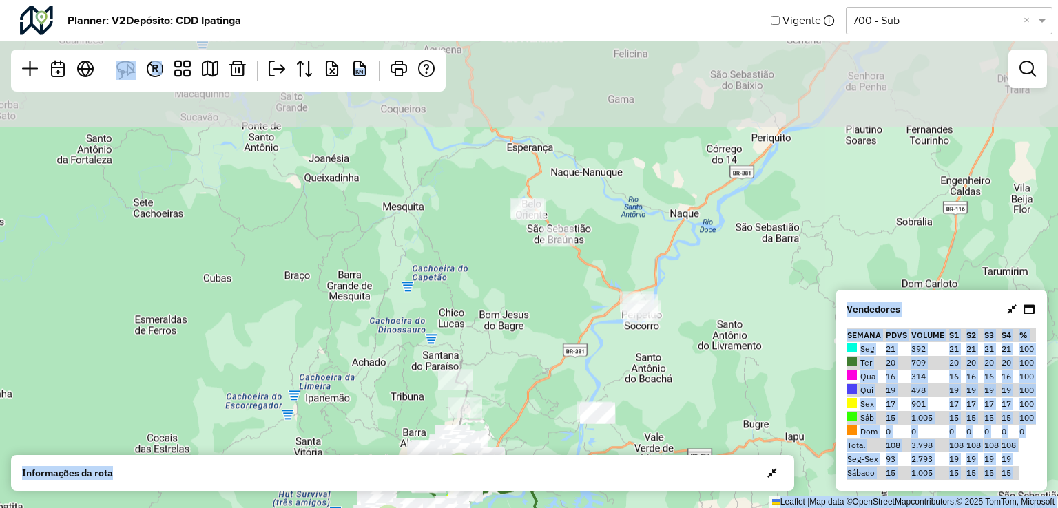
drag, startPoint x: 389, startPoint y: 179, endPoint x: 464, endPoint y: 359, distance: 194.9
click at [464, 359] on div "3 5 Leaflet | Map data © OpenStreetMap contributors,© 2025 TomTom, Microsoft" at bounding box center [529, 254] width 1058 height 508
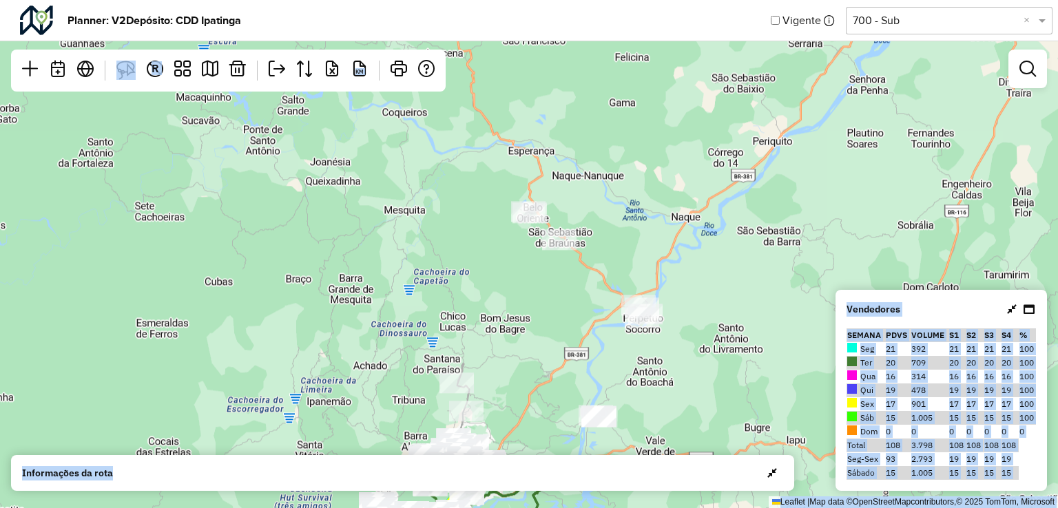
click at [785, 369] on div "3 5 Leaflet | Map data © OpenStreetMap contributors,© 2025 TomTom, Microsoft" at bounding box center [529, 254] width 1058 height 508
click at [943, 259] on div "3 5 Leaflet | Map data © OpenStreetMap contributors,© 2025 TomTom, Microsoft" at bounding box center [529, 254] width 1058 height 508
click at [734, 318] on div "3 5 Leaflet | Map data © OpenStreetMap contributors,© 2025 TomTom, Microsoft" at bounding box center [529, 254] width 1058 height 508
click at [867, 353] on td "Seg" at bounding box center [866, 349] width 39 height 14
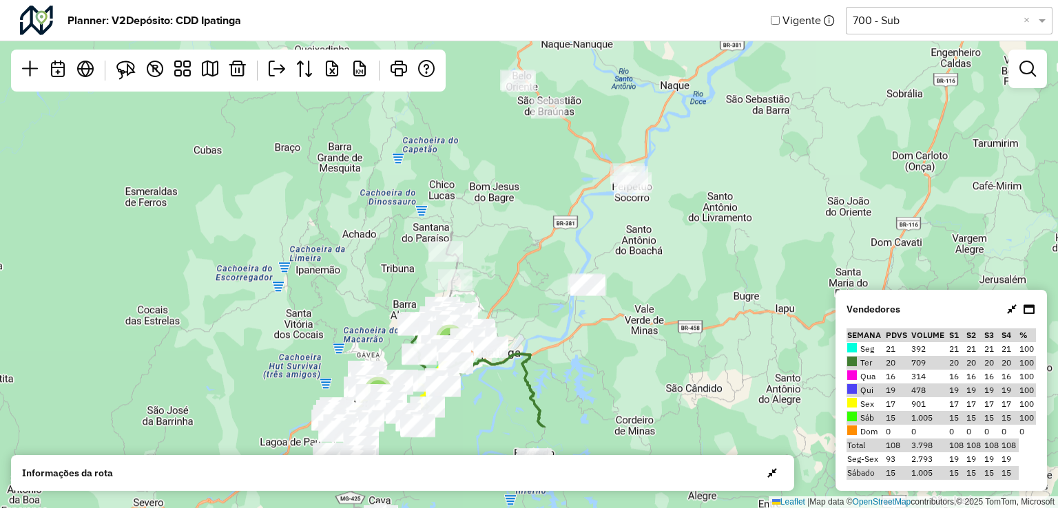
drag, startPoint x: 710, startPoint y: 423, endPoint x: 699, endPoint y: 291, distance: 132.1
click at [699, 291] on div "3 5 Leaflet | Map data © OpenStreetMap contributors,© 2025 TomTom, Microsoft" at bounding box center [529, 254] width 1058 height 508
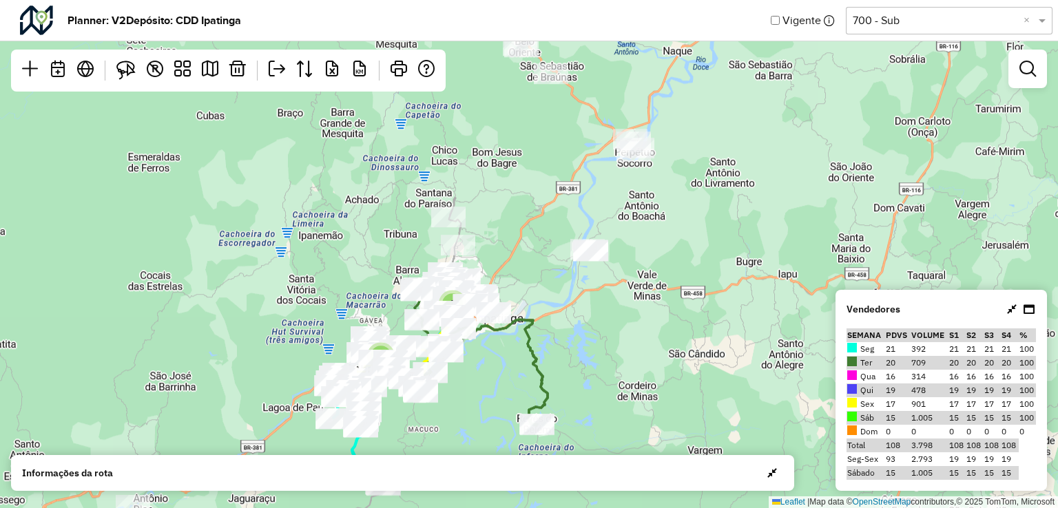
drag, startPoint x: 593, startPoint y: 387, endPoint x: 608, endPoint y: 313, distance: 74.6
click at [608, 313] on div "3 5 Leaflet | Map data © OpenStreetMap contributors,© 2025 TomTom, Microsoft" at bounding box center [529, 254] width 1058 height 508
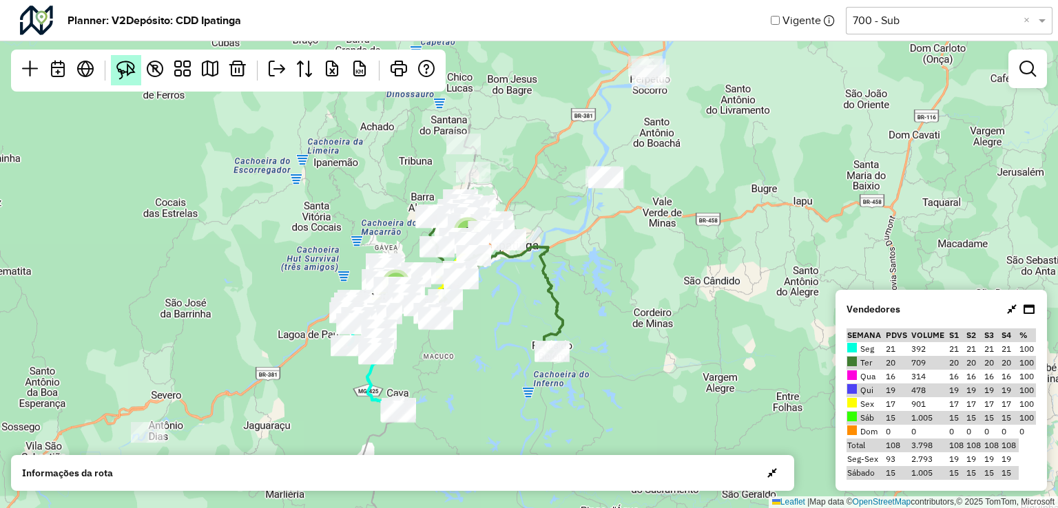
click at [121, 70] on img at bounding box center [125, 70] width 19 height 19
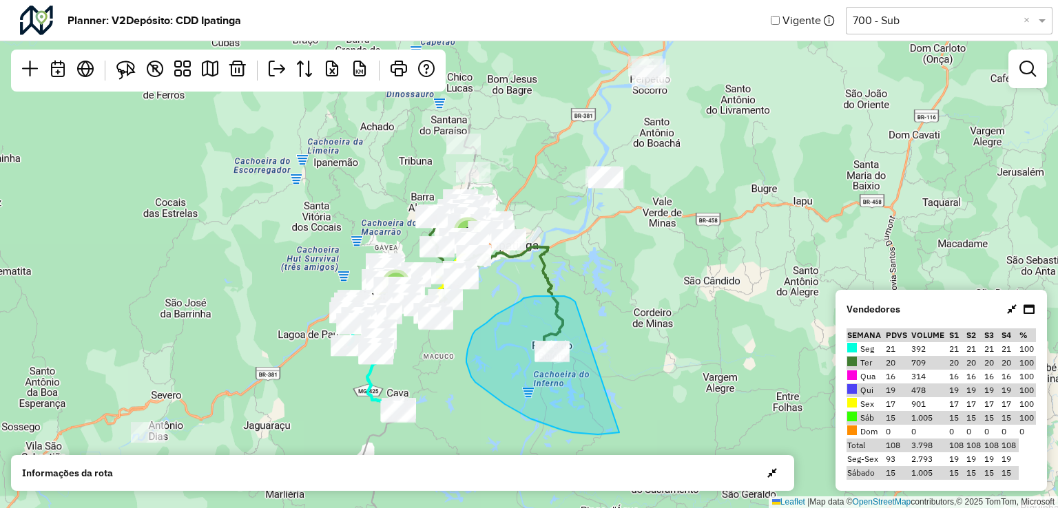
drag, startPoint x: 564, startPoint y: 296, endPoint x: 632, endPoint y: 307, distance: 69.1
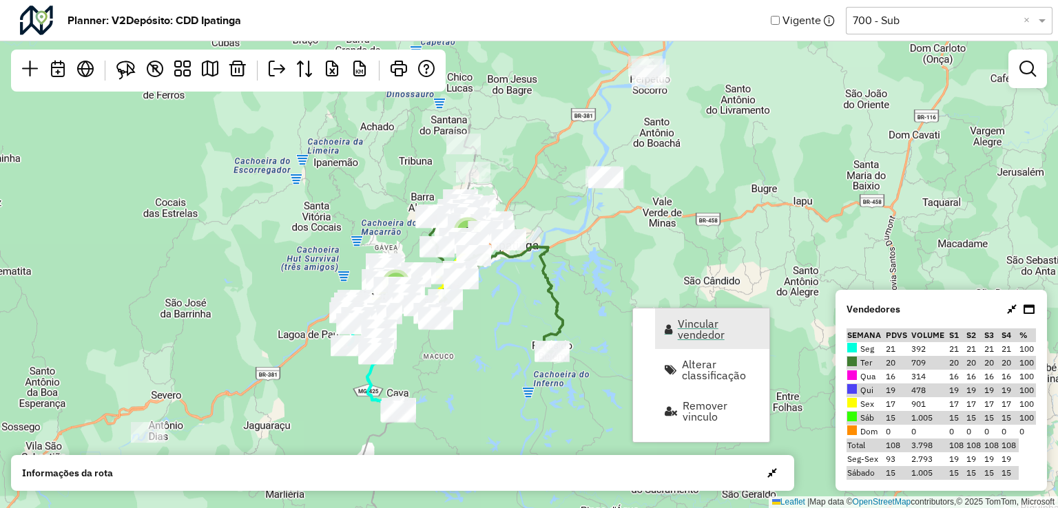
click at [698, 322] on span "Vincular vendedor" at bounding box center [719, 329] width 83 height 22
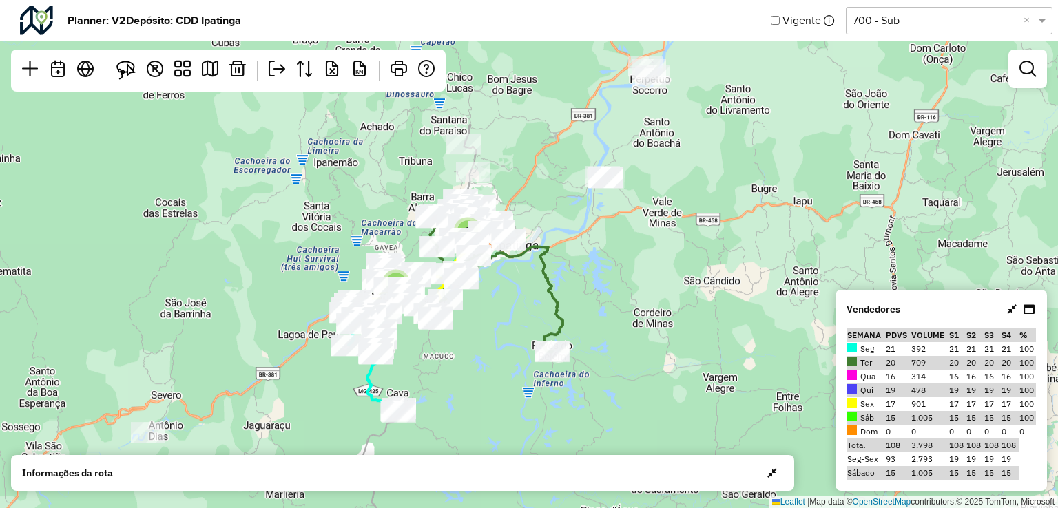
select select "*********"
select select "*"
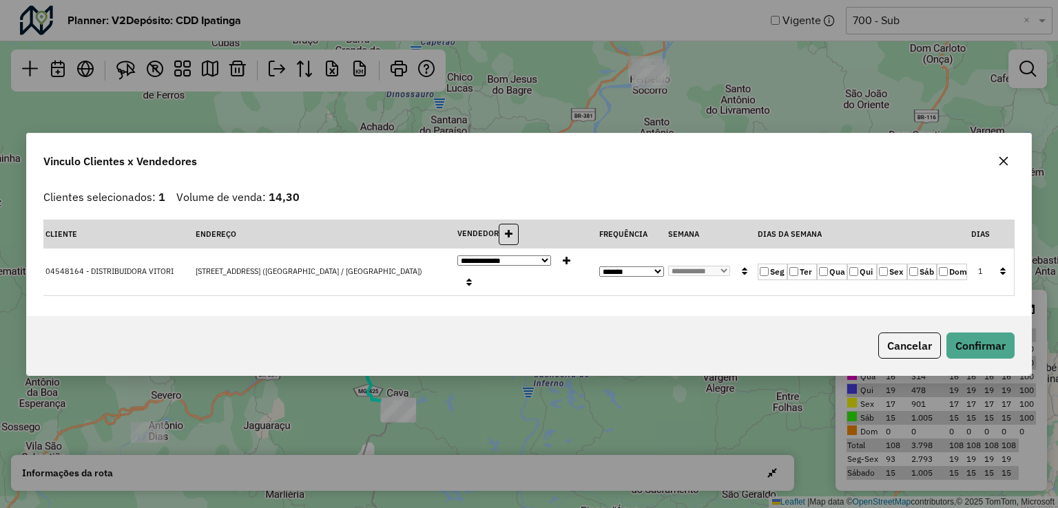
click at [999, 167] on icon "button" at bounding box center [1003, 161] width 11 height 11
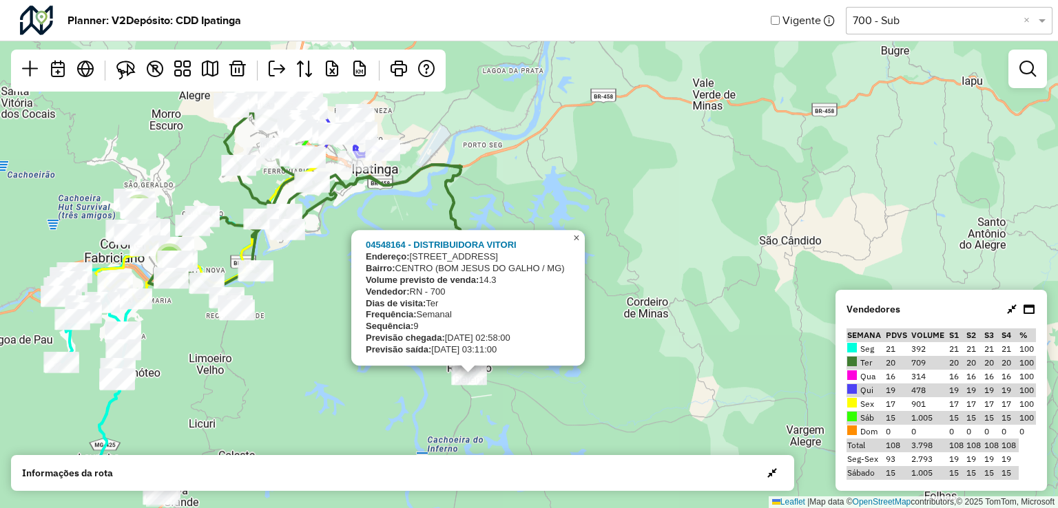
click at [577, 237] on span "×" at bounding box center [576, 238] width 6 height 12
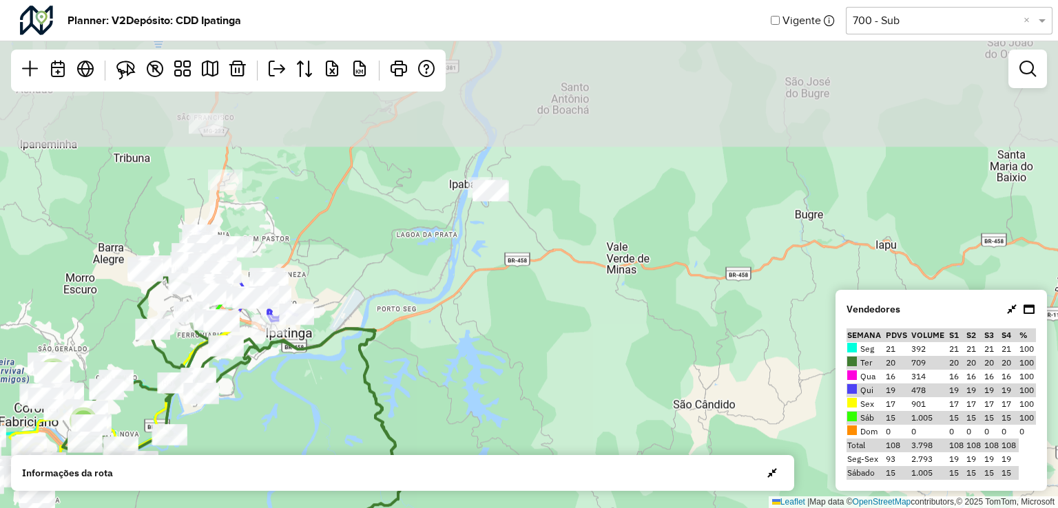
drag, startPoint x: 666, startPoint y: 227, endPoint x: 580, endPoint y: 391, distance: 185.2
click at [580, 391] on div "2 3 Leaflet | Map data © OpenStreetMap contributors,© 2025 TomTom, Microsoft" at bounding box center [529, 254] width 1058 height 508
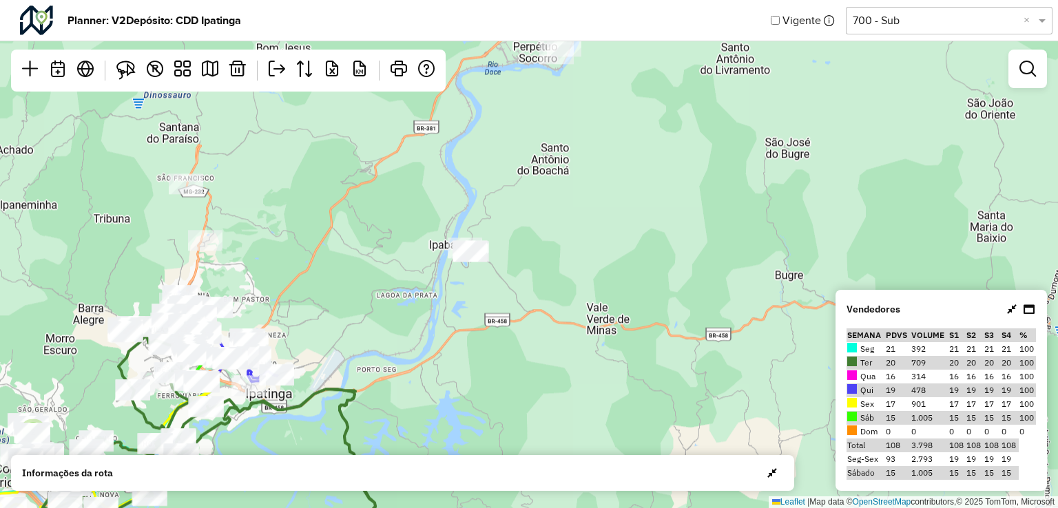
drag, startPoint x: 581, startPoint y: 302, endPoint x: 561, endPoint y: 363, distance: 63.8
click at [561, 363] on div "2 3 Leaflet | Map data © OpenStreetMap contributors,© 2025 TomTom, Microsoft" at bounding box center [529, 254] width 1058 height 508
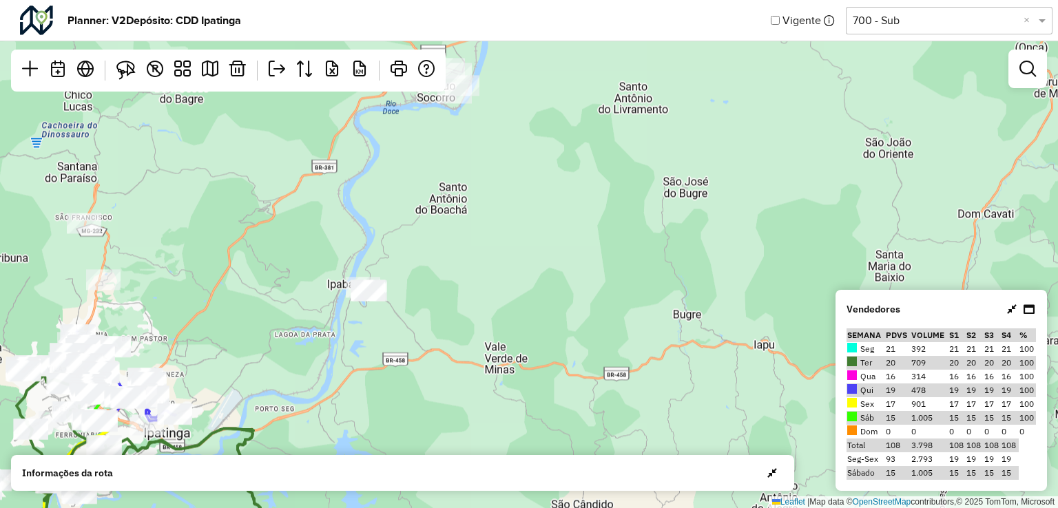
drag, startPoint x: 511, startPoint y: 221, endPoint x: 397, endPoint y: 221, distance: 114.4
click at [412, 254] on div "2 3 Leaflet | Map data © OpenStreetMap contributors,© 2025 TomTom, Microsoft" at bounding box center [529, 254] width 1058 height 508
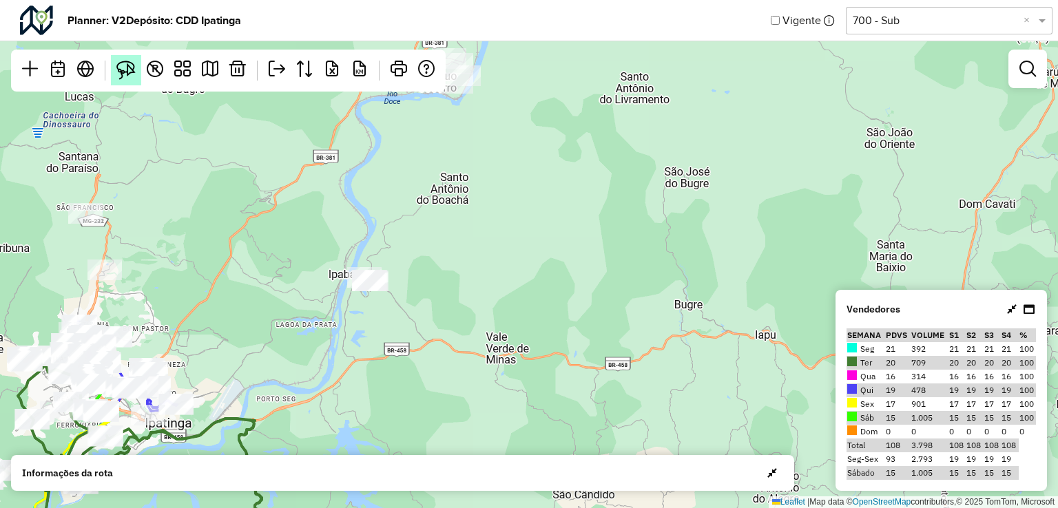
click at [122, 72] on img at bounding box center [125, 70] width 19 height 19
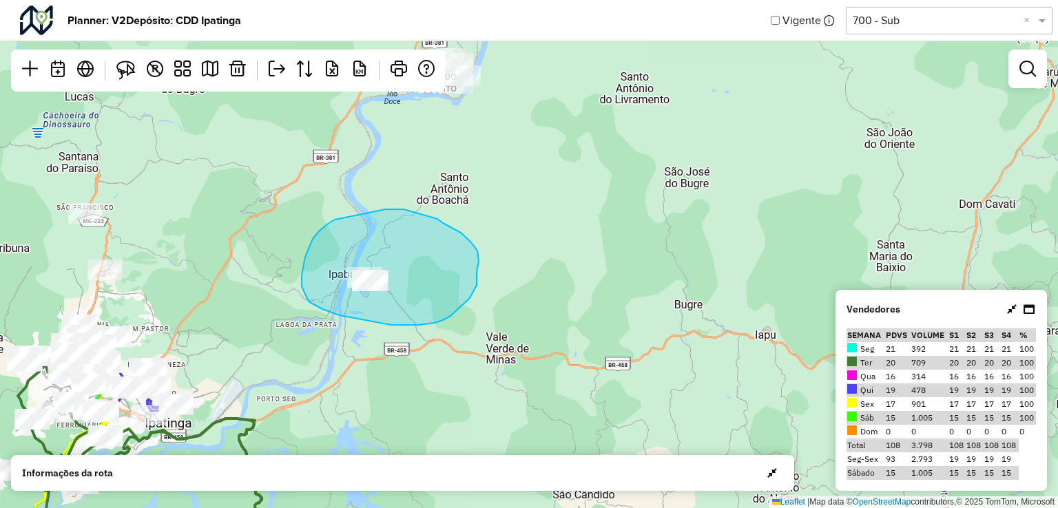
drag, startPoint x: 313, startPoint y: 239, endPoint x: 378, endPoint y: 214, distance: 70.2
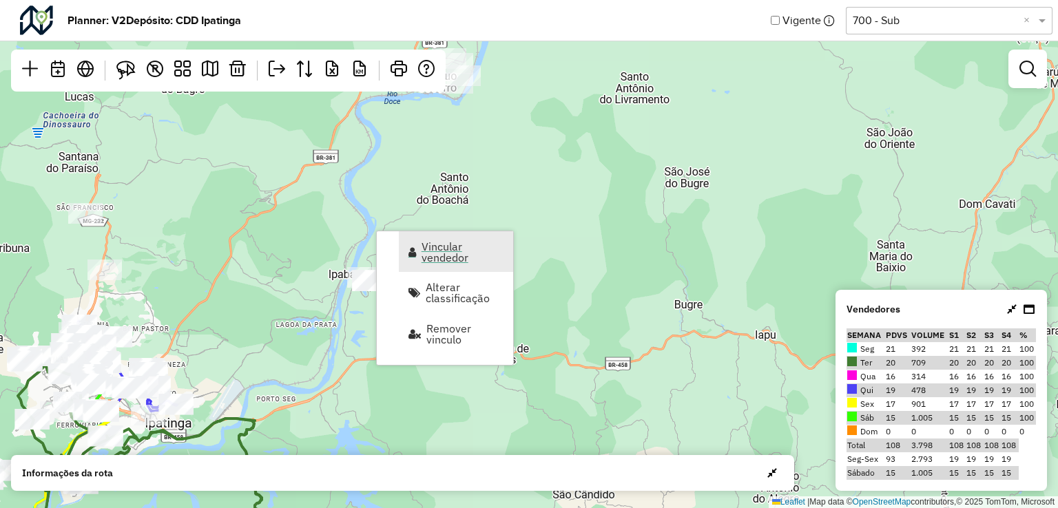
click at [460, 250] on span "Vincular vendedor" at bounding box center [463, 252] width 83 height 22
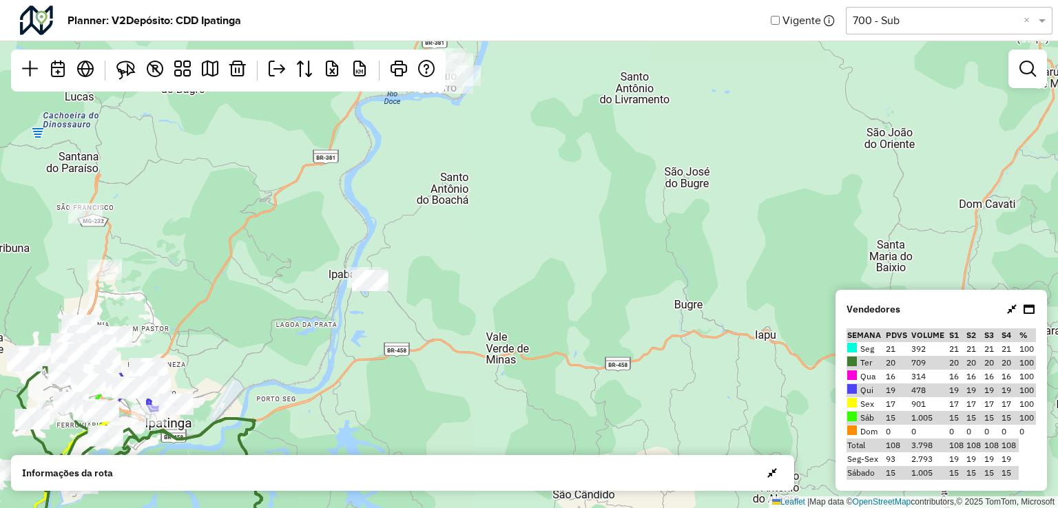
select select "*********"
select select "*"
select select "*********"
select select "*"
select select "*********"
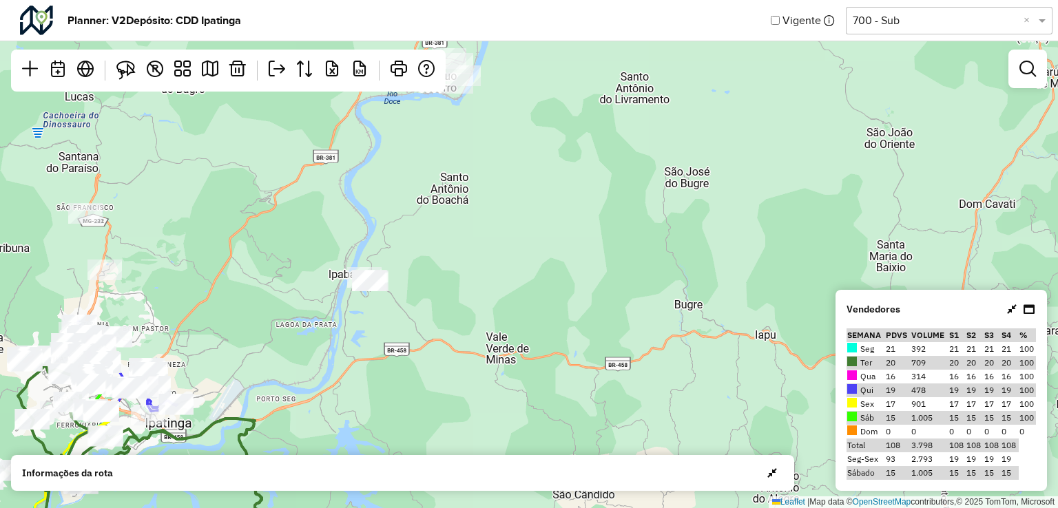
select select "*"
select select "*********"
select select "*"
select select "*********"
select select "*"
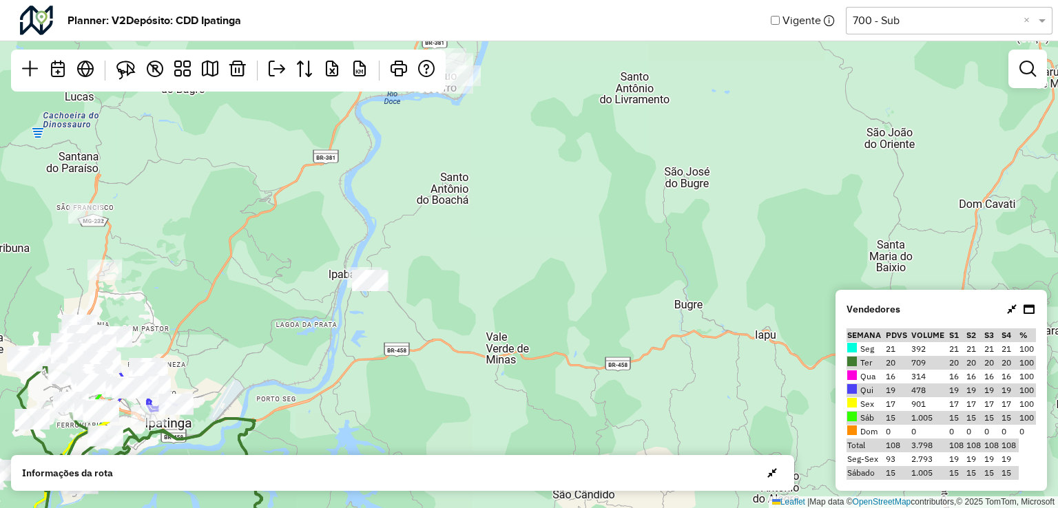
select select "*********"
select select "*"
select select "*********"
select select "*"
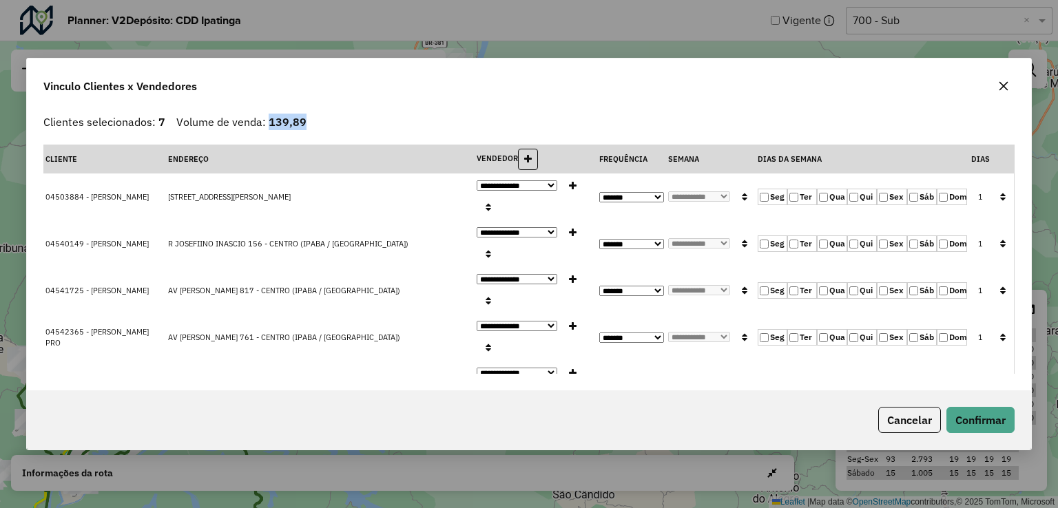
drag, startPoint x: 273, startPoint y: 130, endPoint x: 311, endPoint y: 134, distance: 38.8
click at [311, 130] on div "Clientes selecionados: 7 Volume de venda: 139,89" at bounding box center [528, 122] width 971 height 17
click at [356, 119] on div "**********" at bounding box center [529, 249] width 1004 height 282
click at [997, 91] on button "button" at bounding box center [1004, 86] width 22 height 22
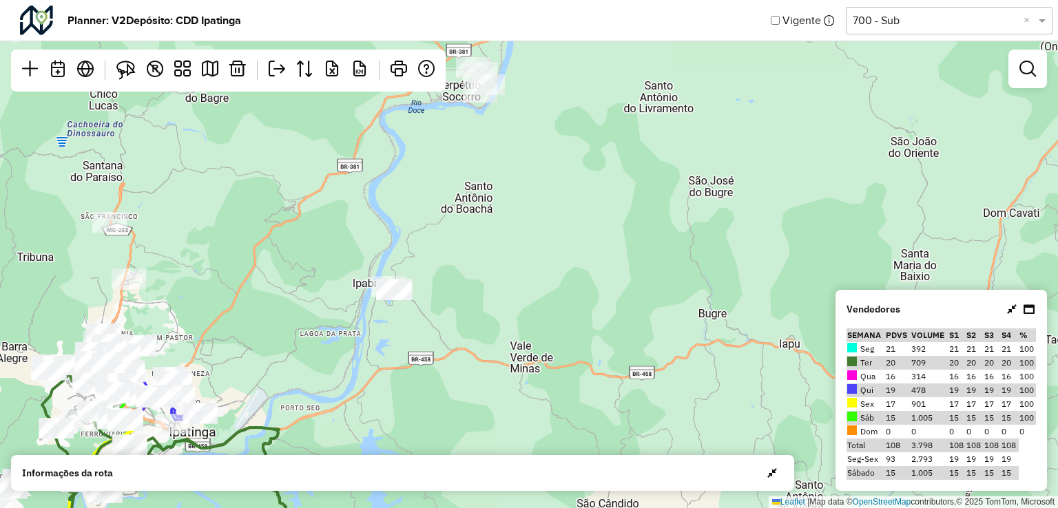
drag, startPoint x: 586, startPoint y: 242, endPoint x: 622, endPoint y: 251, distance: 37.8
click at [622, 251] on div "2 3 Leaflet | Map data © OpenStreetMap contributors,© 2025 TomTom, Microsoft" at bounding box center [529, 254] width 1058 height 508
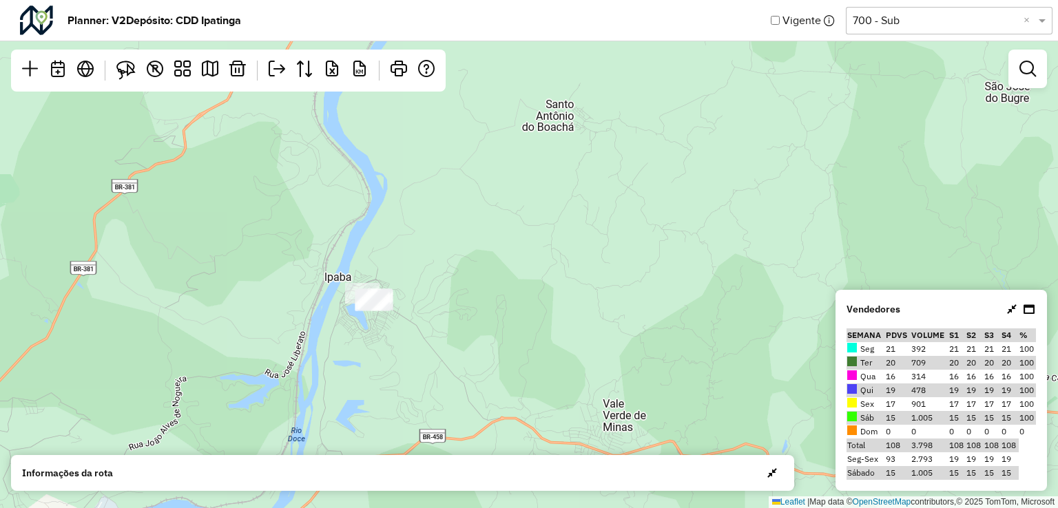
drag, startPoint x: 487, startPoint y: 289, endPoint x: 466, endPoint y: 365, distance: 78.6
click at [466, 365] on div "2 2 Leaflet | Map data © OpenStreetMap contributors,© 2025 TomTom, Microsoft" at bounding box center [529, 254] width 1058 height 508
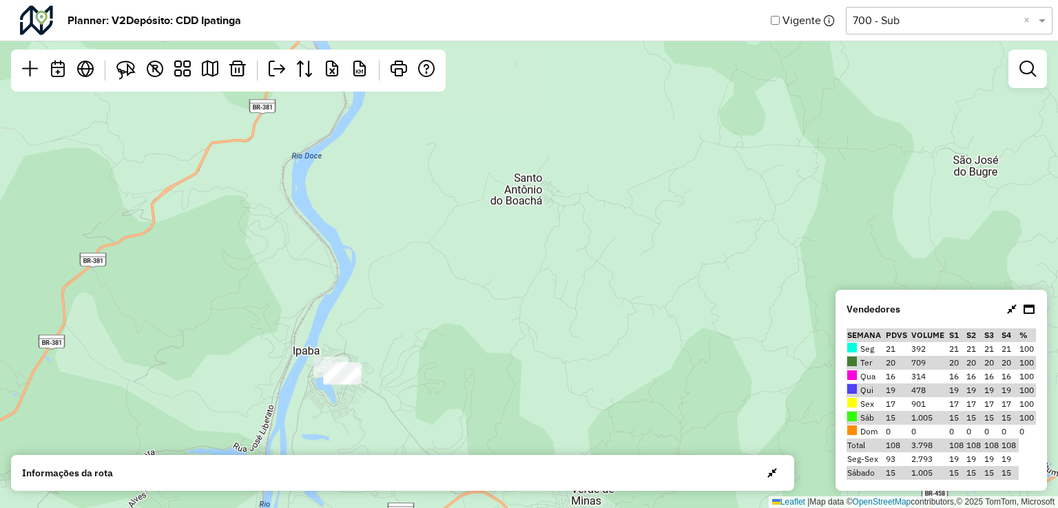
click at [468, 311] on div "2 2 Leaflet | Map data © OpenStreetMap contributors,© 2025 TomTom, Microsoft" at bounding box center [529, 254] width 1058 height 508
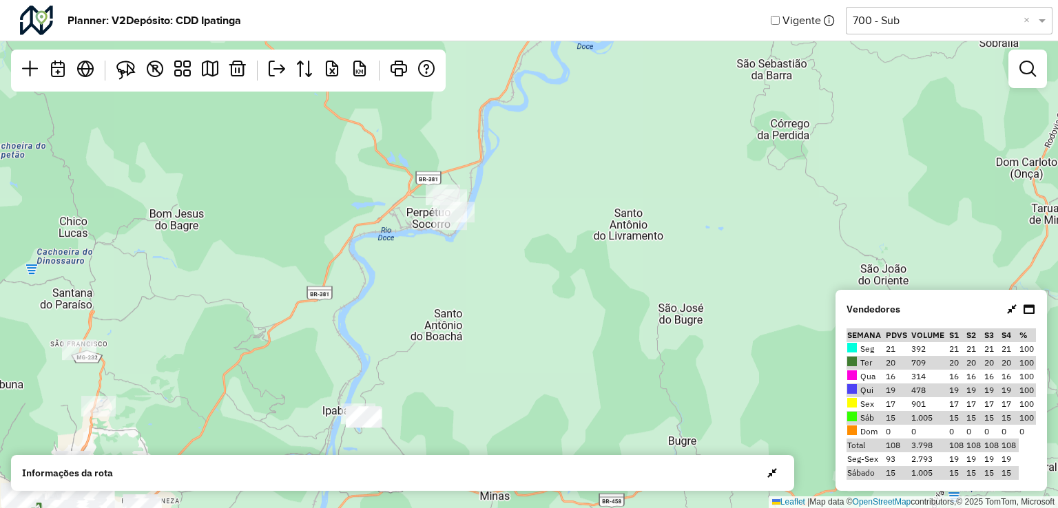
drag, startPoint x: 532, startPoint y: 185, endPoint x: 488, endPoint y: 261, distance: 87.3
click at [491, 261] on div "2 3 Leaflet | Map data © OpenStreetMap contributors,© 2025 TomTom, Microsoft" at bounding box center [529, 254] width 1058 height 508
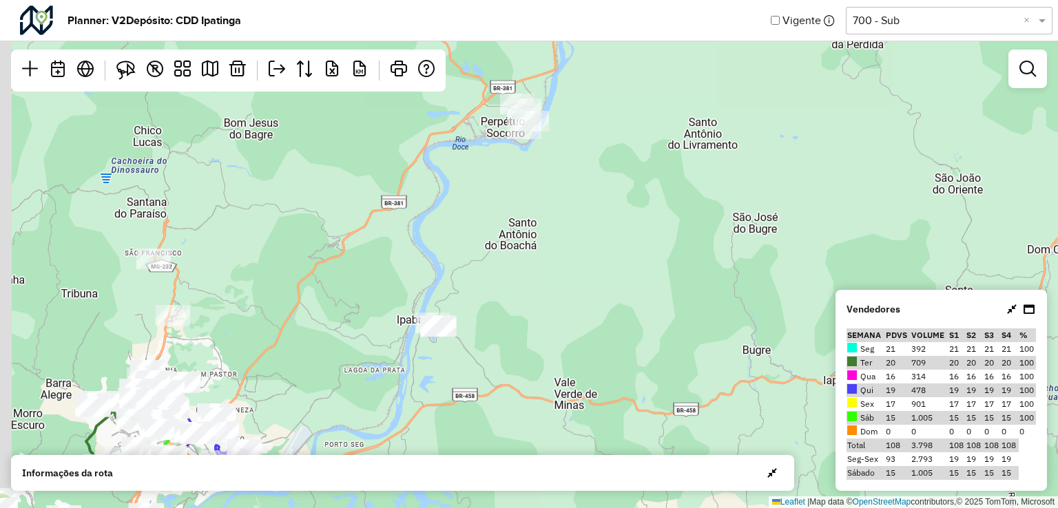
drag, startPoint x: 207, startPoint y: 223, endPoint x: 309, endPoint y: 160, distance: 119.7
click at [289, 141] on div "2 3 Leaflet | Map data © OpenStreetMap contributors,© 2025 TomTom, Microsoft" at bounding box center [529, 254] width 1058 height 508
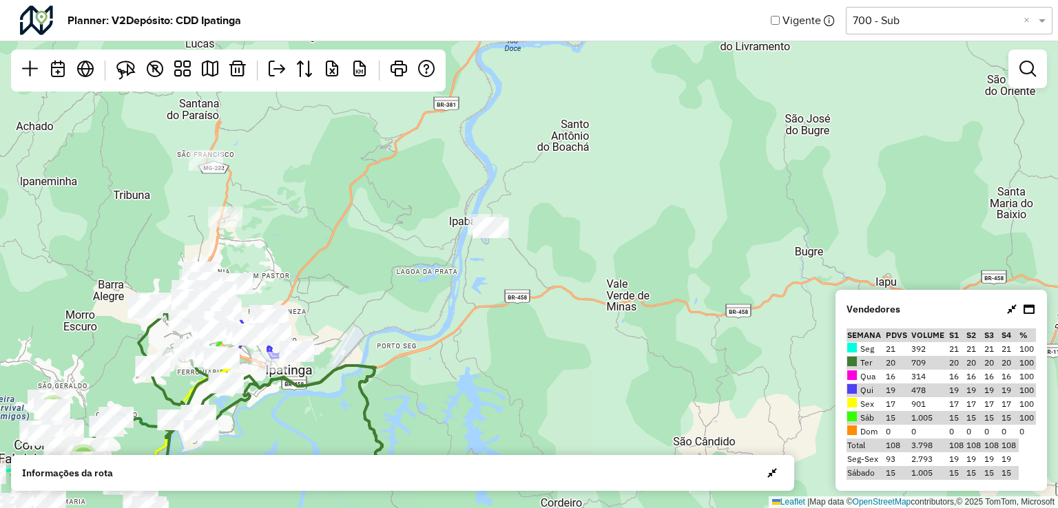
drag, startPoint x: 529, startPoint y: 318, endPoint x: 541, endPoint y: 236, distance: 82.8
click at [545, 238] on div "2 3 Leaflet | Map data © OpenStreetMap contributors,© 2025 TomTom, Microsoft" at bounding box center [529, 254] width 1058 height 508
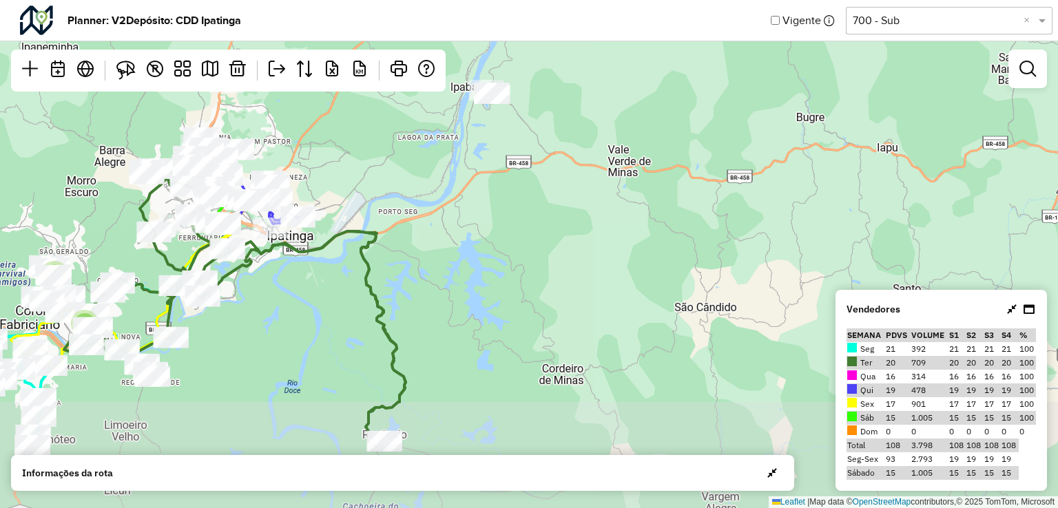
drag, startPoint x: 568, startPoint y: 265, endPoint x: 566, endPoint y: 180, distance: 84.8
click at [565, 180] on div "2 3 Leaflet | Map data © OpenStreetMap contributors,© 2025 TomTom, Microsoft" at bounding box center [529, 254] width 1058 height 508
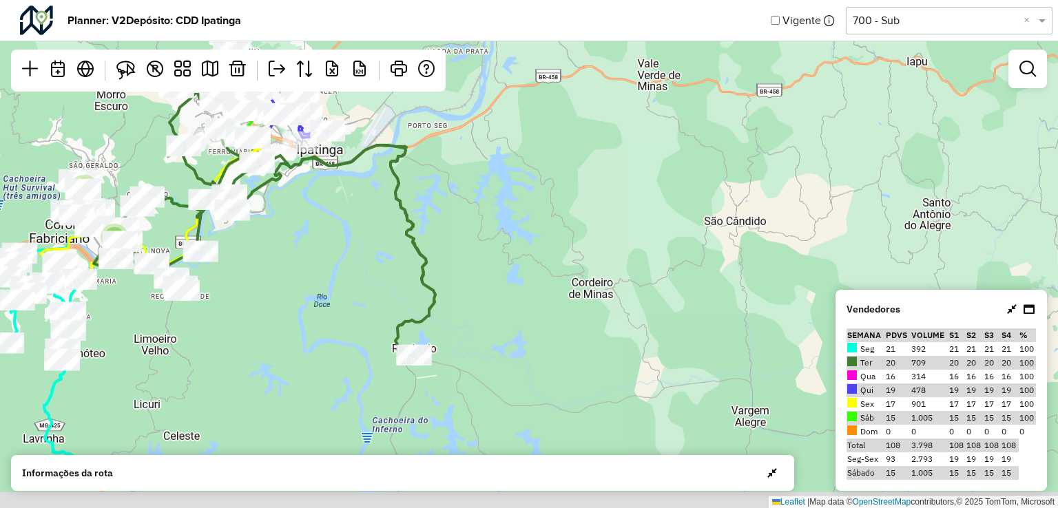
drag, startPoint x: 540, startPoint y: 373, endPoint x: 531, endPoint y: 291, distance: 82.5
click at [571, 285] on div "2 3 Leaflet | Map data © OpenStreetMap contributors,© 2025 TomTom, Microsoft" at bounding box center [529, 254] width 1058 height 508
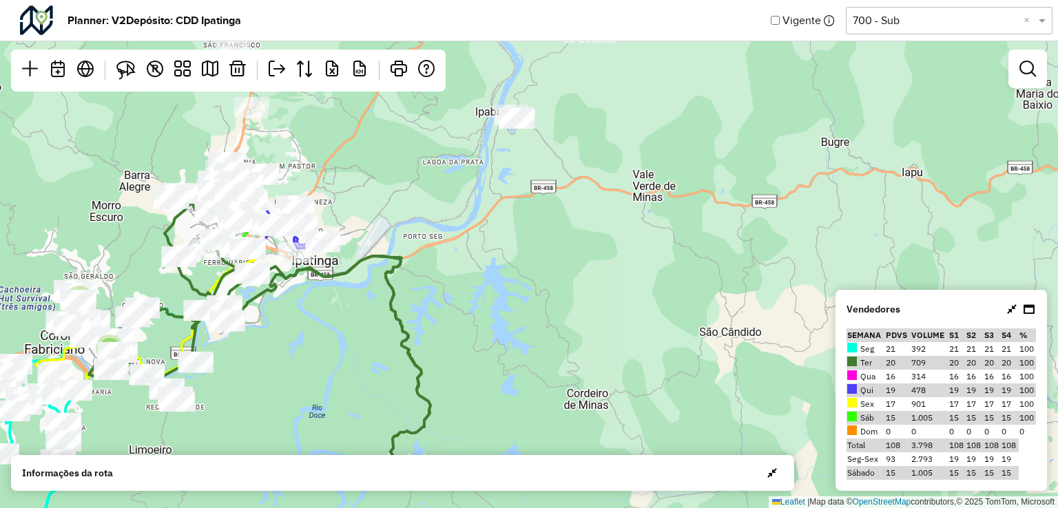
drag, startPoint x: 510, startPoint y: 274, endPoint x: 511, endPoint y: 356, distance: 82.7
click at [511, 356] on div "2 3 Leaflet | Map data © OpenStreetMap contributors,© 2025 TomTom, Microsoft" at bounding box center [529, 254] width 1058 height 508
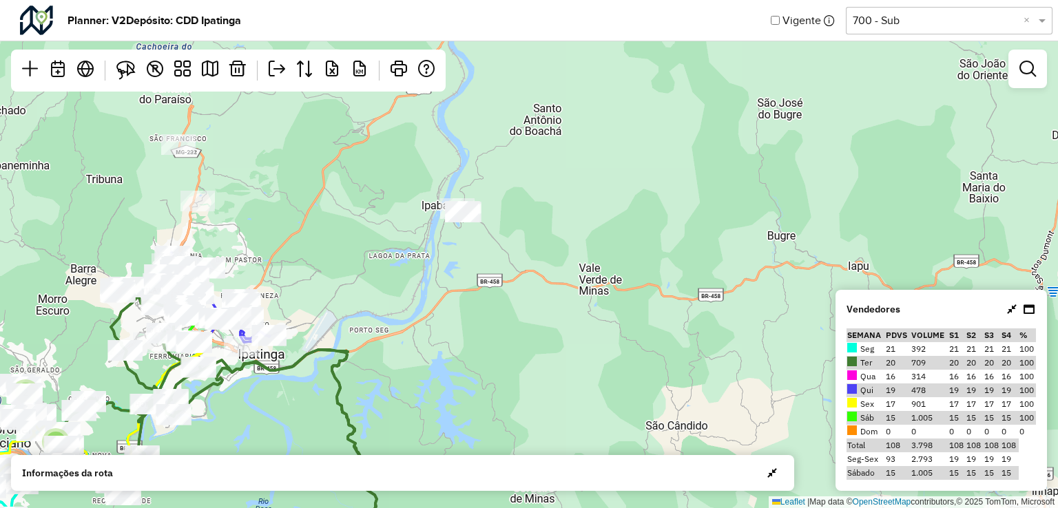
drag, startPoint x: 567, startPoint y: 202, endPoint x: 176, endPoint y: 108, distance: 401.7
click at [495, 297] on div "2 3 Leaflet | Map data © OpenStreetMap contributors,© 2025 TomTom, Microsoft" at bounding box center [529, 254] width 1058 height 508
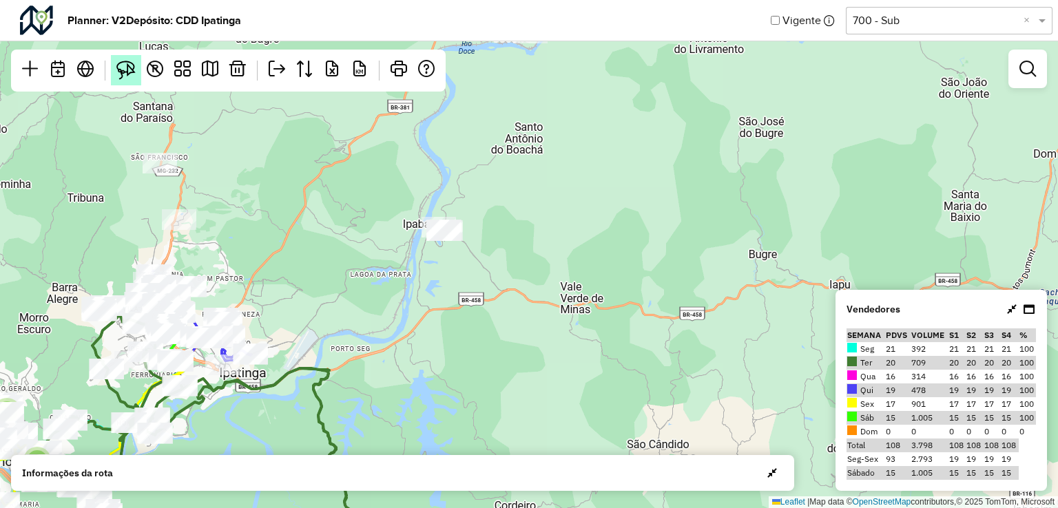
click at [136, 79] on link at bounding box center [126, 70] width 30 height 30
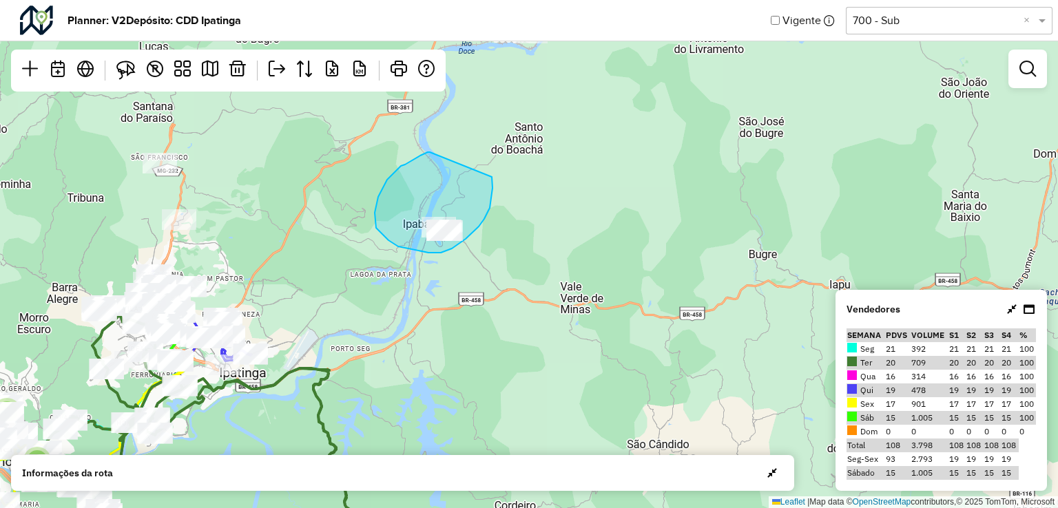
drag, startPoint x: 395, startPoint y: 171, endPoint x: 460, endPoint y: 136, distance: 73.7
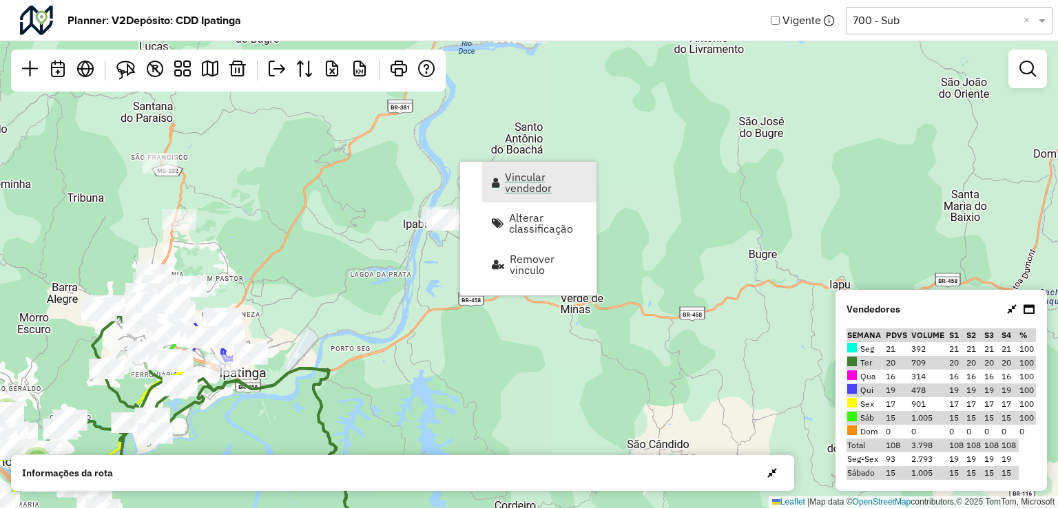
click at [516, 176] on span "Vincular vendedor" at bounding box center [546, 183] width 83 height 22
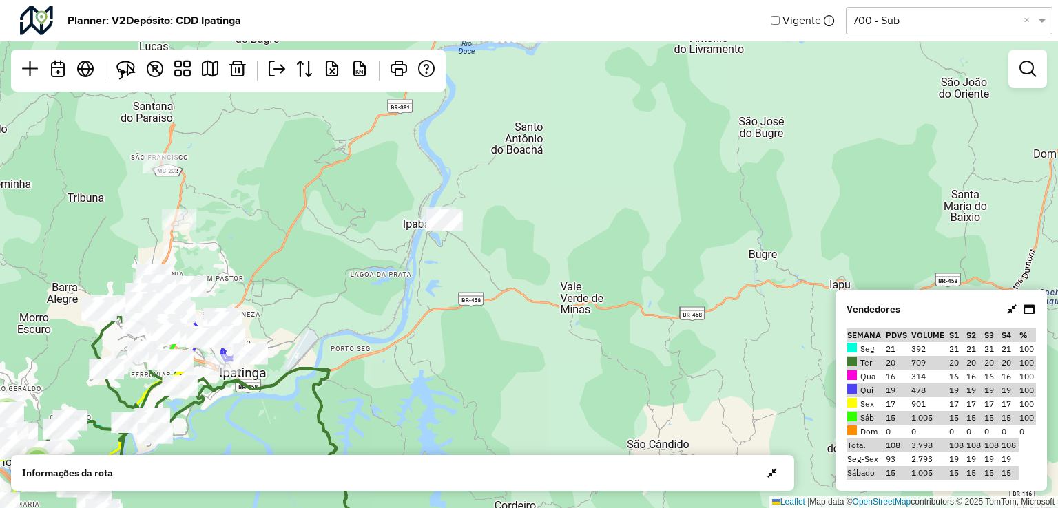
select select "*********"
select select "*"
select select "*********"
select select "*"
select select "*********"
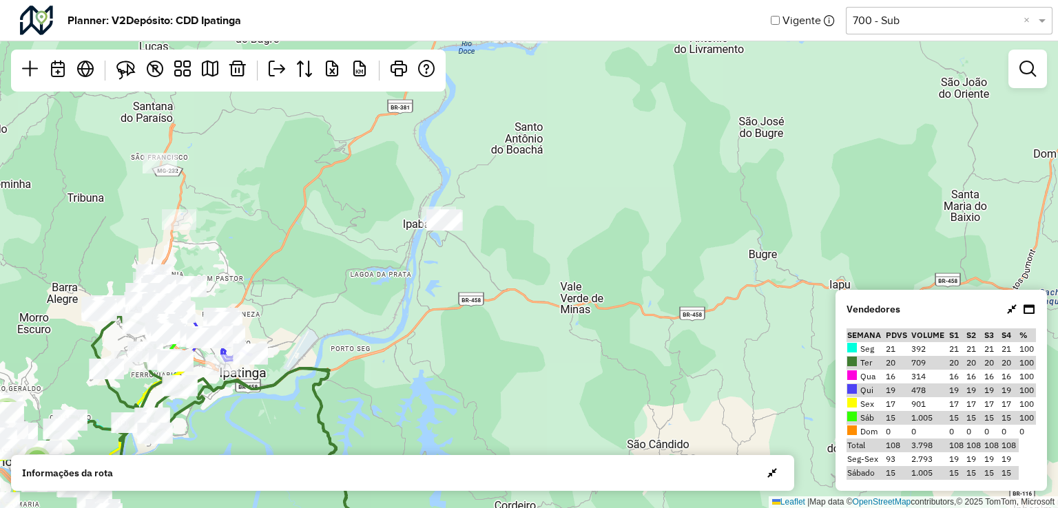
select select "*"
select select "*********"
select select "*"
select select "*********"
select select "*"
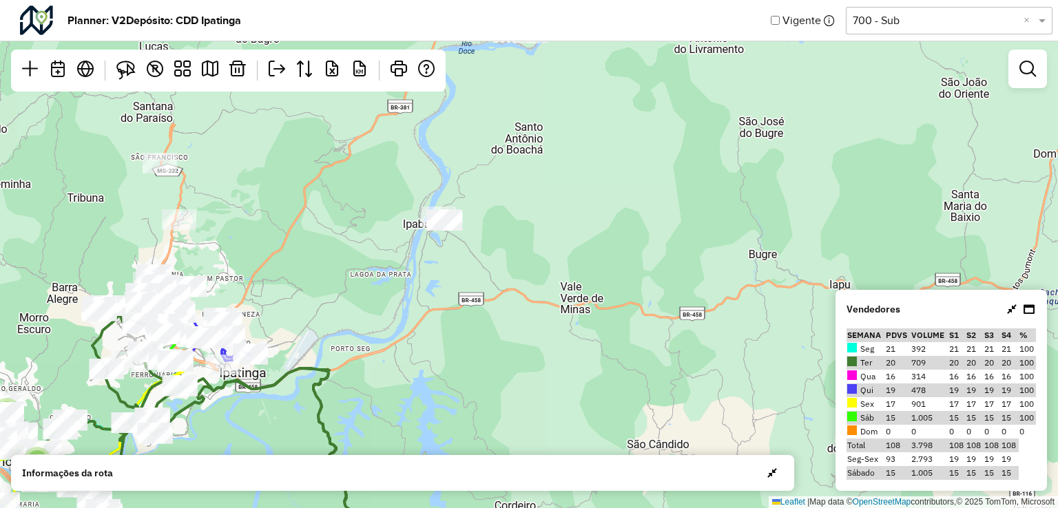
select select "*********"
select select "*"
select select "*********"
select select "*"
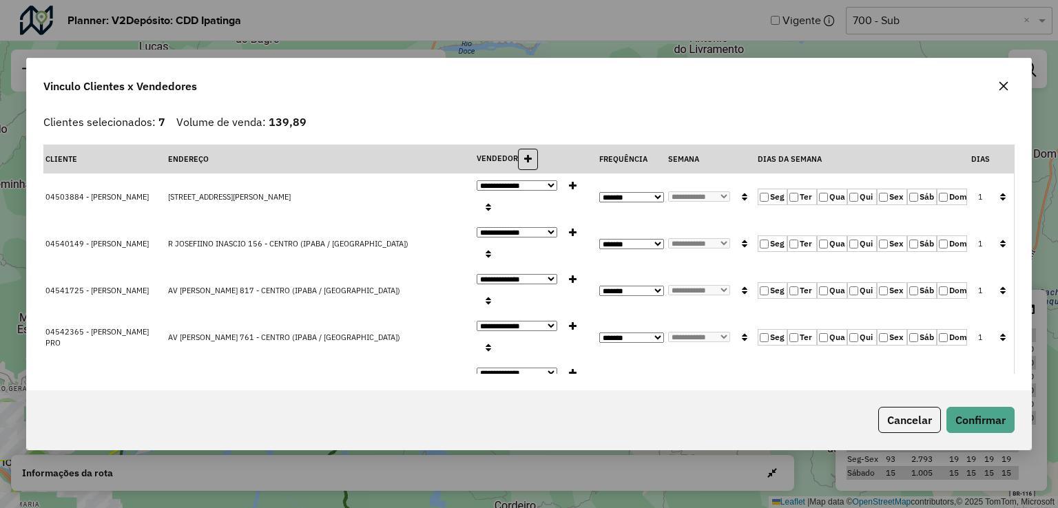
click at [998, 92] on icon "button" at bounding box center [1003, 86] width 11 height 11
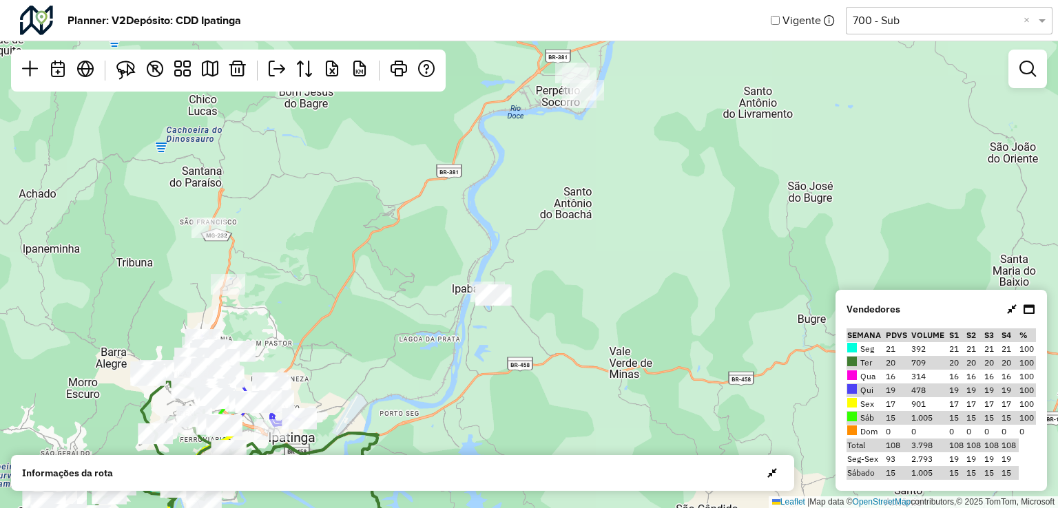
drag, startPoint x: 658, startPoint y: 260, endPoint x: 692, endPoint y: 269, distance: 35.8
click at [692, 269] on div "2 3 Leaflet | Map data © OpenStreetMap contributors,© 2025 TomTom, Microsoft" at bounding box center [529, 254] width 1058 height 508
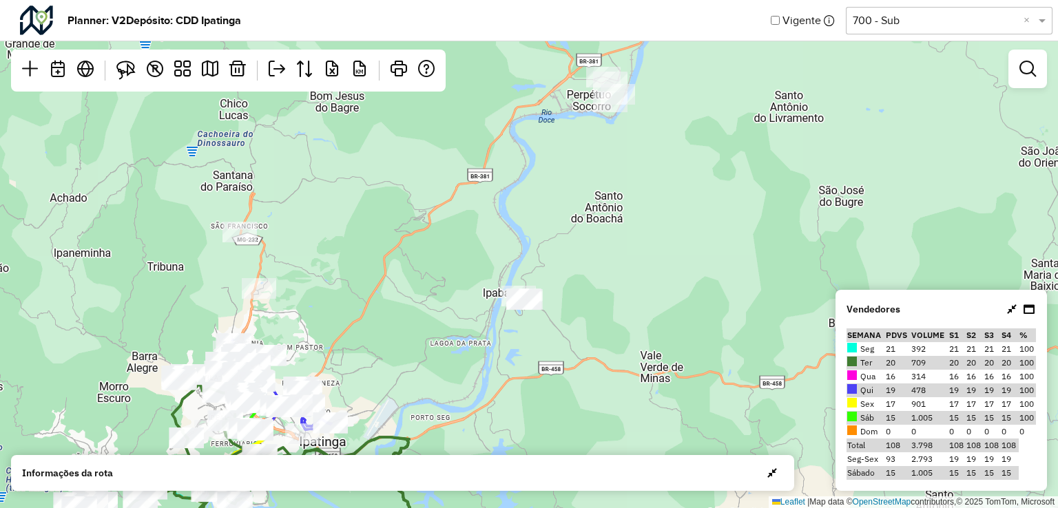
drag, startPoint x: 542, startPoint y: 305, endPoint x: 573, endPoint y: 309, distance: 31.3
click at [573, 309] on div "2 3 Leaflet | Map data © OpenStreetMap contributors,© 2025 TomTom, Microsoft" at bounding box center [529, 254] width 1058 height 508
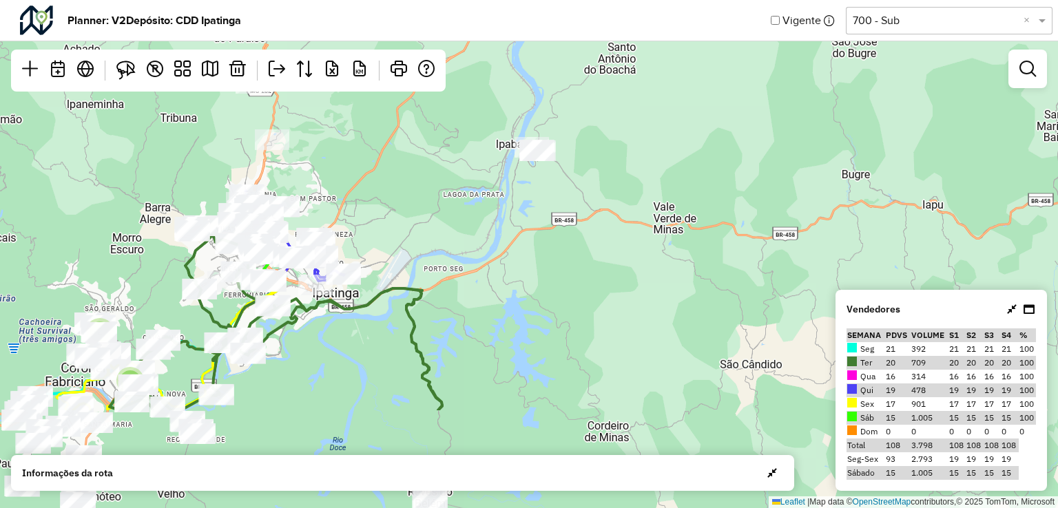
drag, startPoint x: 601, startPoint y: 274, endPoint x: 601, endPoint y: 231, distance: 42.0
click at [601, 231] on div "2 3 Leaflet | Map data © OpenStreetMap contributors,© 2025 TomTom, Microsoft" at bounding box center [529, 254] width 1058 height 508
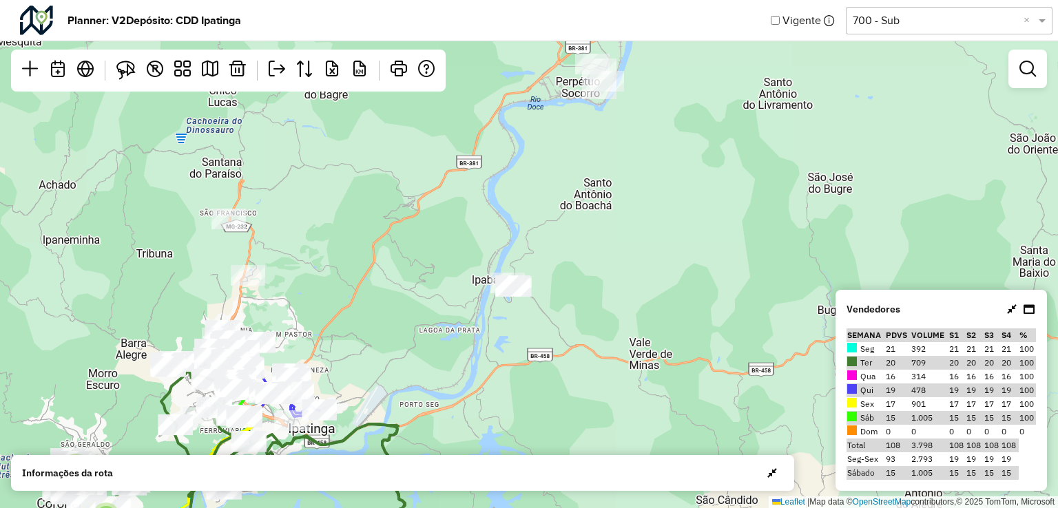
drag, startPoint x: 577, startPoint y: 231, endPoint x: 580, endPoint y: 312, distance: 80.7
click at [555, 375] on div "2 3 Leaflet | Map data © OpenStreetMap contributors,© 2025 TomTom, Microsoft" at bounding box center [529, 254] width 1058 height 508
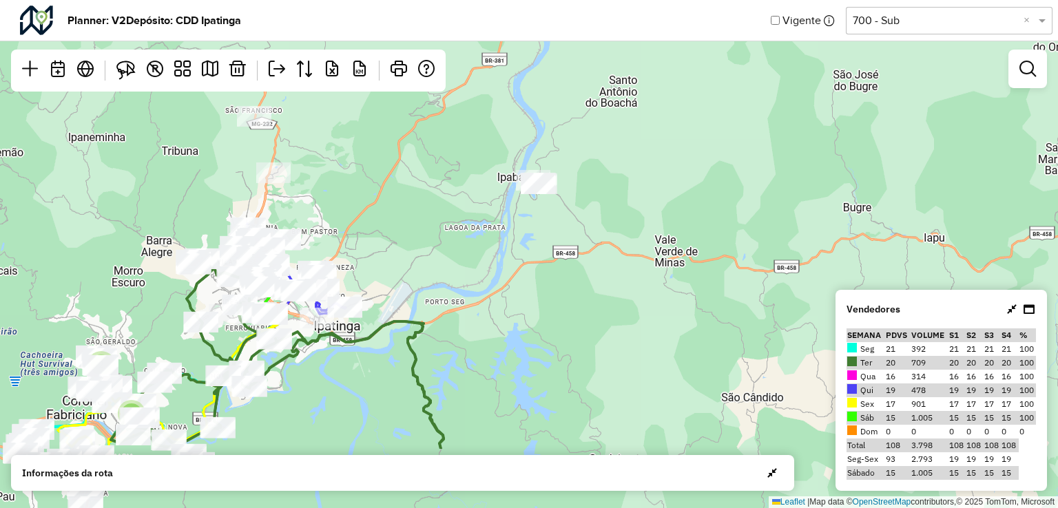
drag, startPoint x: 652, startPoint y: 351, endPoint x: 674, endPoint y: 240, distance: 112.6
click at [674, 240] on div "2 3 Leaflet | Map data © OpenStreetMap contributors,© 2025 TomTom, Microsoft" at bounding box center [529, 254] width 1058 height 508
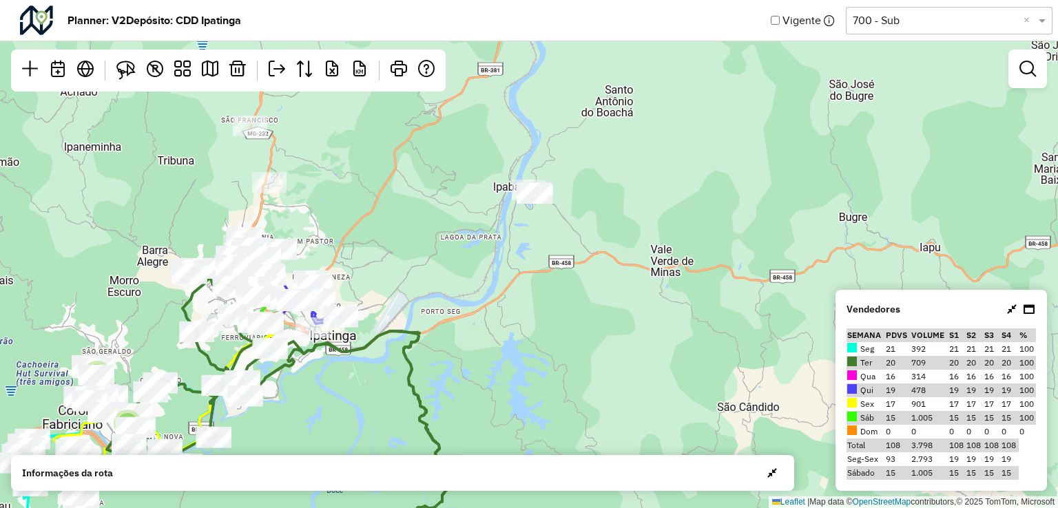
drag, startPoint x: 584, startPoint y: 278, endPoint x: 579, endPoint y: 291, distance: 14.2
click at [579, 291] on div "2 3 Leaflet | Map data © OpenStreetMap contributors,© 2025 TomTom, Microsoft" at bounding box center [529, 254] width 1058 height 508
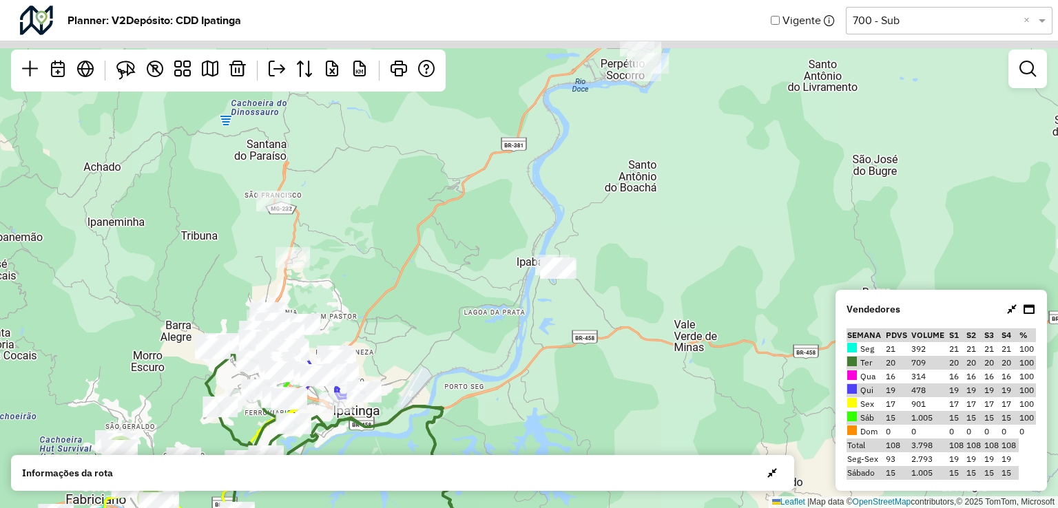
drag, startPoint x: 361, startPoint y: 210, endPoint x: 282, endPoint y: 218, distance: 79.0
click at [387, 281] on div "2 3 Leaflet | Map data © OpenStreetMap contributors,© 2025 TomTom, Microsoft" at bounding box center [529, 254] width 1058 height 508
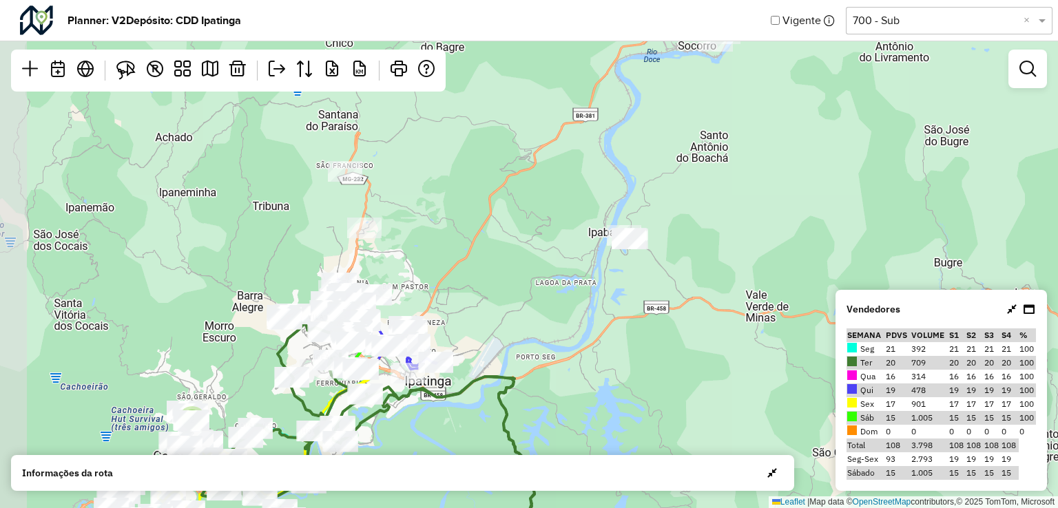
drag, startPoint x: 341, startPoint y: 223, endPoint x: 411, endPoint y: 193, distance: 76.5
click at [411, 193] on div "2 3 Leaflet | Map data © OpenStreetMap contributors,© 2025 TomTom, Microsoft" at bounding box center [529, 254] width 1058 height 508
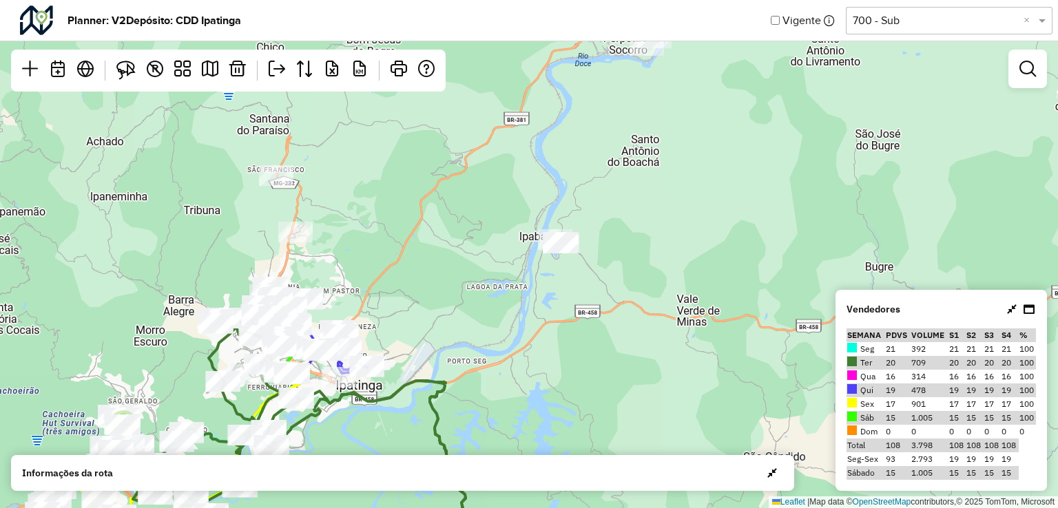
drag, startPoint x: 387, startPoint y: 154, endPoint x: 308, endPoint y: 149, distance: 78.7
click at [318, 158] on div "2 3 Leaflet | Map data © OpenStreetMap contributors,© 2025 TomTom, Microsoft" at bounding box center [529, 254] width 1058 height 508
click at [127, 74] on img at bounding box center [125, 70] width 19 height 19
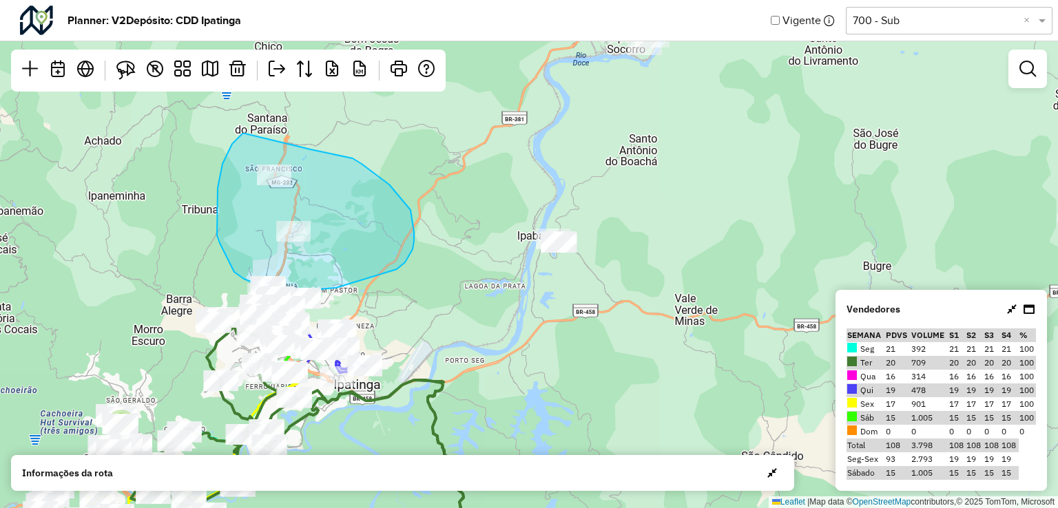
drag, startPoint x: 232, startPoint y: 144, endPoint x: 282, endPoint y: 145, distance: 50.3
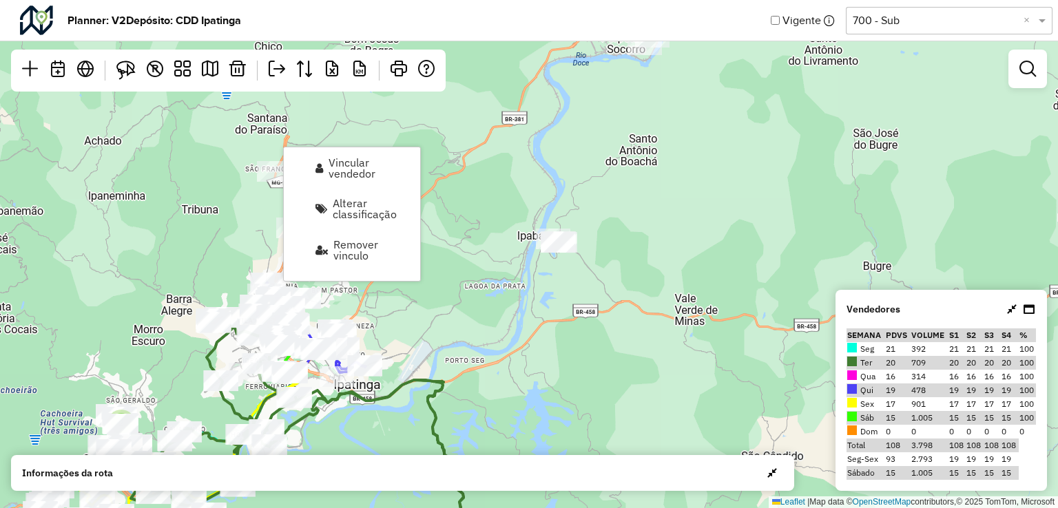
click at [552, 186] on div "2 3 Leaflet | Map data © OpenStreetMap contributors,© 2025 TomTom, Microsoft" at bounding box center [529, 254] width 1058 height 508
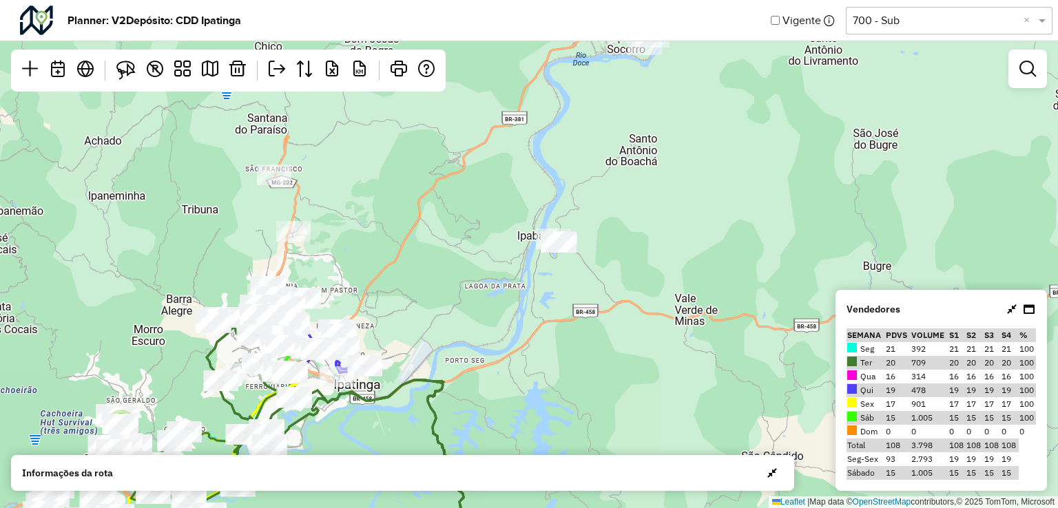
drag, startPoint x: 134, startPoint y: 67, endPoint x: 175, endPoint y: 99, distance: 51.5
click at [134, 68] on img at bounding box center [125, 70] width 19 height 19
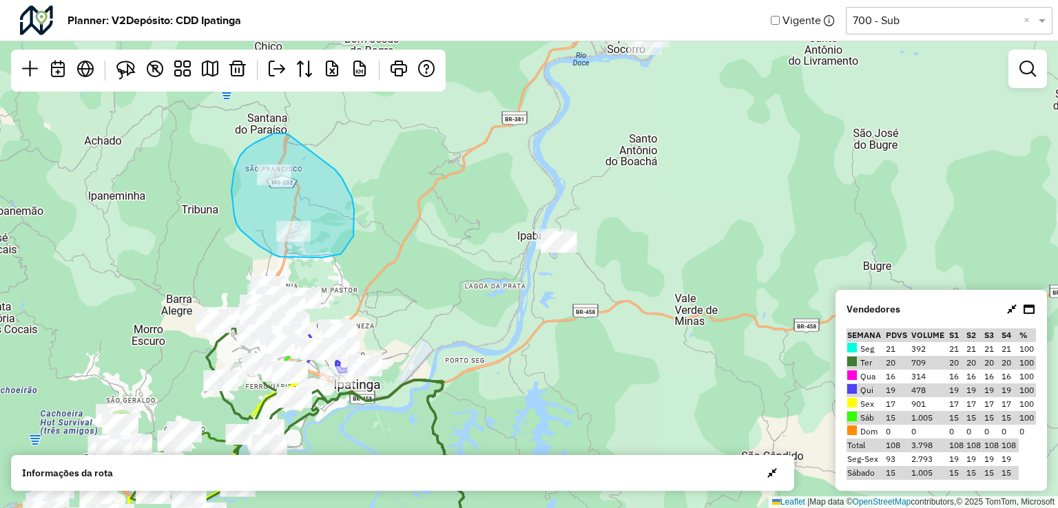
drag, startPoint x: 274, startPoint y: 134, endPoint x: 319, endPoint y: 155, distance: 50.2
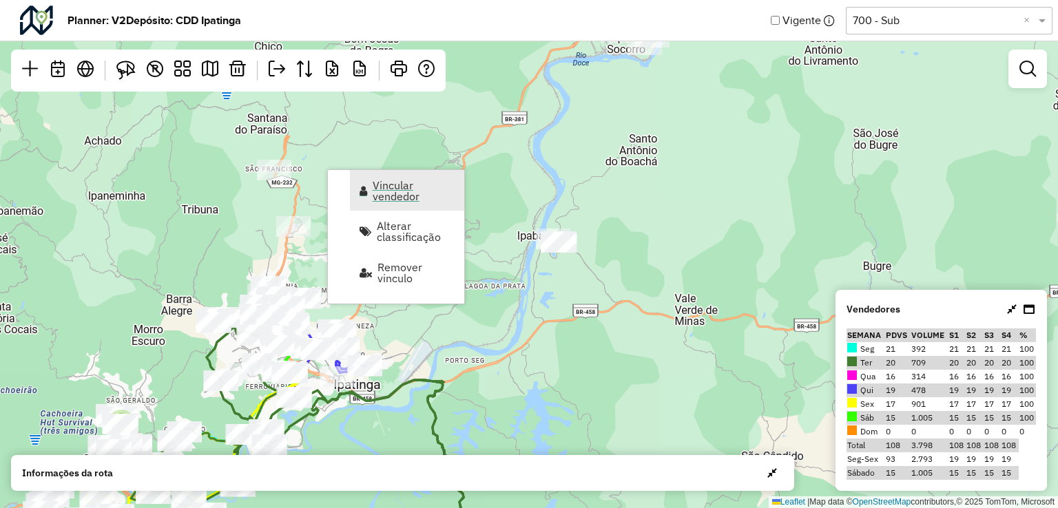
click at [389, 192] on span "Vincular vendedor" at bounding box center [414, 191] width 83 height 22
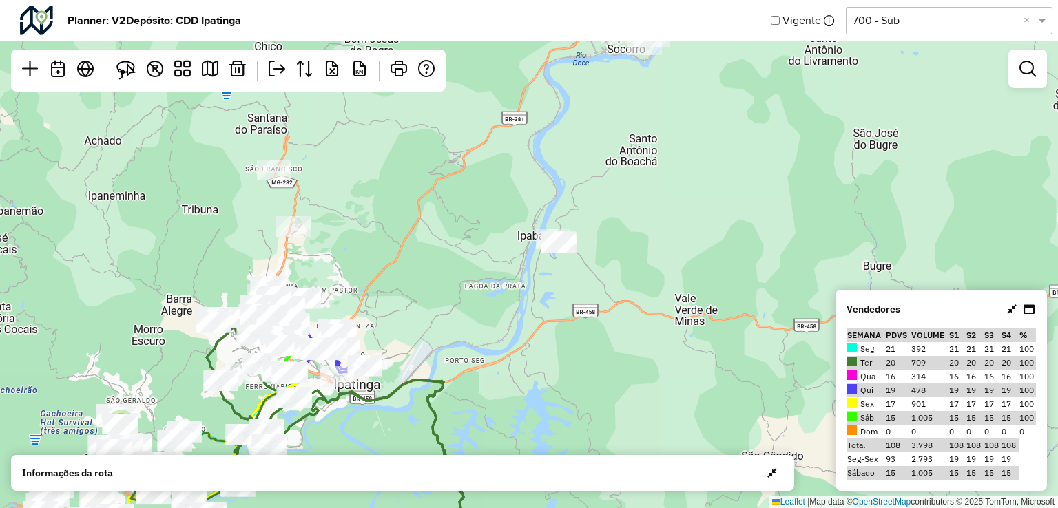
select select "*********"
select select "*"
select select "*********"
select select "*"
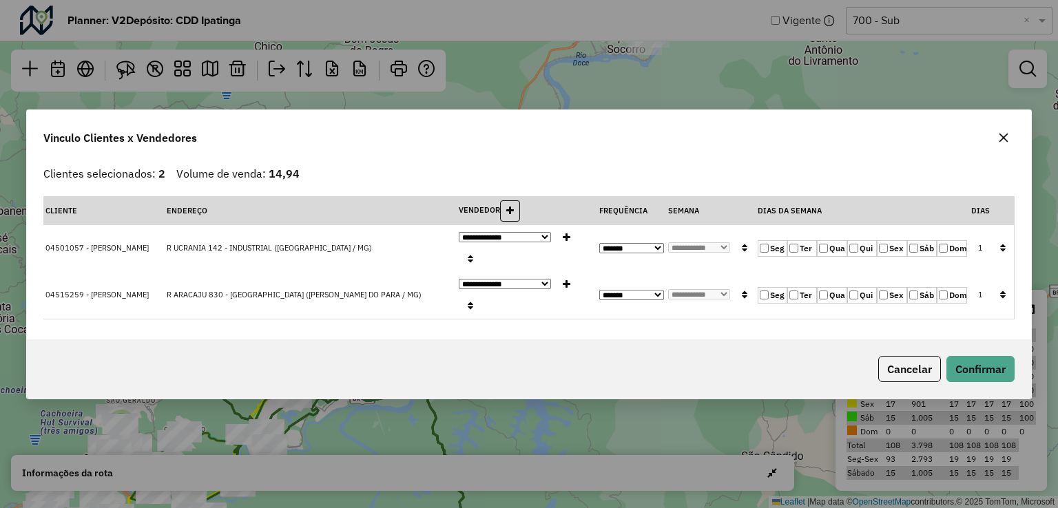
click at [1007, 143] on icon "button" at bounding box center [1003, 137] width 11 height 11
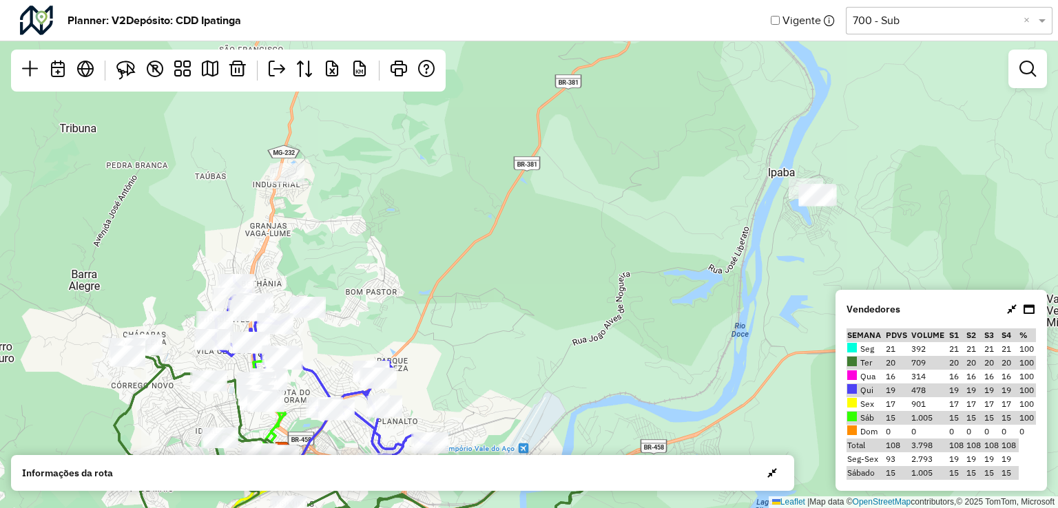
drag, startPoint x: 409, startPoint y: 243, endPoint x: 535, endPoint y: 167, distance: 146.5
click at [528, 160] on div "2 2 Leaflet | Map data © OpenStreetMap contributors,© 2025 TomTom, Microsoft" at bounding box center [529, 254] width 1058 height 508
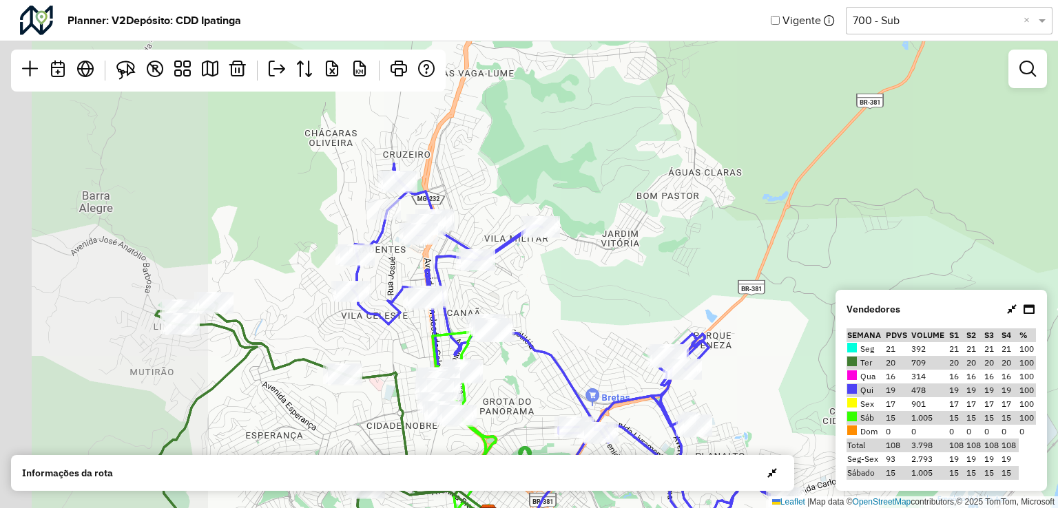
drag, startPoint x: 399, startPoint y: 227, endPoint x: 608, endPoint y: 226, distance: 209.5
click at [608, 226] on div "2 Leaflet | Map data © OpenStreetMap contributors,© 2025 TomTom, Microsoft" at bounding box center [529, 254] width 1058 height 508
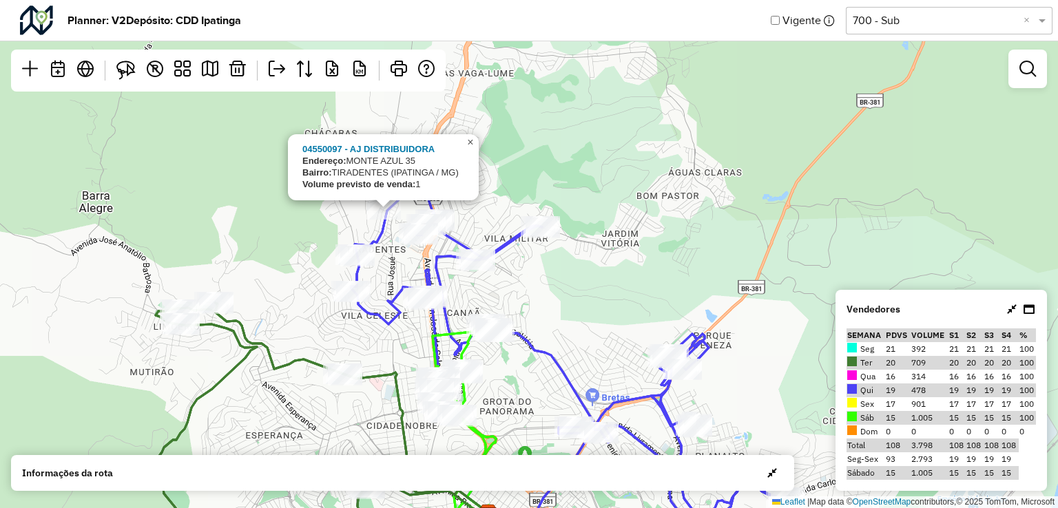
click at [471, 141] on span "×" at bounding box center [470, 142] width 6 height 12
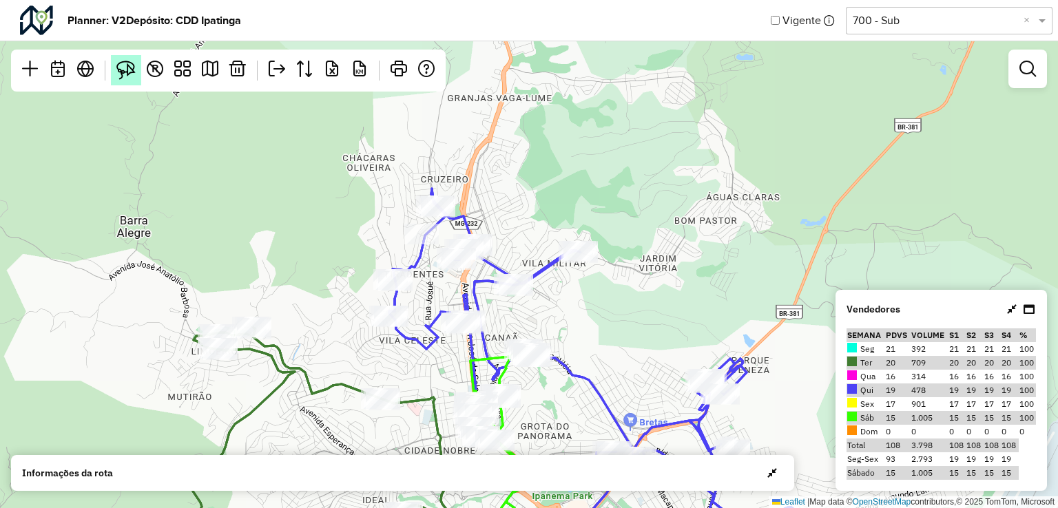
click at [120, 68] on img at bounding box center [125, 70] width 19 height 19
drag, startPoint x: 400, startPoint y: 209, endPoint x: 406, endPoint y: 220, distance: 12.6
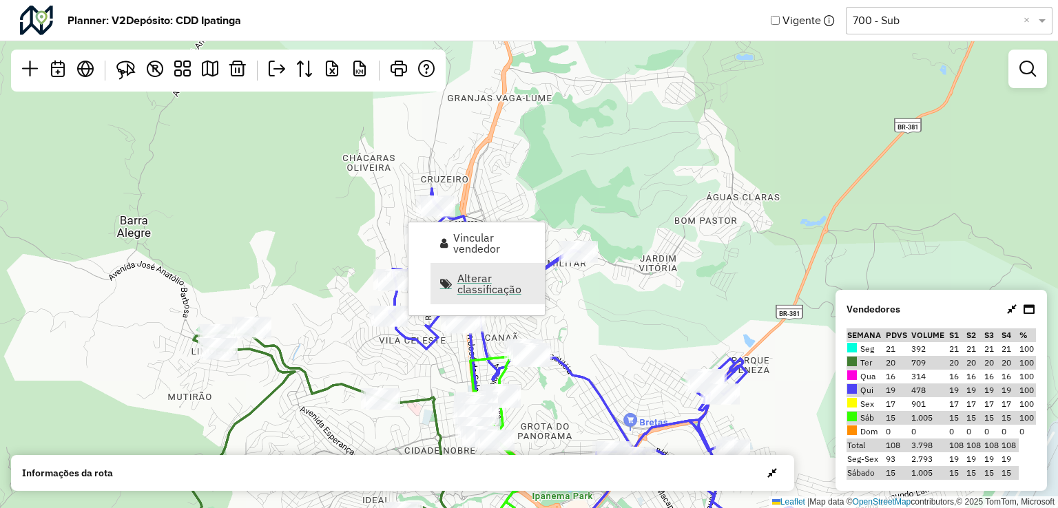
click at [468, 287] on span "Alterar classificação" at bounding box center [496, 284] width 79 height 22
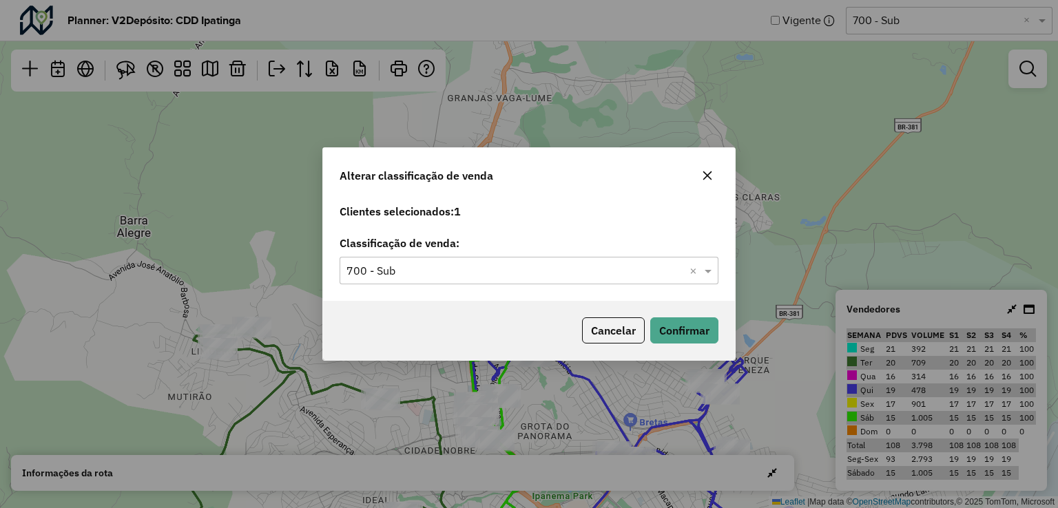
click at [468, 269] on input "text" at bounding box center [516, 271] width 338 height 17
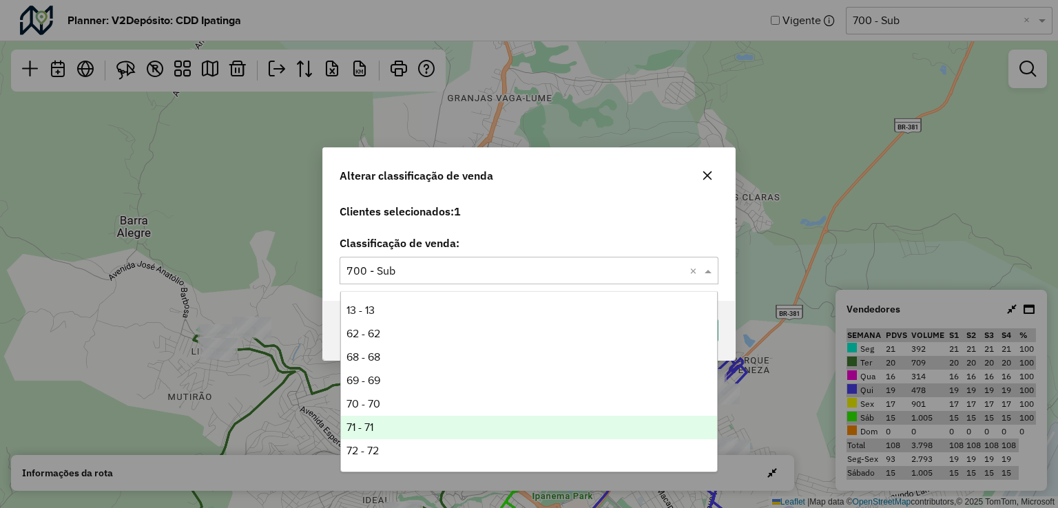
scroll to position [344, 0]
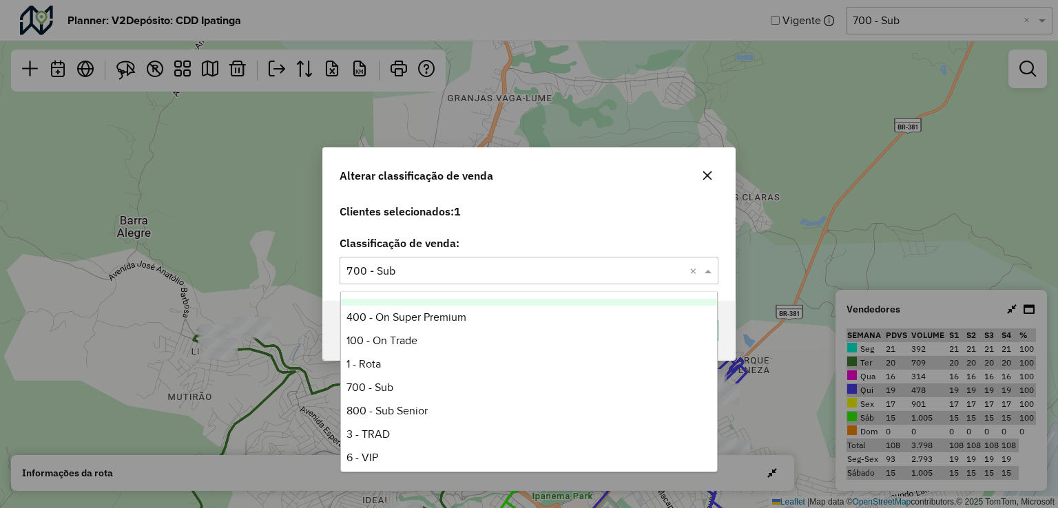
click at [713, 178] on button "button" at bounding box center [708, 176] width 22 height 22
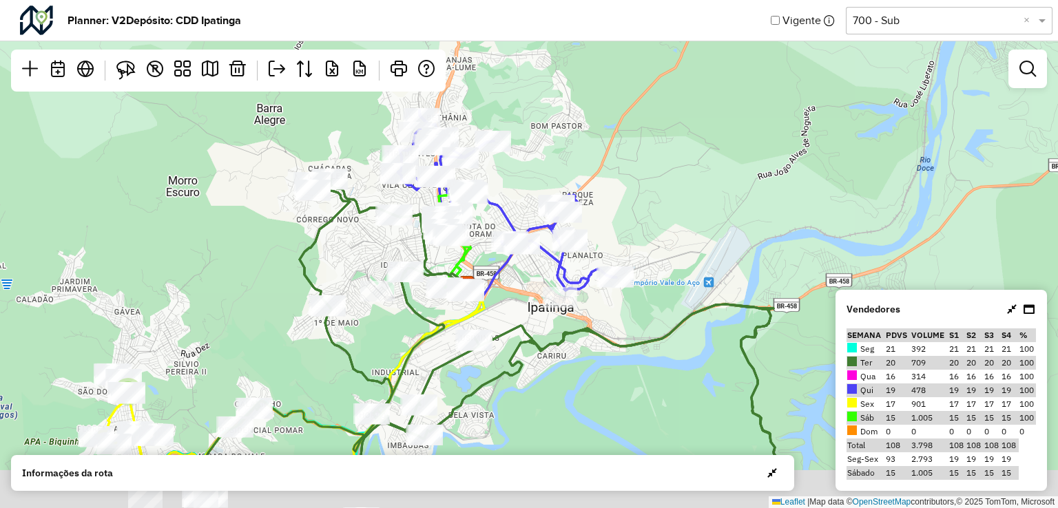
drag, startPoint x: 619, startPoint y: 202, endPoint x: 604, endPoint y: 177, distance: 29.4
click at [579, 58] on div "2 2 Leaflet | Map data © OpenStreetMap contributors,© 2025 TomTom, Microsoft" at bounding box center [529, 254] width 1058 height 508
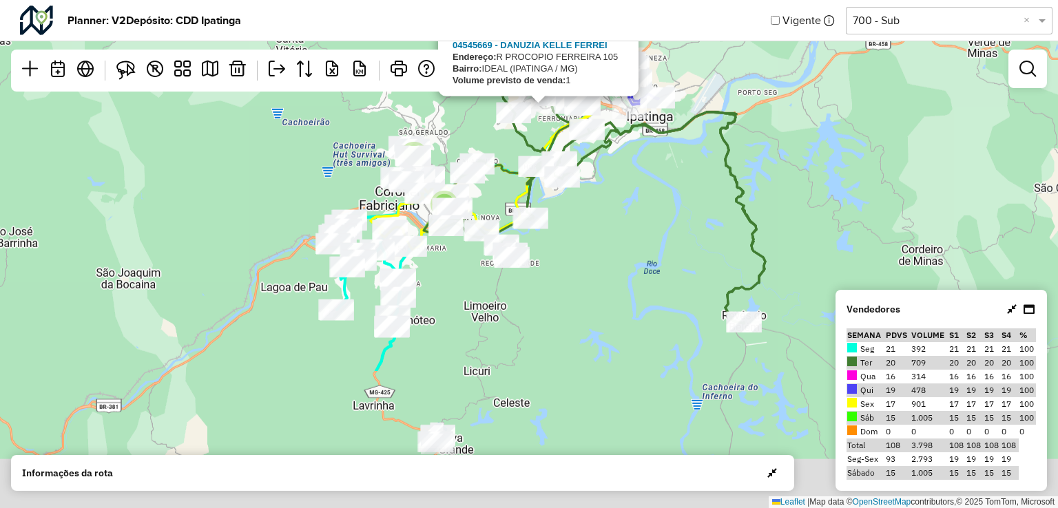
drag, startPoint x: 610, startPoint y: 364, endPoint x: 652, endPoint y: 210, distance: 159.9
click at [652, 210] on div "2 3 04545669 - DANUZIA KELLE FERREI Endereço: R PROCOPIO FERREIRA 105 Bairro: I…" at bounding box center [529, 254] width 1058 height 508
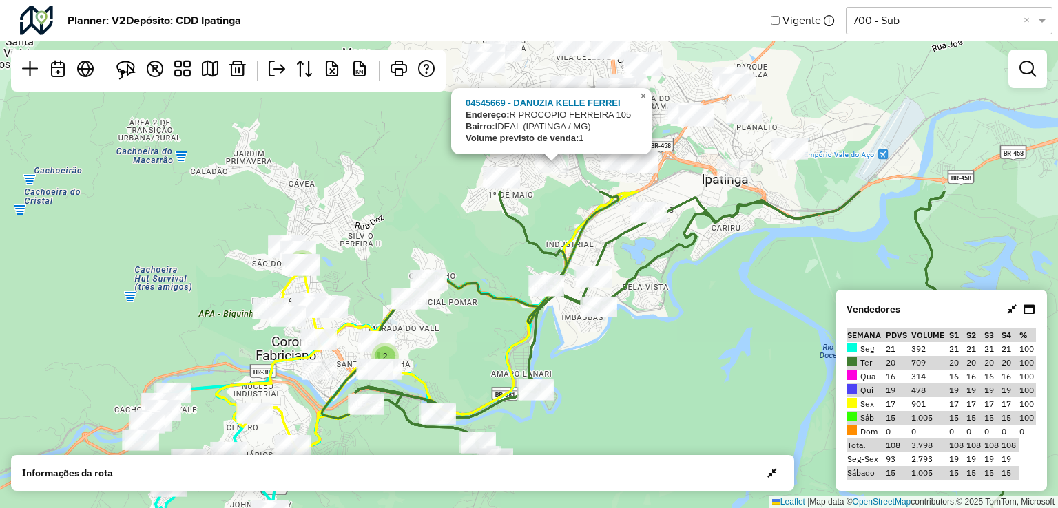
drag, startPoint x: 533, startPoint y: 236, endPoint x: 658, endPoint y: 477, distance: 272.4
click at [658, 477] on hb-planner "Planner: V2 Depósito: CDD Ipatinga Vigente Selecione uma opção 700 - Sub × 2 2 …" at bounding box center [529, 254] width 1058 height 508
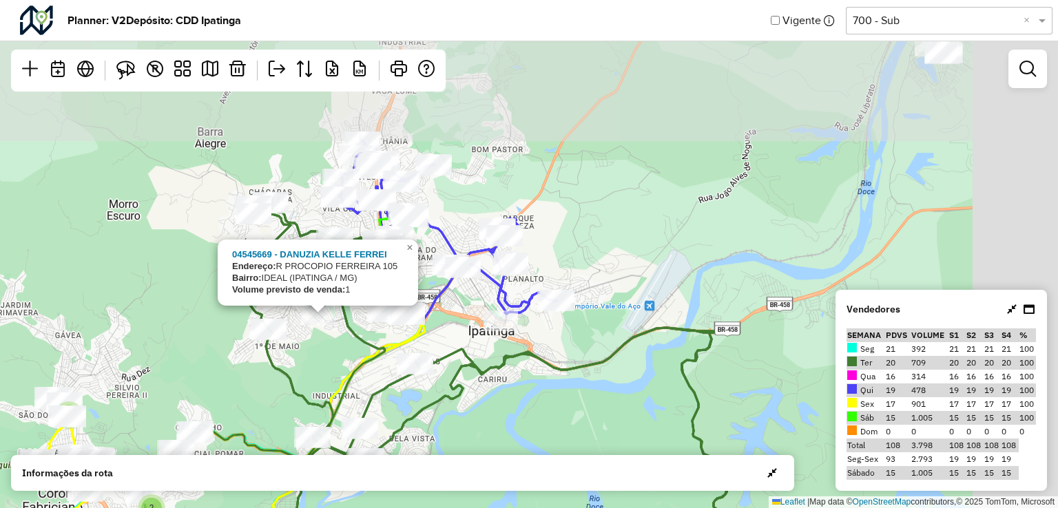
drag, startPoint x: 732, startPoint y: 320, endPoint x: 503, endPoint y: 467, distance: 272.3
click at [503, 467] on hb-planner "Planner: V2 Depósito: CDD Ipatinga Vigente Selecione uma opção 700 - Sub × 2 2 …" at bounding box center [529, 254] width 1058 height 508
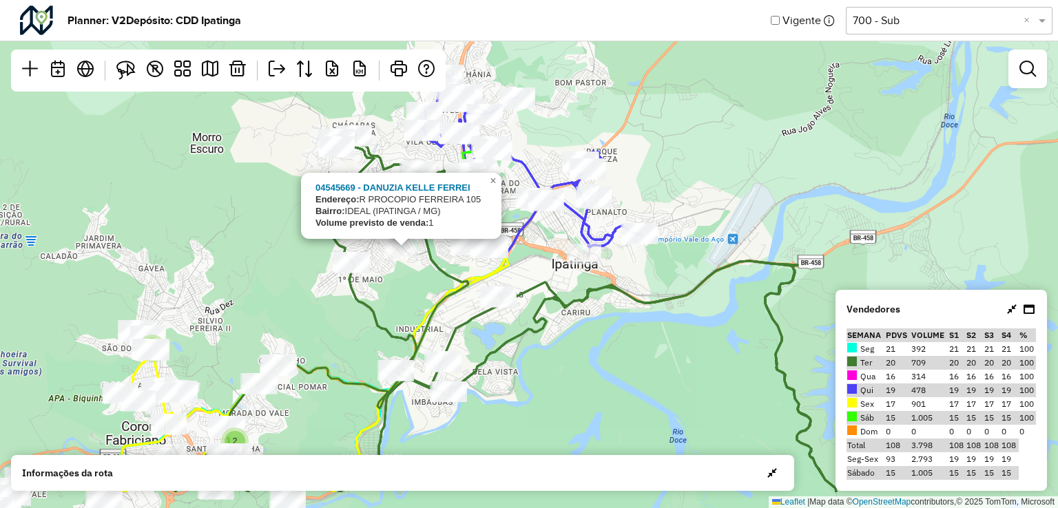
drag, startPoint x: 630, startPoint y: 178, endPoint x: 622, endPoint y: 345, distance: 166.9
click at [728, 100] on div "2 2 04545669 - DANUZIA KELLE FERREI Endereço: R PROCOPIO FERREIRA 105 Bairro: I…" at bounding box center [529, 254] width 1058 height 508
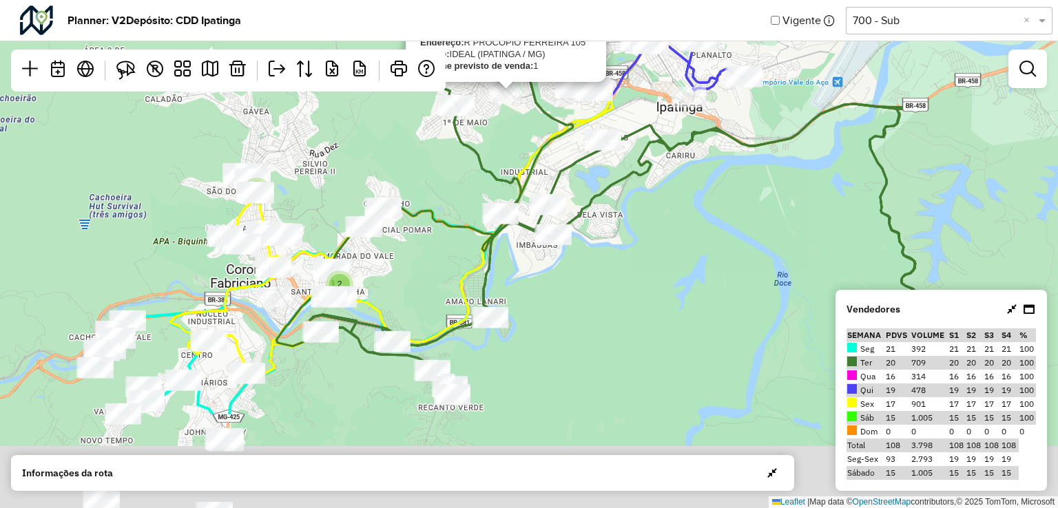
drag, startPoint x: 619, startPoint y: 400, endPoint x: 715, endPoint y: 252, distance: 176.8
click at [715, 252] on div "2 2 04545669 - DANUZIA KELLE FERREI Endereço: R PROCOPIO FERREIRA 105 Bairro: I…" at bounding box center [529, 254] width 1058 height 508
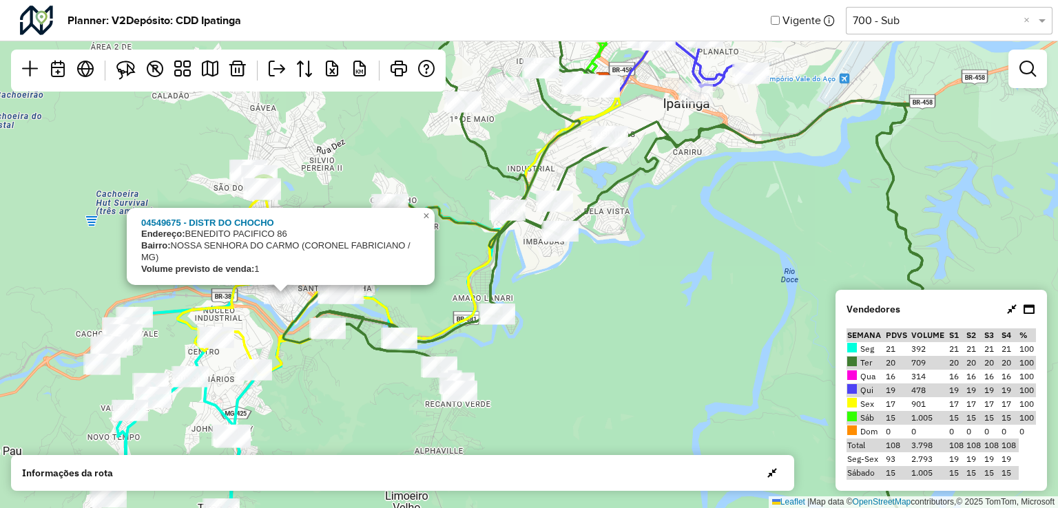
click at [669, 328] on div "2 2 04549675 - DISTR DO CHOCHO Endereço: BENEDITO PACIFICO 86 Bairro: NOSSA SEN…" at bounding box center [529, 254] width 1058 height 508
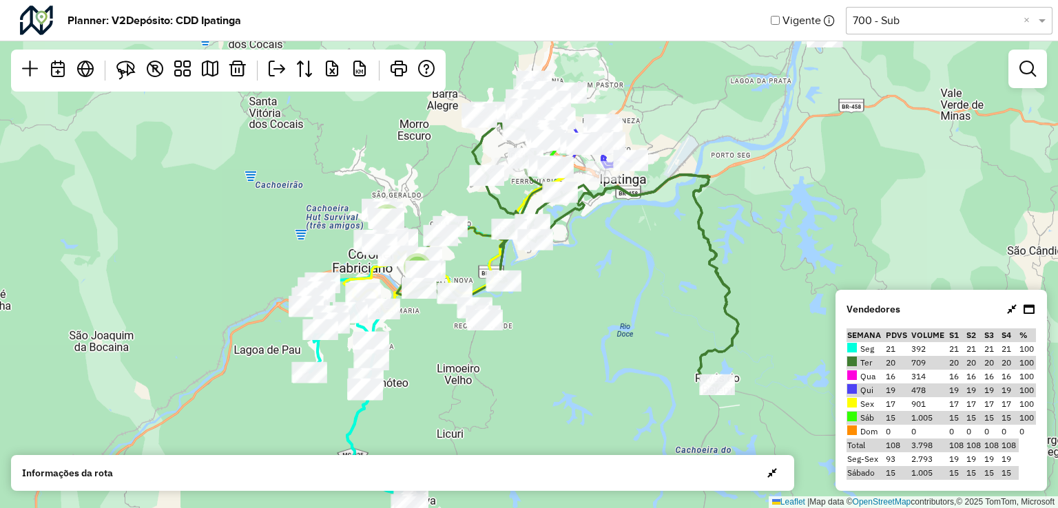
drag, startPoint x: 654, startPoint y: 315, endPoint x: 601, endPoint y: 287, distance: 59.8
click at [601, 287] on div "2 3 Leaflet | Map data © OpenStreetMap contributors,© 2025 TomTom, Microsoft" at bounding box center [529, 254] width 1058 height 508
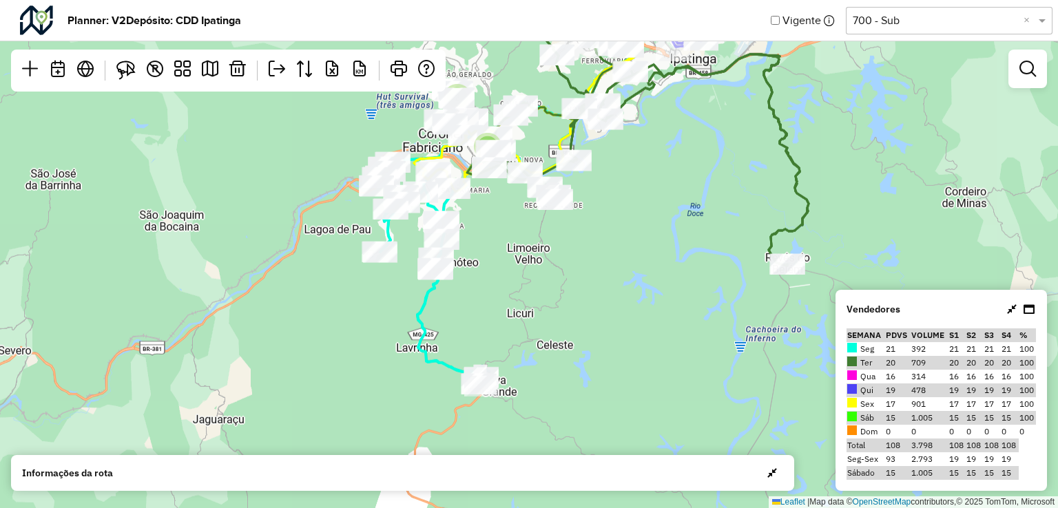
drag, startPoint x: 601, startPoint y: 273, endPoint x: 672, endPoint y: 152, distance: 139.9
click at [672, 152] on div "2 3 Leaflet | Map data © OpenStreetMap contributors,© 2025 TomTom, Microsoft" at bounding box center [529, 254] width 1058 height 508
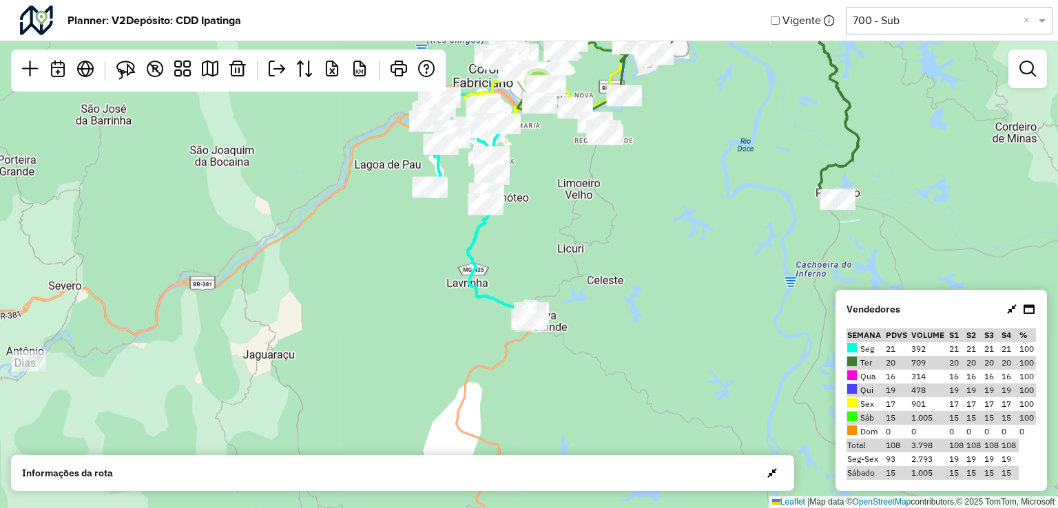
drag, startPoint x: 621, startPoint y: 289, endPoint x: 672, endPoint y: 224, distance: 82.0
click at [672, 224] on div "2 3 Leaflet | Map data © OpenStreetMap contributors,© 2025 TomTom, Microsoft" at bounding box center [529, 254] width 1058 height 508
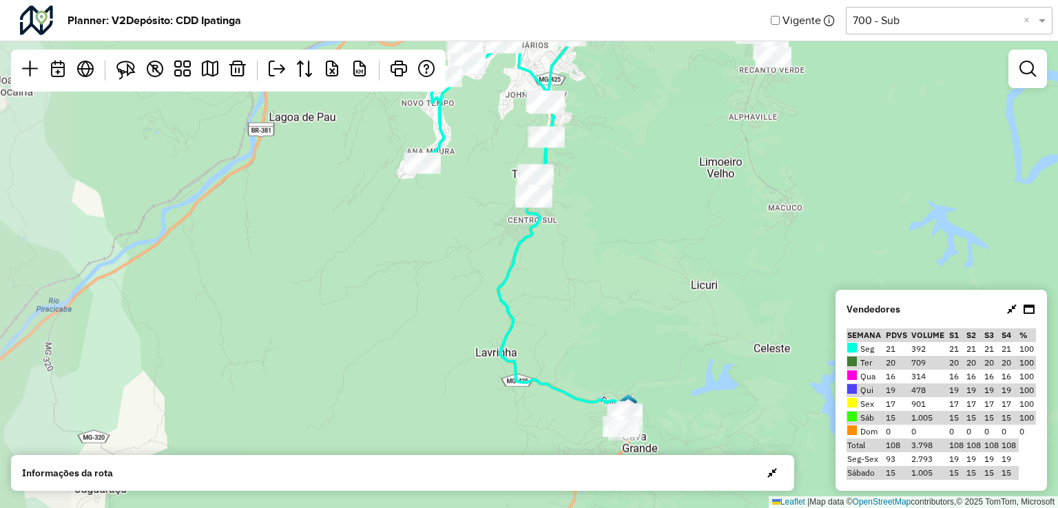
drag, startPoint x: 528, startPoint y: 232, endPoint x: 606, endPoint y: 268, distance: 85.7
click at [606, 268] on div "2 2 Leaflet | Map data © OpenStreetMap contributors,© 2025 TomTom, Microsoft" at bounding box center [529, 254] width 1058 height 508
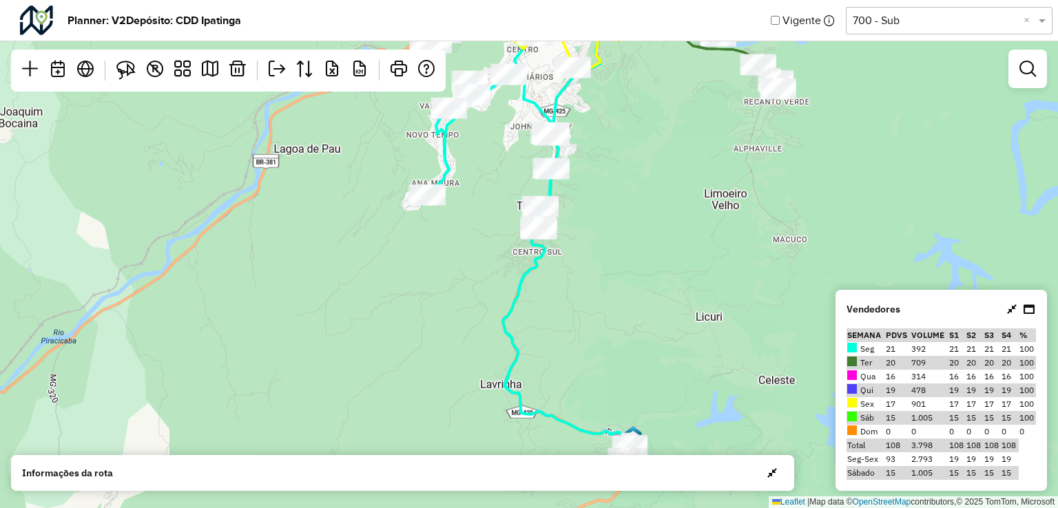
drag, startPoint x: 661, startPoint y: 279, endPoint x: 670, endPoint y: 324, distance: 45.7
click at [670, 324] on div "2 2 Leaflet | Map data © OpenStreetMap contributors,© 2025 TomTom, Microsoft" at bounding box center [529, 254] width 1058 height 508
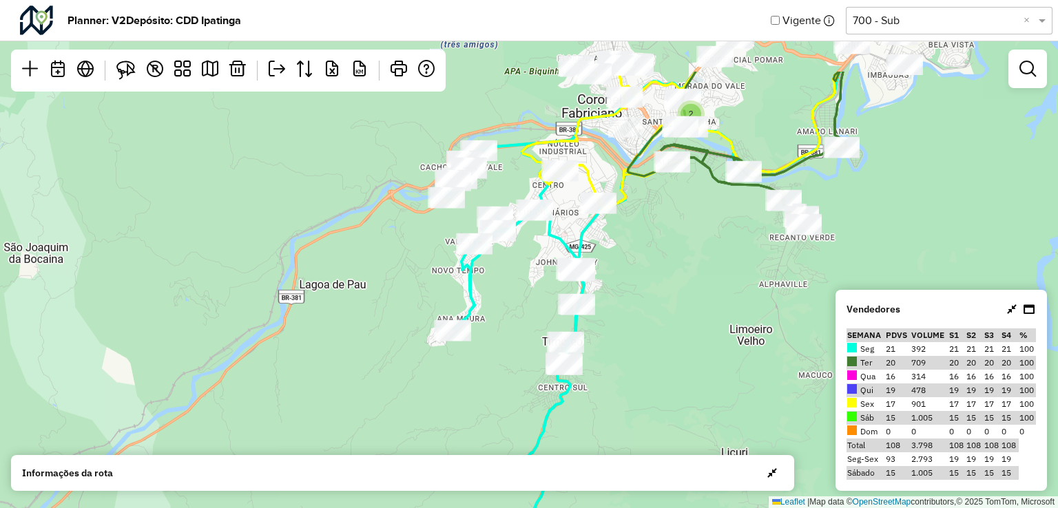
drag, startPoint x: 623, startPoint y: 174, endPoint x: 644, endPoint y: 297, distance: 124.5
click at [644, 297] on div "2 2 Leaflet | Map data © OpenStreetMap contributors,© 2025 TomTom, Microsoft" at bounding box center [529, 254] width 1058 height 508
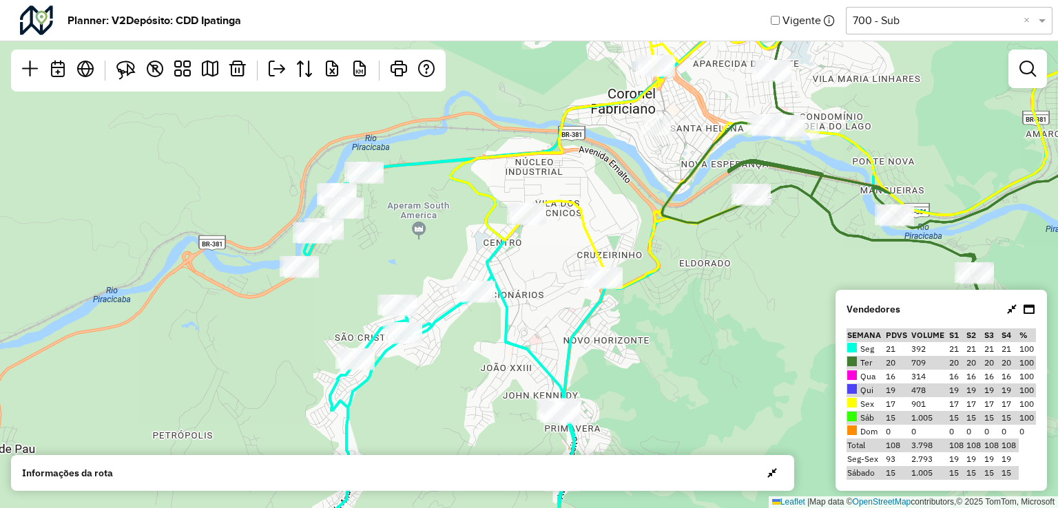
drag, startPoint x: 681, startPoint y: 260, endPoint x: 684, endPoint y: 320, distance: 60.7
click at [684, 320] on div "2 Leaflet | Map data © OpenStreetMap contributors,© 2025 TomTom, Microsoft" at bounding box center [529, 254] width 1058 height 508
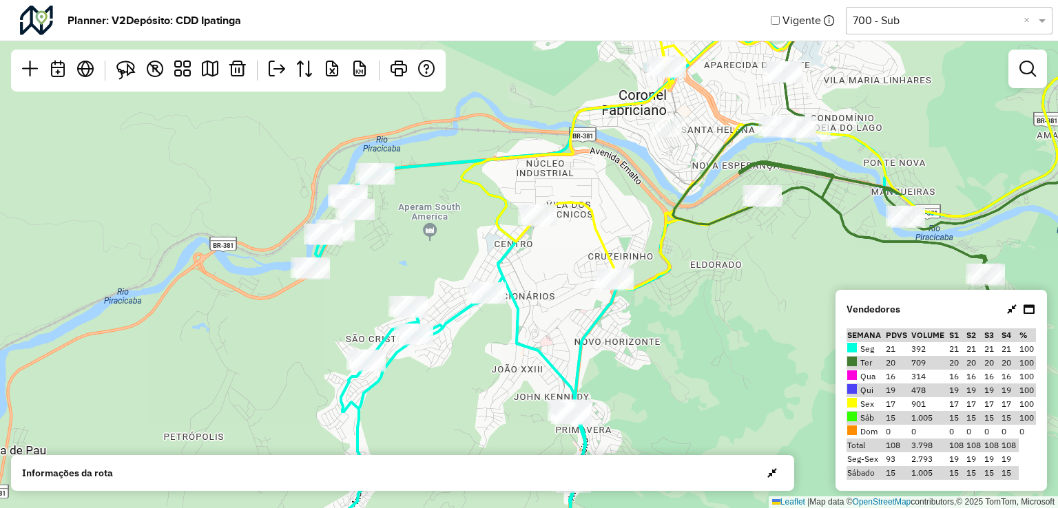
click at [675, 362] on div "2 Leaflet | Map data © OpenStreetMap contributors,© 2025 TomTom, Microsoft" at bounding box center [529, 254] width 1058 height 508
click at [124, 74] on img at bounding box center [125, 70] width 19 height 19
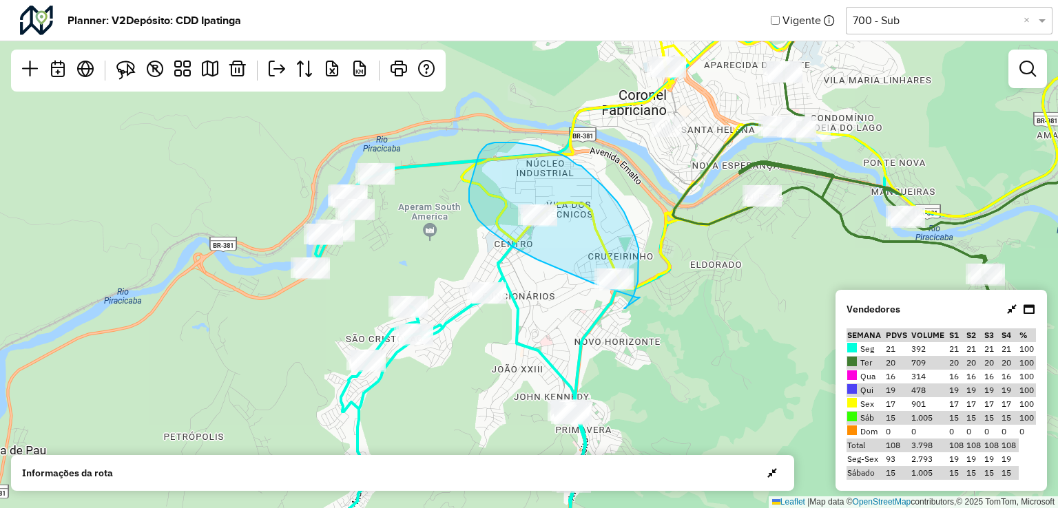
drag, startPoint x: 624, startPoint y: 309, endPoint x: 640, endPoint y: 298, distance: 19.3
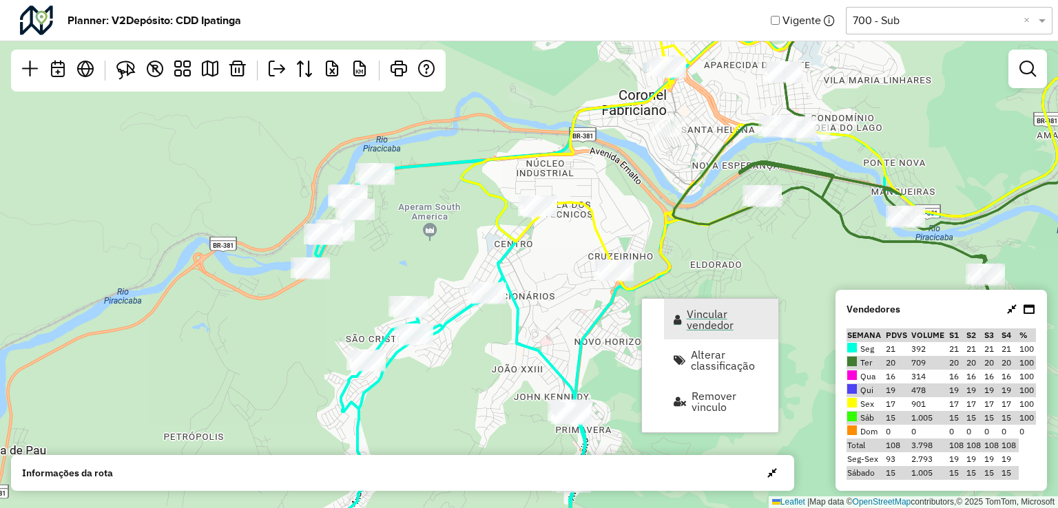
click at [709, 329] on span "Vincular vendedor" at bounding box center [728, 320] width 83 height 22
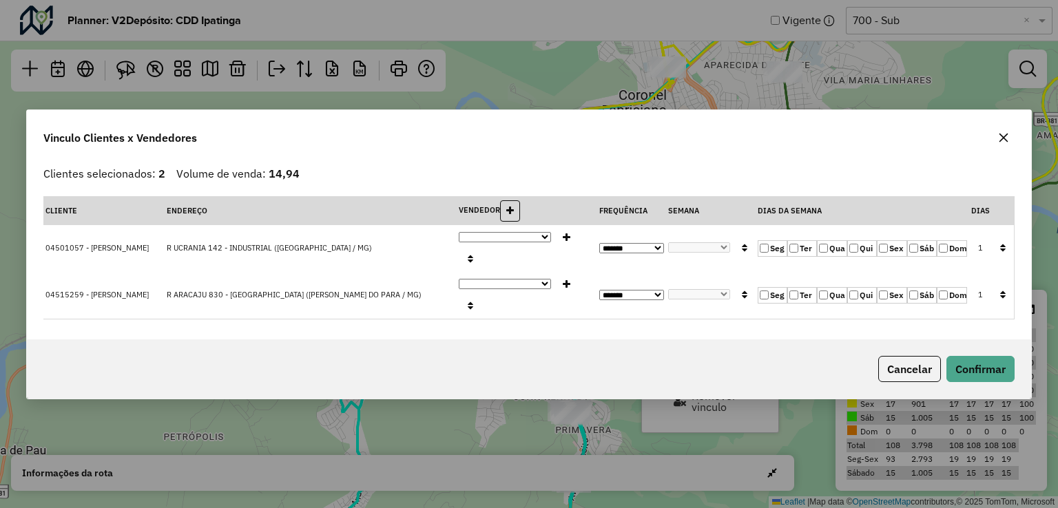
select select "*********"
select select "*"
select select "*********"
select select "*"
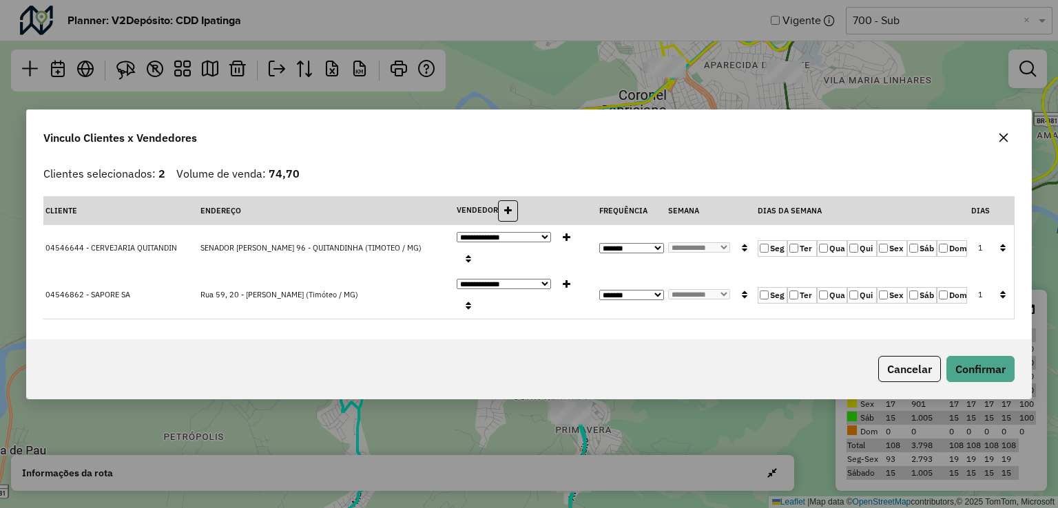
click at [1003, 143] on icon "button" at bounding box center [1003, 137] width 11 height 11
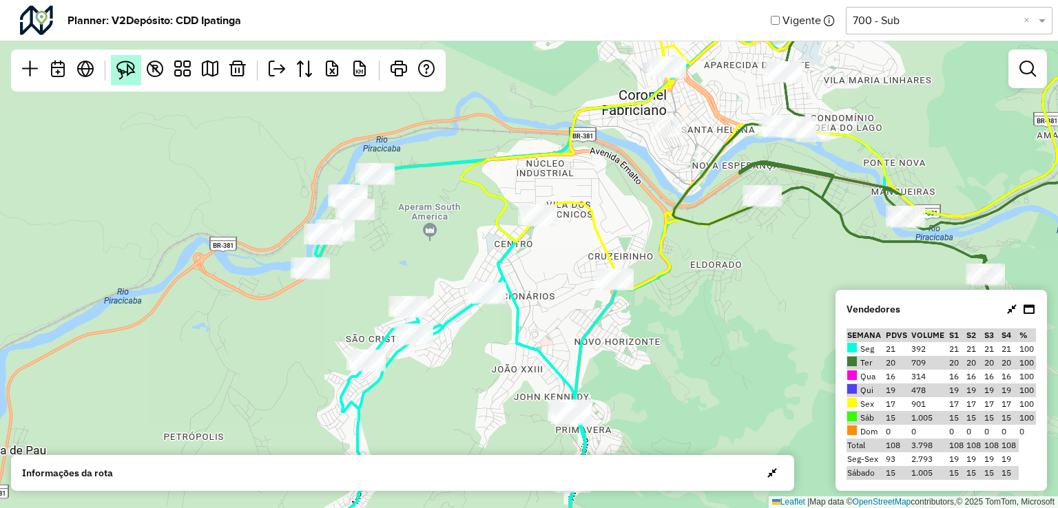
click at [123, 67] on img at bounding box center [125, 70] width 19 height 19
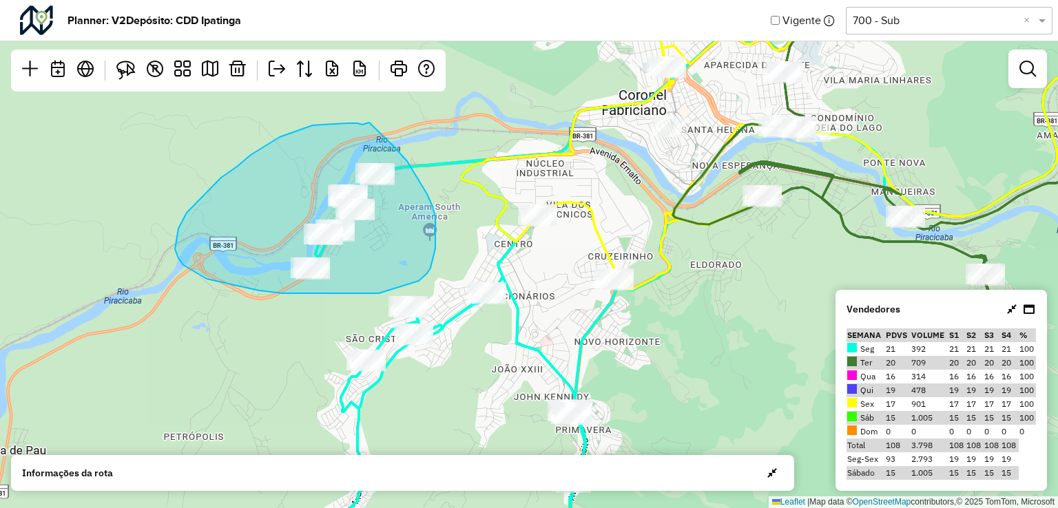
drag, startPoint x: 187, startPoint y: 213, endPoint x: 340, endPoint y: 116, distance: 180.8
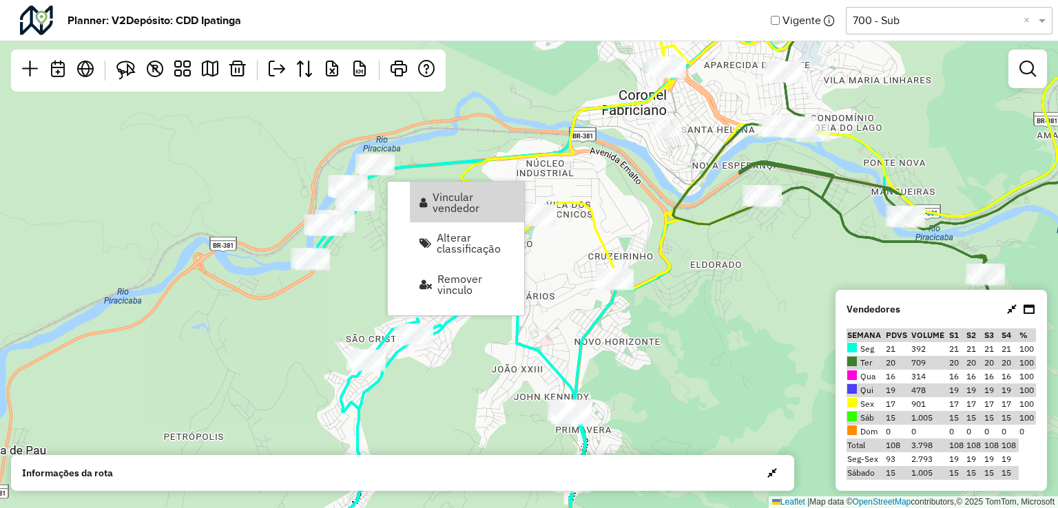
drag, startPoint x: 449, startPoint y: 196, endPoint x: 585, endPoint y: 213, distance: 136.7
click at [448, 196] on span "Vincular vendedor" at bounding box center [474, 203] width 83 height 22
select select "*********"
select select "*"
select select "*********"
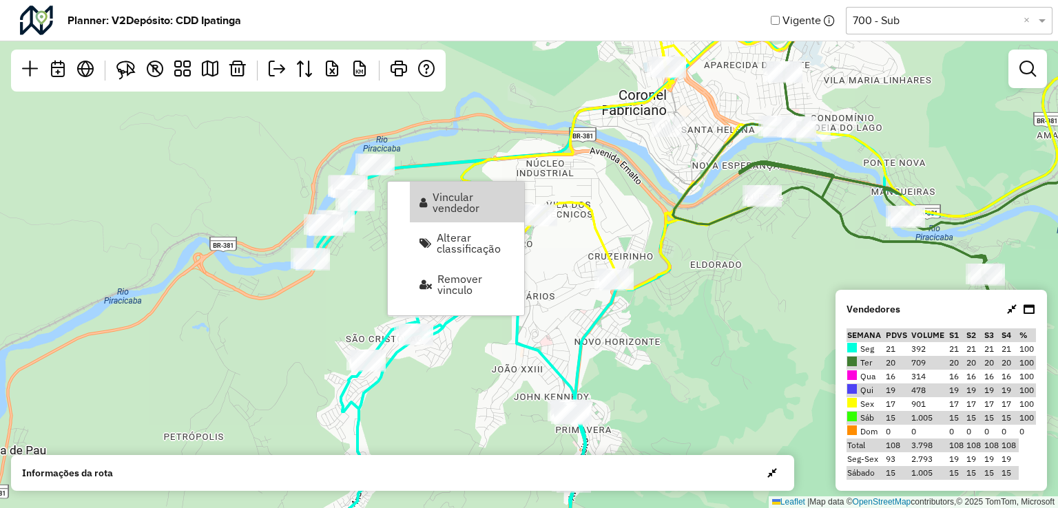
select select "*"
select select "*********"
select select "*"
select select "*********"
select select "*"
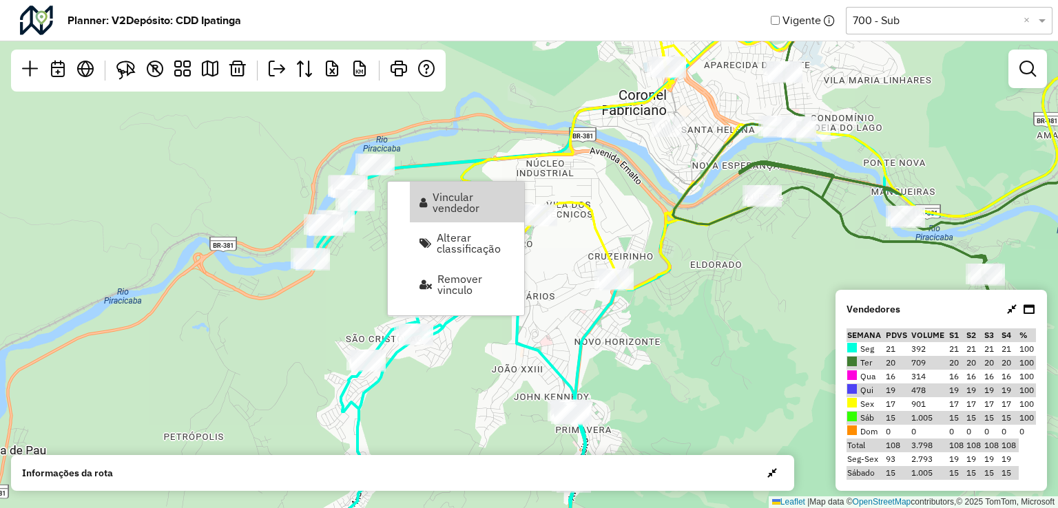
select select "*********"
select select "*"
select select "*********"
select select "*"
select select "*********"
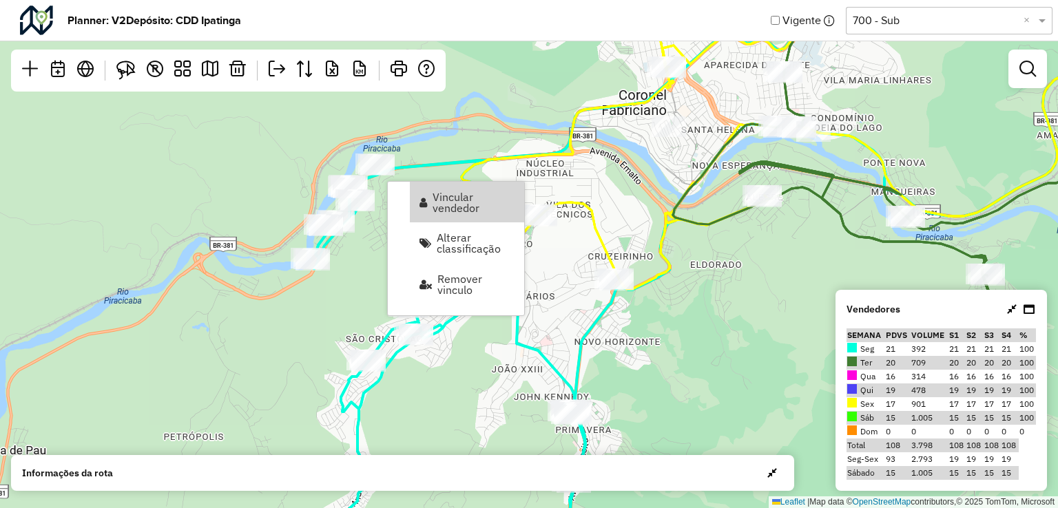
select select "*"
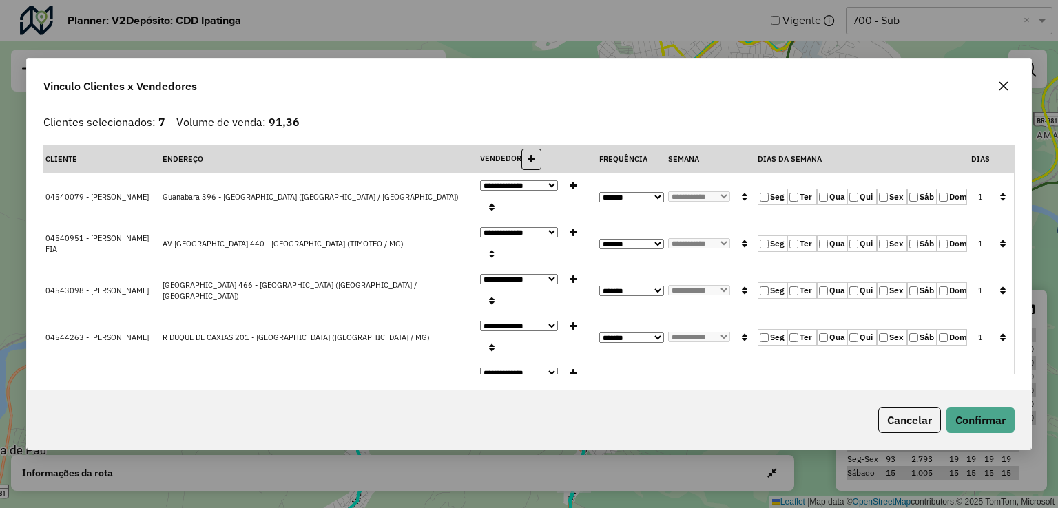
click at [998, 92] on icon "button" at bounding box center [1003, 86] width 11 height 11
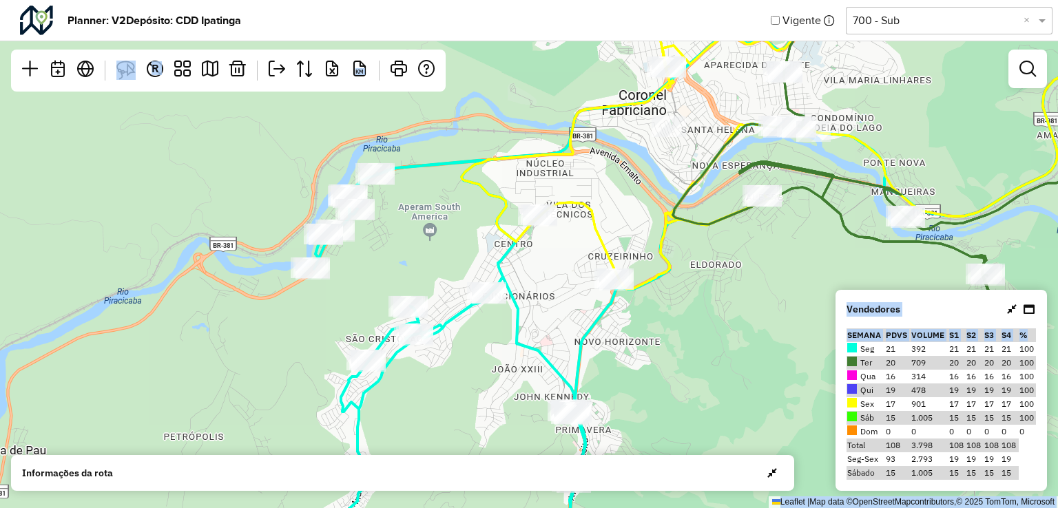
drag, startPoint x: 853, startPoint y: 351, endPoint x: 849, endPoint y: 233, distance: 117.9
click at [849, 233] on hb-planner "Planner: V2 Depósito: CDD Ipatinga Vigente Selecione uma opção 700 - Sub × 2 Le…" at bounding box center [529, 254] width 1058 height 508
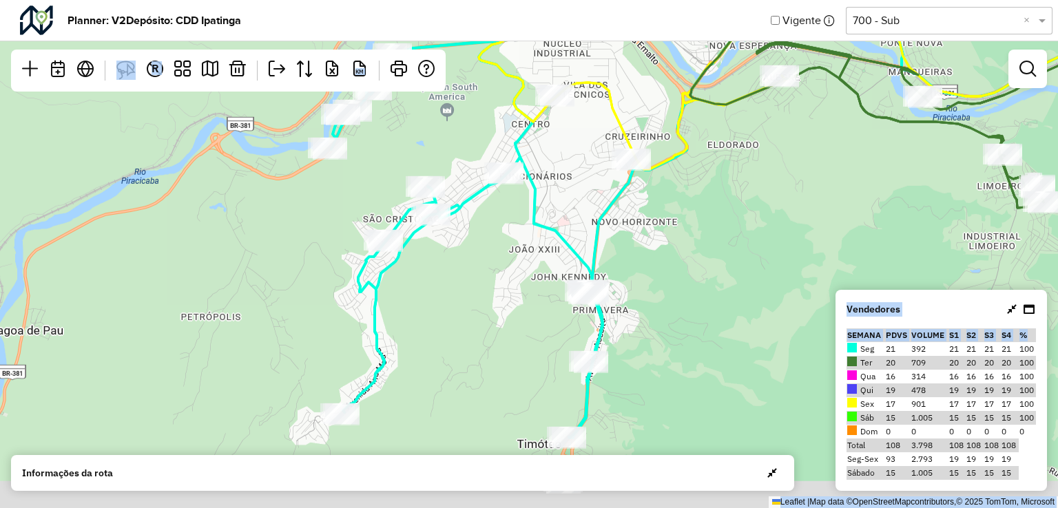
drag, startPoint x: 796, startPoint y: 238, endPoint x: 803, endPoint y: 178, distance: 60.3
click at [803, 178] on div "2 Leaflet | Map data © OpenStreetMap contributors,© 2025 TomTom, Microsoft" at bounding box center [529, 254] width 1058 height 508
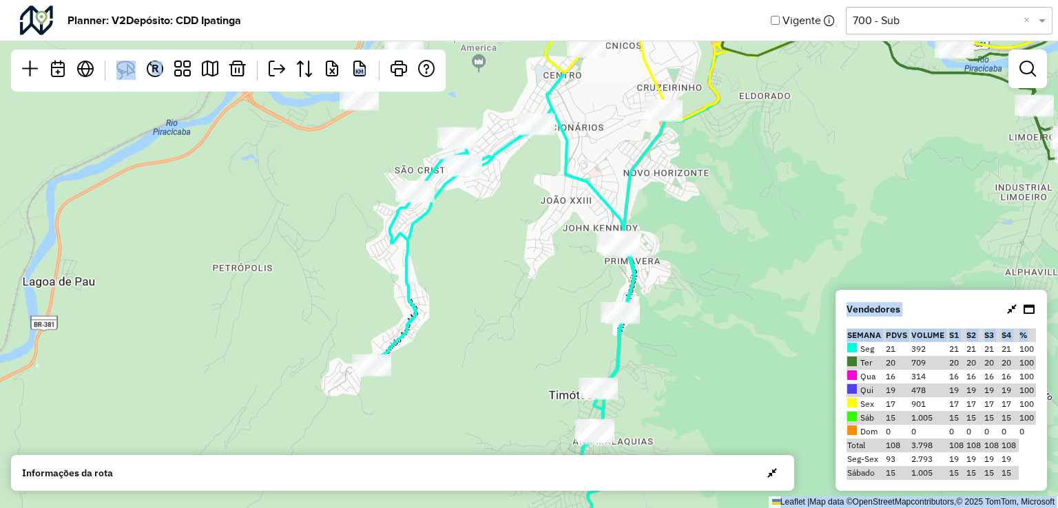
drag, startPoint x: 775, startPoint y: 218, endPoint x: 791, endPoint y: 247, distance: 33.0
click at [791, 247] on div "2 Leaflet | Map data © OpenStreetMap contributors,© 2025 TomTom, Microsoft" at bounding box center [529, 254] width 1058 height 508
click at [123, 75] on img at bounding box center [125, 70] width 19 height 19
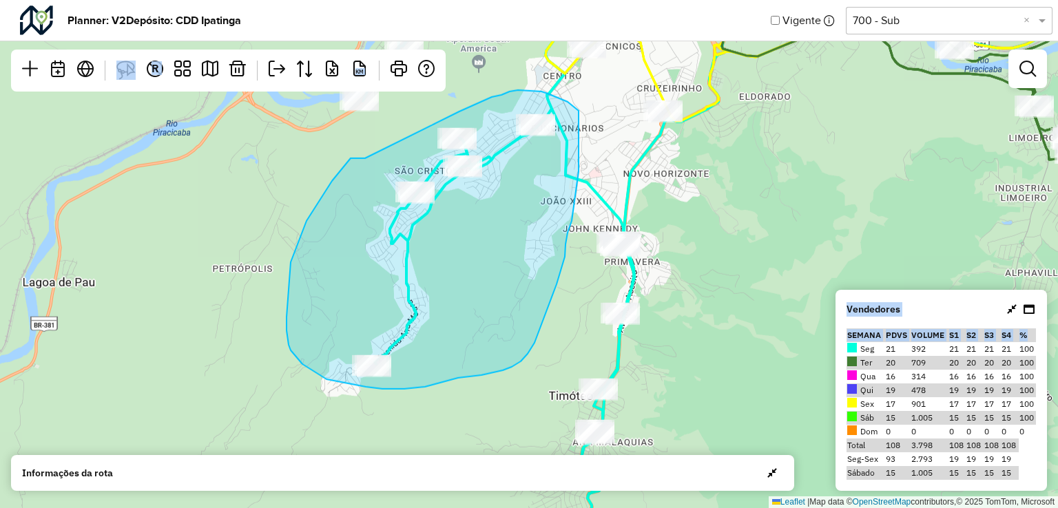
drag, startPoint x: 339, startPoint y: 172, endPoint x: 455, endPoint y: 114, distance: 129.4
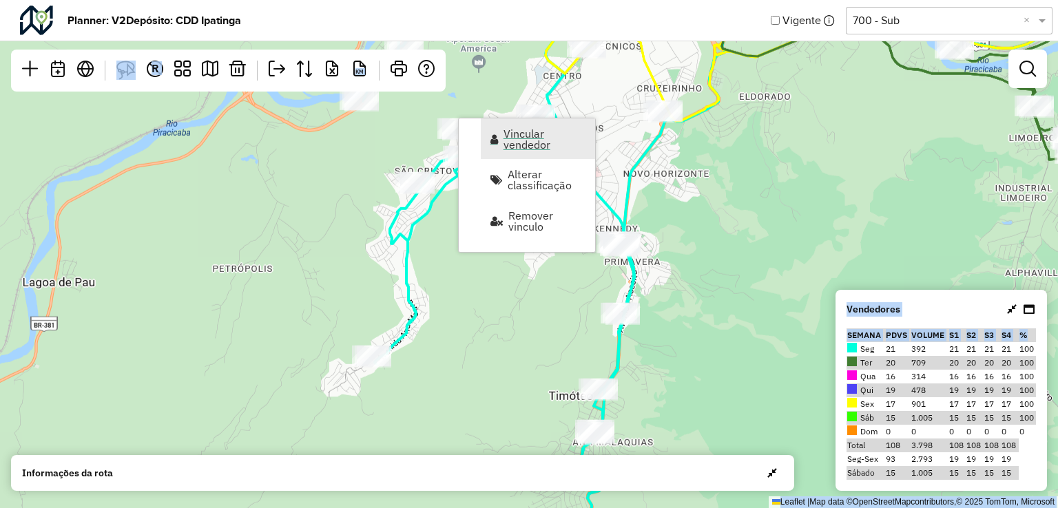
click at [537, 143] on span "Vincular vendedor" at bounding box center [545, 139] width 83 height 22
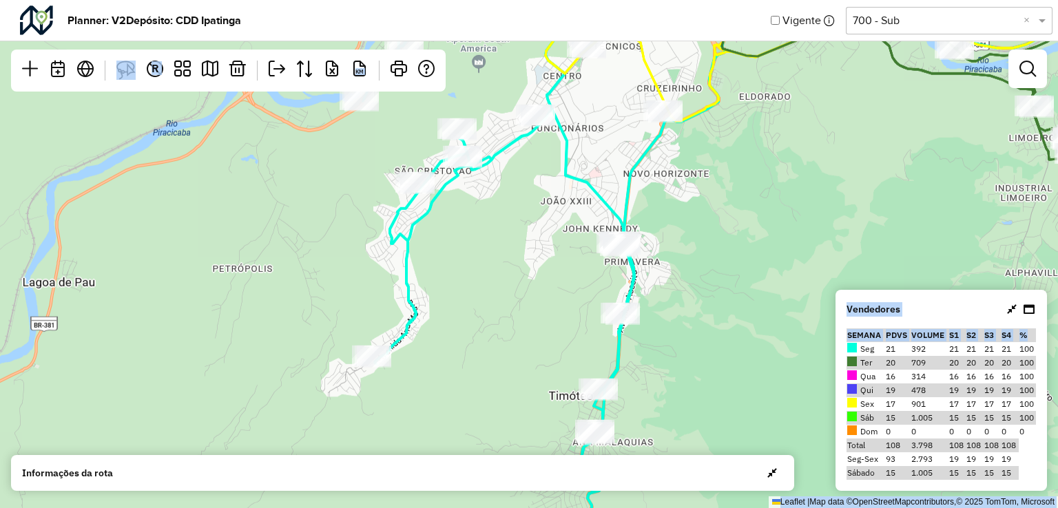
select select "*********"
select select "*"
select select "*********"
select select "*"
select select "*********"
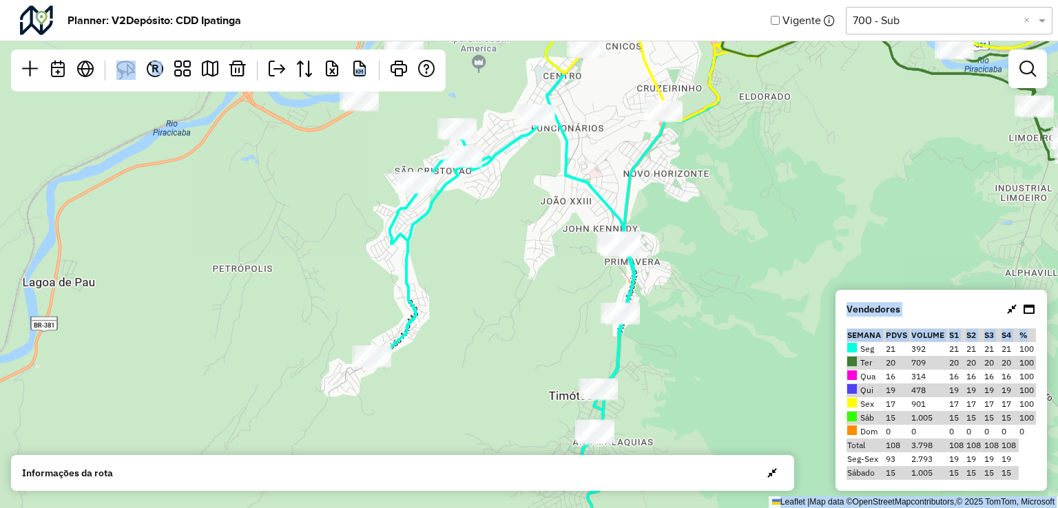
select select "*"
select select "*********"
select select "*"
select select "*********"
select select "*"
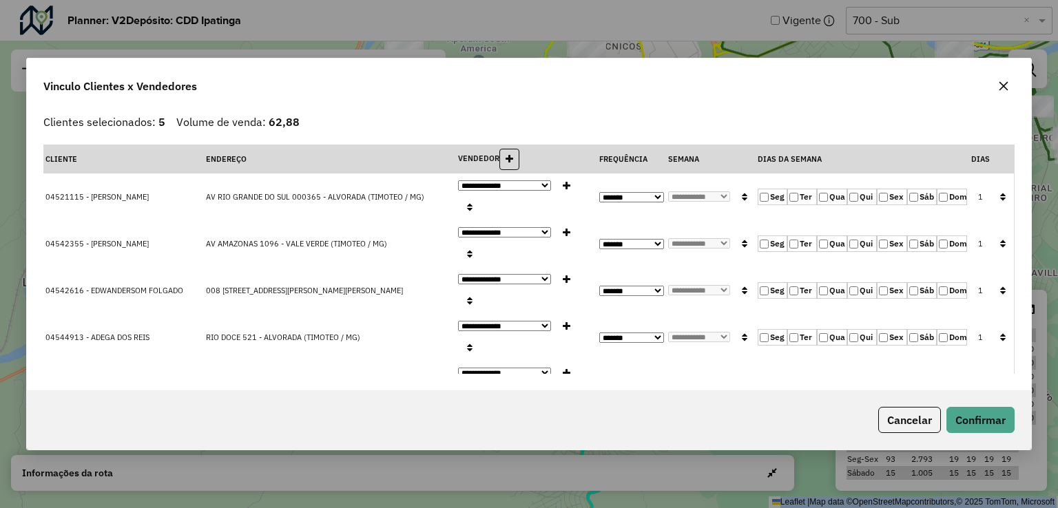
click at [998, 92] on icon "button" at bounding box center [1003, 86] width 11 height 11
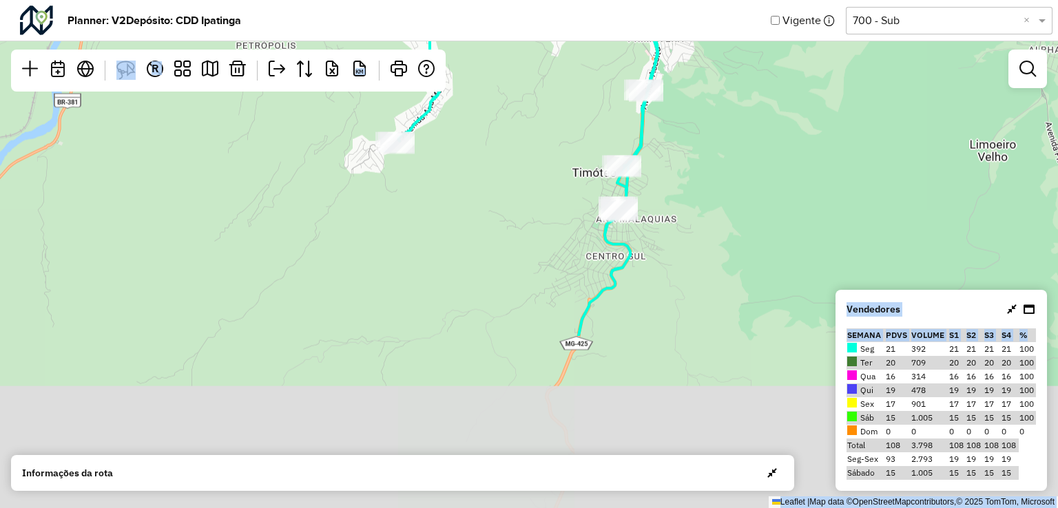
drag, startPoint x: 768, startPoint y: 221, endPoint x: 779, endPoint y: 81, distance: 141.0
click at [779, 81] on div "2 Leaflet | Map data © OpenStreetMap contributors,© 2025 TomTom, Microsoft" at bounding box center [529, 254] width 1058 height 508
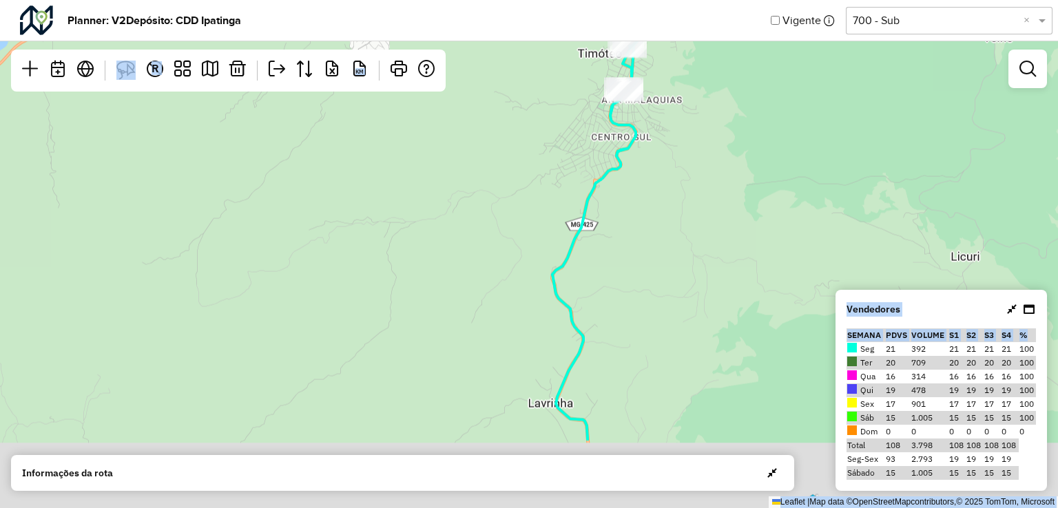
drag, startPoint x: 750, startPoint y: 240, endPoint x: 754, endPoint y: 95, distance: 145.5
click at [755, 86] on div "2 Leaflet | Map data © OpenStreetMap contributors,© 2025 TomTom, Microsoft" at bounding box center [529, 254] width 1058 height 508
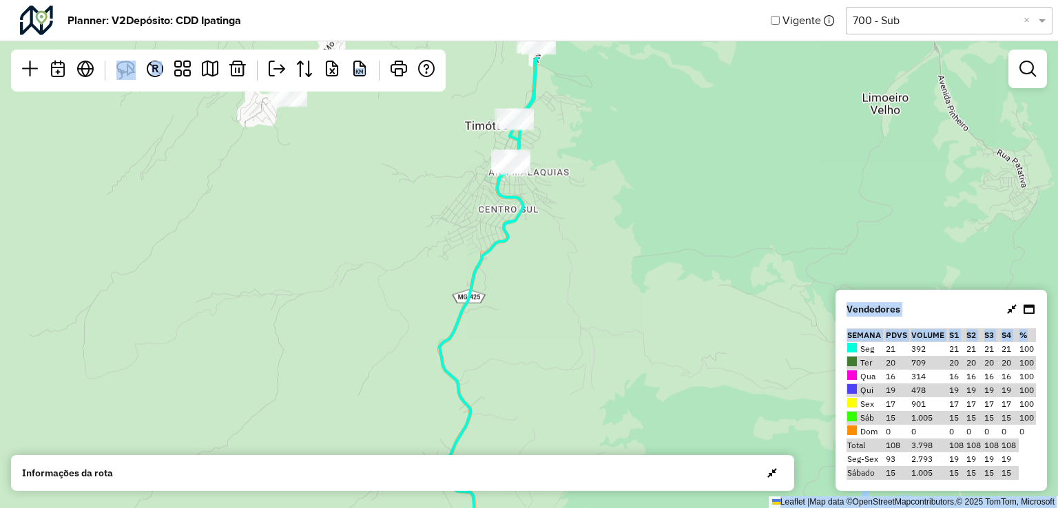
drag, startPoint x: 728, startPoint y: 165, endPoint x: 624, endPoint y: 381, distance: 240.3
click at [624, 381] on div "Leaflet | Map data © OpenStreetMap contributors,© 2025 TomTom, Microsoft" at bounding box center [529, 254] width 1058 height 508
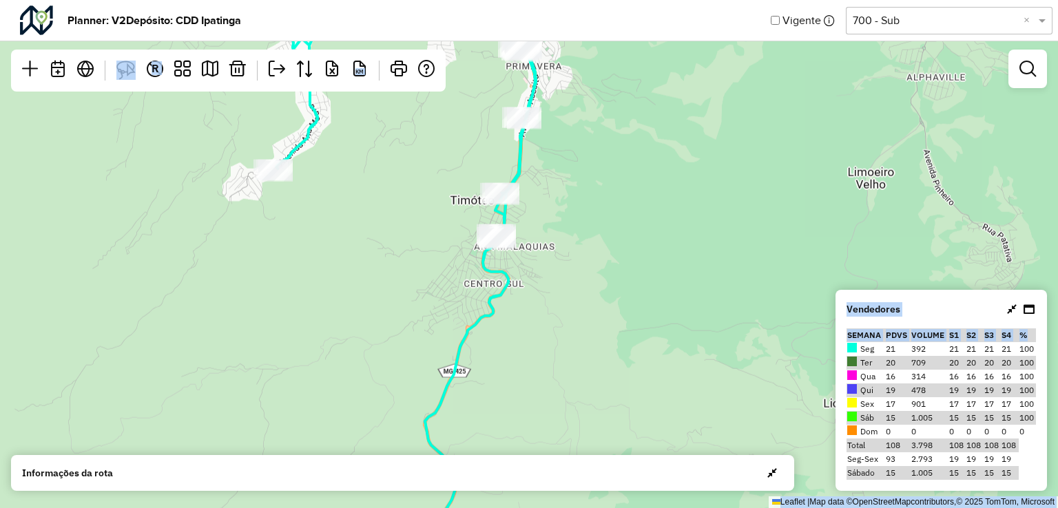
drag, startPoint x: 644, startPoint y: 249, endPoint x: 612, endPoint y: 366, distance: 121.3
click at [596, 401] on div "2 Leaflet | Map data © OpenStreetMap contributors,© 2025 TomTom, Microsoft" at bounding box center [529, 254] width 1058 height 508
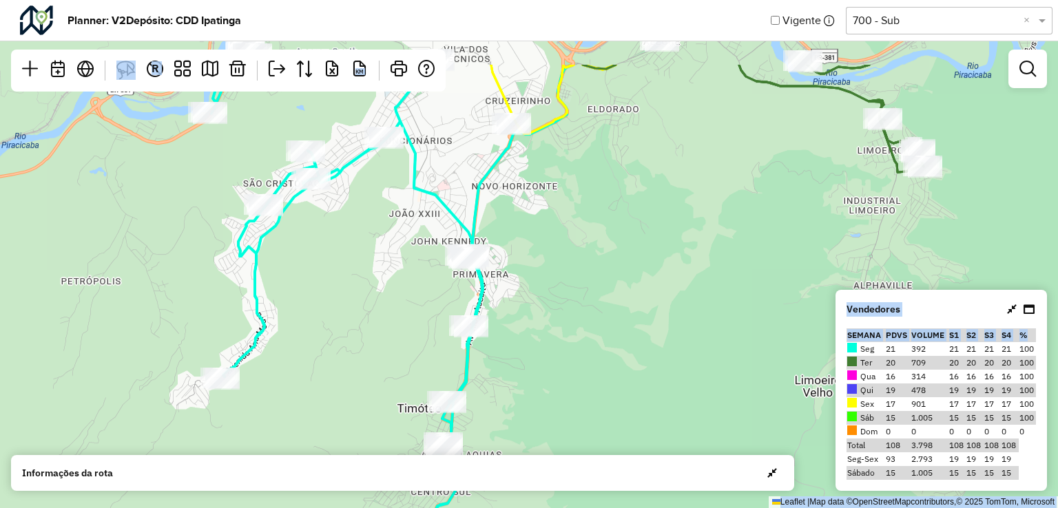
drag, startPoint x: 641, startPoint y: 291, endPoint x: 629, endPoint y: 367, distance: 76.8
click at [629, 367] on div "2 Leaflet | Map data © OpenStreetMap contributors,© 2025 TomTom, Microsoft" at bounding box center [529, 254] width 1058 height 508
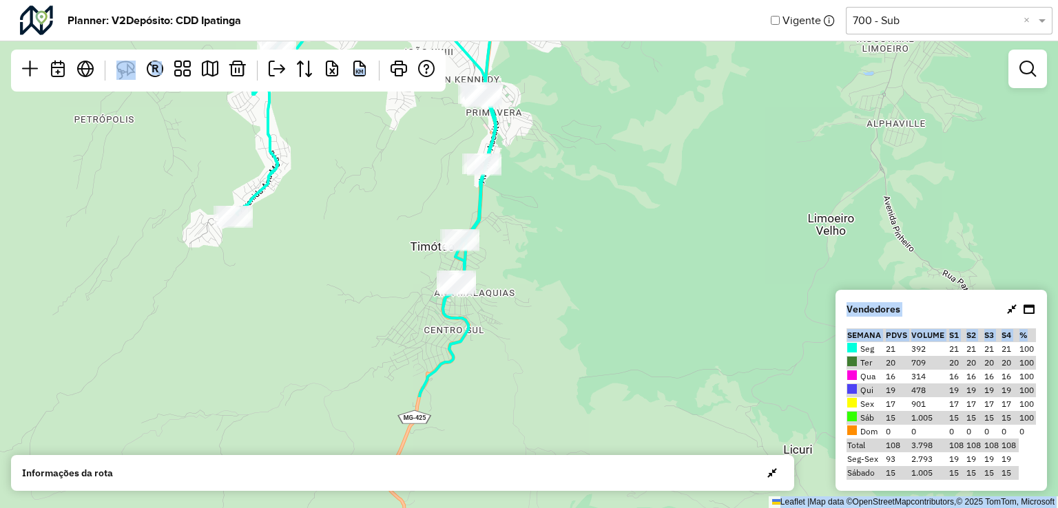
drag, startPoint x: 605, startPoint y: 149, endPoint x: 605, endPoint y: 132, distance: 16.5
click at [605, 132] on div "2 Leaflet | Map data © OpenStreetMap contributors,© 2025 TomTom, Microsoft" at bounding box center [529, 254] width 1058 height 508
click at [125, 69] on img at bounding box center [125, 70] width 19 height 19
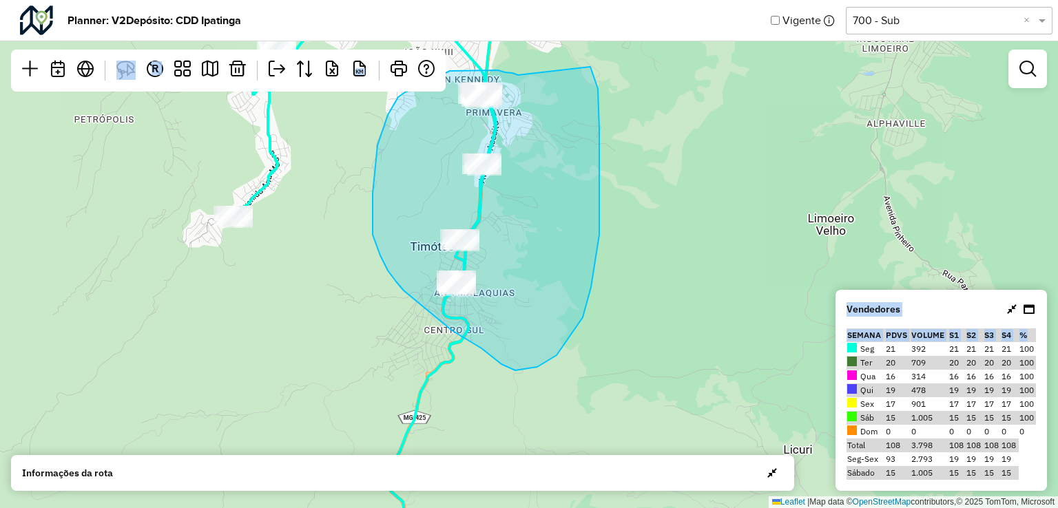
drag, startPoint x: 484, startPoint y: 70, endPoint x: 590, endPoint y: 65, distance: 105.5
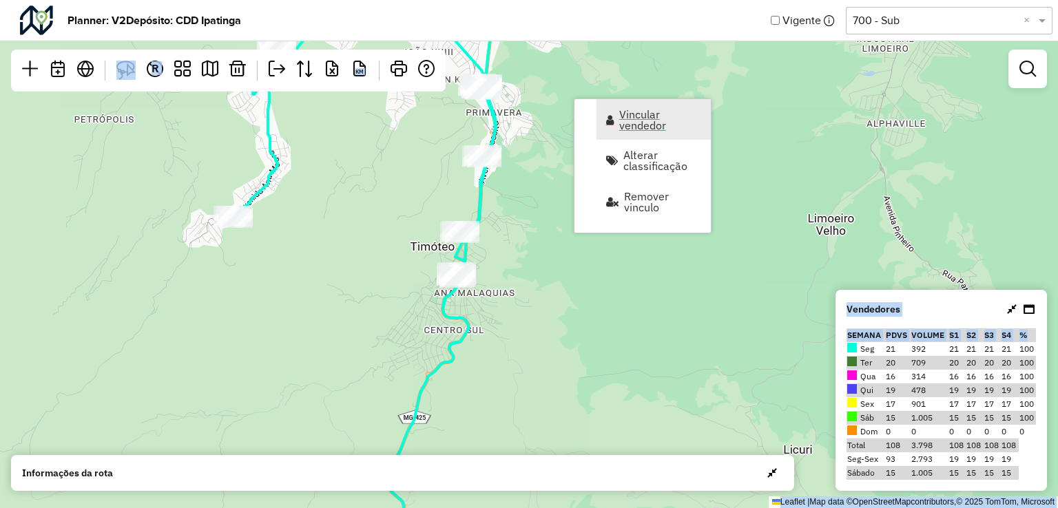
click at [626, 117] on span "Vincular vendedor" at bounding box center [660, 120] width 83 height 22
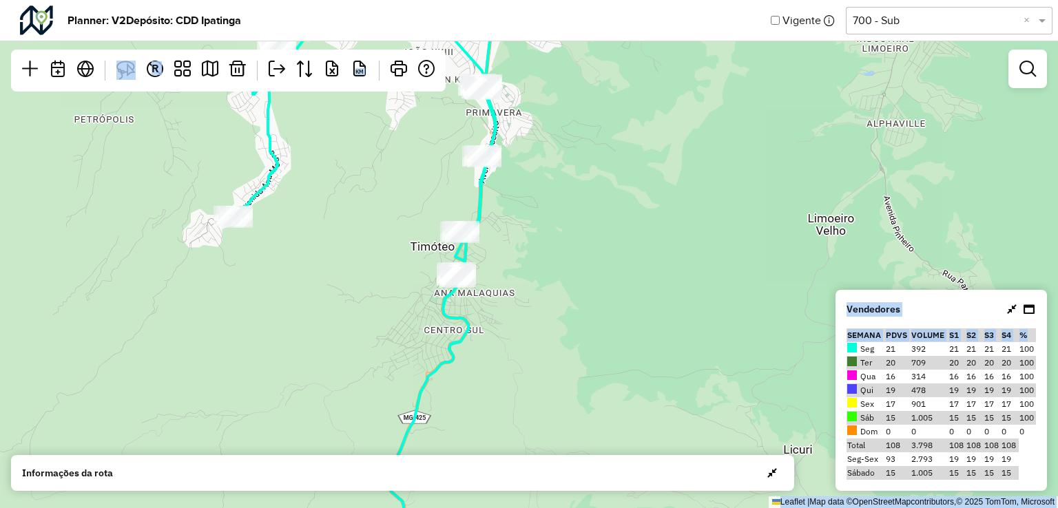
select select "*********"
select select "*"
select select "*********"
select select "*"
select select "*********"
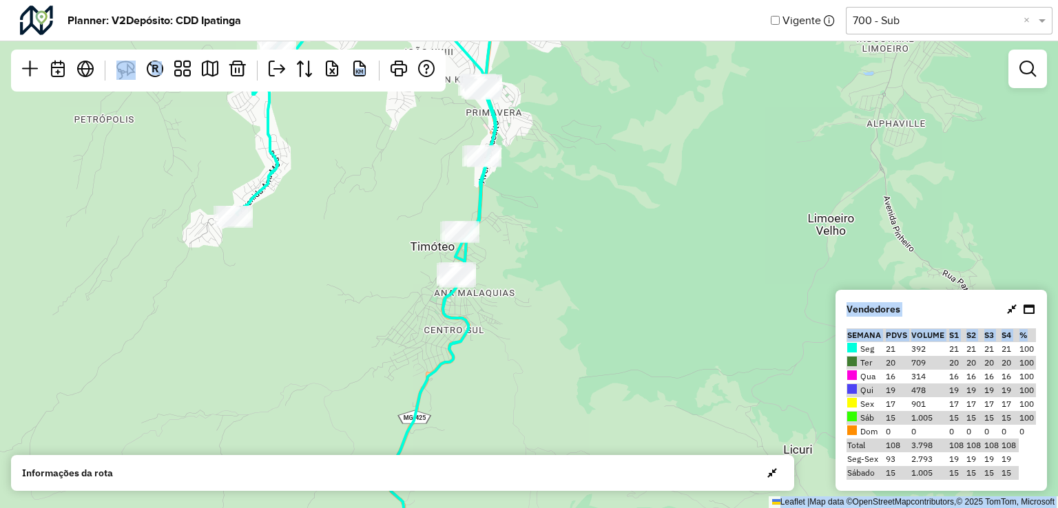
select select "*"
select select "*********"
select select "*"
select select "*********"
select select "*"
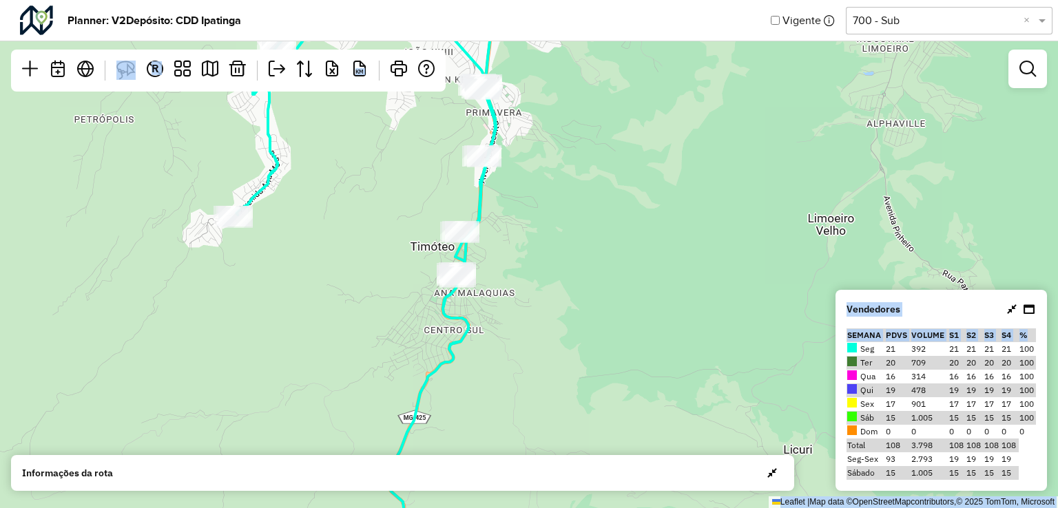
select select "*********"
select select "*"
select select "*********"
select select "*"
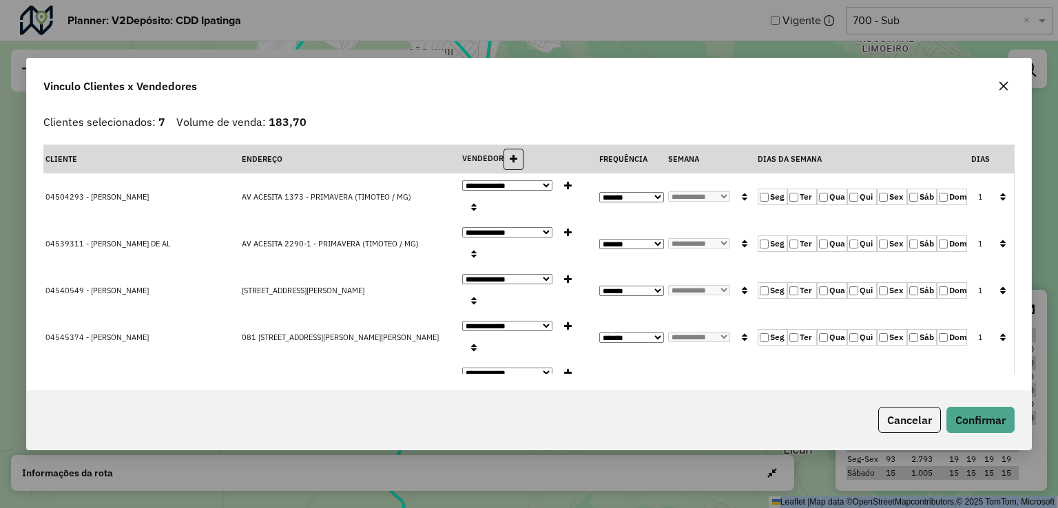
click at [998, 82] on icon "button" at bounding box center [1003, 86] width 11 height 11
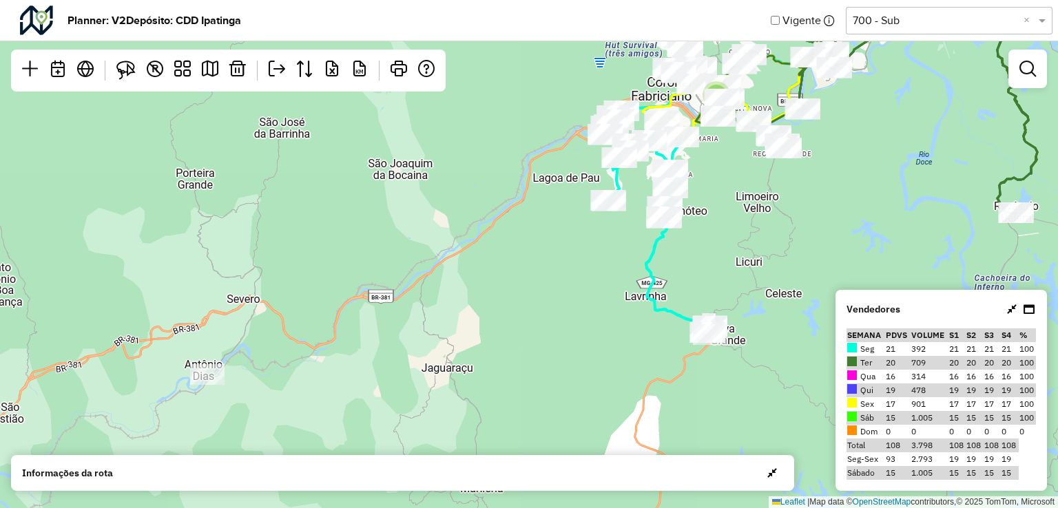
drag, startPoint x: 725, startPoint y: 164, endPoint x: 616, endPoint y: 256, distance: 142.3
click at [602, 262] on div "2 3 Leaflet | Map data © OpenStreetMap contributors,© 2025 TomTom, Microsoft" at bounding box center [529, 254] width 1058 height 508
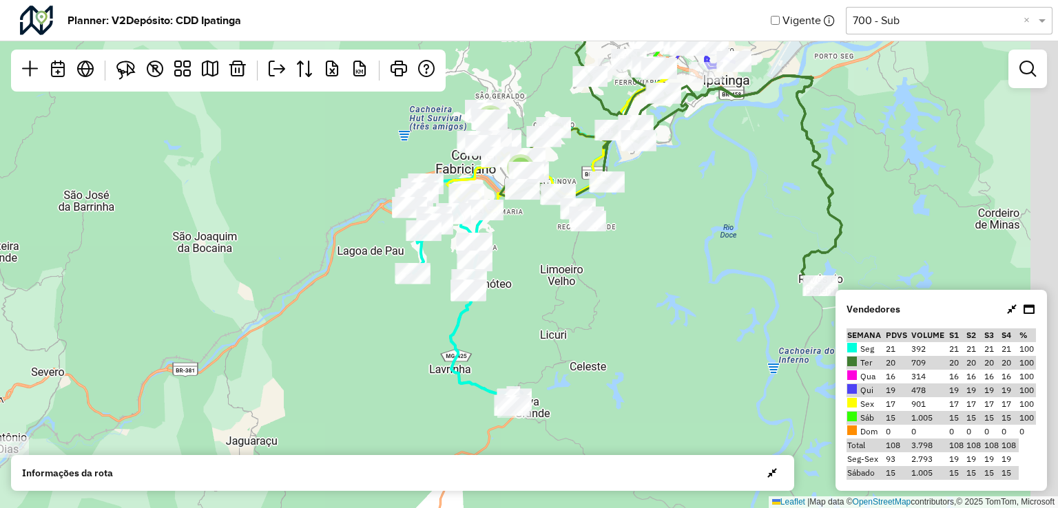
drag, startPoint x: 773, startPoint y: 173, endPoint x: 572, endPoint y: 248, distance: 214.7
click at [570, 246] on div "2 3 Leaflet | Map data © OpenStreetMap contributors,© 2025 TomTom, Microsoft" at bounding box center [529, 254] width 1058 height 508
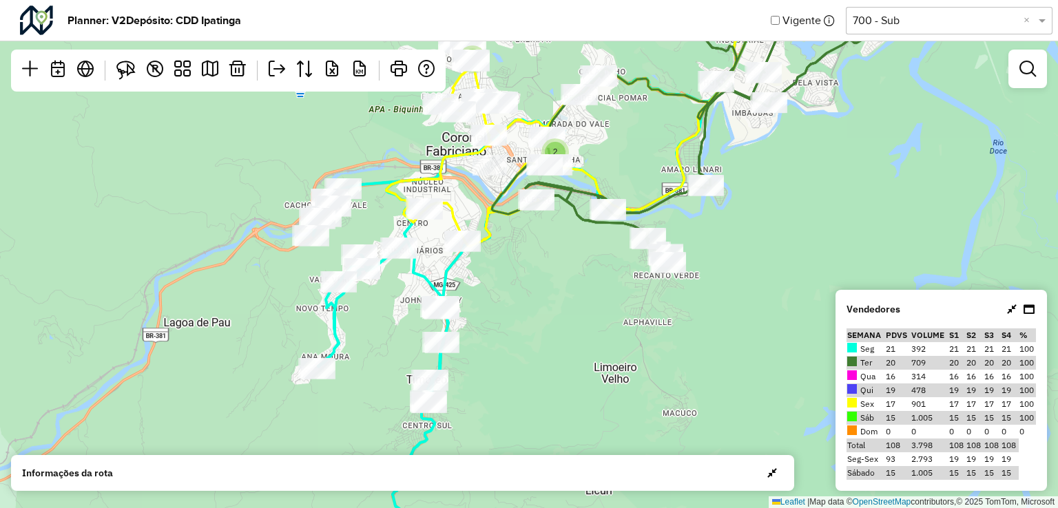
drag, startPoint x: 508, startPoint y: 227, endPoint x: 586, endPoint y: 296, distance: 103.4
click at [586, 296] on div "2 2 Leaflet | Map data © OpenStreetMap contributors,© 2025 TomTom, Microsoft" at bounding box center [529, 254] width 1058 height 508
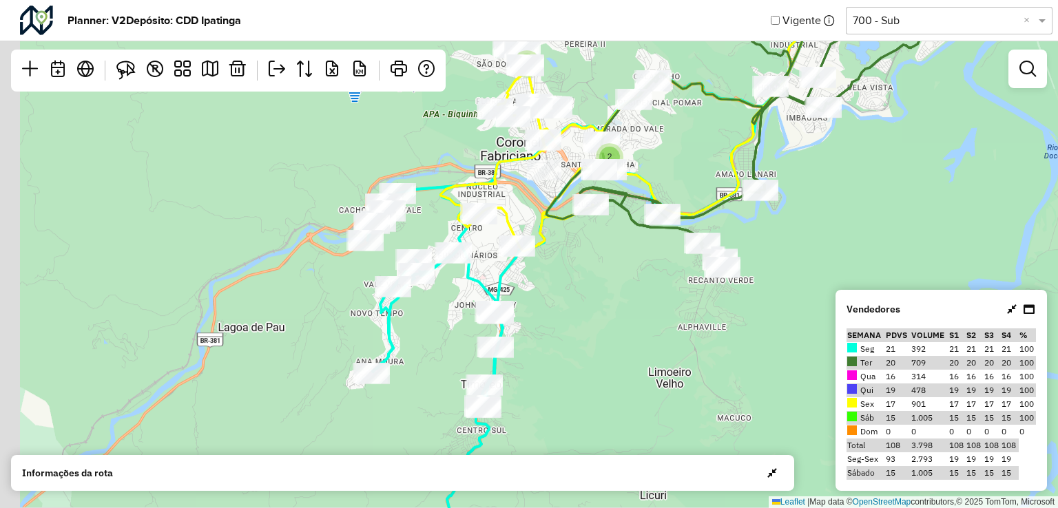
drag, startPoint x: 557, startPoint y: 302, endPoint x: 588, endPoint y: 323, distance: 37.6
click at [588, 323] on div "2 2 Leaflet | Map data © OpenStreetMap contributors,© 2025 TomTom, Microsoft" at bounding box center [529, 254] width 1058 height 508
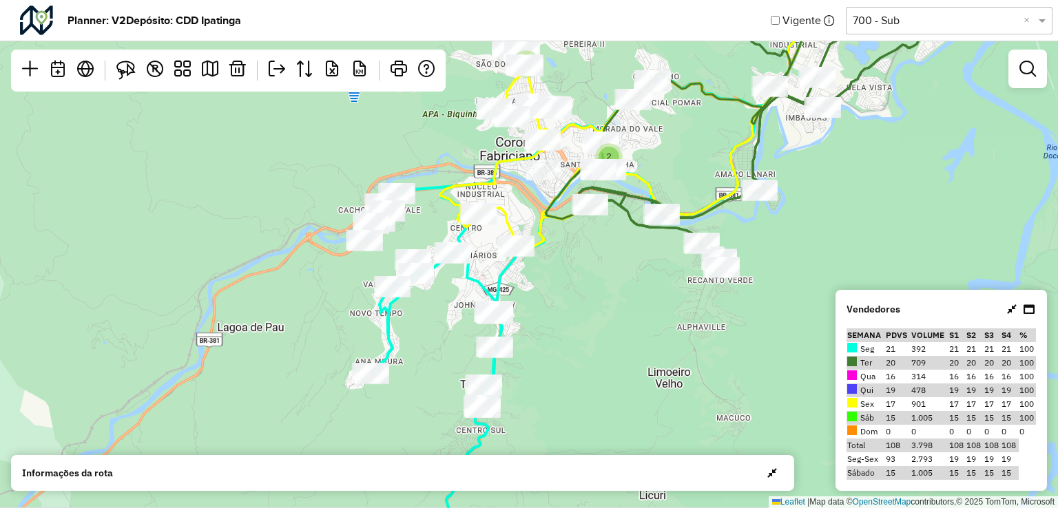
click at [1028, 309] on icon at bounding box center [1029, 309] width 11 height 11
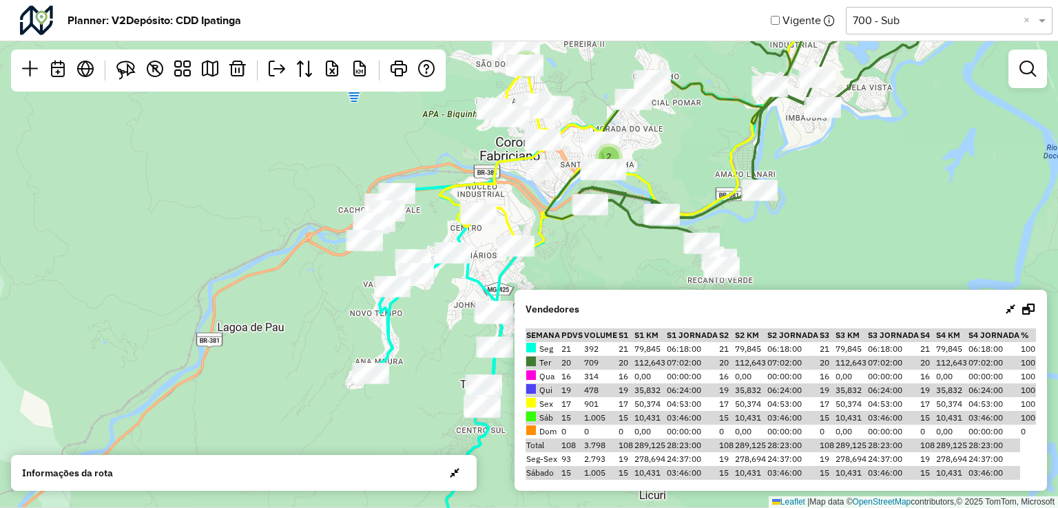
click at [1009, 309] on icon at bounding box center [1011, 309] width 10 height 11
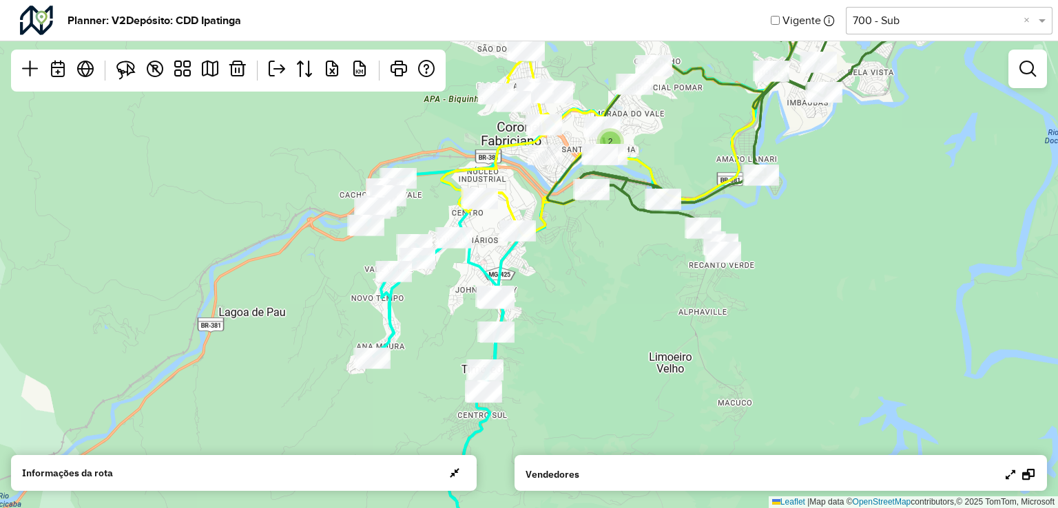
drag, startPoint x: 583, startPoint y: 311, endPoint x: 581, endPoint y: 270, distance: 40.7
click at [581, 270] on div "2 2 Leaflet | Map data © OpenStreetMap contributors,© 2025 TomTom, Microsoft" at bounding box center [529, 254] width 1058 height 508
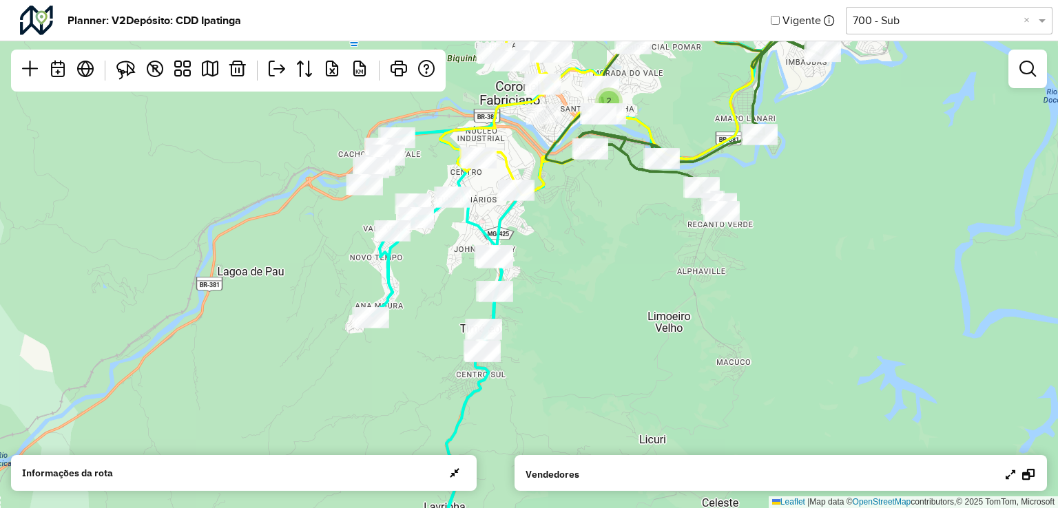
click at [1019, 477] on div at bounding box center [1021, 474] width 32 height 17
click at [1011, 472] on icon at bounding box center [1011, 474] width 10 height 11
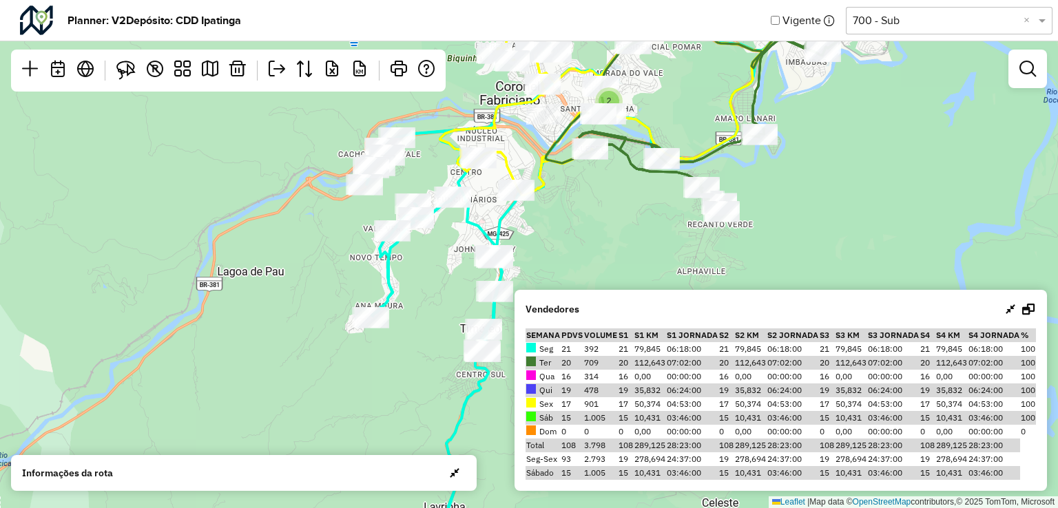
click at [1017, 307] on div at bounding box center [1021, 309] width 32 height 17
click at [1015, 309] on icon at bounding box center [1011, 309] width 10 height 11
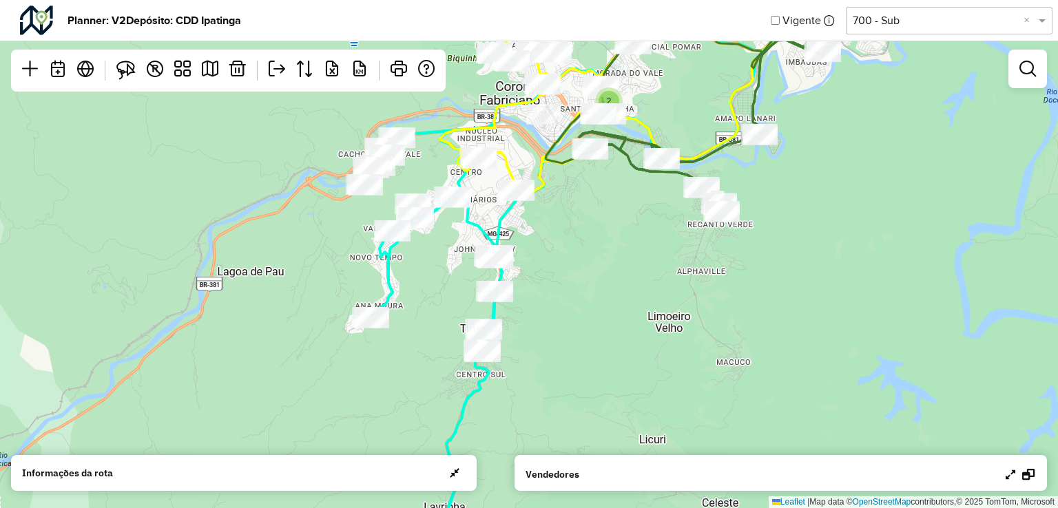
click at [1036, 473] on div "Vendedores Semana PDVs Volume S1 S1 KM S1 Jornada S2 S2 KM S2 [GEOGRAPHIC_DATA]…" at bounding box center [781, 473] width 533 height 36
click at [1028, 472] on icon at bounding box center [1028, 474] width 12 height 11
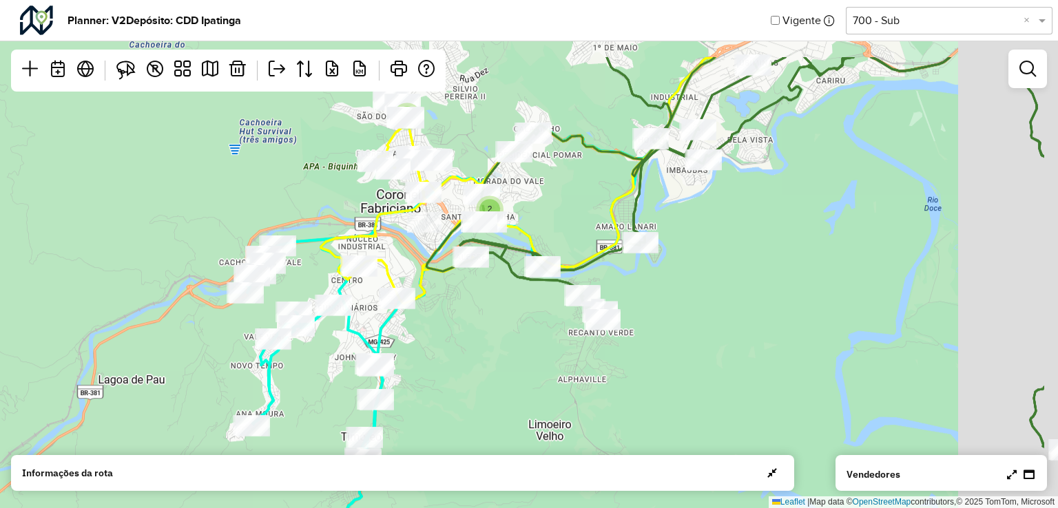
drag, startPoint x: 978, startPoint y: 218, endPoint x: 858, endPoint y: 327, distance: 161.5
click at [858, 327] on div "2 2 Leaflet | Map data © OpenStreetMap contributors,© 2025 TomTom, Microsoft" at bounding box center [529, 254] width 1058 height 508
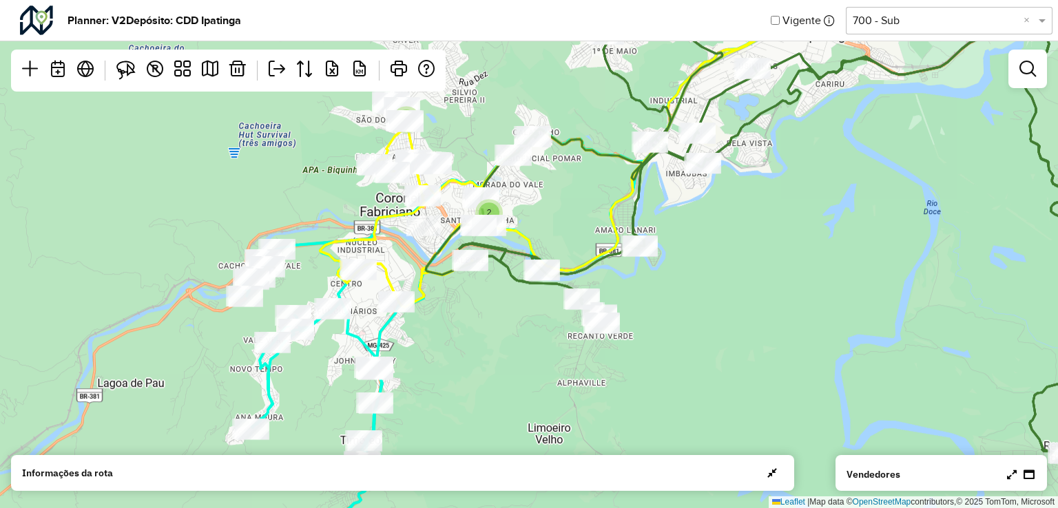
drag, startPoint x: 832, startPoint y: 276, endPoint x: 814, endPoint y: 338, distance: 64.1
click at [814, 338] on div "2 2 Leaflet | Map data © OpenStreetMap contributors,© 2025 TomTom, Microsoft" at bounding box center [529, 254] width 1058 height 508
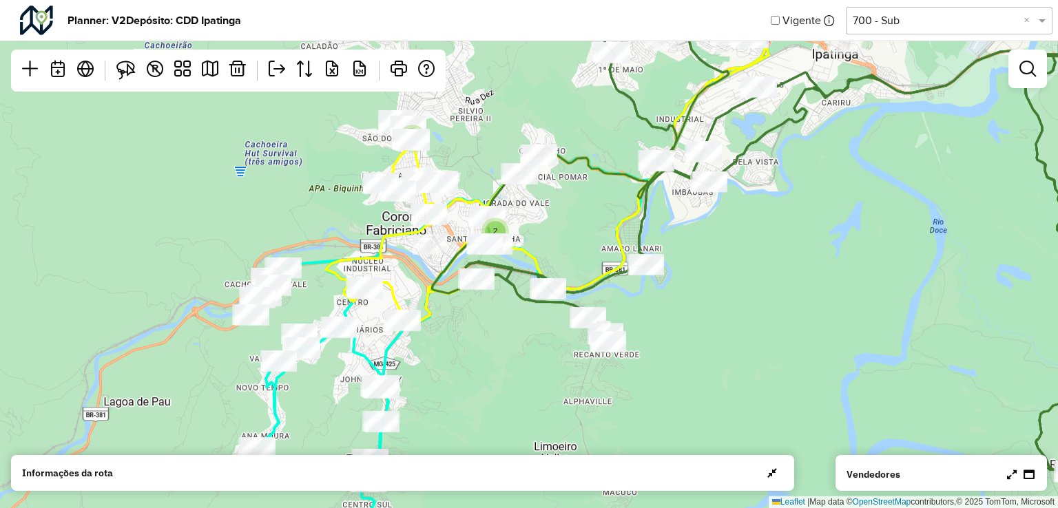
drag, startPoint x: 775, startPoint y: 362, endPoint x: 783, endPoint y: 351, distance: 13.8
click at [783, 351] on div "2 2 Leaflet | Map data © OpenStreetMap contributors,© 2025 TomTom, Microsoft" at bounding box center [529, 254] width 1058 height 508
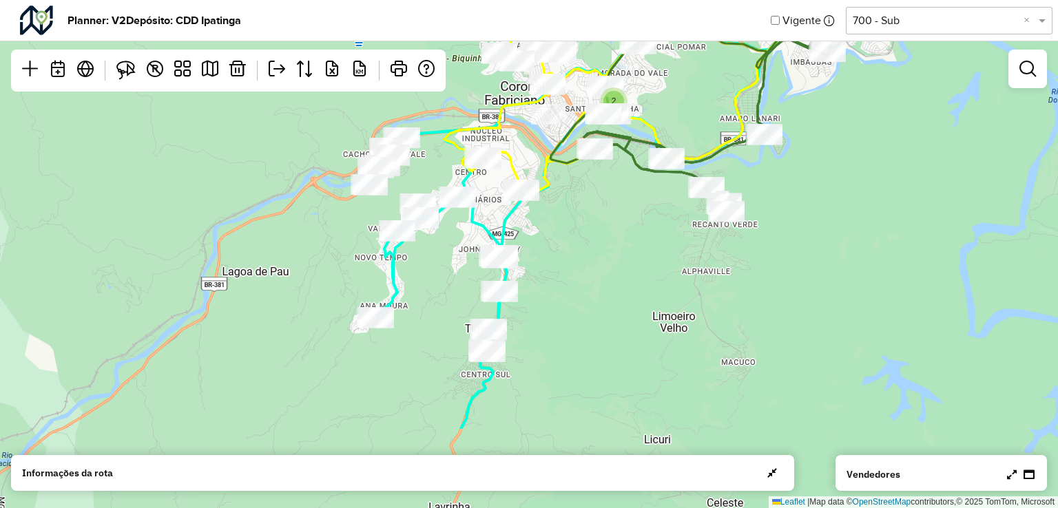
drag, startPoint x: 781, startPoint y: 364, endPoint x: 887, endPoint y: 249, distance: 157.0
click at [887, 249] on div "2 2 Leaflet | Map data © OpenStreetMap contributors,© 2025 TomTom, Microsoft" at bounding box center [529, 254] width 1058 height 508
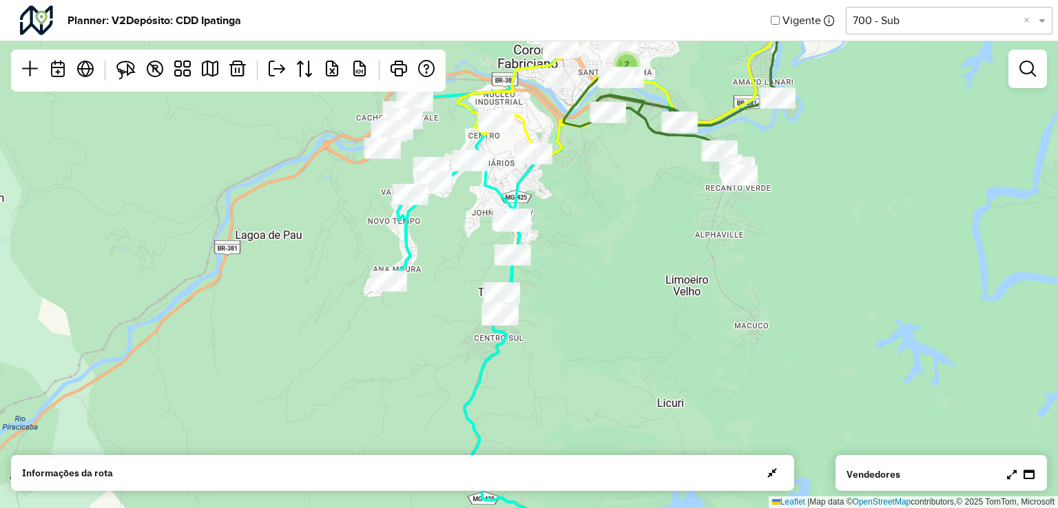
drag, startPoint x: 795, startPoint y: 337, endPoint x: 876, endPoint y: 400, distance: 102.7
click at [809, 300] on div "2 2 Leaflet | Map data © OpenStreetMap contributors,© 2025 TomTom, Microsoft" at bounding box center [529, 254] width 1058 height 508
click at [1009, 468] on link at bounding box center [1012, 475] width 10 height 14
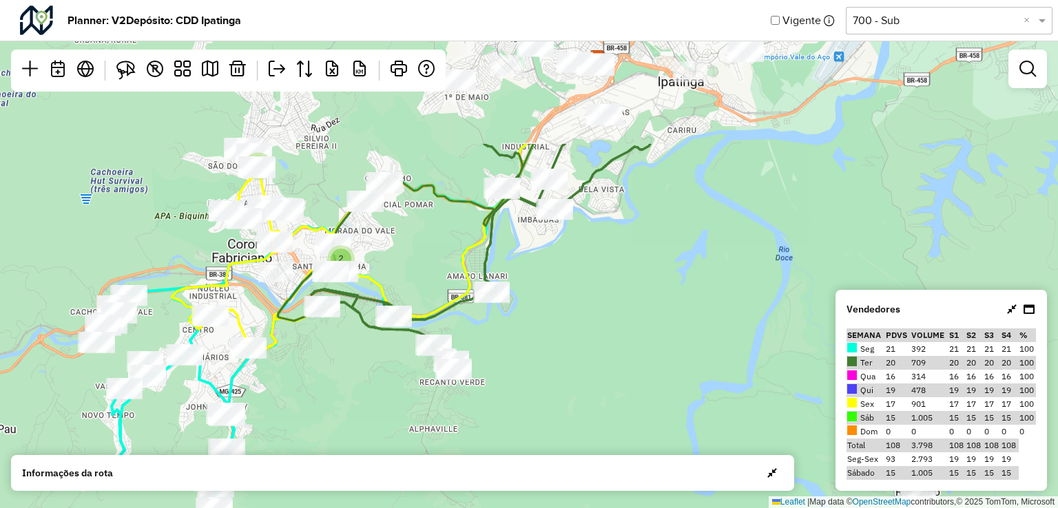
drag, startPoint x: 915, startPoint y: 203, endPoint x: 628, endPoint y: 398, distance: 346.6
click at [628, 398] on div "2 2 Leaflet | Map data © OpenStreetMap contributors,© 2025 TomTom, Microsoft" at bounding box center [529, 254] width 1058 height 508
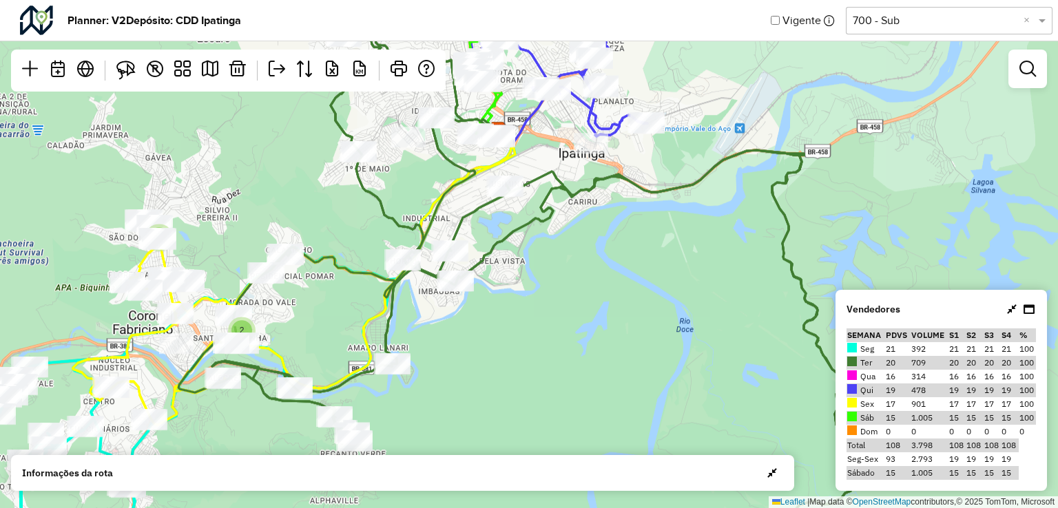
drag, startPoint x: 769, startPoint y: 294, endPoint x: 677, endPoint y: 358, distance: 111.8
click at [669, 367] on div "2 2 Leaflet | Map data © OpenStreetMap contributors,© 2025 TomTom, Microsoft" at bounding box center [529, 254] width 1058 height 508
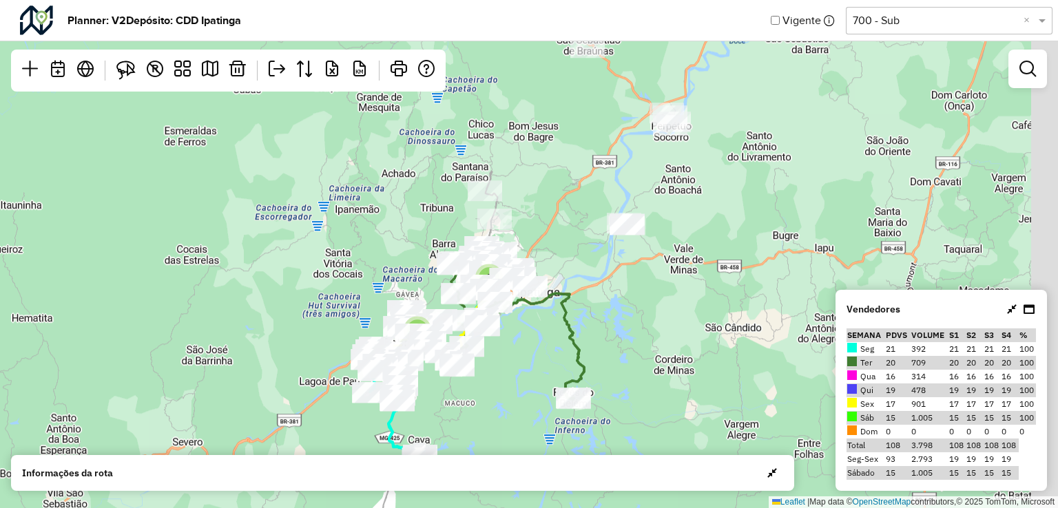
drag, startPoint x: 799, startPoint y: 234, endPoint x: 662, endPoint y: 232, distance: 137.1
click at [662, 232] on div "3 5 Leaflet | Map data © OpenStreetMap contributors,© 2025 TomTom, Microsoft" at bounding box center [529, 254] width 1058 height 508
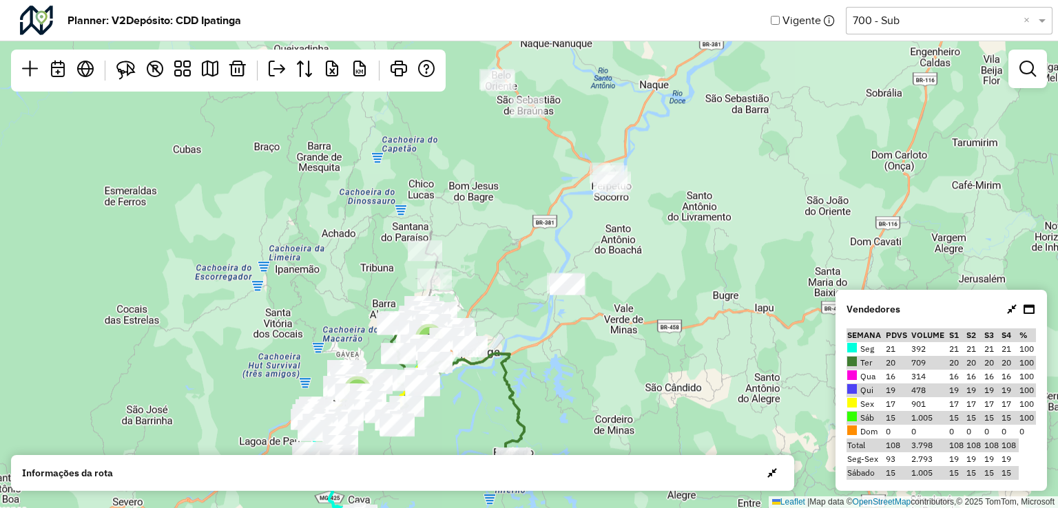
drag, startPoint x: 648, startPoint y: 323, endPoint x: 604, endPoint y: 362, distance: 59.6
click at [604, 362] on div "3 5 Leaflet | Map data © OpenStreetMap contributors,© 2025 TomTom, Microsoft" at bounding box center [529, 254] width 1058 height 508
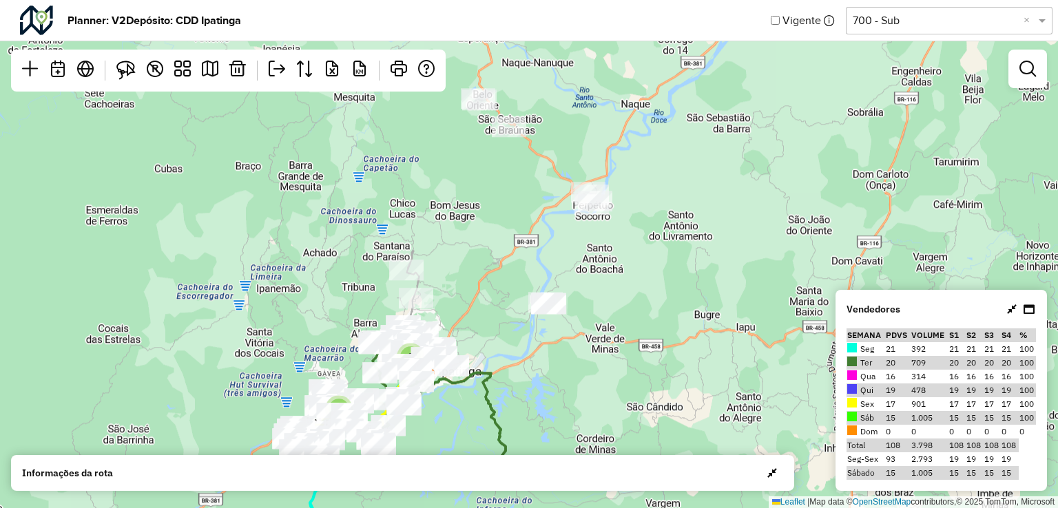
click at [692, 302] on div "3 5 Leaflet | Map data © OpenStreetMap contributors,© 2025 TomTom, Microsoft" at bounding box center [529, 254] width 1058 height 508
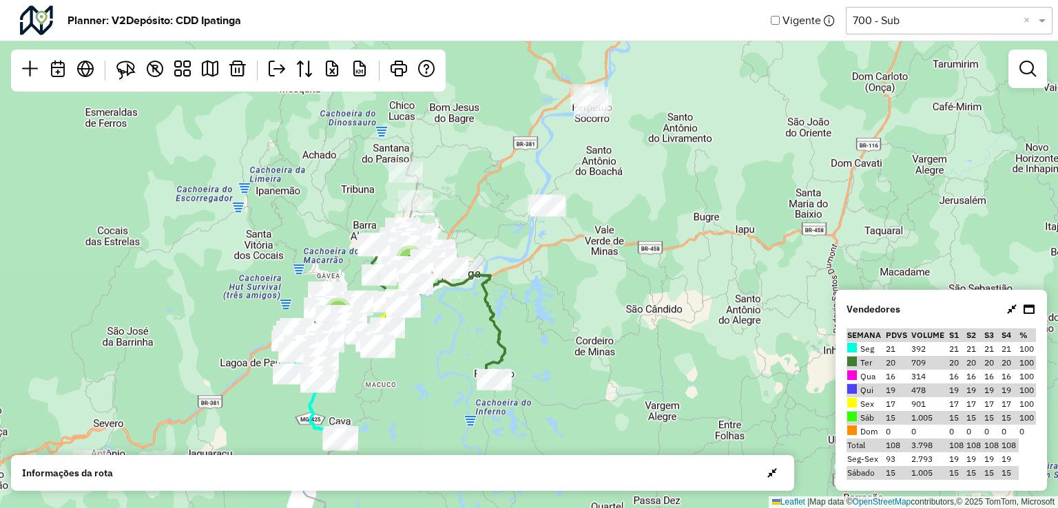
drag, startPoint x: 582, startPoint y: 408, endPoint x: 581, endPoint y: 310, distance: 97.8
click at [581, 310] on div "3 5 Leaflet | Map data © OpenStreetMap contributors,© 2025 TomTom, Microsoft" at bounding box center [529, 254] width 1058 height 508
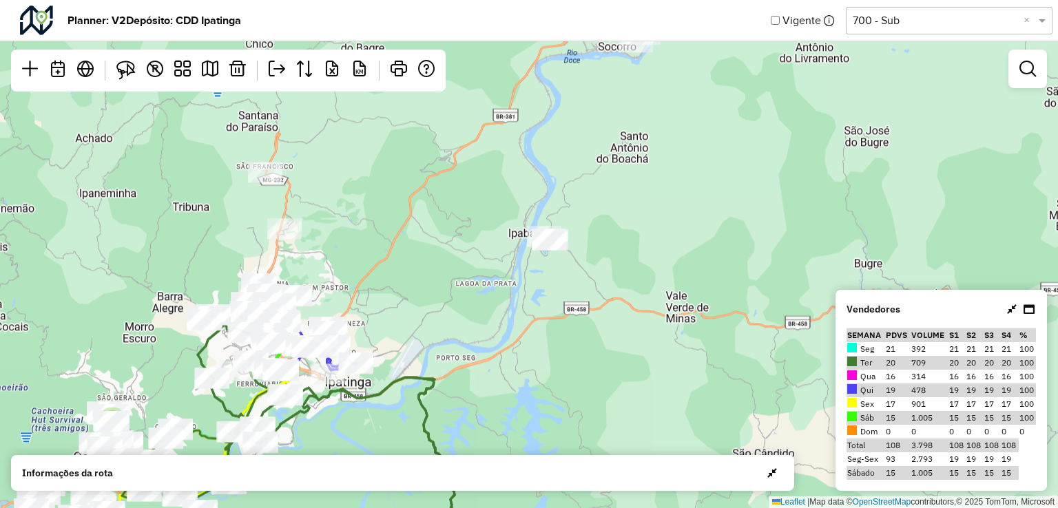
drag, startPoint x: 548, startPoint y: 203, endPoint x: 584, endPoint y: 343, distance: 145.0
click at [584, 343] on div "2 3 Leaflet | Map data © OpenStreetMap contributors,© 2025 TomTom, Microsoft" at bounding box center [529, 254] width 1058 height 508
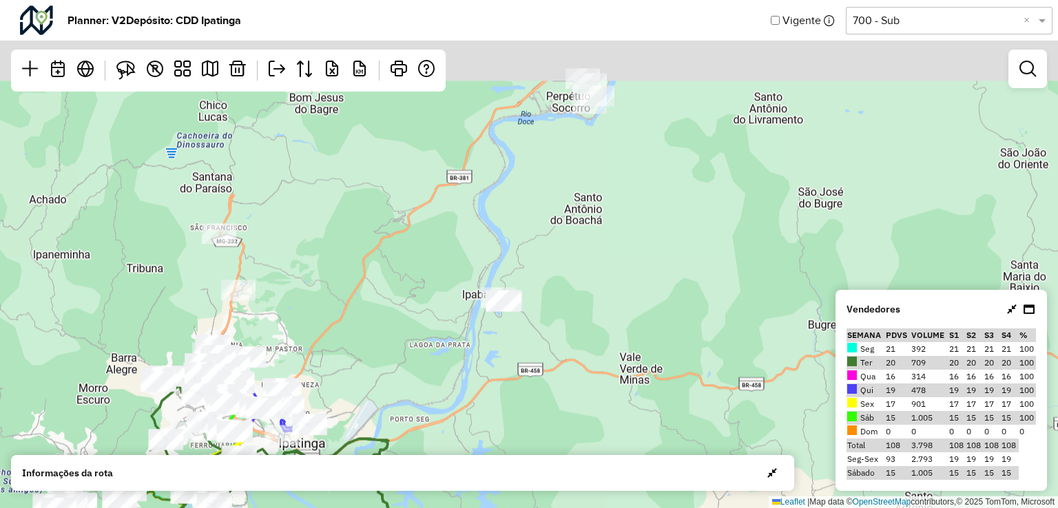
drag, startPoint x: 575, startPoint y: 382, endPoint x: 542, endPoint y: 453, distance: 77.4
click at [530, 508] on html "Carregando informações... Pop-up bloqueado! Seu navegador bloqueou automáticame…" at bounding box center [529, 254] width 1058 height 508
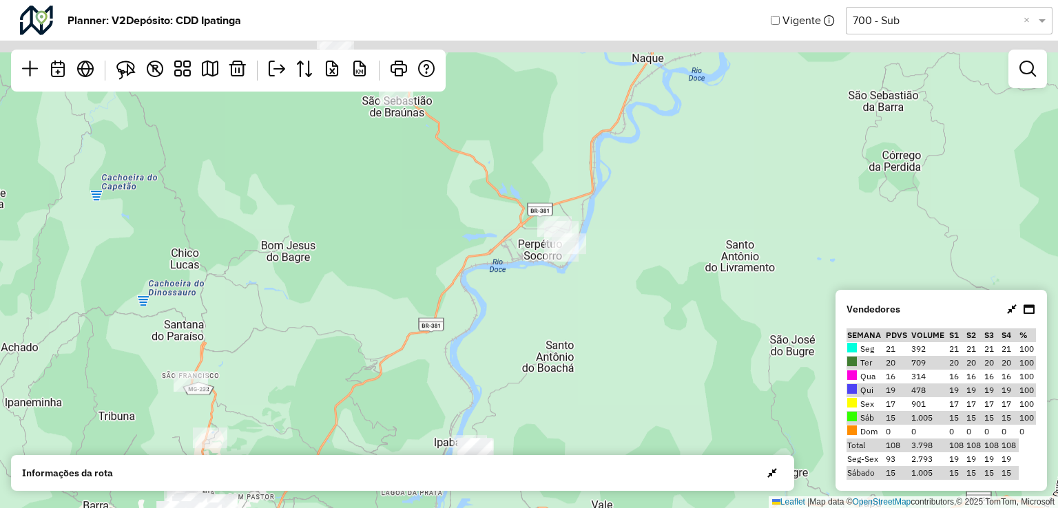
drag, startPoint x: 623, startPoint y: 285, endPoint x: 611, endPoint y: 370, distance: 86.2
click at [590, 464] on hb-planner "Planner: V2 Depósito: CDD Ipatinga Vigente Selecione uma opção 700 - Sub × 2 3 …" at bounding box center [529, 254] width 1058 height 508
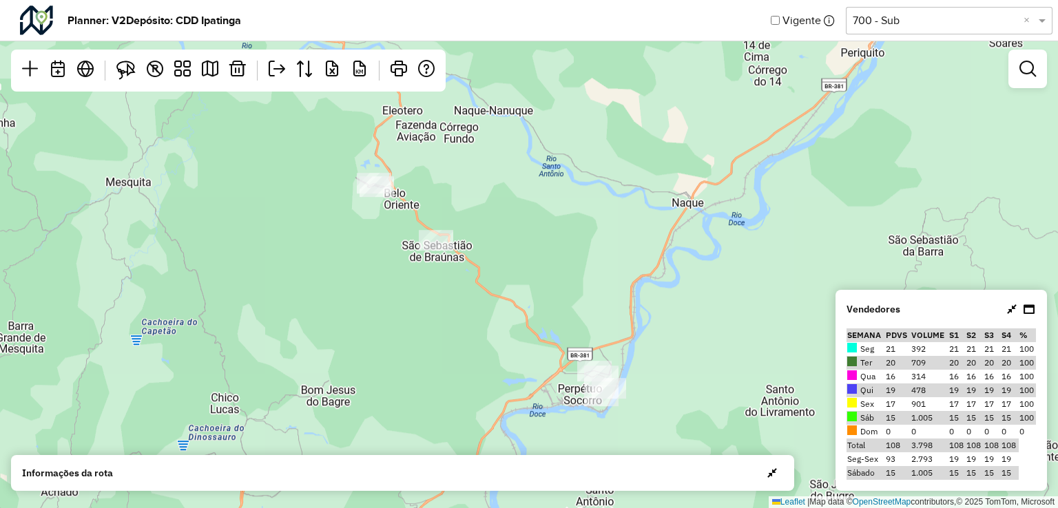
drag, startPoint x: 607, startPoint y: 347, endPoint x: 634, endPoint y: 392, distance: 52.2
click at [634, 392] on div "2 3 Leaflet | Map data © OpenStreetMap contributors,© 2025 TomTom, Microsoft" at bounding box center [529, 254] width 1058 height 508
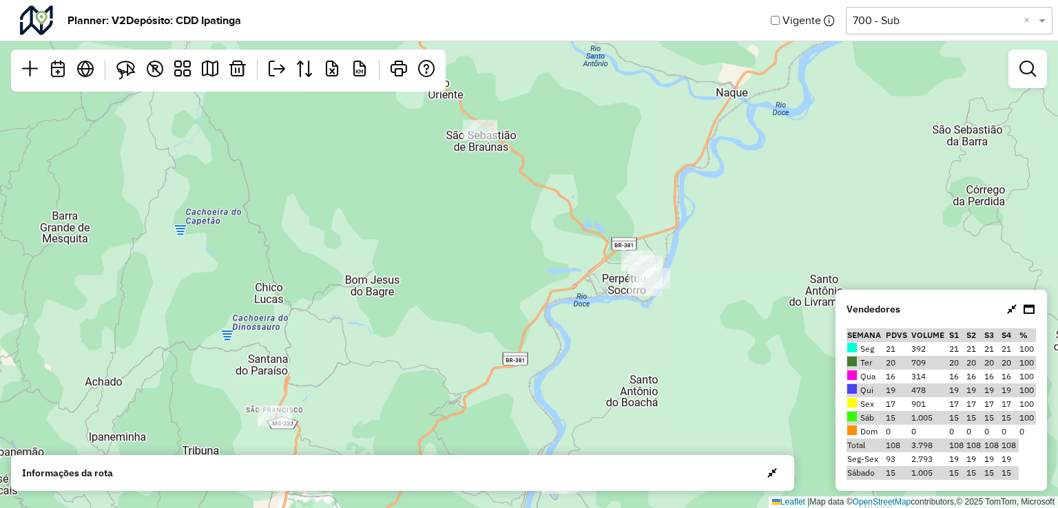
drag, startPoint x: 535, startPoint y: 237, endPoint x: 545, endPoint y: 176, distance: 61.5
click at [545, 175] on div "2 3 Leaflet | Map data © OpenStreetMap contributors,© 2025 TomTom, Microsoft" at bounding box center [529, 254] width 1058 height 508
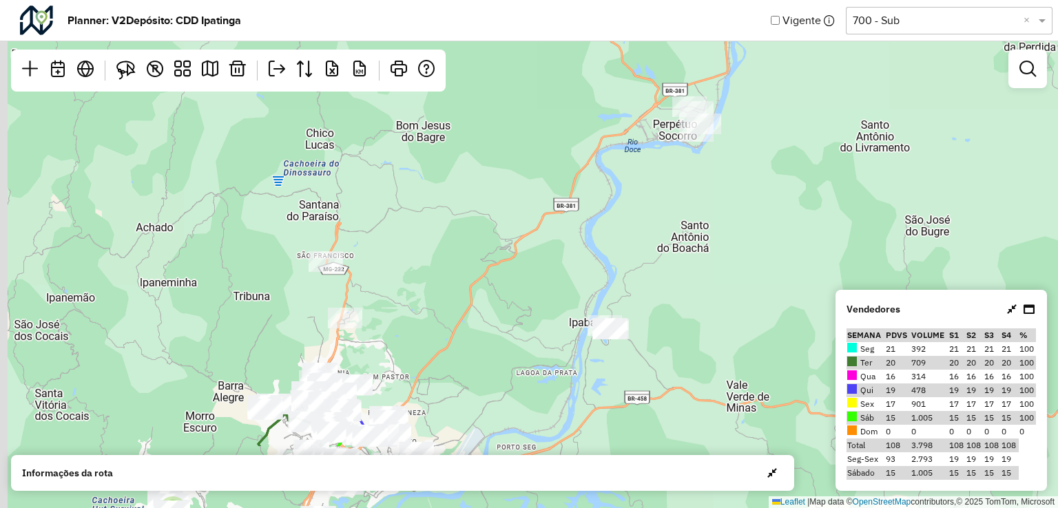
drag, startPoint x: 606, startPoint y: 258, endPoint x: 639, endPoint y: 216, distance: 54.0
click at [628, 192] on div "2 3 Leaflet | Map data © OpenStreetMap contributors,© 2025 TomTom, Microsoft" at bounding box center [529, 254] width 1058 height 508
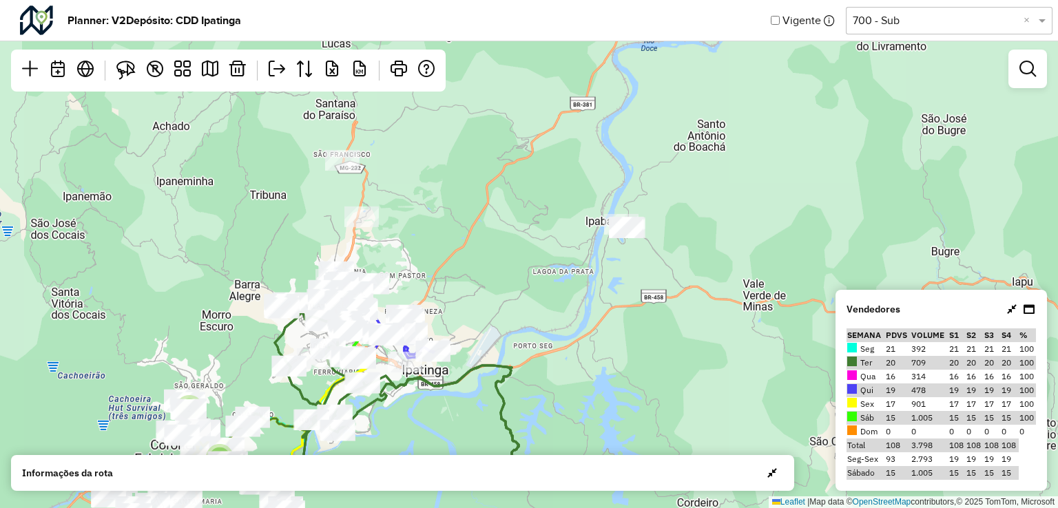
drag, startPoint x: 690, startPoint y: 279, endPoint x: 682, endPoint y: 246, distance: 34.1
click at [697, 196] on div "2 3 Leaflet | Map data © OpenStreetMap contributors,© 2025 TomTom, Microsoft" at bounding box center [529, 254] width 1058 height 508
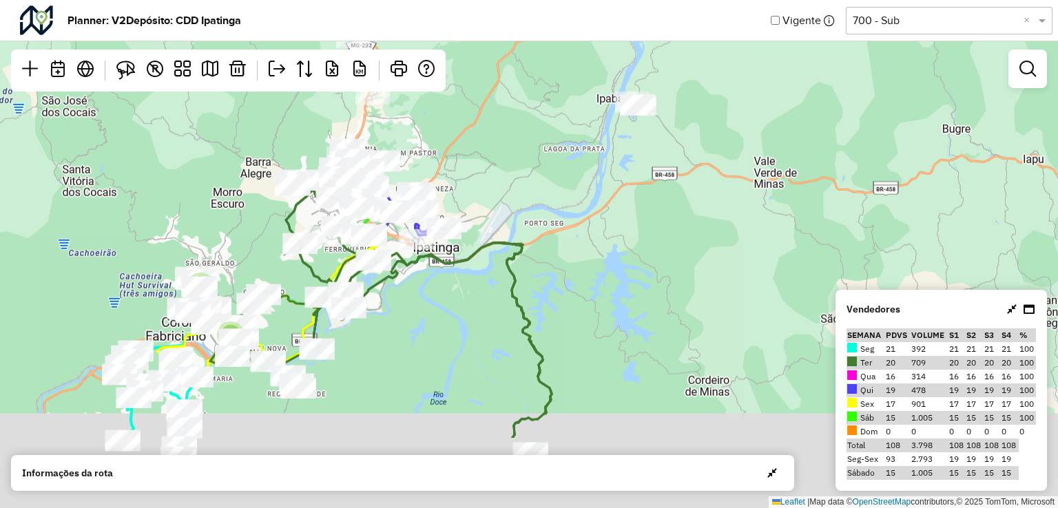
drag, startPoint x: 693, startPoint y: 336, endPoint x: 701, endPoint y: 186, distance: 149.7
click at [705, 187] on div "2 3 Leaflet | Map data © OpenStreetMap contributors,© 2025 TomTom, Microsoft" at bounding box center [529, 254] width 1058 height 508
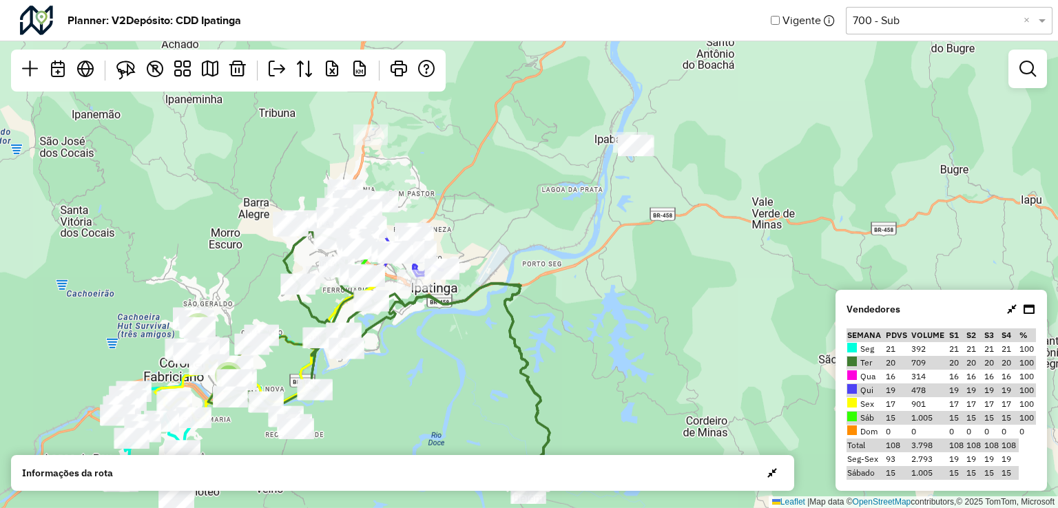
drag, startPoint x: 631, startPoint y: 256, endPoint x: 629, endPoint y: 325, distance: 68.2
click at [629, 325] on div "2 3 Leaflet | Map data © OpenStreetMap contributors,© 2025 TomTom, Microsoft" at bounding box center [529, 254] width 1058 height 508
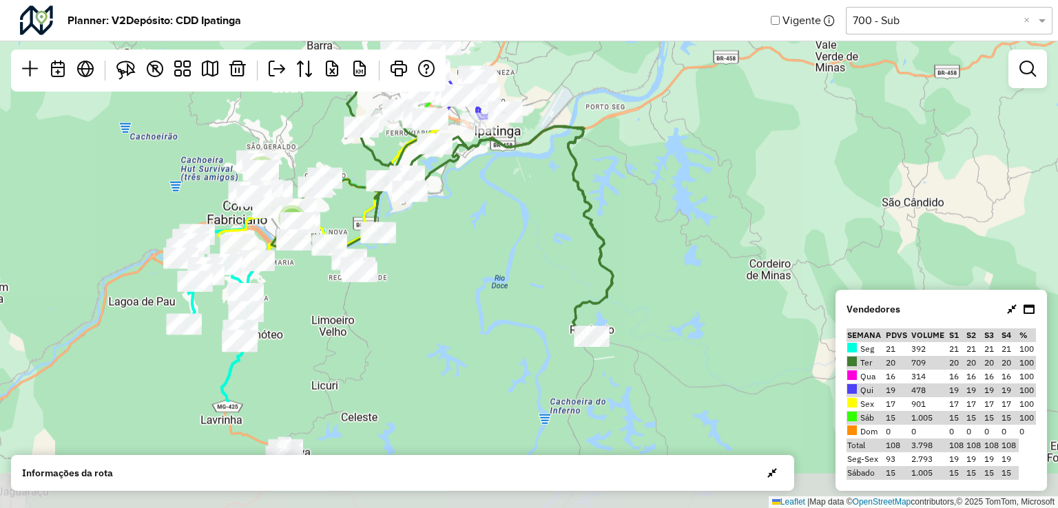
drag, startPoint x: 627, startPoint y: 347, endPoint x: 688, endPoint y: 176, distance: 181.3
click at [690, 176] on div "2 3 Leaflet | Map data © OpenStreetMap contributors,© 2025 TomTom, Microsoft" at bounding box center [529, 254] width 1058 height 508
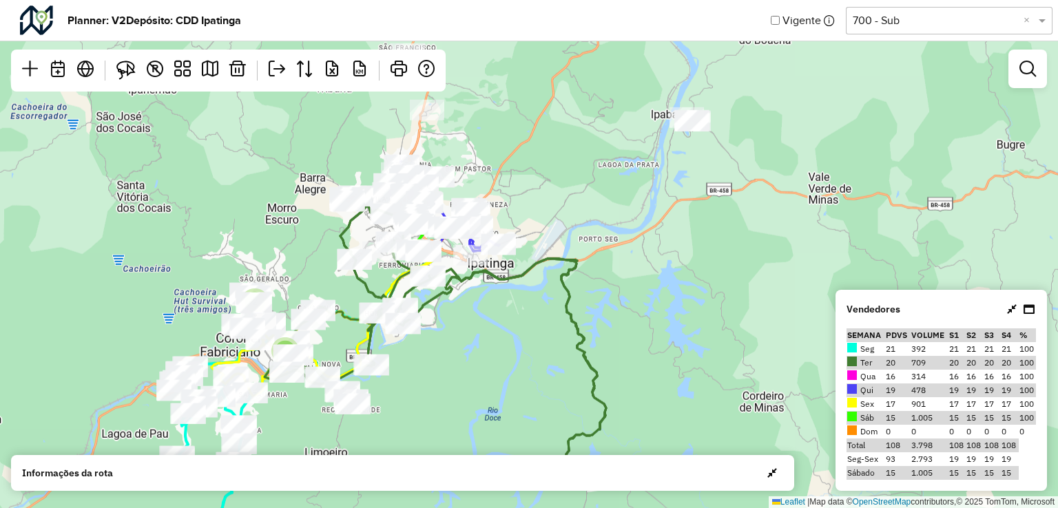
drag, startPoint x: 653, startPoint y: 221, endPoint x: 646, endPoint y: 376, distance: 155.2
click at [646, 376] on div "2 3 Leaflet | Map data © OpenStreetMap contributors,© 2025 TomTom, Microsoft" at bounding box center [529, 254] width 1058 height 508
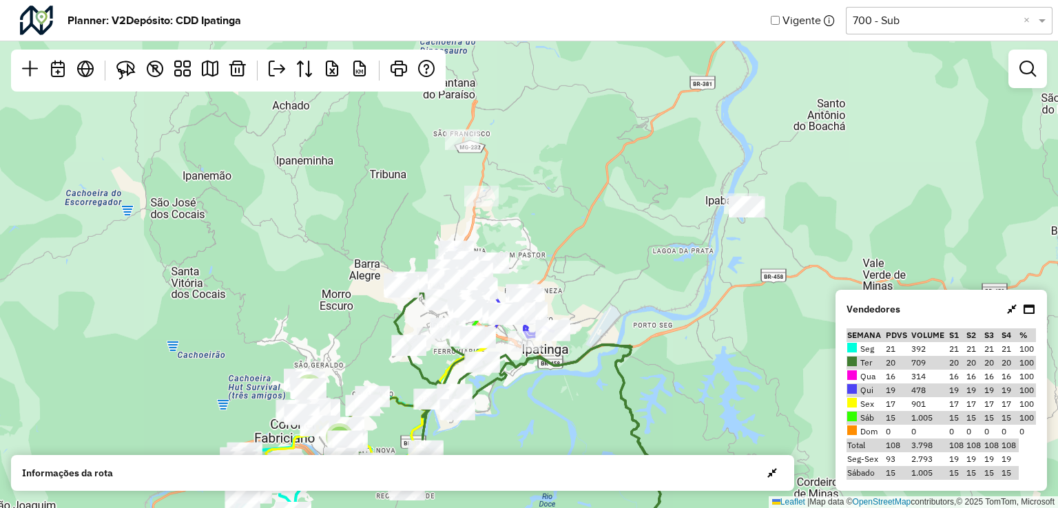
drag, startPoint x: 581, startPoint y: 152, endPoint x: 624, endPoint y: 211, distance: 72.1
click at [624, 211] on div "2 3 Leaflet | Map data © OpenStreetMap contributors,© 2025 TomTom, Microsoft" at bounding box center [529, 254] width 1058 height 508
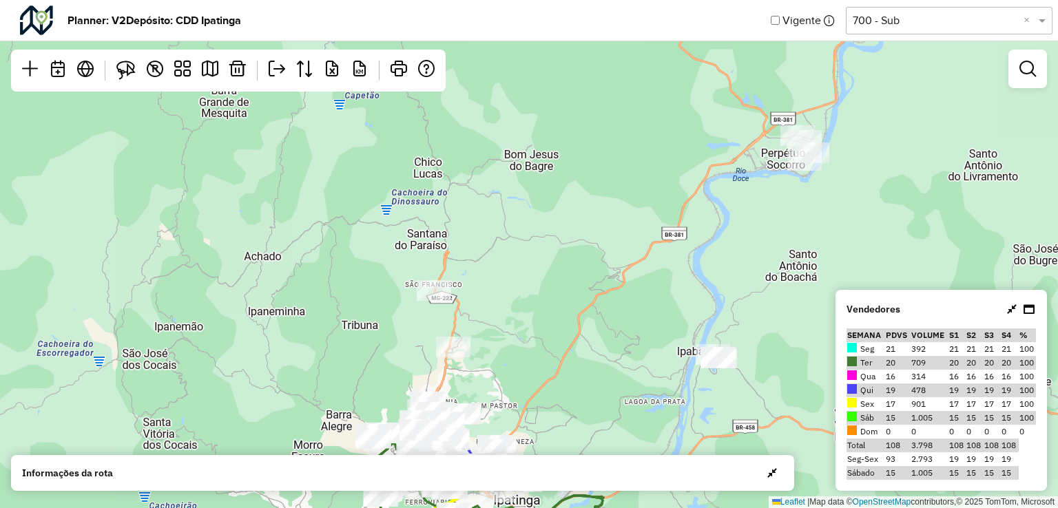
drag, startPoint x: 590, startPoint y: 174, endPoint x: 562, endPoint y: 325, distance: 153.5
click at [562, 325] on div "2 3 Leaflet | Map data © OpenStreetMap contributors,© 2025 TomTom, Microsoft" at bounding box center [529, 254] width 1058 height 508
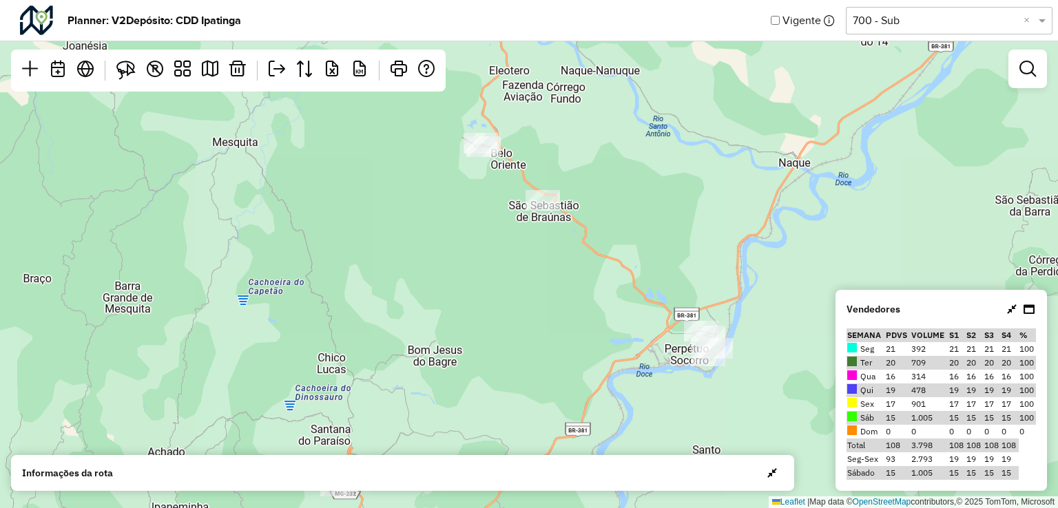
drag, startPoint x: 683, startPoint y: 175, endPoint x: 333, endPoint y: 158, distance: 351.1
click at [582, 367] on div "2 3 Leaflet | Map data © OpenStreetMap contributors,© 2025 TomTom, Microsoft" at bounding box center [529, 254] width 1058 height 508
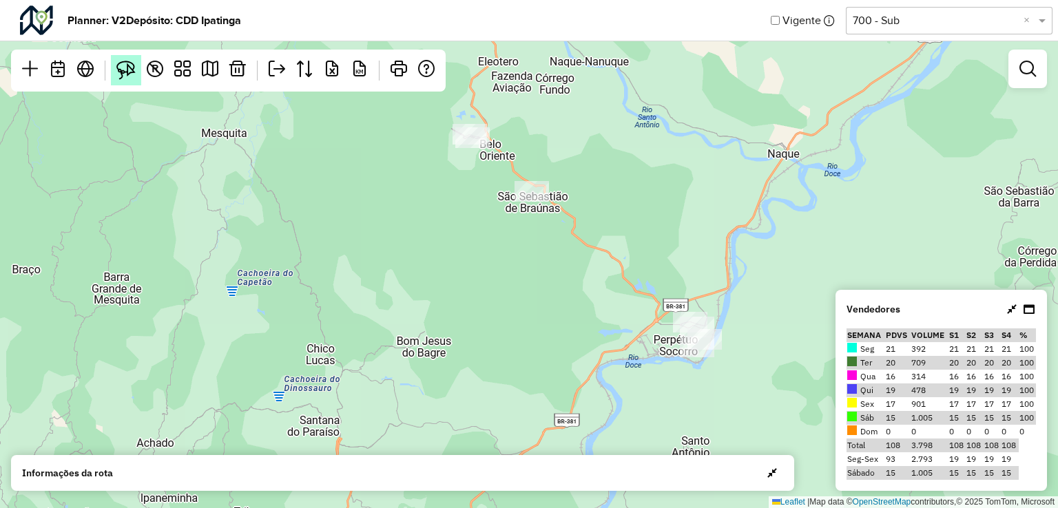
click at [120, 72] on img at bounding box center [125, 70] width 19 height 19
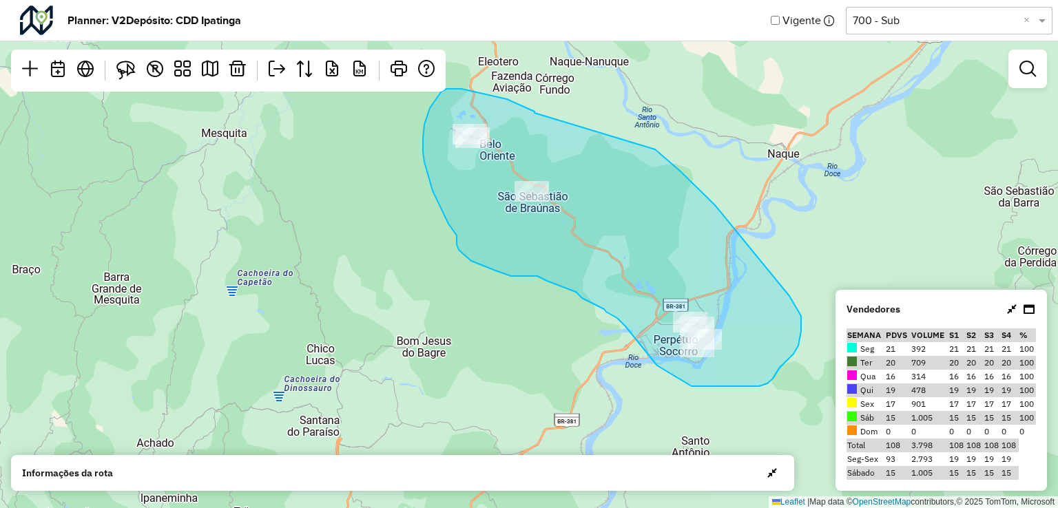
drag, startPoint x: 535, startPoint y: 113, endPoint x: 630, endPoint y: 133, distance: 97.8
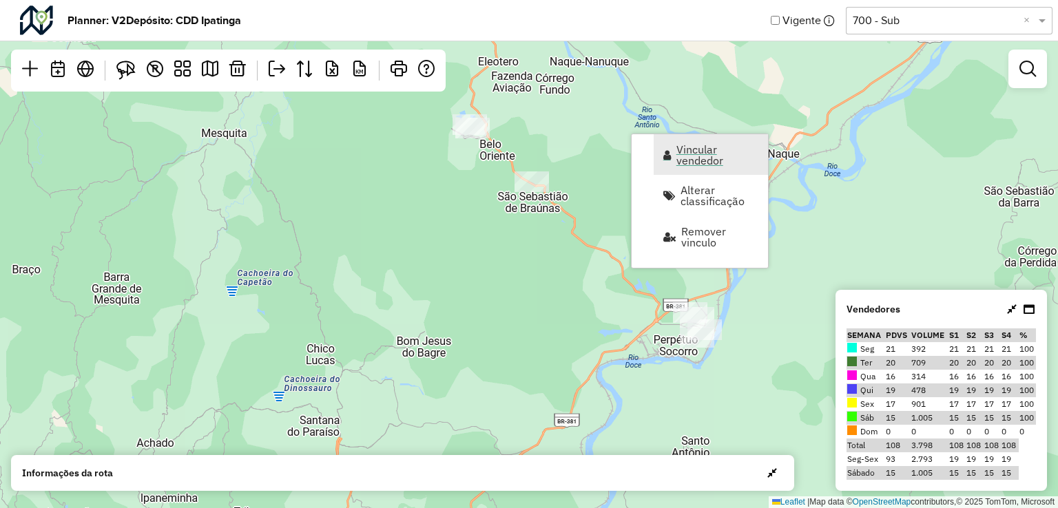
click at [674, 152] on link "Vincular vendedor" at bounding box center [711, 154] width 114 height 41
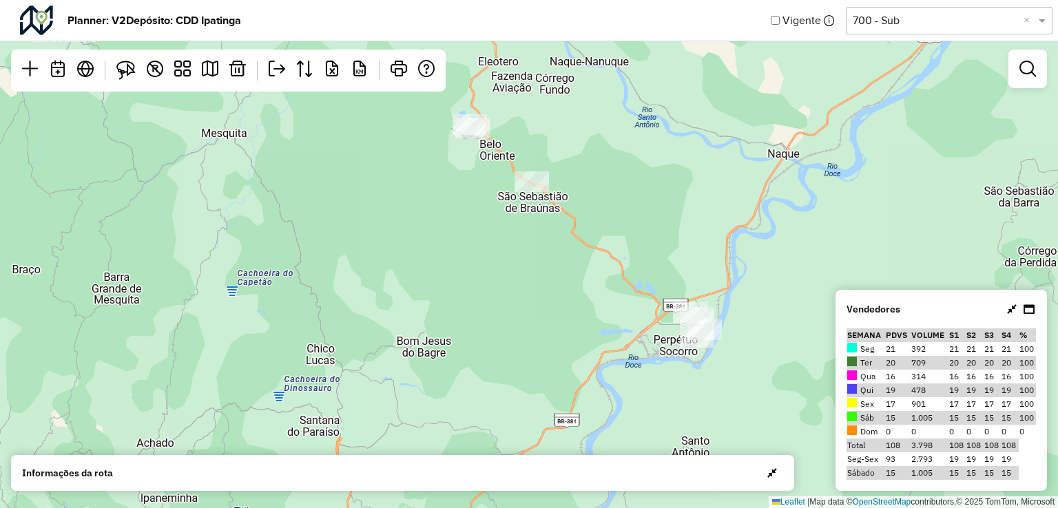
select select "*********"
select select "*"
select select "*********"
select select "*"
select select "*********"
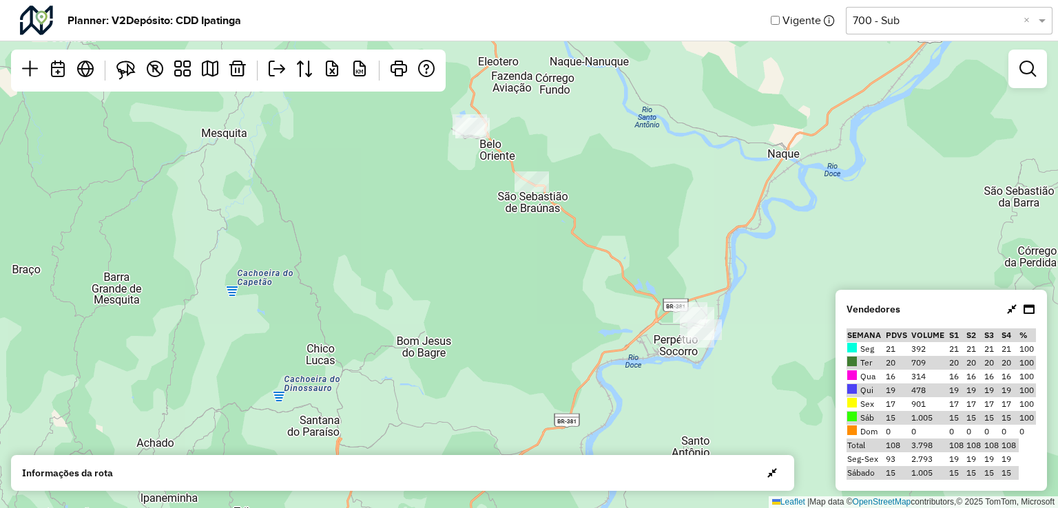
select select "*"
select select "*********"
select select "*"
select select "*********"
select select "*"
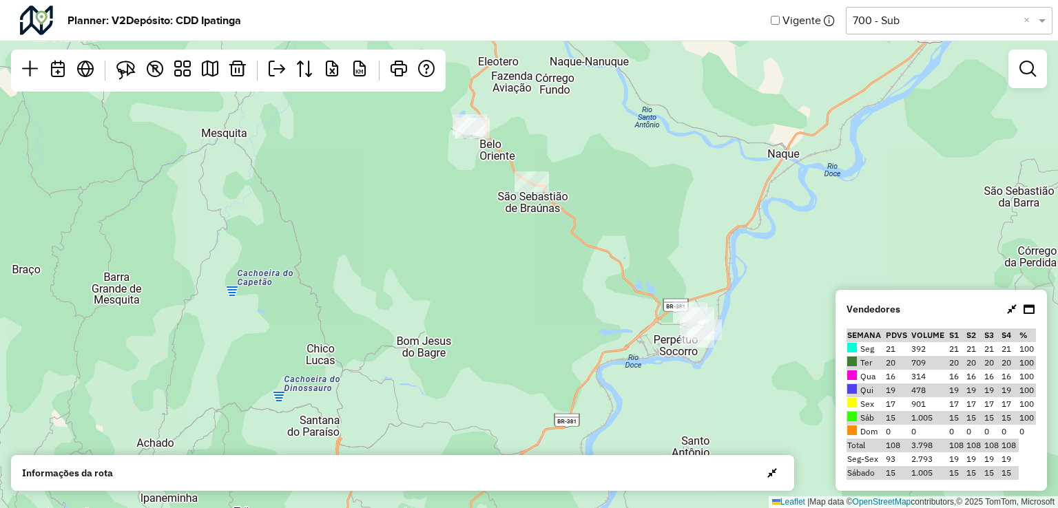
select select "*********"
select select "*"
select select "*********"
select select "*"
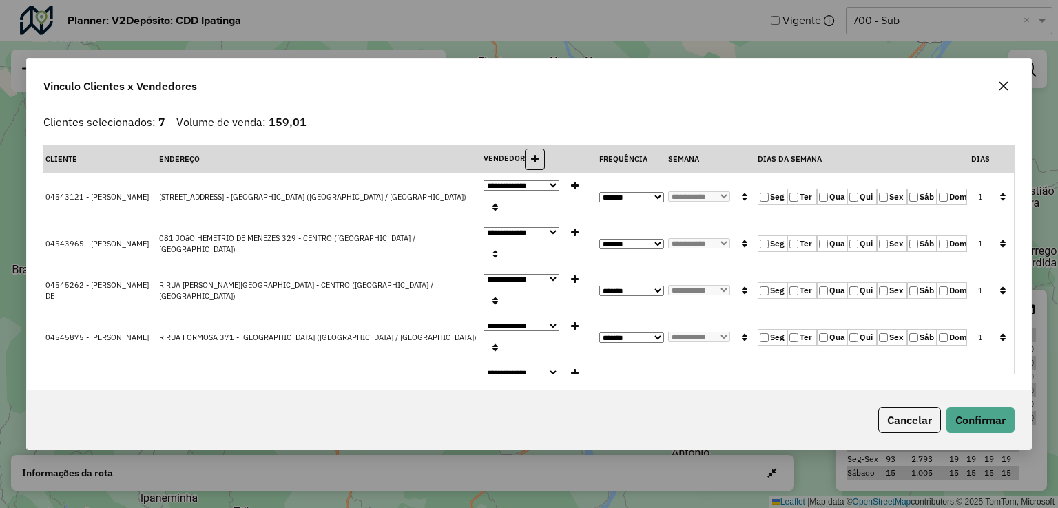
click at [1000, 85] on icon "button" at bounding box center [1003, 86] width 11 height 11
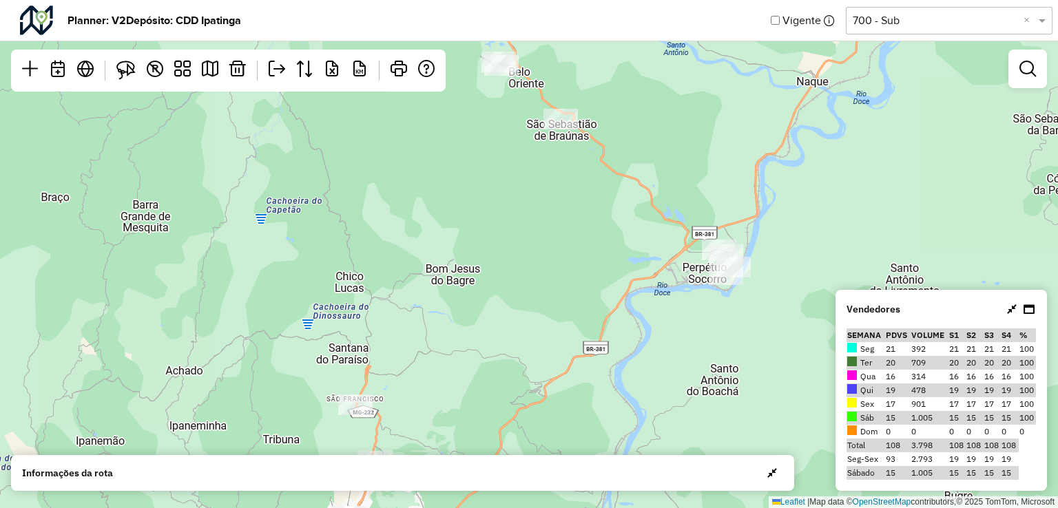
drag, startPoint x: 821, startPoint y: 212, endPoint x: 849, endPoint y: 136, distance: 80.5
click at [850, 138] on div "2 3 Leaflet | Map data © OpenStreetMap contributors,© 2025 TomTom, Microsoft" at bounding box center [529, 254] width 1058 height 508
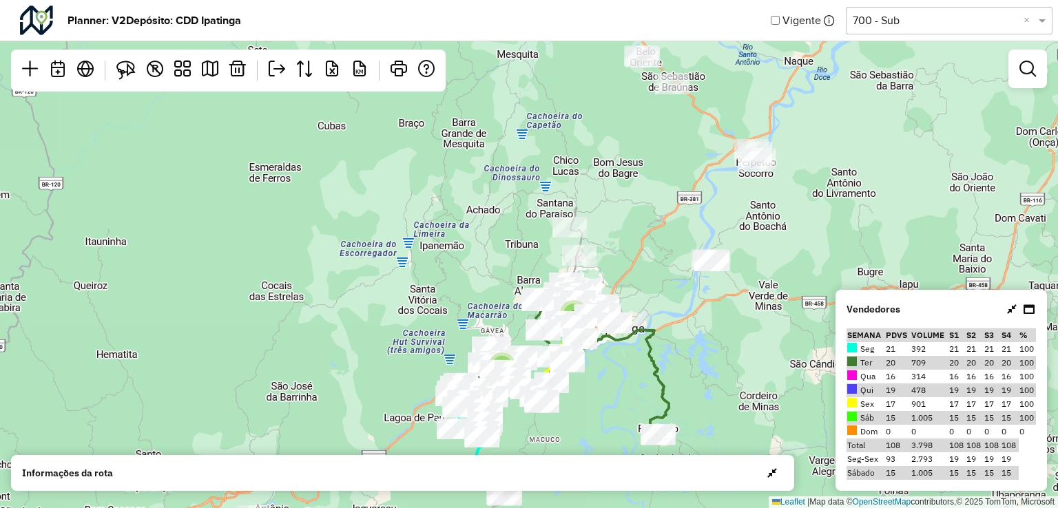
drag, startPoint x: 776, startPoint y: 268, endPoint x: 743, endPoint y: 247, distance: 39.0
click at [743, 247] on div "3 5 Leaflet | Map data © OpenStreetMap contributors,© 2025 TomTom, Microsoft" at bounding box center [529, 254] width 1058 height 508
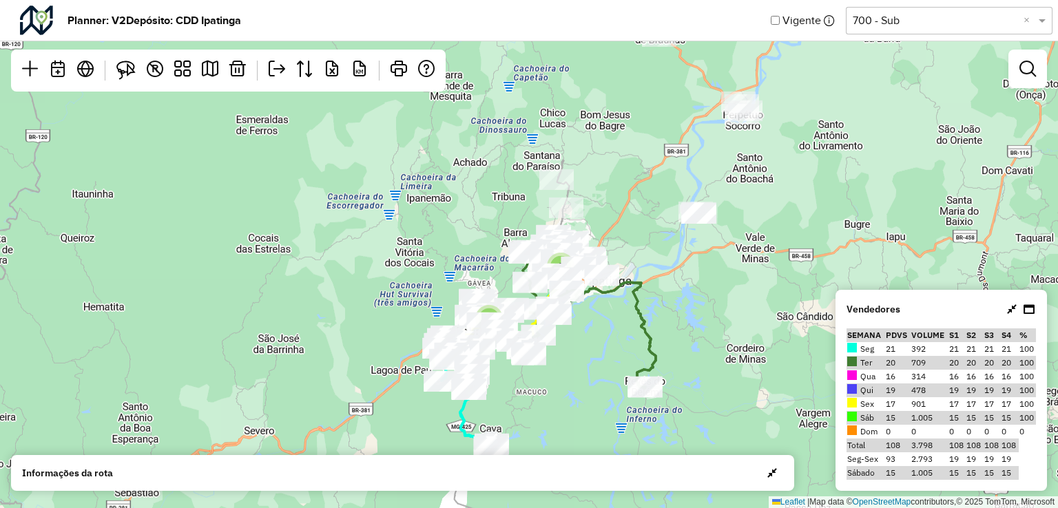
drag, startPoint x: 697, startPoint y: 293, endPoint x: 683, endPoint y: 264, distance: 33.0
click at [683, 264] on div "3 5 Leaflet | Map data © OpenStreetMap contributors,© 2025 TomTom, Microsoft" at bounding box center [529, 254] width 1058 height 508
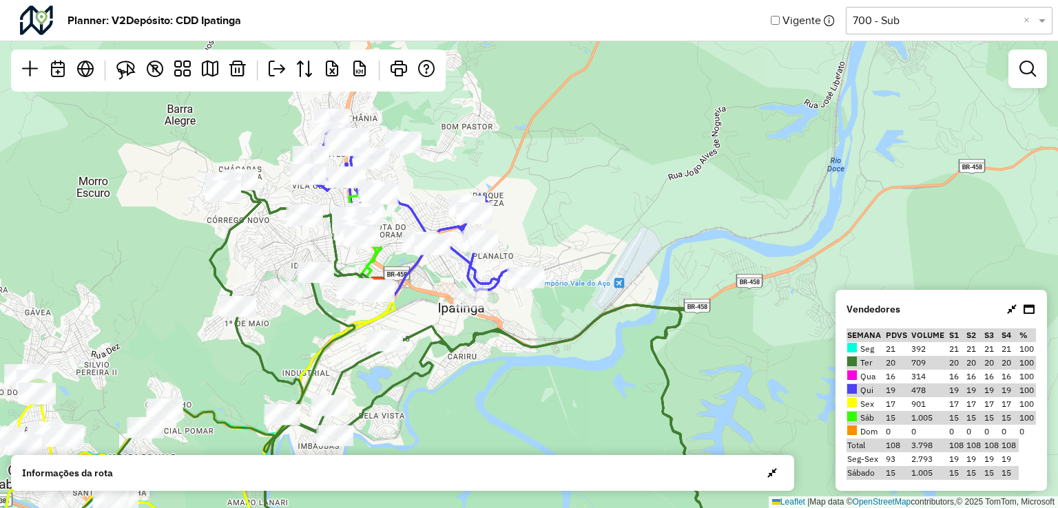
drag, startPoint x: 666, startPoint y: 143, endPoint x: 657, endPoint y: 205, distance: 62.6
click at [657, 205] on div "2 2 Leaflet | Map data © OpenStreetMap contributors,© 2025 TomTom, Microsoft" at bounding box center [529, 254] width 1058 height 508
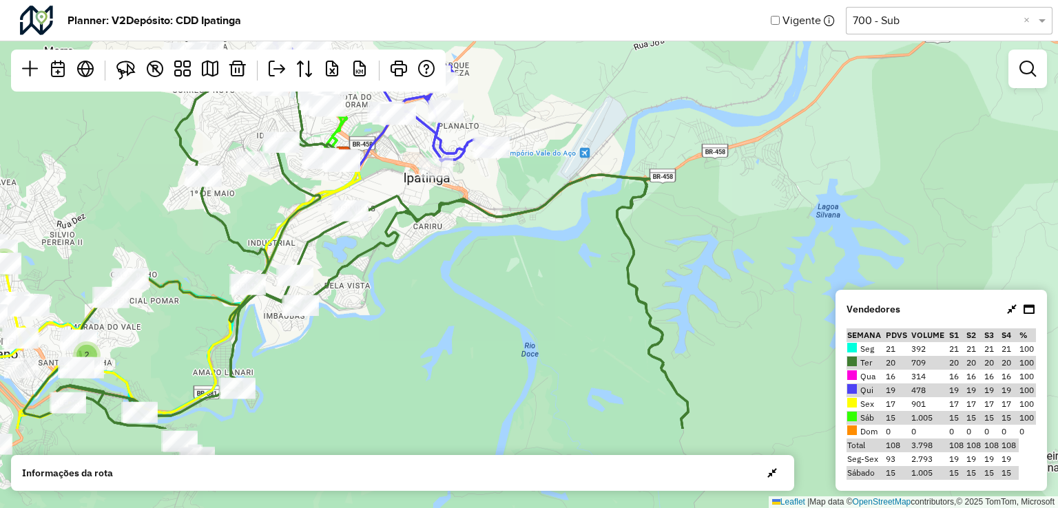
drag, startPoint x: 628, startPoint y: 203, endPoint x: 590, endPoint y: 124, distance: 87.8
click at [590, 124] on div "2 2 Leaflet | Map data © OpenStreetMap contributors,© 2025 TomTom, Microsoft" at bounding box center [529, 254] width 1058 height 508
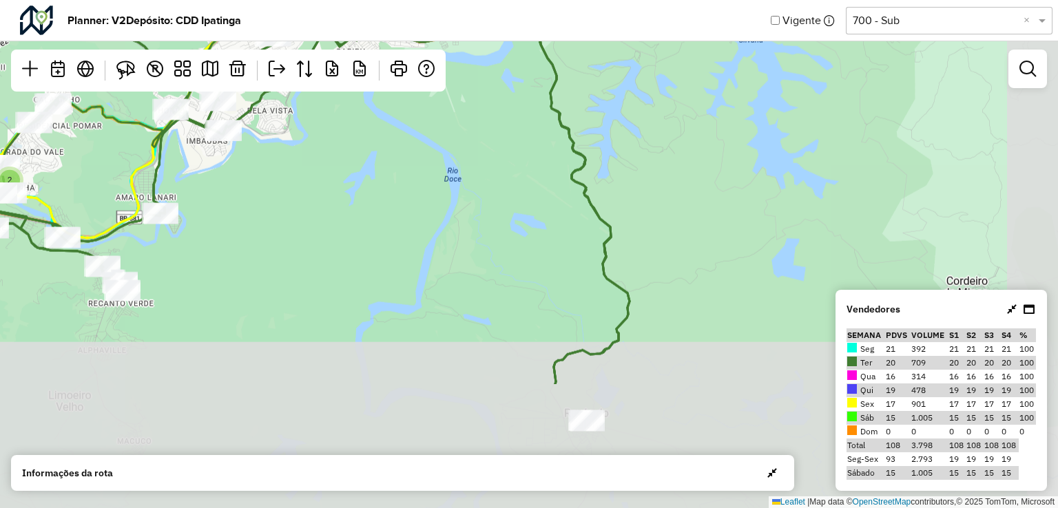
drag, startPoint x: 587, startPoint y: 341, endPoint x: 579, endPoint y: 224, distance: 117.4
click at [508, 165] on div "2 2 Leaflet | Map data © OpenStreetMap contributors,© 2025 TomTom, Microsoft" at bounding box center [529, 254] width 1058 height 508
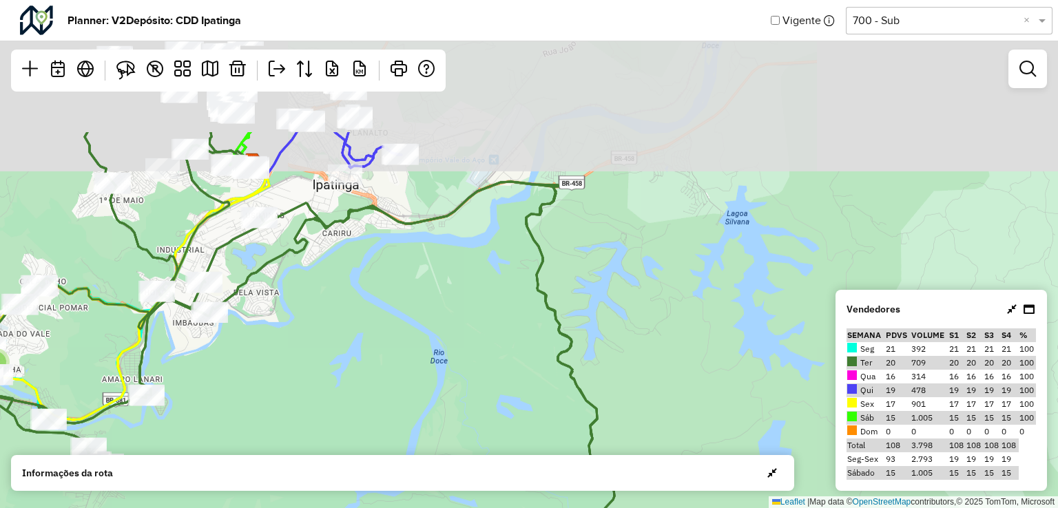
drag, startPoint x: 697, startPoint y: 132, endPoint x: 686, endPoint y: 326, distance: 193.9
click at [686, 326] on div "2 2 Leaflet | Map data © OpenStreetMap contributors,© 2025 TomTom, Microsoft" at bounding box center [529, 254] width 1058 height 508
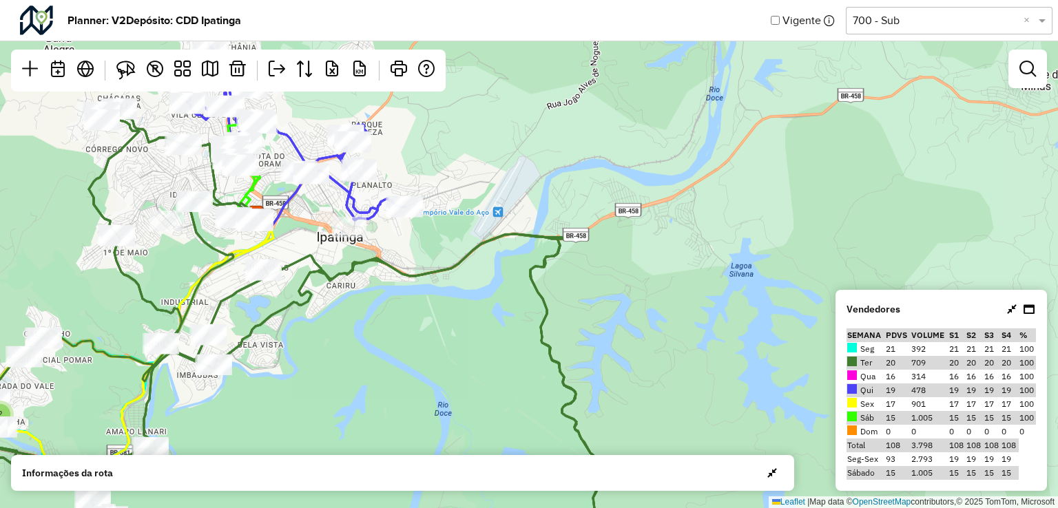
drag, startPoint x: 616, startPoint y: 196, endPoint x: 613, endPoint y: 268, distance: 71.7
click at [613, 268] on div "2 2 Leaflet | Map data © OpenStreetMap contributors,© 2025 TomTom, Microsoft" at bounding box center [529, 254] width 1058 height 508
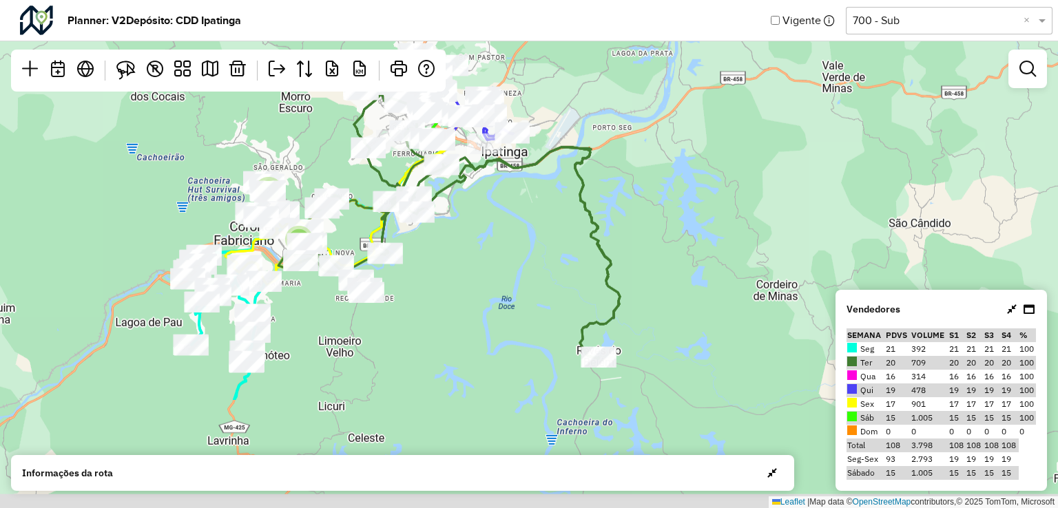
drag, startPoint x: 622, startPoint y: 349, endPoint x: 610, endPoint y: 238, distance: 111.6
click at [610, 238] on div "2 3 Leaflet | Map data © OpenStreetMap contributors,© 2025 TomTom, Microsoft" at bounding box center [529, 254] width 1058 height 508
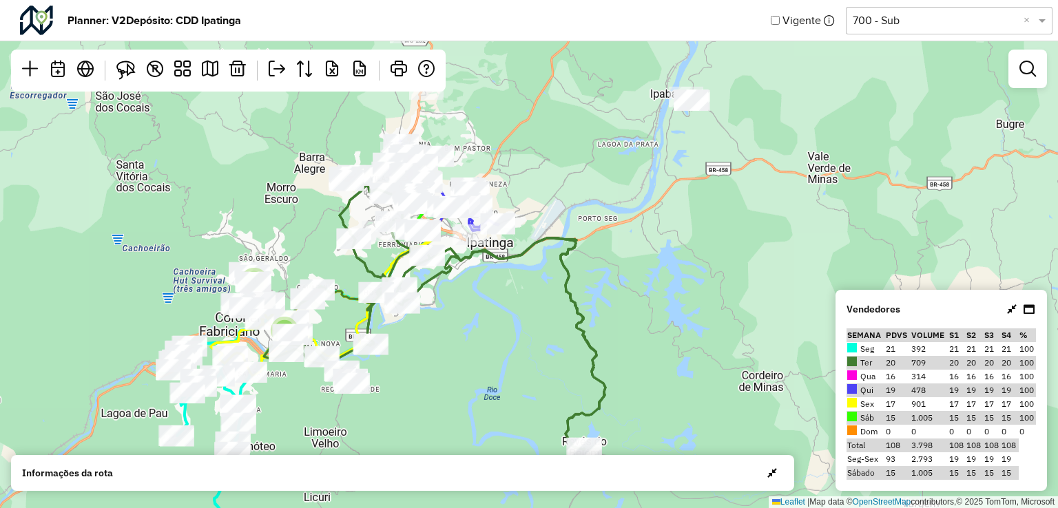
drag, startPoint x: 653, startPoint y: 177, endPoint x: 639, endPoint y: 271, distance: 94.7
click at [639, 271] on div "2 3 Leaflet | Map data © OpenStreetMap contributors,© 2025 TomTom, Microsoft" at bounding box center [529, 254] width 1058 height 508
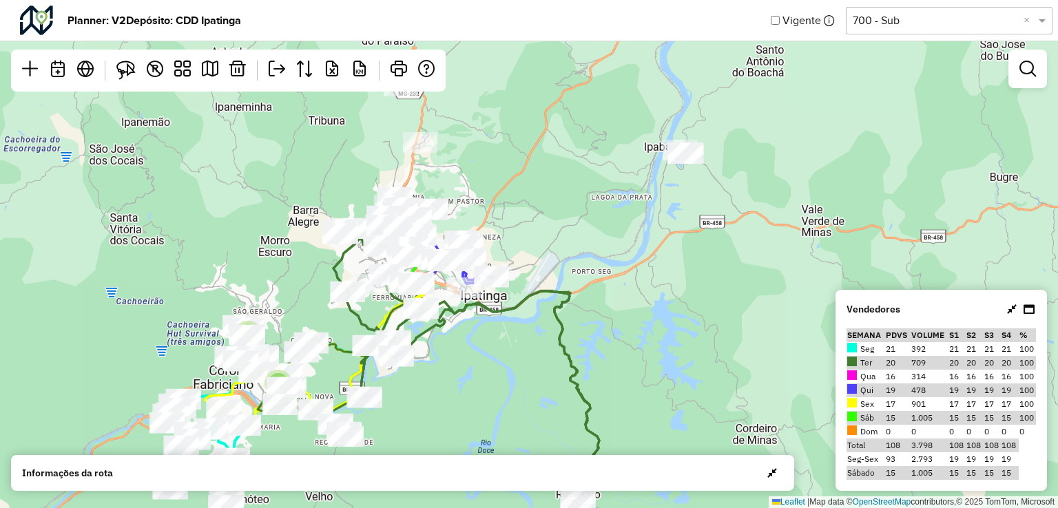
drag, startPoint x: 548, startPoint y: 157, endPoint x: 542, endPoint y: 218, distance: 61.6
click at [542, 218] on div "2 3 Leaflet | Map data © OpenStreetMap contributors,© 2025 TomTom, Microsoft" at bounding box center [529, 254] width 1058 height 508
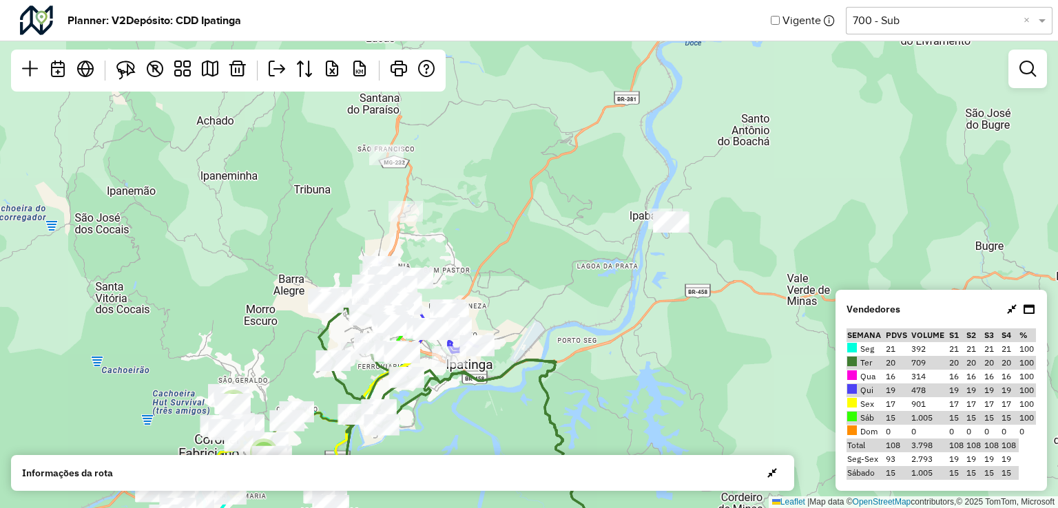
drag, startPoint x: 541, startPoint y: 152, endPoint x: 526, endPoint y: 213, distance: 62.3
click at [526, 213] on div "2 3 Leaflet | Map data © OpenStreetMap contributors,© 2025 TomTom, Microsoft" at bounding box center [529, 254] width 1058 height 508
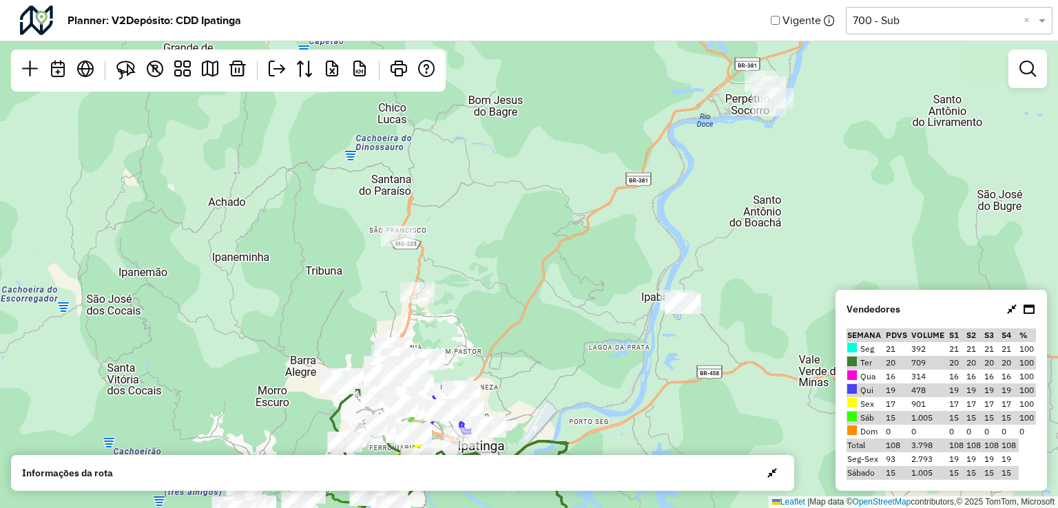
drag, startPoint x: 465, startPoint y: 106, endPoint x: 484, endPoint y: 214, distance: 109.9
click at [484, 214] on div "2 3 Leaflet | Map data © OpenStreetMap contributors,© 2025 TomTom, Microsoft" at bounding box center [529, 254] width 1058 height 508
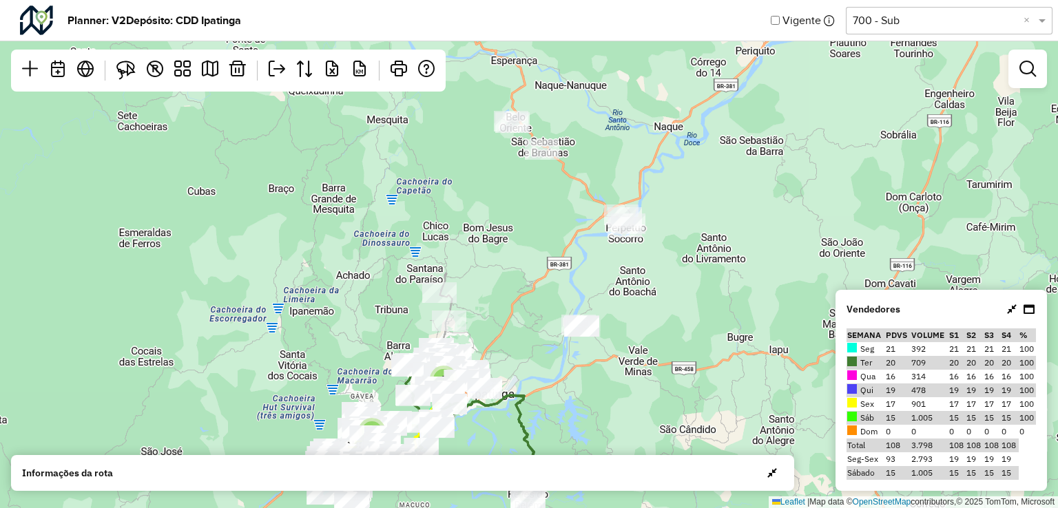
drag, startPoint x: 527, startPoint y: 152, endPoint x: 522, endPoint y: 205, distance: 54.0
click at [522, 205] on div "3 5 Leaflet | Map data © OpenStreetMap contributors,© 2025 TomTom, Microsoft" at bounding box center [529, 254] width 1058 height 508
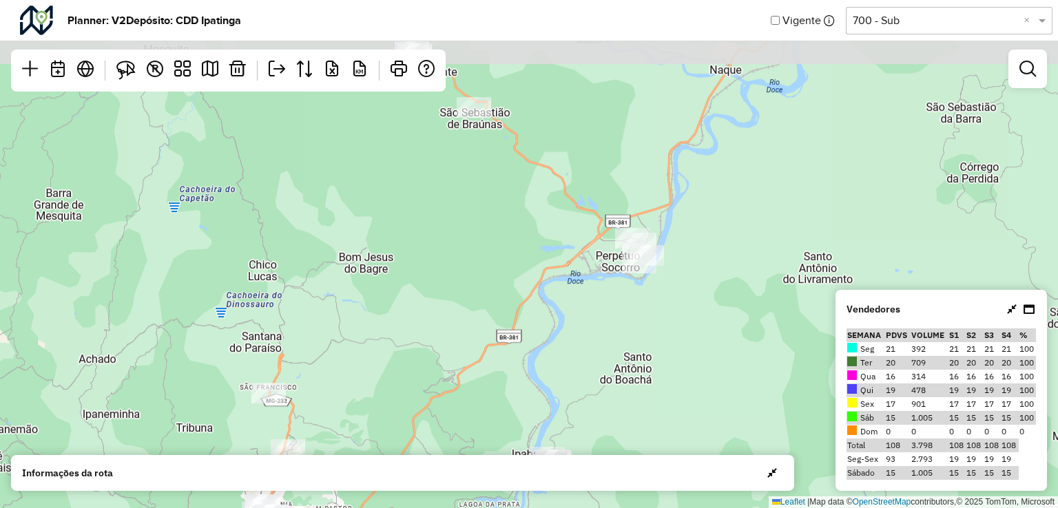
drag, startPoint x: 617, startPoint y: 243, endPoint x: 657, endPoint y: 336, distance: 101.5
click at [657, 336] on div "2 3 Leaflet | Map data © OpenStreetMap contributors,© 2025 TomTom, Microsoft" at bounding box center [529, 254] width 1058 height 508
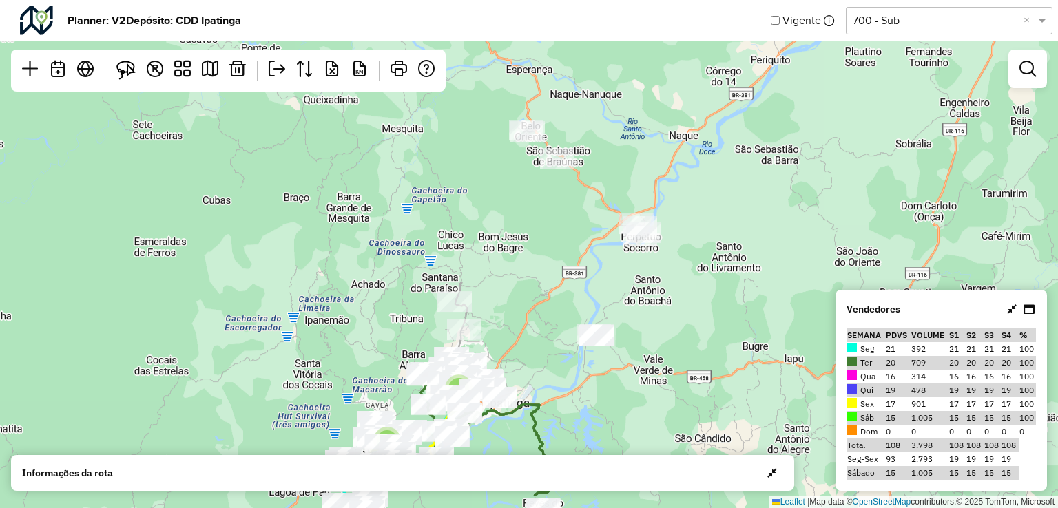
drag, startPoint x: 715, startPoint y: 367, endPoint x: 707, endPoint y: 304, distance: 63.2
click at [707, 304] on div "3 5 Leaflet | Map data © OpenStreetMap contributors,© 2025 TomTom, Microsoft" at bounding box center [529, 254] width 1058 height 508
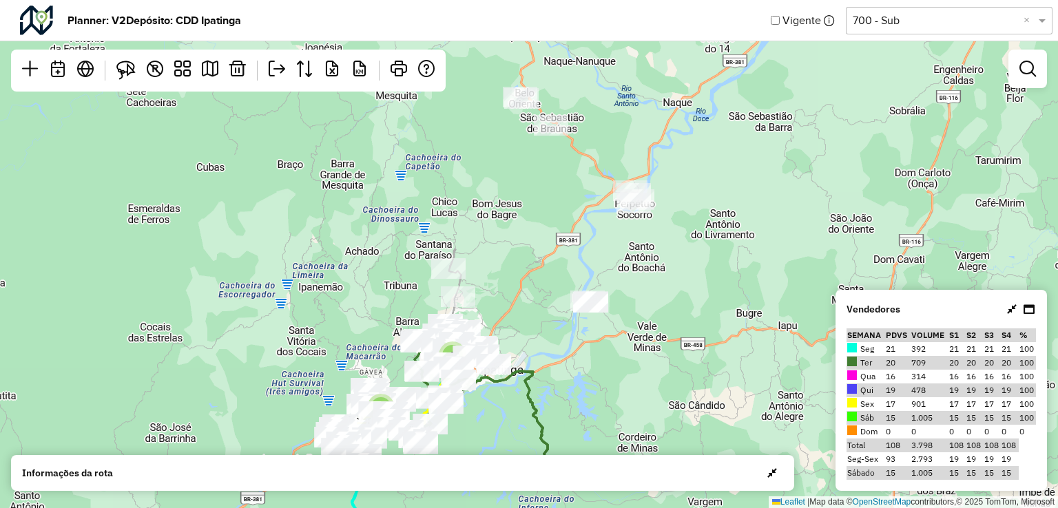
drag, startPoint x: 496, startPoint y: 277, endPoint x: 493, endPoint y: 267, distance: 10.7
click at [493, 267] on div "3 5 Leaflet | Map data © OpenStreetMap contributors,© 2025 TomTom, Microsoft" at bounding box center [529, 254] width 1058 height 508
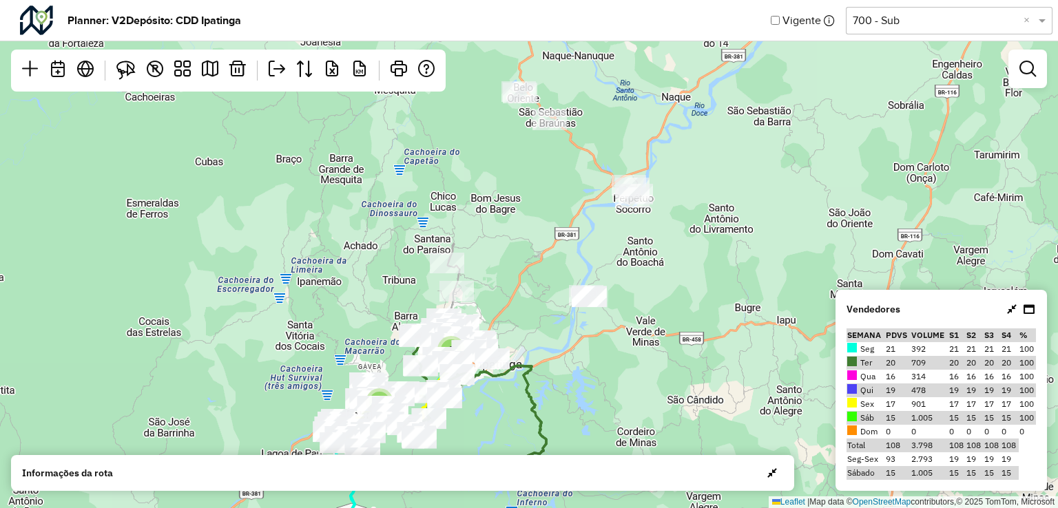
click at [667, 246] on div "3 5 Leaflet | Map data © OpenStreetMap contributors,© 2025 TomTom, Microsoft" at bounding box center [529, 254] width 1058 height 508
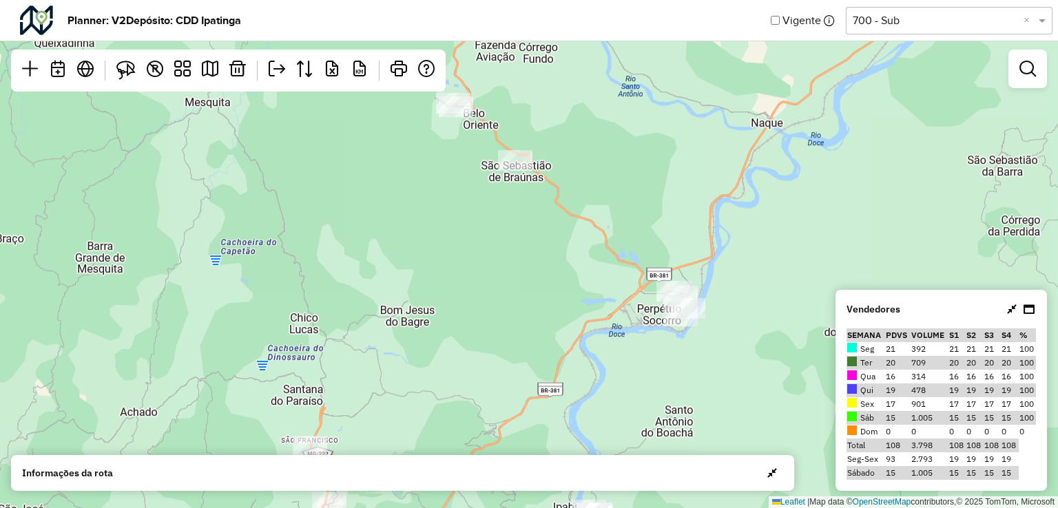
drag, startPoint x: 633, startPoint y: 182, endPoint x: 716, endPoint y: 348, distance: 185.5
click at [716, 348] on div "2 3 Leaflet | Map data © OpenStreetMap contributors,© 2025 TomTom, Microsoft" at bounding box center [529, 254] width 1058 height 508
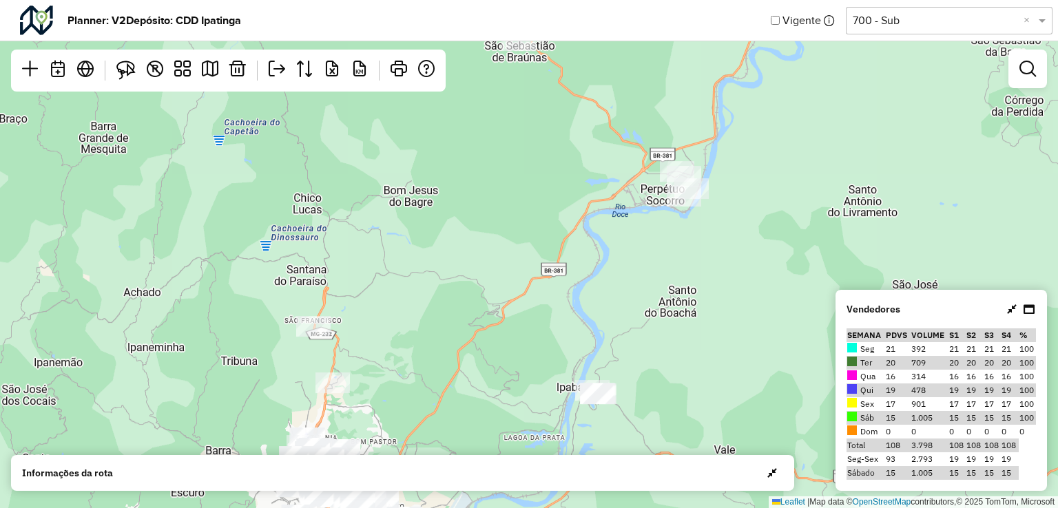
drag, startPoint x: 455, startPoint y: 219, endPoint x: 457, endPoint y: 165, distance: 53.8
click at [457, 166] on div "2 3 Leaflet | Map data © OpenStreetMap contributors,© 2025 TomTom, Microsoft" at bounding box center [529, 254] width 1058 height 508
